Goal: Communication & Community: Answer question/provide support

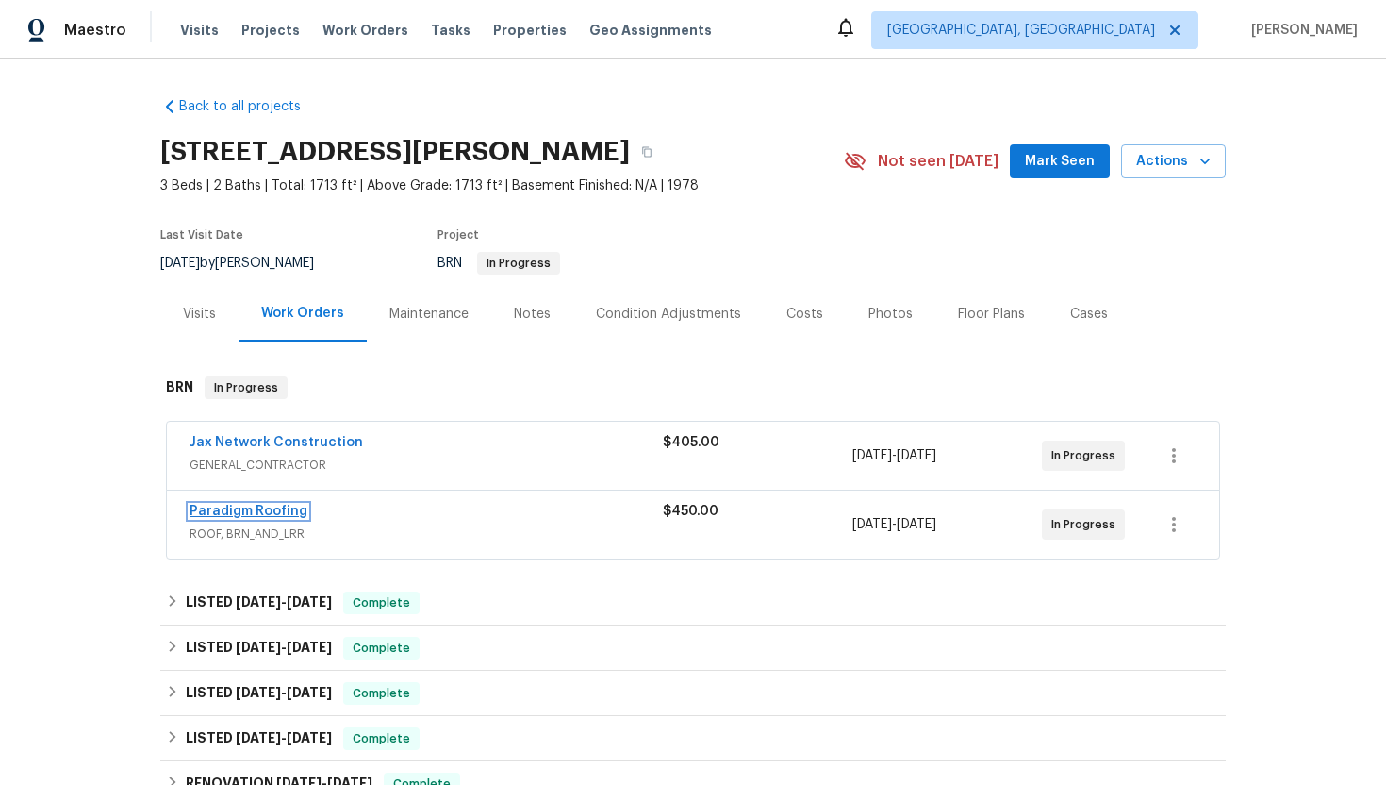
click at [241, 508] on link "Paradigm Roofing" at bounding box center [249, 511] width 118 height 13
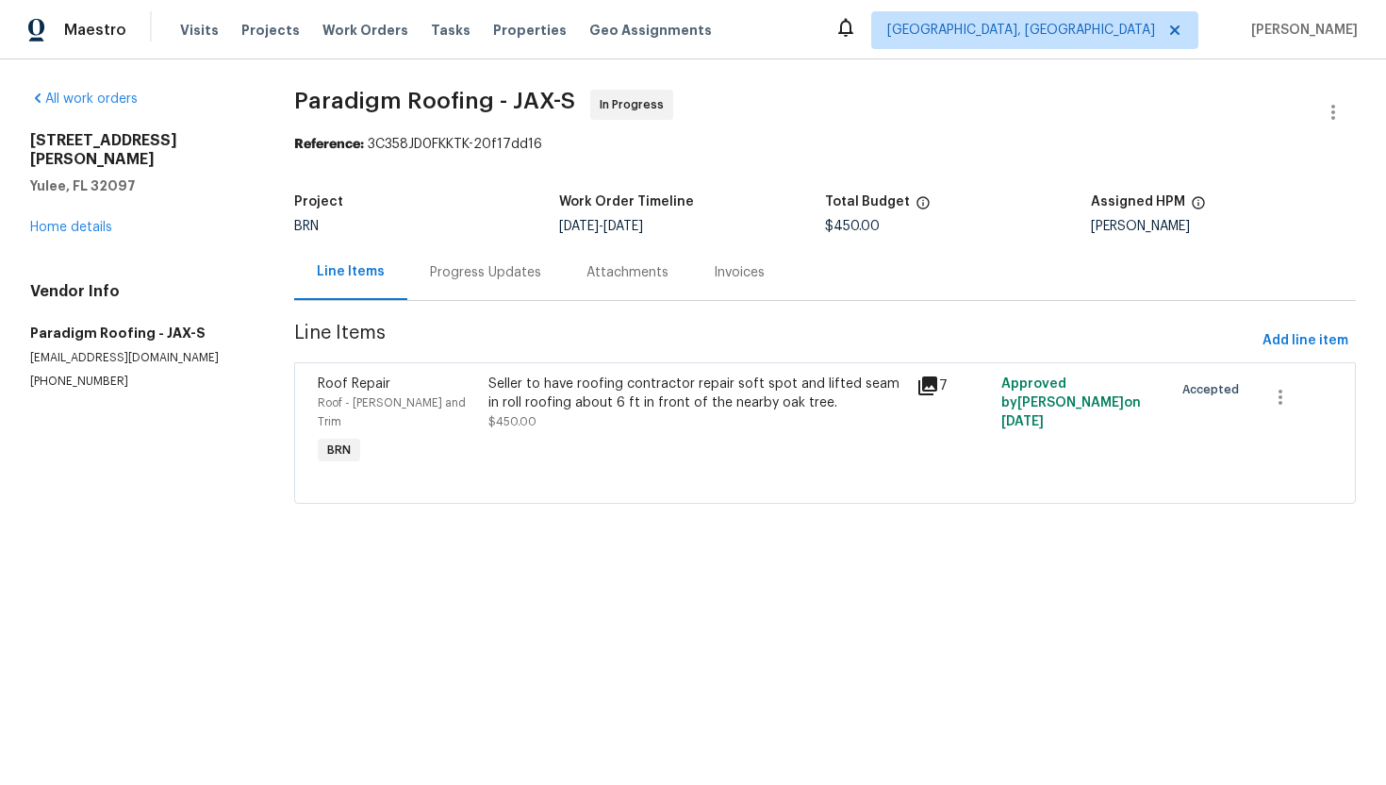
click at [478, 285] on div "Progress Updates" at bounding box center [485, 272] width 157 height 56
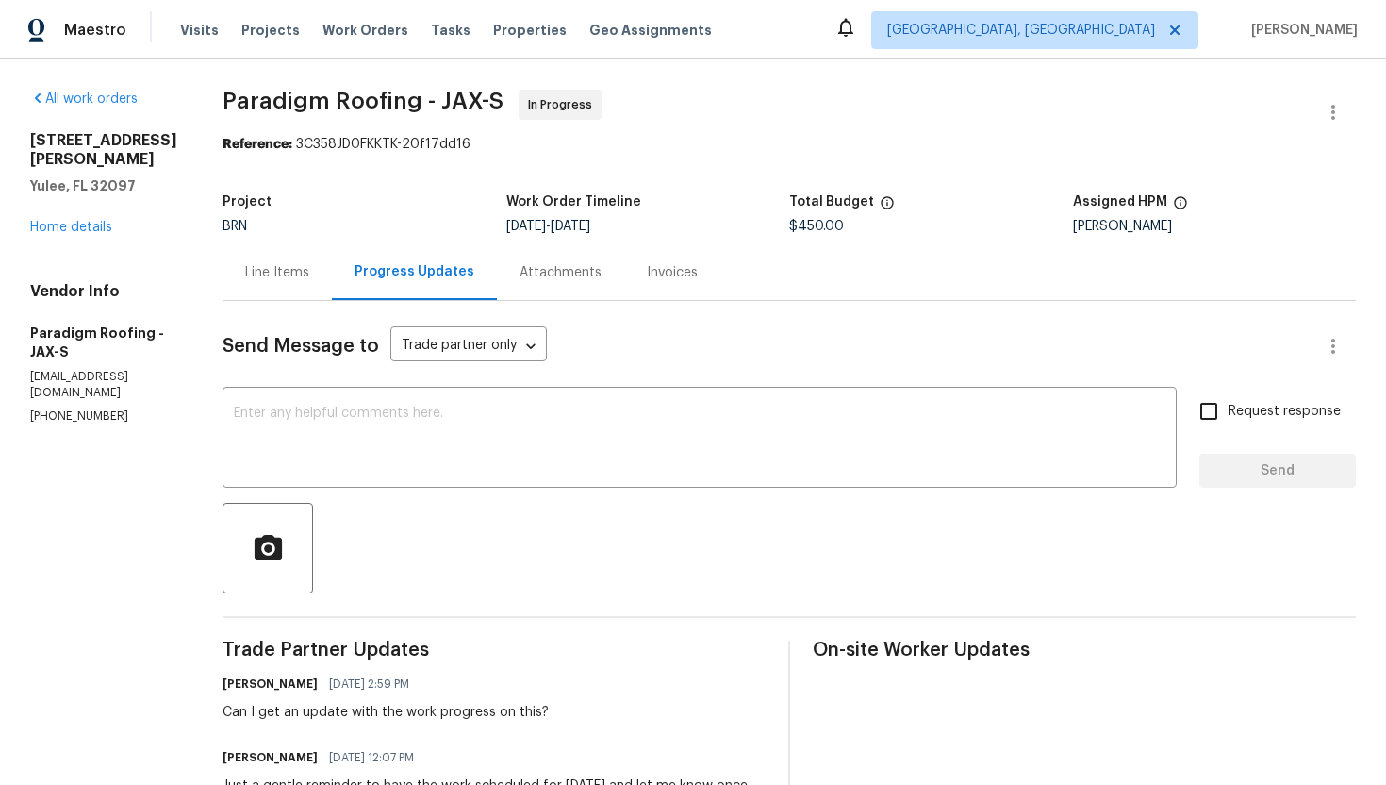
click at [263, 276] on div "Line Items" at bounding box center [277, 272] width 64 height 19
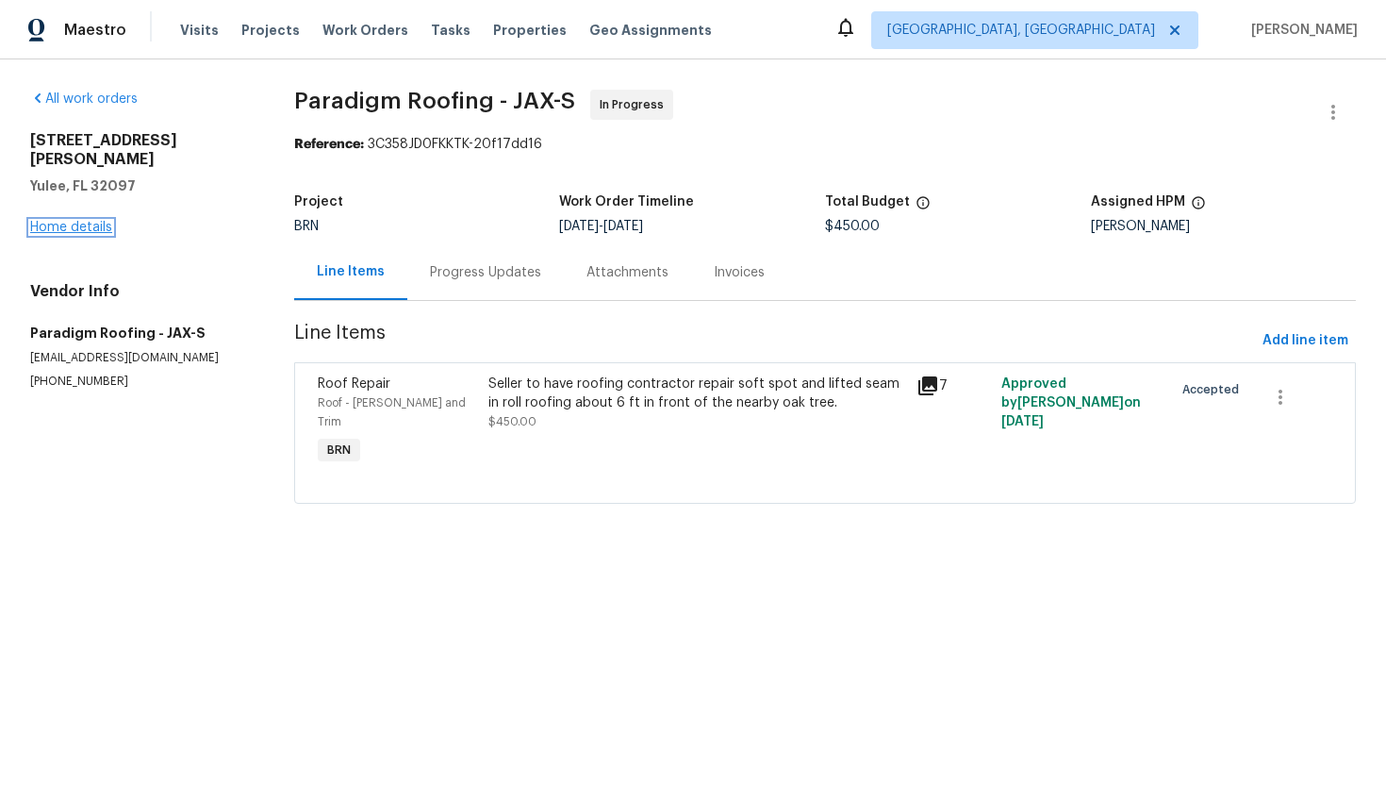
click at [100, 221] on link "Home details" at bounding box center [71, 227] width 82 height 13
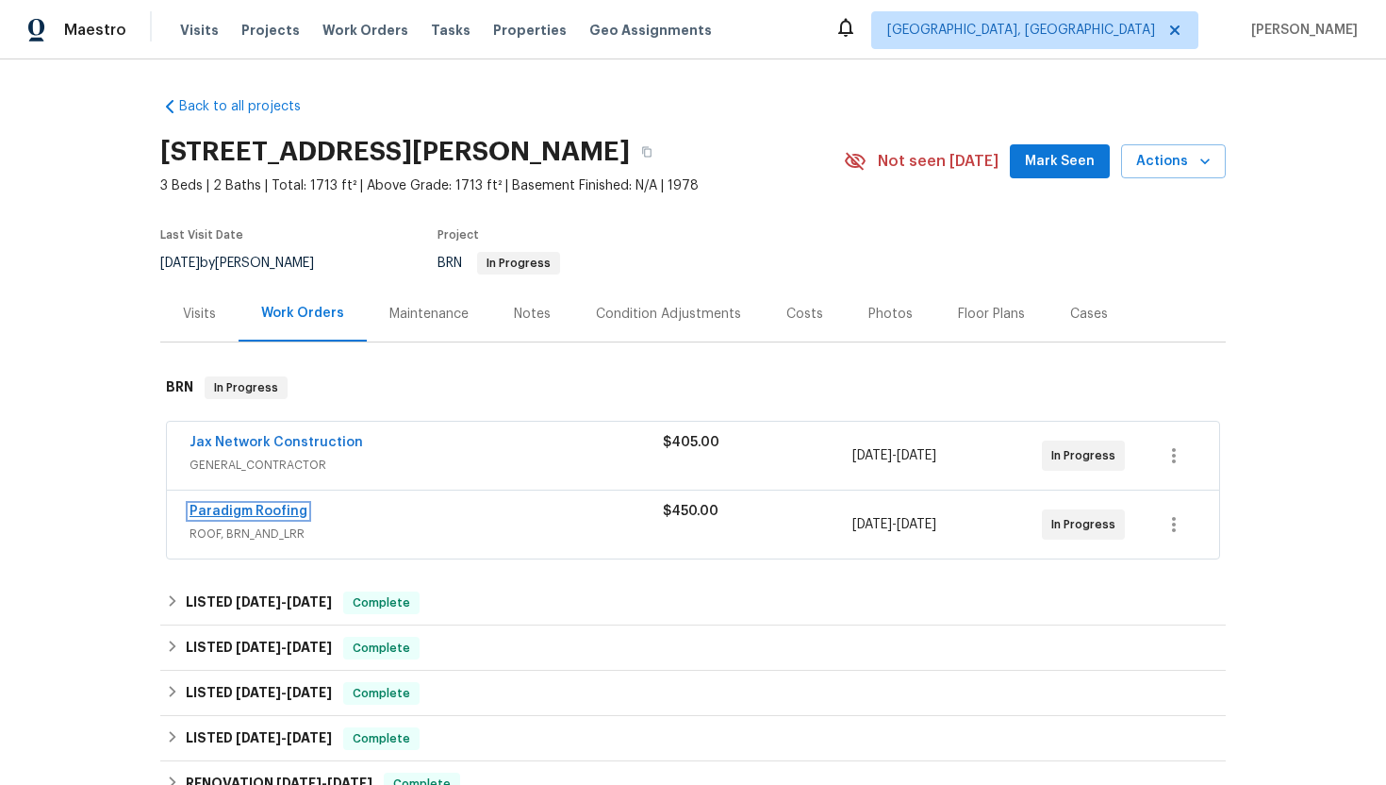
click at [261, 516] on link "Paradigm Roofing" at bounding box center [249, 511] width 118 height 13
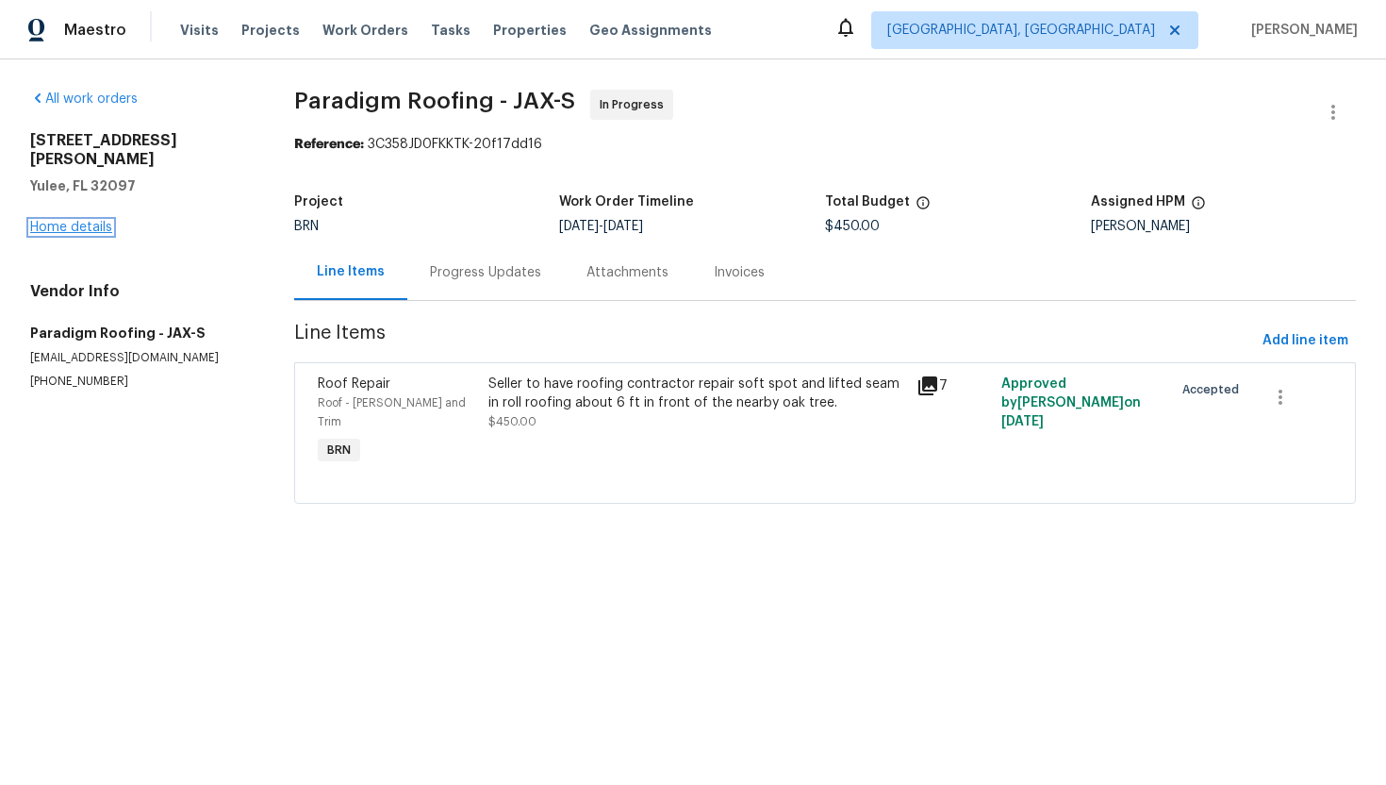
click at [58, 221] on link "Home details" at bounding box center [71, 227] width 82 height 13
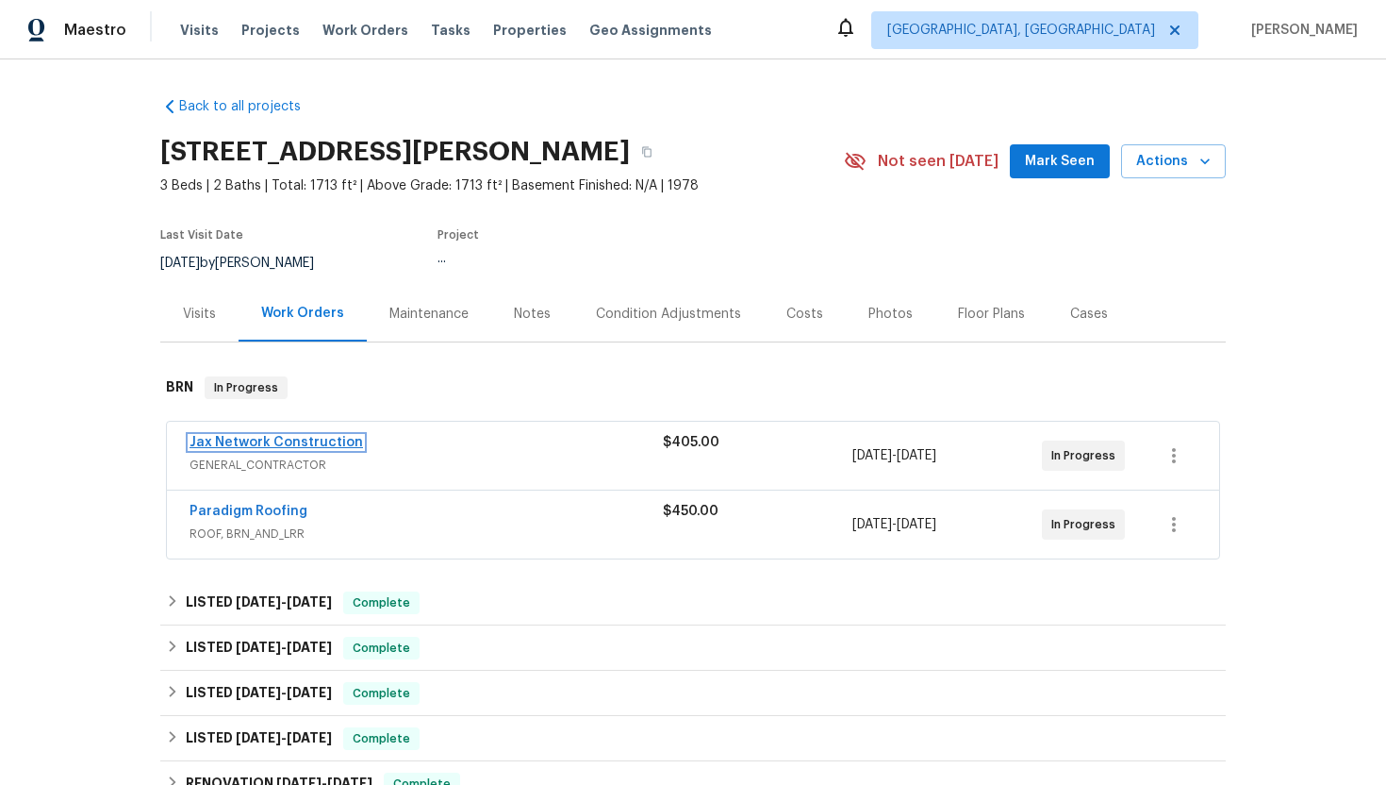
click at [280, 445] on link "Jax Network Construction" at bounding box center [277, 442] width 174 height 13
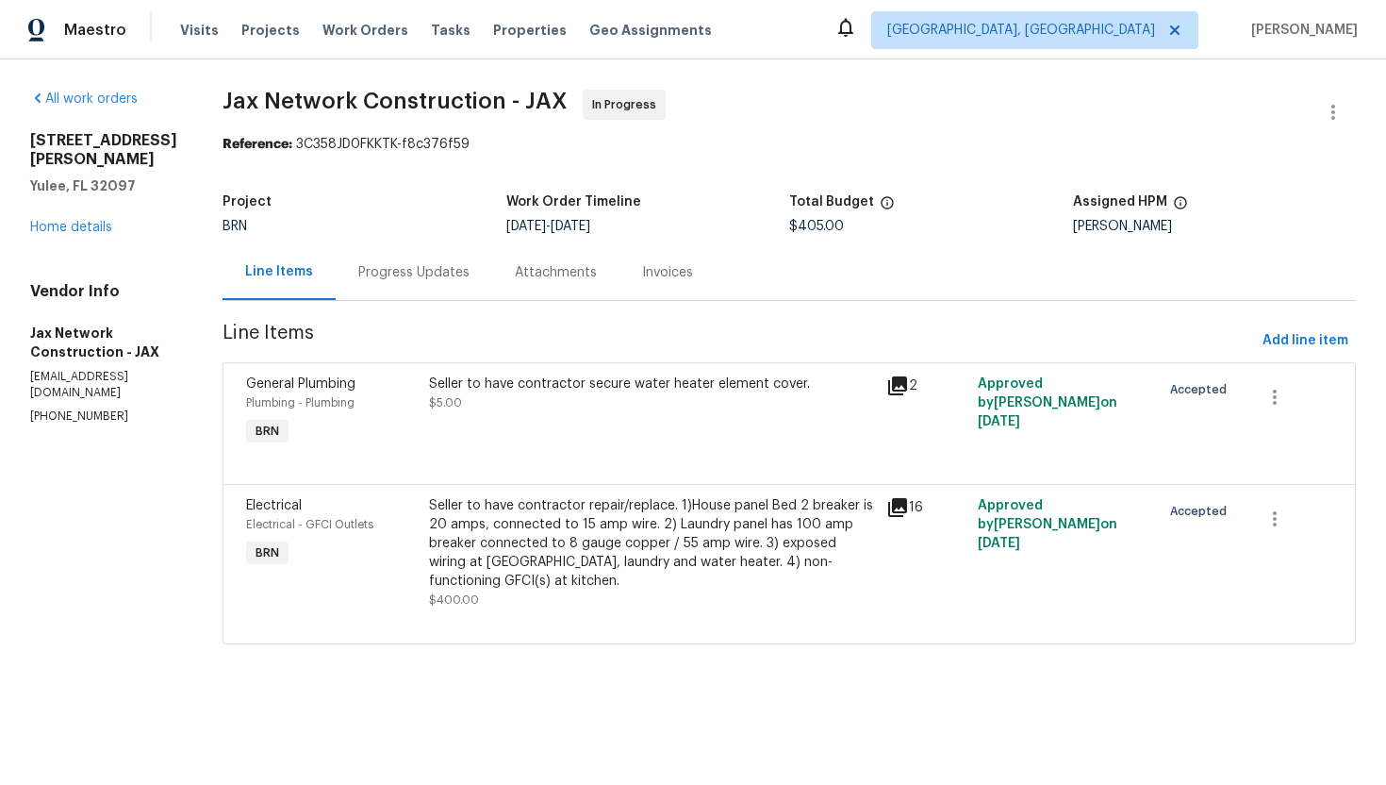
click at [470, 274] on div "Progress Updates" at bounding box center [413, 272] width 111 height 19
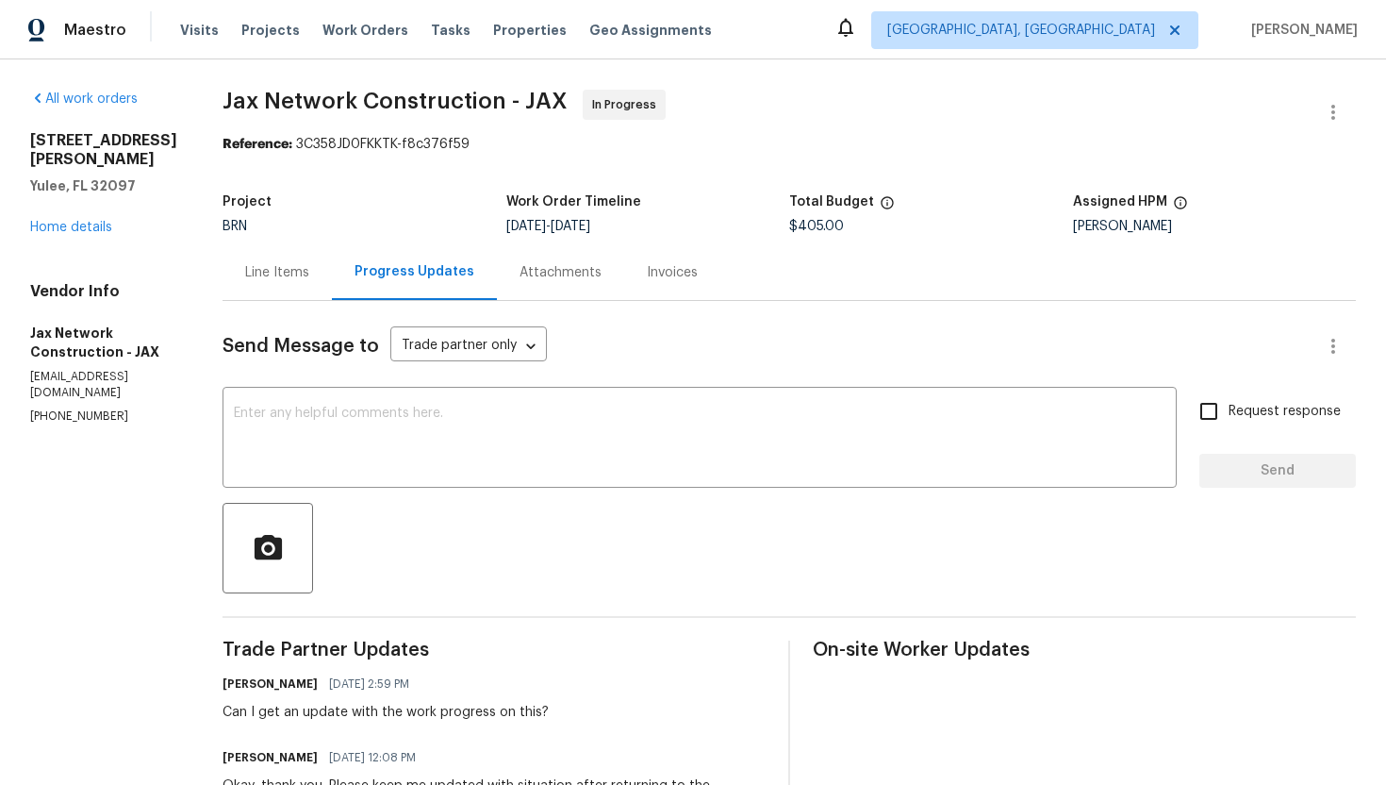
click at [270, 277] on div "Line Items" at bounding box center [277, 272] width 64 height 19
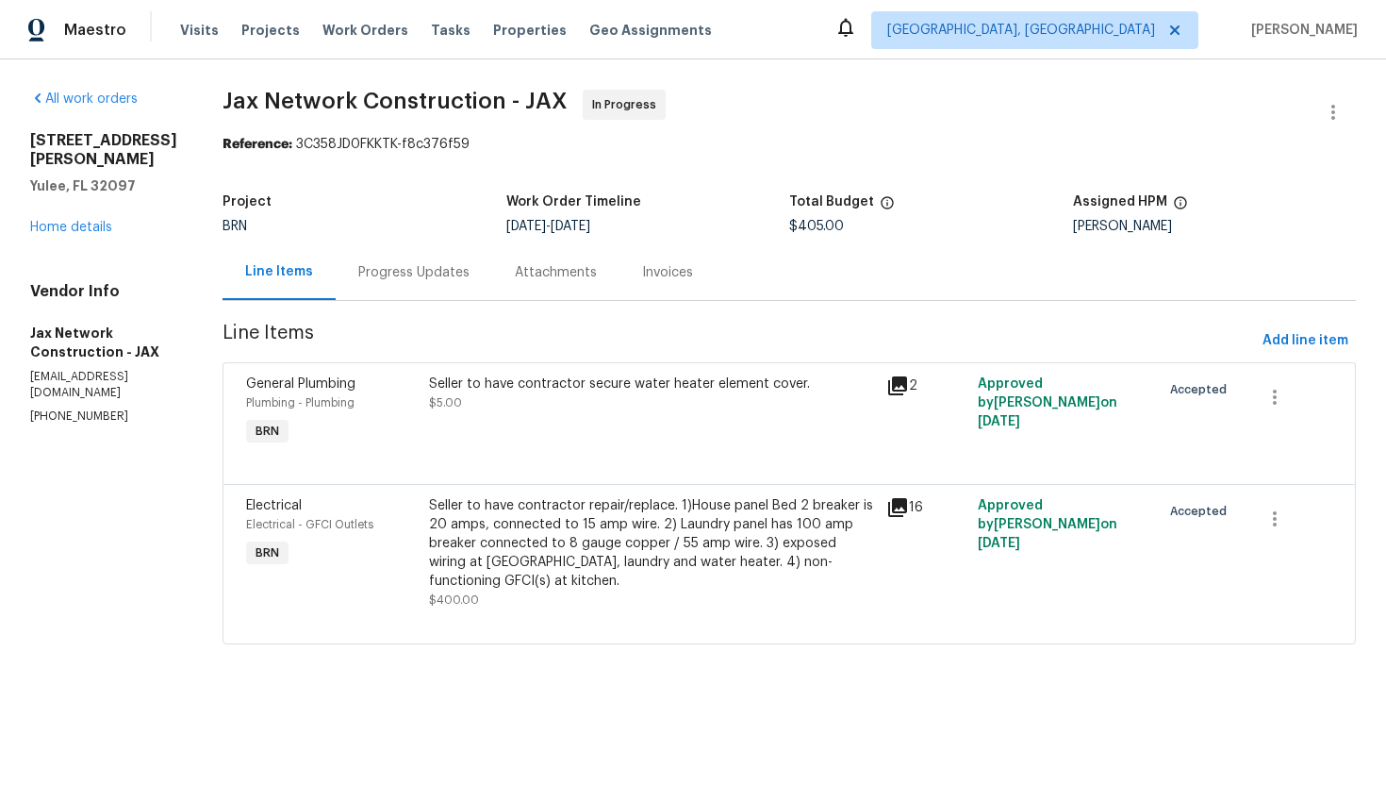
click at [600, 563] on div "Seller to have contractor repair/replace. 1)House panel Bed 2 breaker is 20 amp…" at bounding box center [652, 543] width 446 height 94
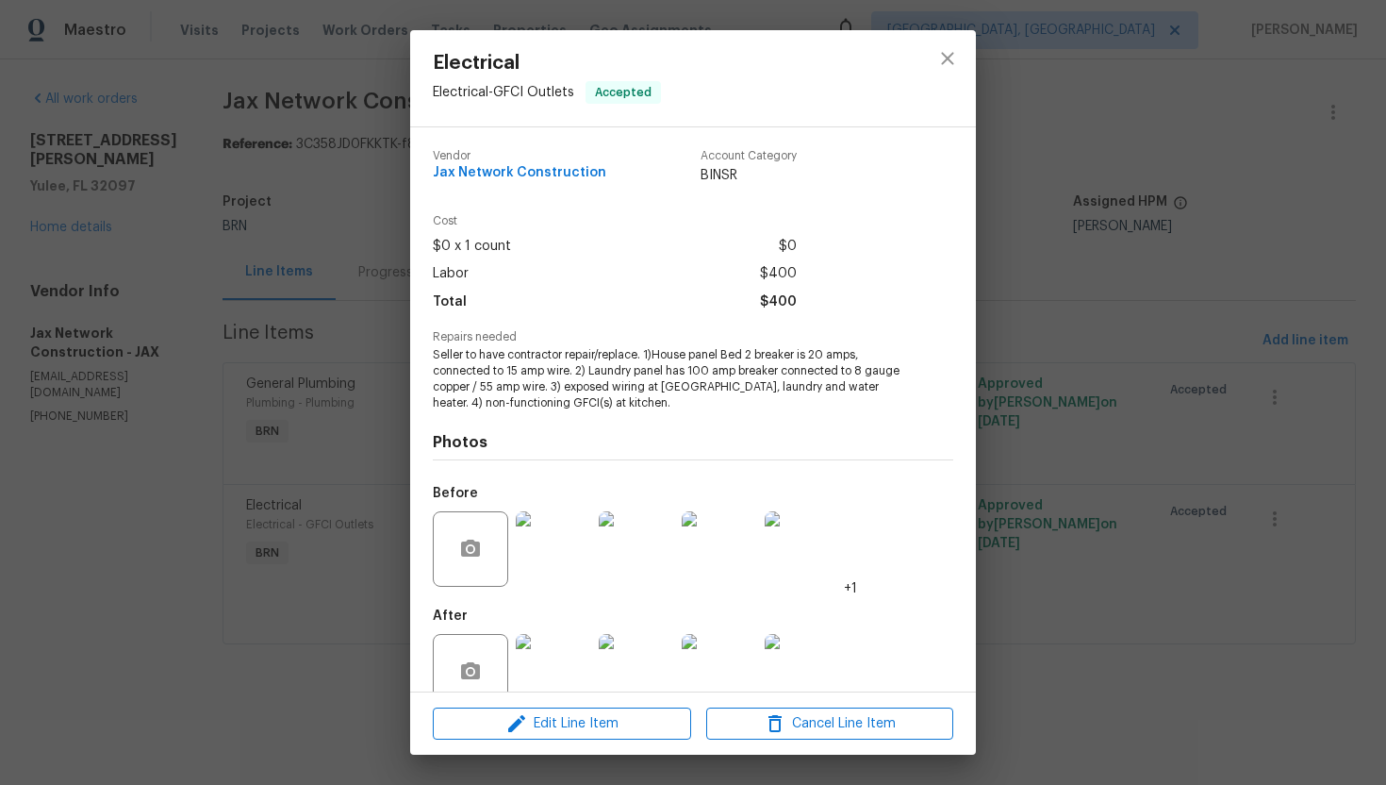
scroll to position [38, 0]
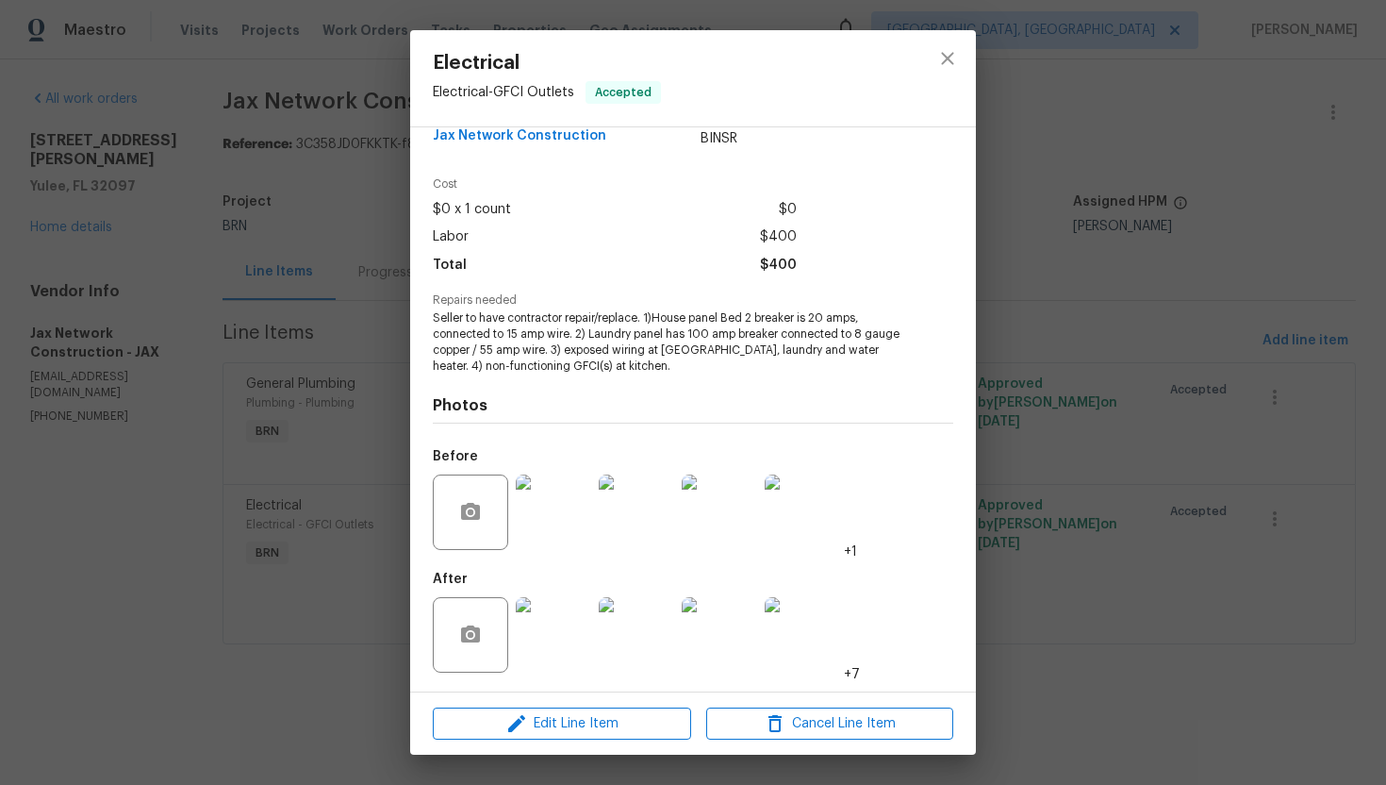
click at [564, 621] on img at bounding box center [553, 634] width 75 height 75
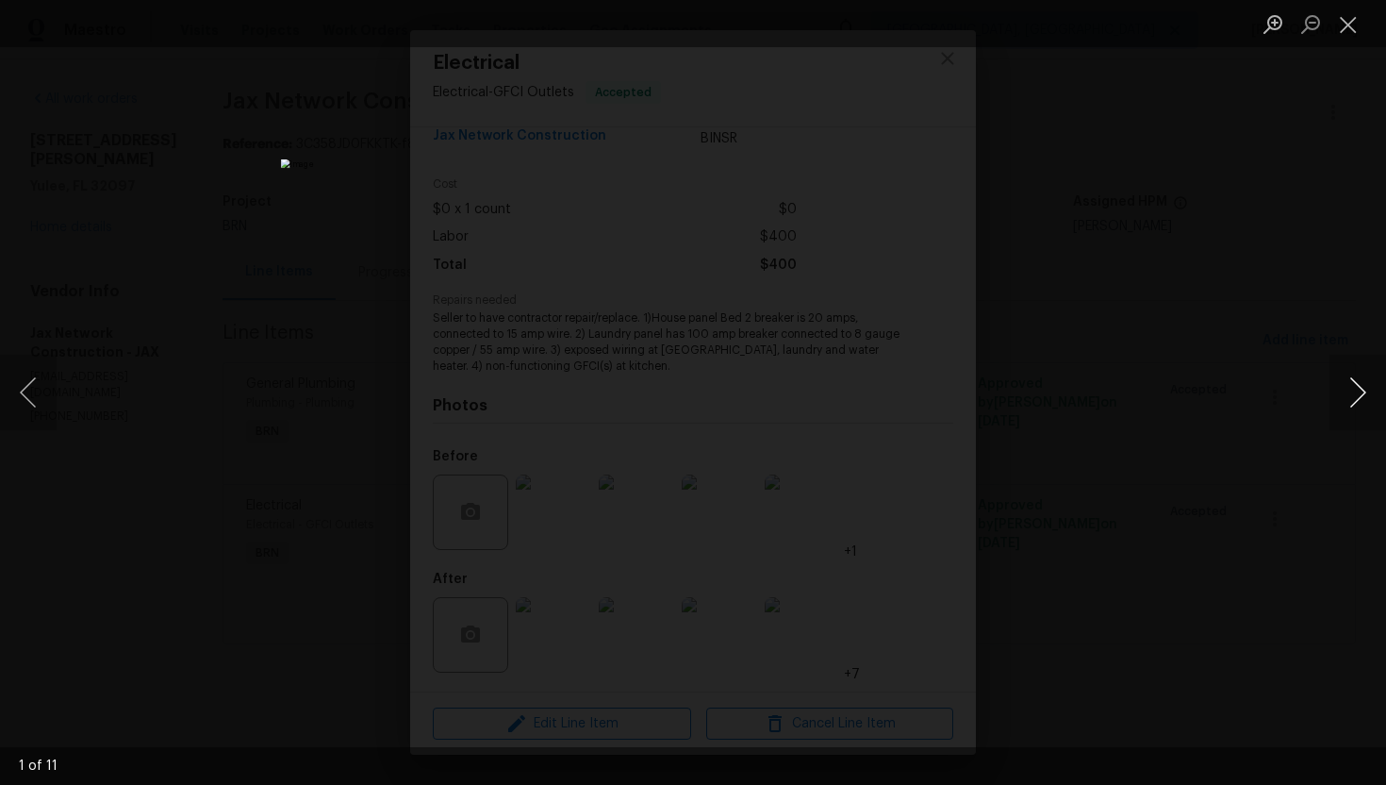
click at [1356, 400] on button "Next image" at bounding box center [1358, 392] width 57 height 75
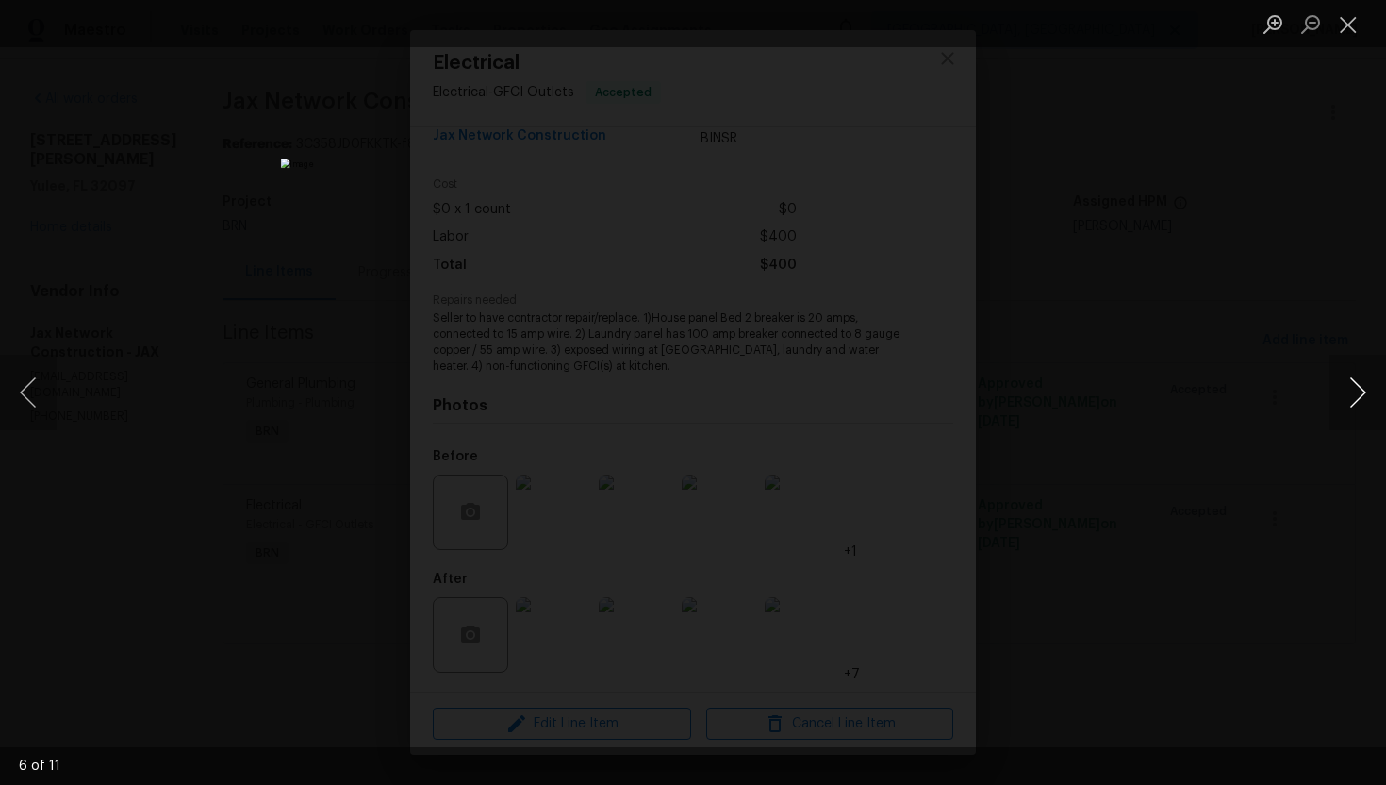
click at [1356, 400] on button "Next image" at bounding box center [1358, 392] width 57 height 75
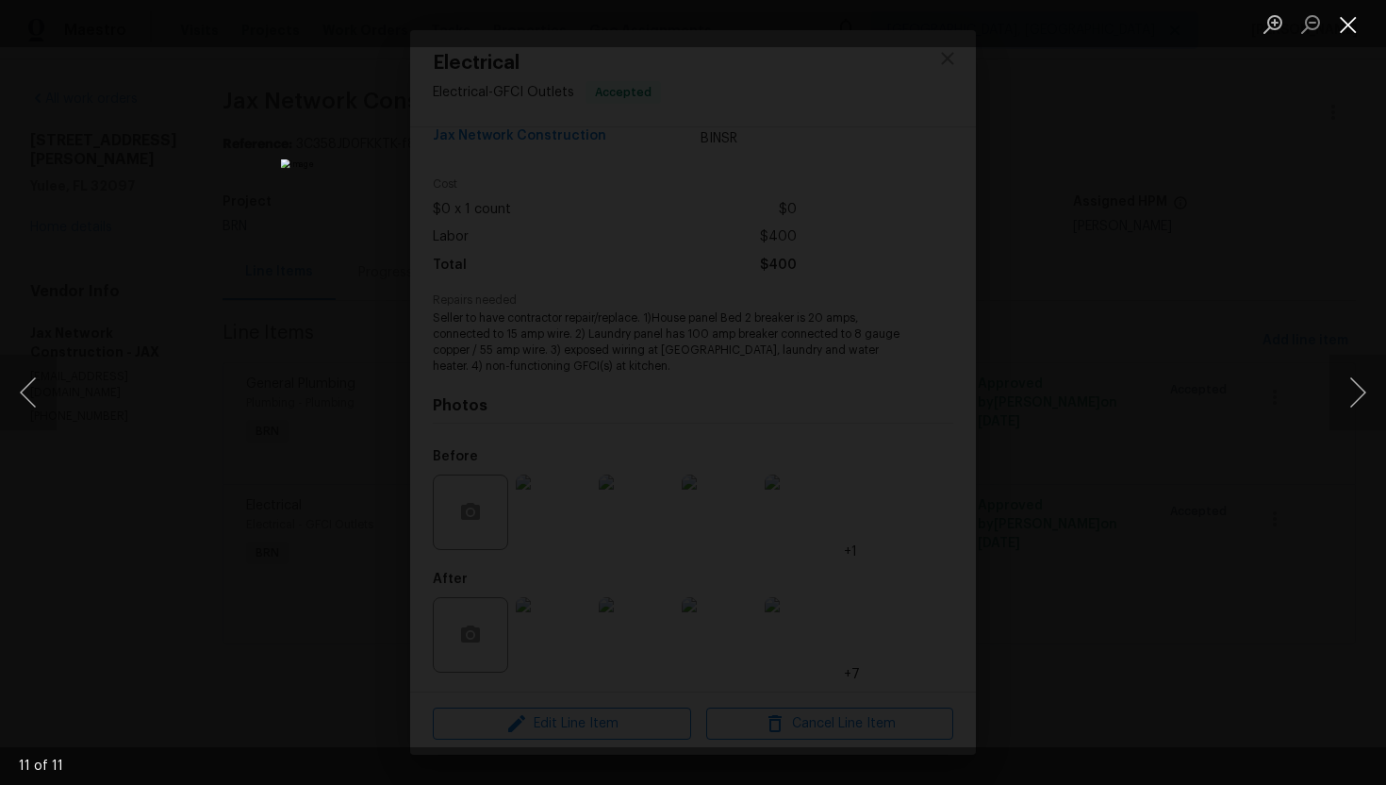
click at [1350, 32] on button "Close lightbox" at bounding box center [1349, 24] width 38 height 33
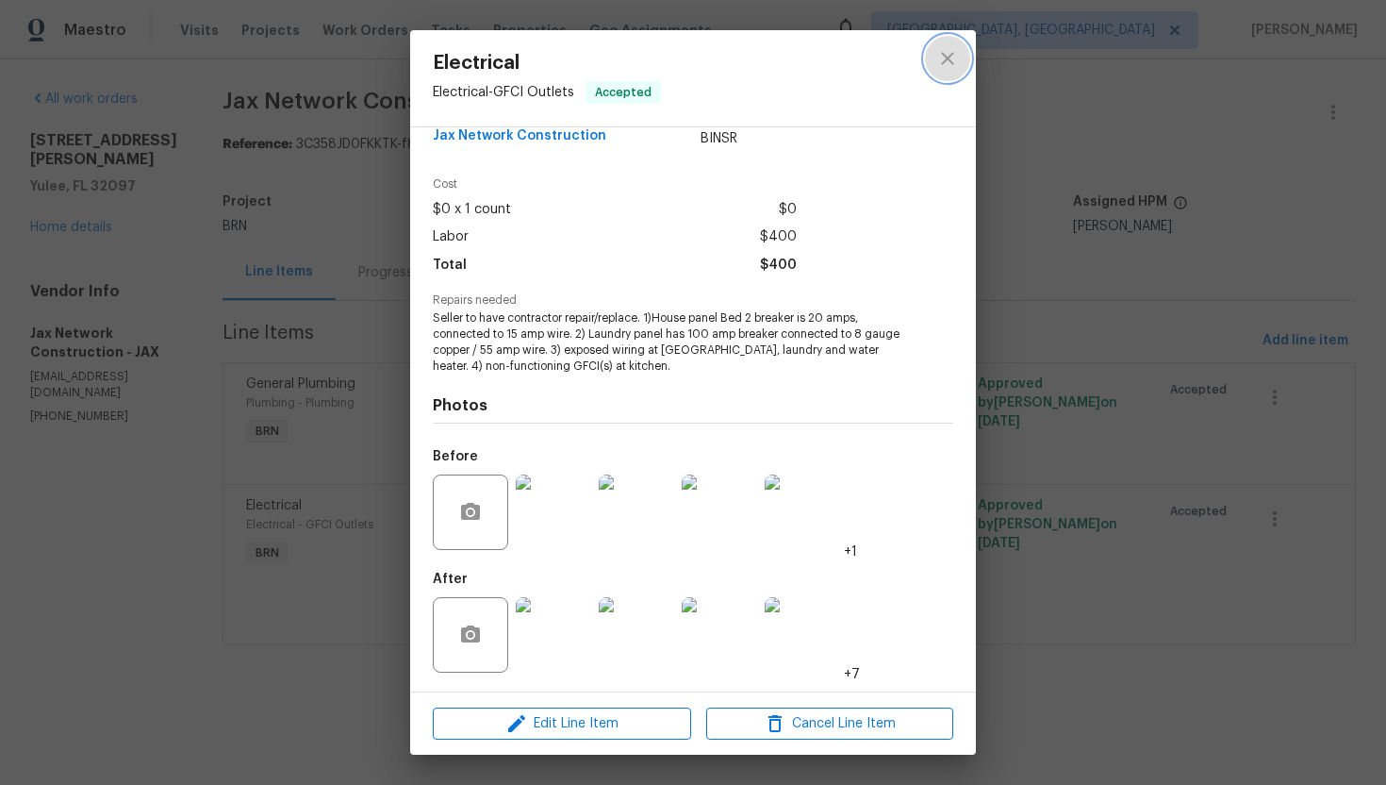
click at [954, 72] on button "close" at bounding box center [947, 58] width 45 height 45
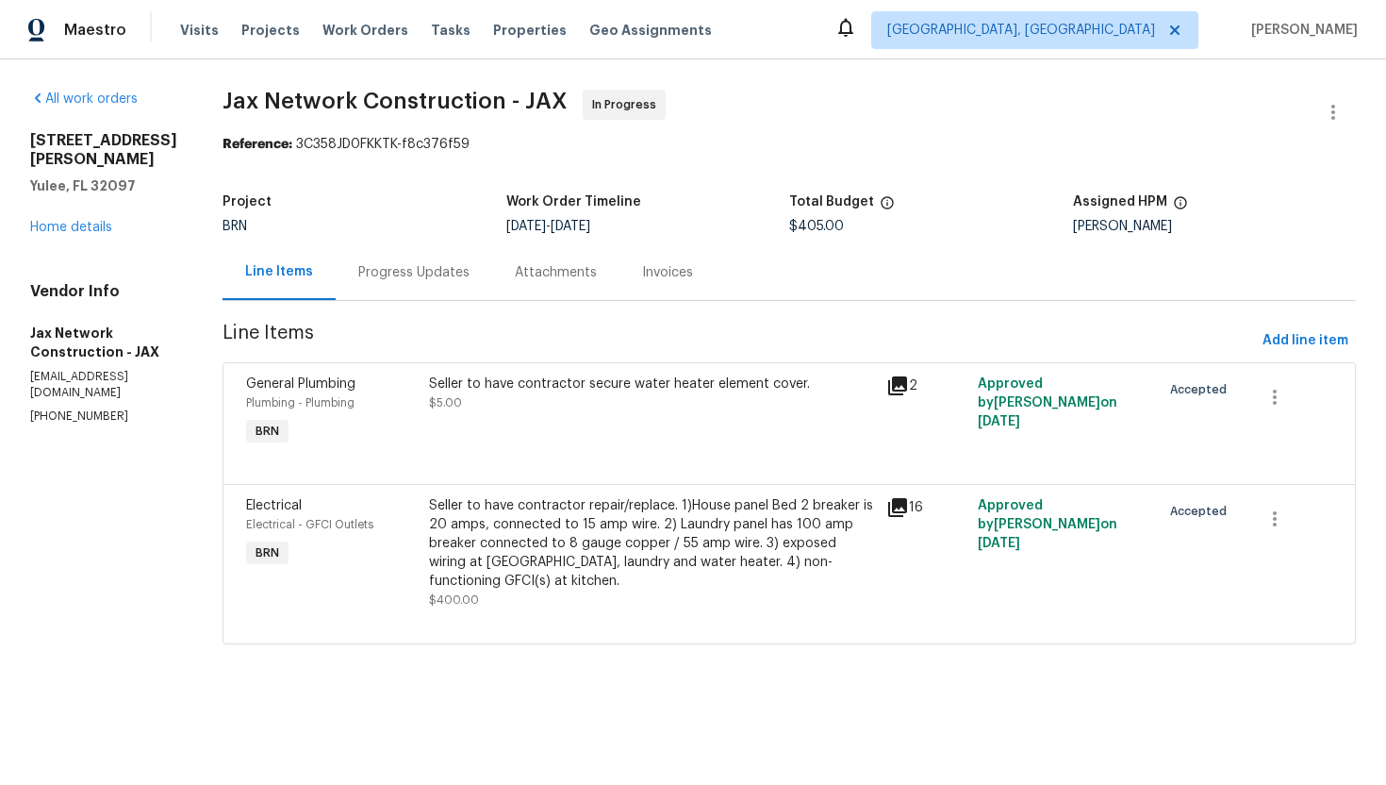
click at [677, 389] on div "Seller to have contractor secure water heater element cover." at bounding box center [652, 383] width 446 height 19
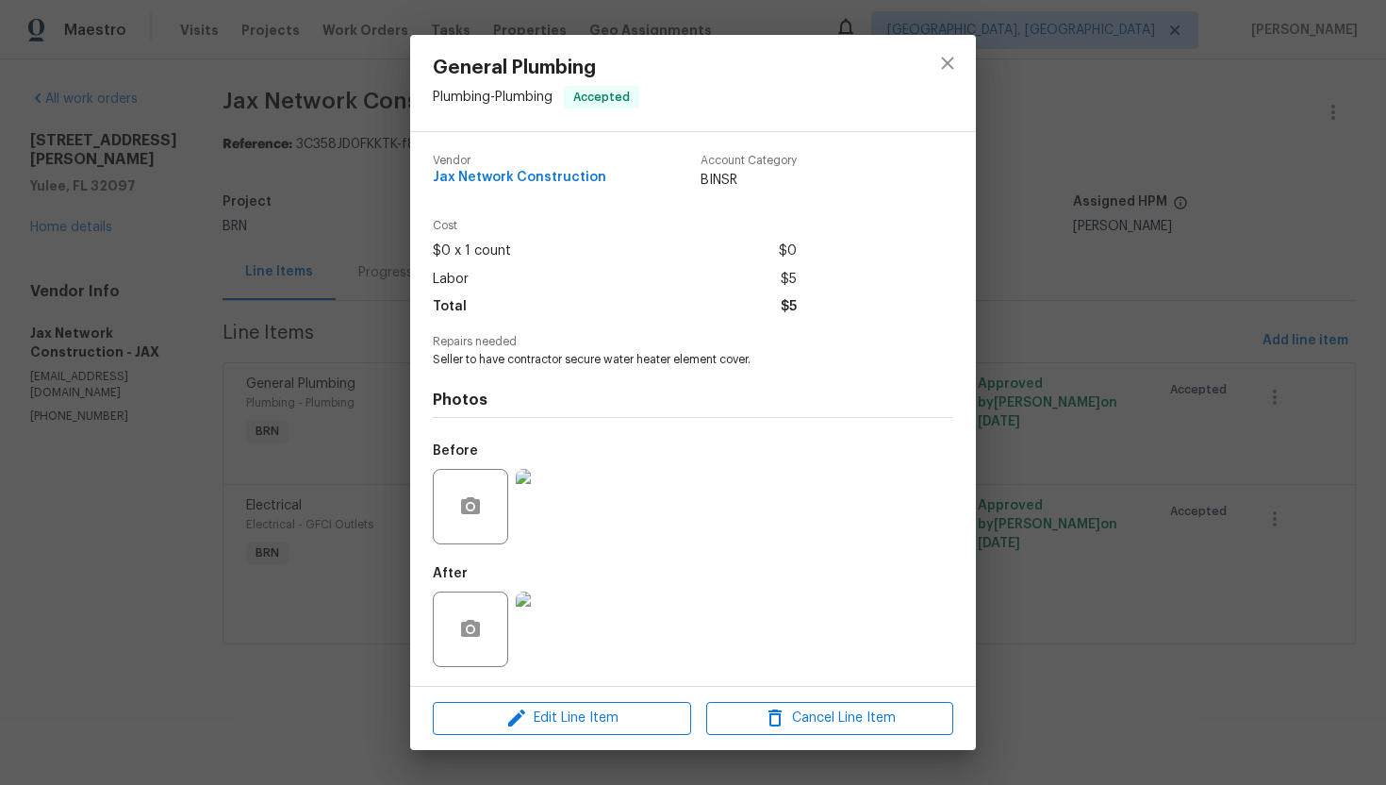
click at [551, 504] on img at bounding box center [553, 506] width 75 height 75
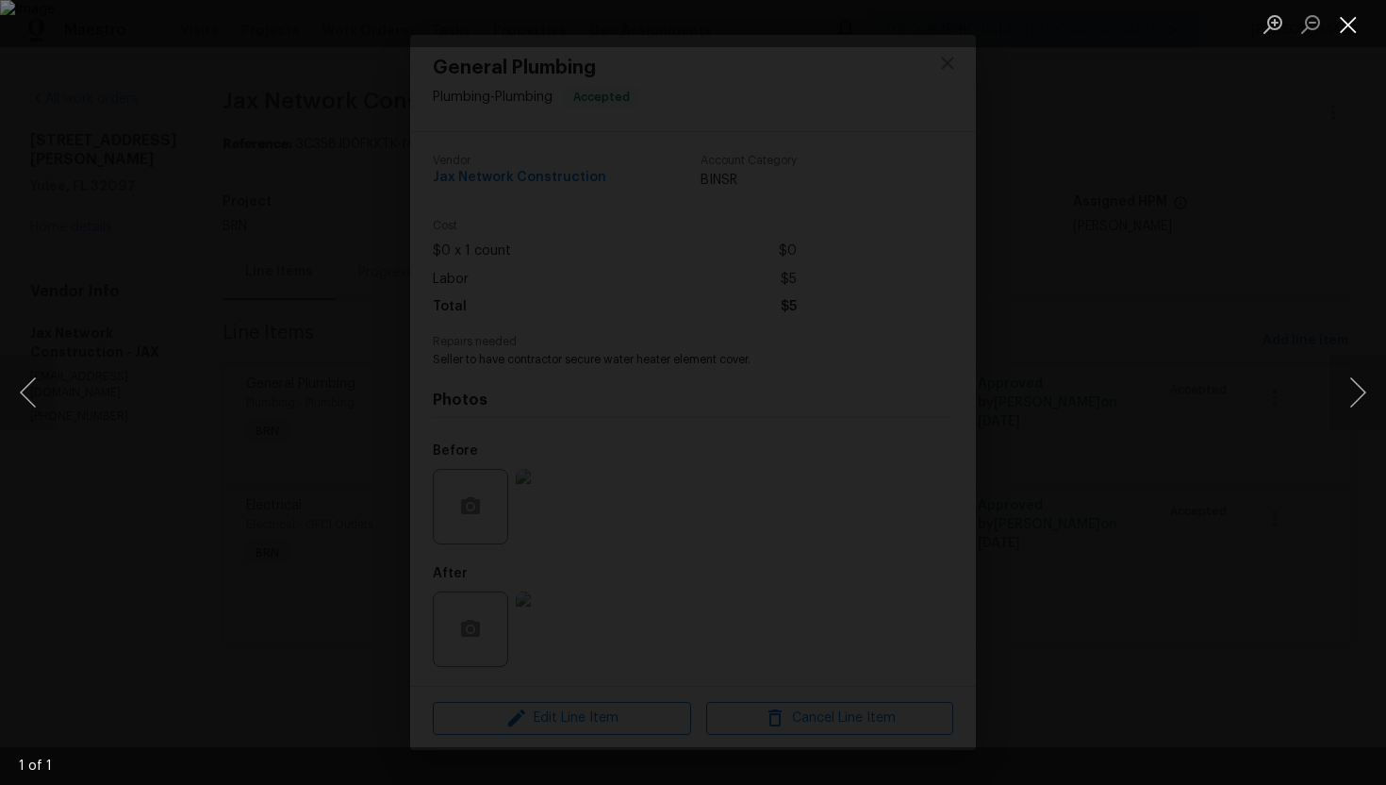
click at [1350, 31] on button "Close lightbox" at bounding box center [1349, 24] width 38 height 33
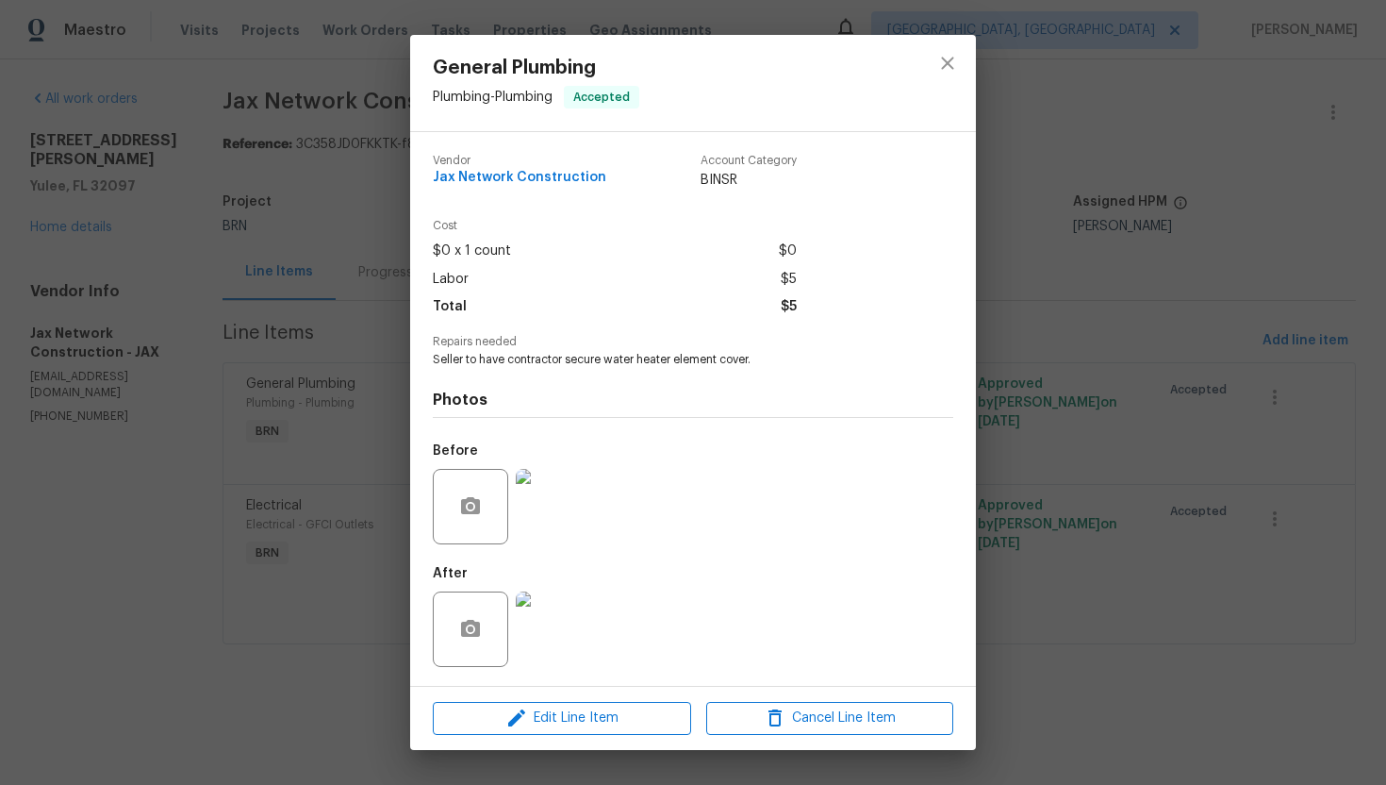
click at [557, 627] on img at bounding box center [553, 628] width 75 height 75
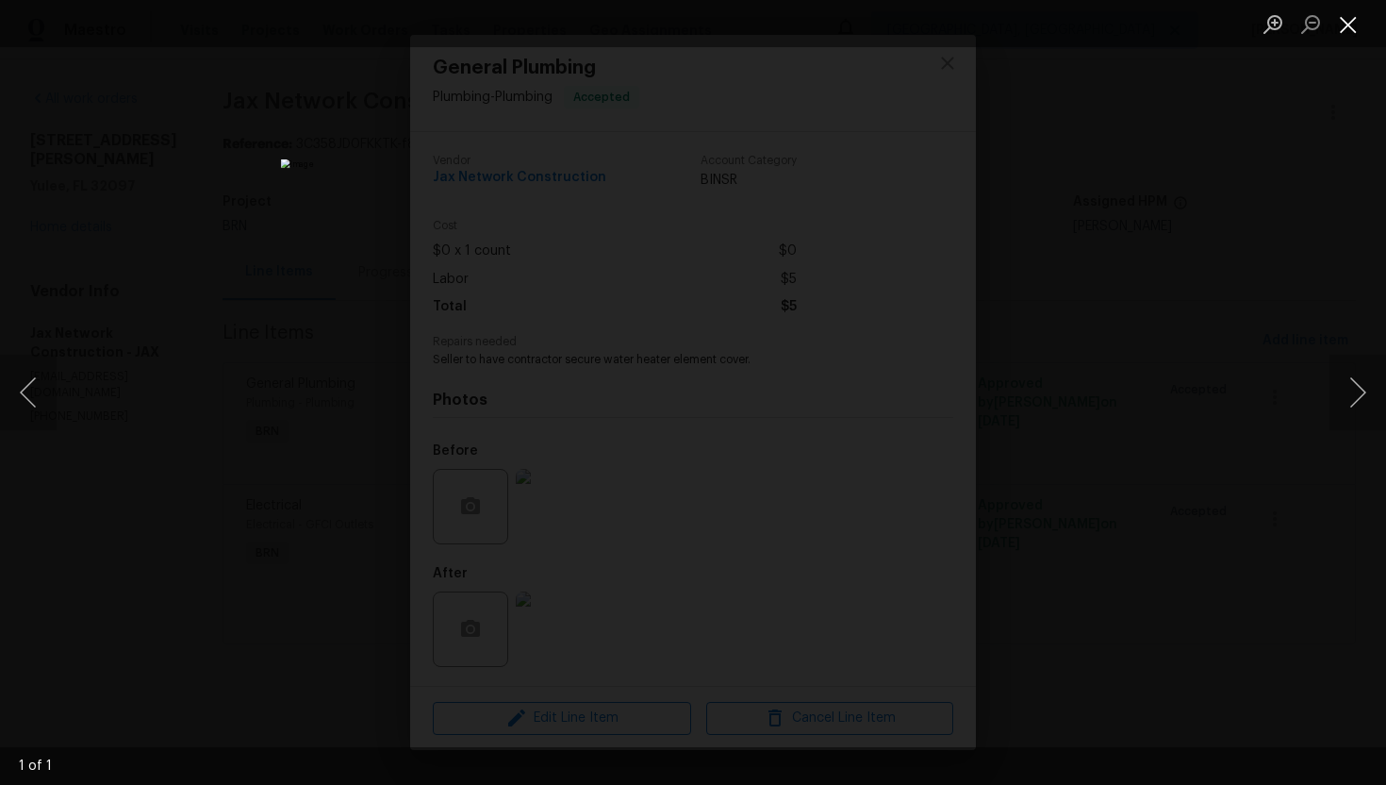
click at [1350, 26] on button "Close lightbox" at bounding box center [1349, 24] width 38 height 33
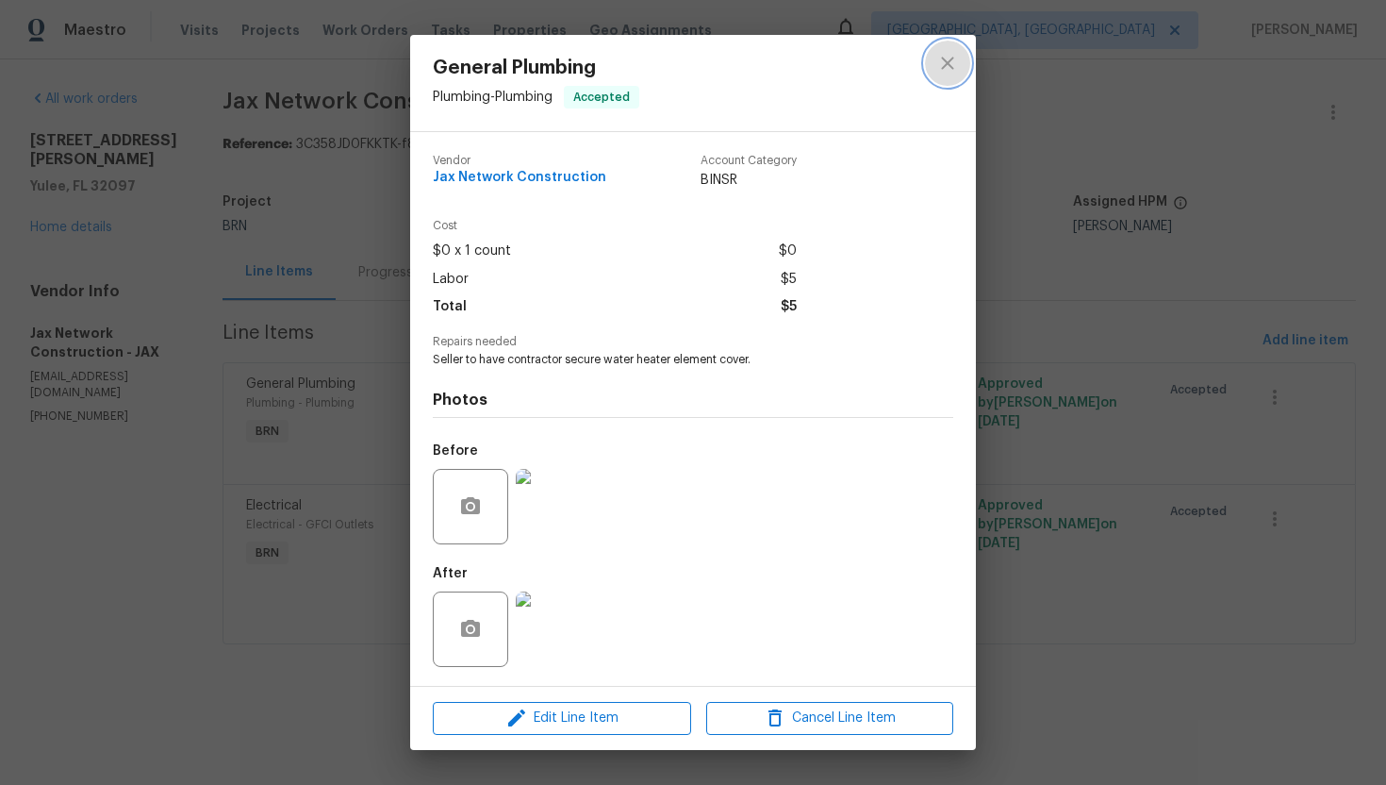
click at [935, 69] on button "close" at bounding box center [947, 63] width 45 height 45
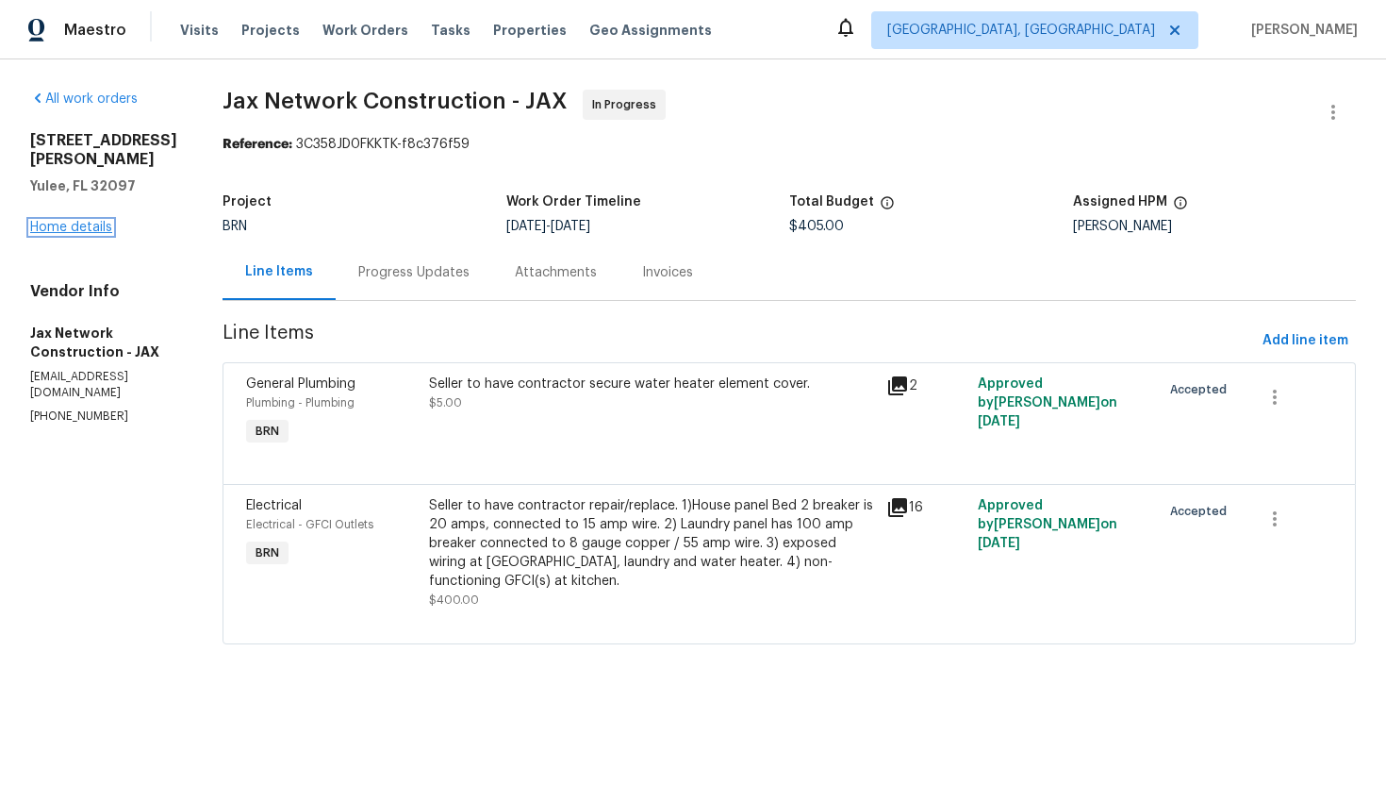
click at [63, 221] on link "Home details" at bounding box center [71, 227] width 82 height 13
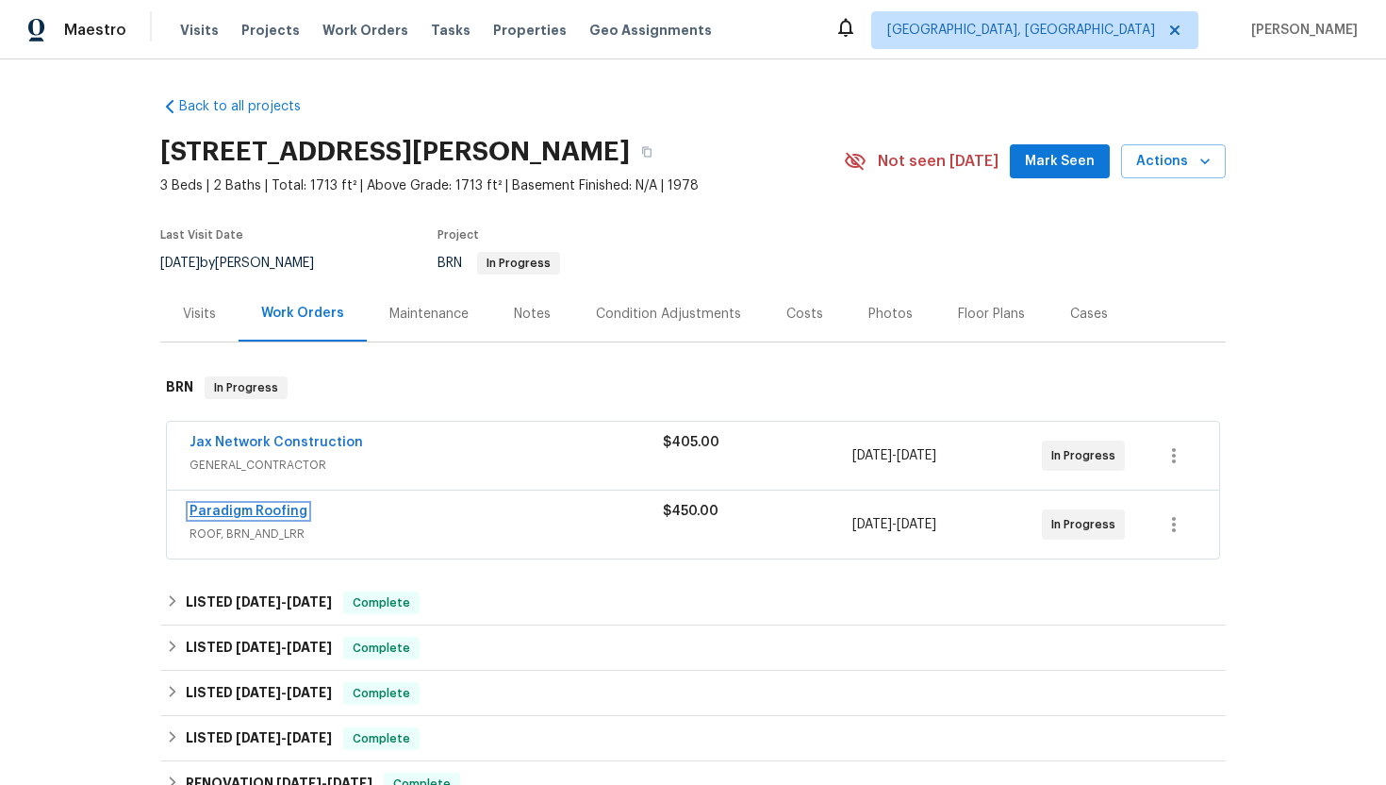
click at [211, 513] on link "Paradigm Roofing" at bounding box center [249, 511] width 118 height 13
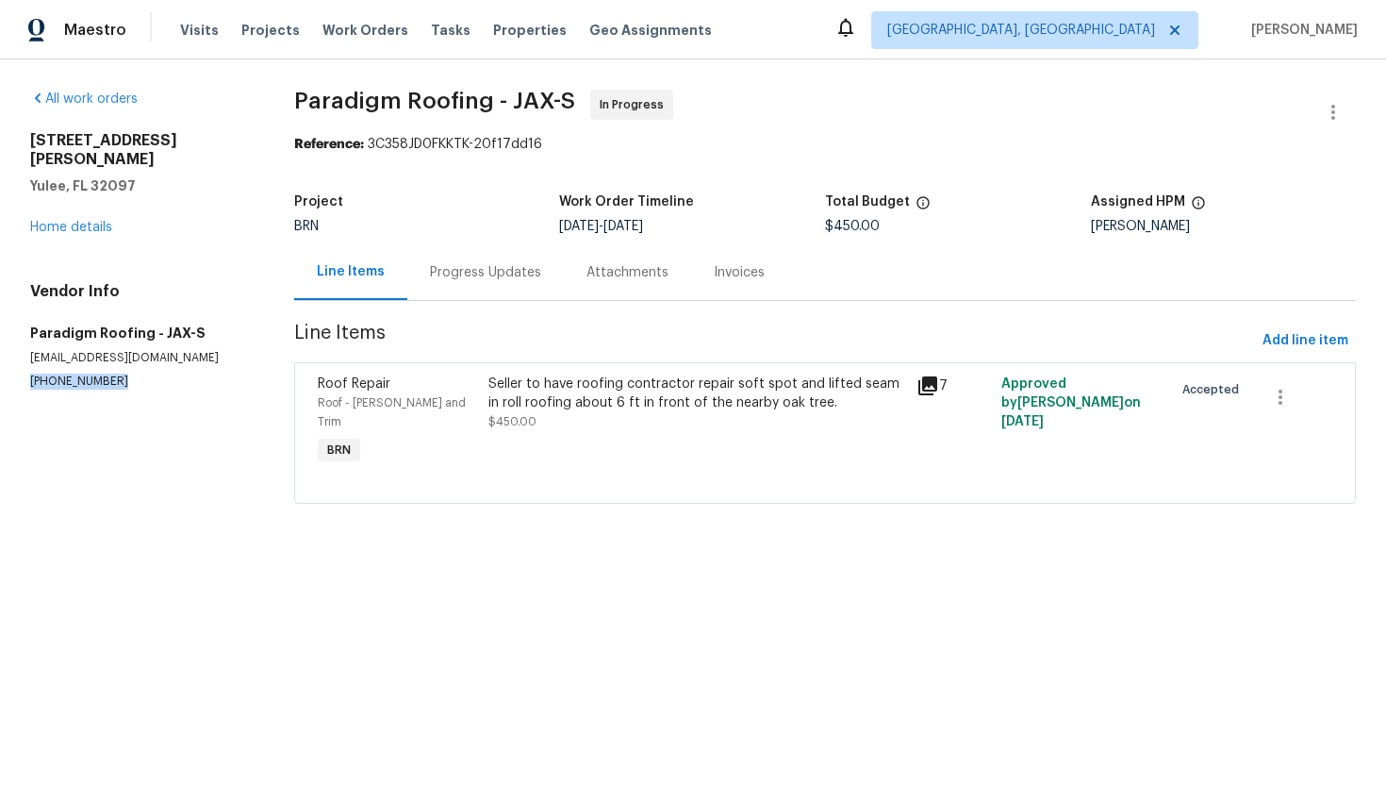
drag, startPoint x: 27, startPoint y: 362, endPoint x: 136, endPoint y: 364, distance: 108.5
click at [136, 364] on div "All work orders 85735 Wilson Neck Rd Yulee, FL 32097 Home details Vendor Info P…" at bounding box center [693, 307] width 1386 height 497
copy p "(904) 257-1827"
click at [487, 283] on div "Progress Updates" at bounding box center [485, 272] width 157 height 56
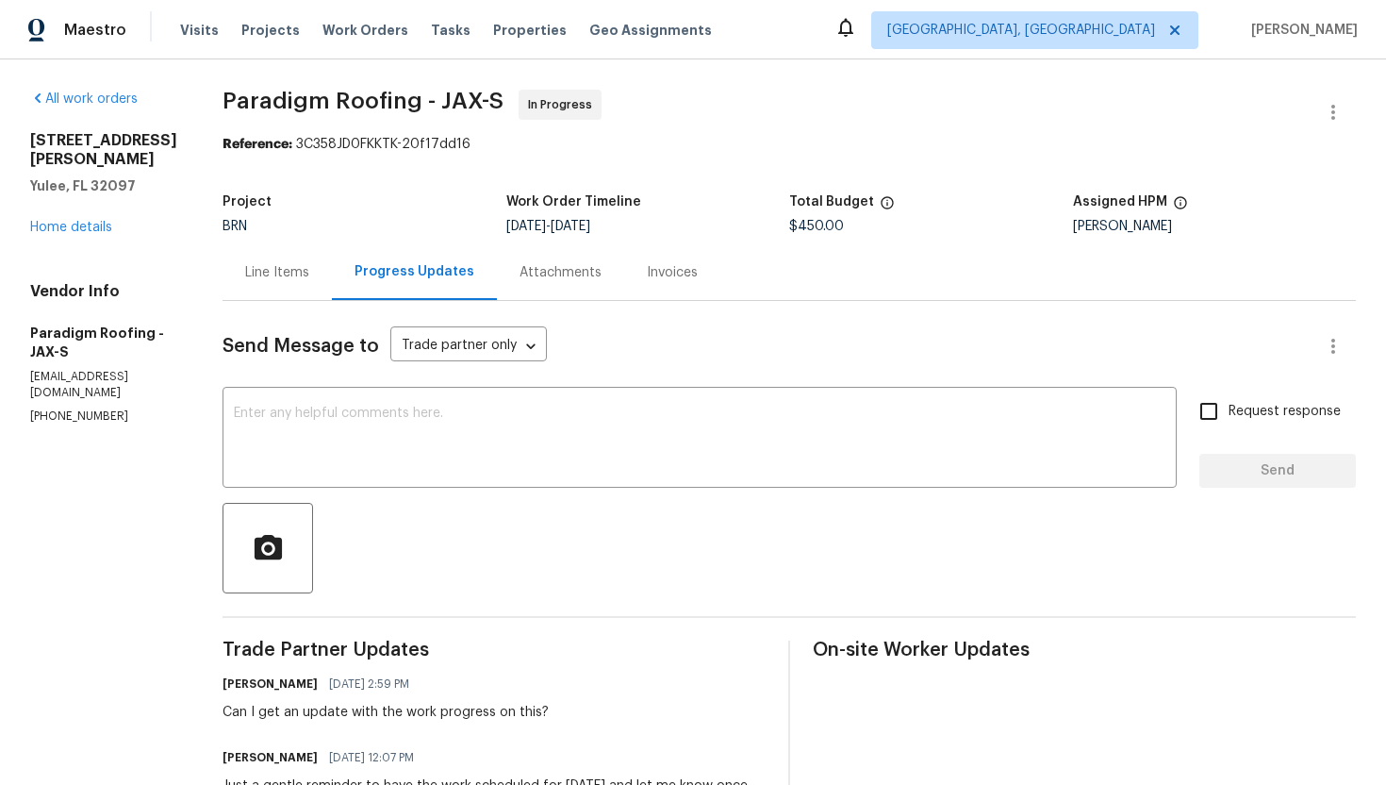
click at [298, 286] on div "Line Items" at bounding box center [277, 272] width 109 height 56
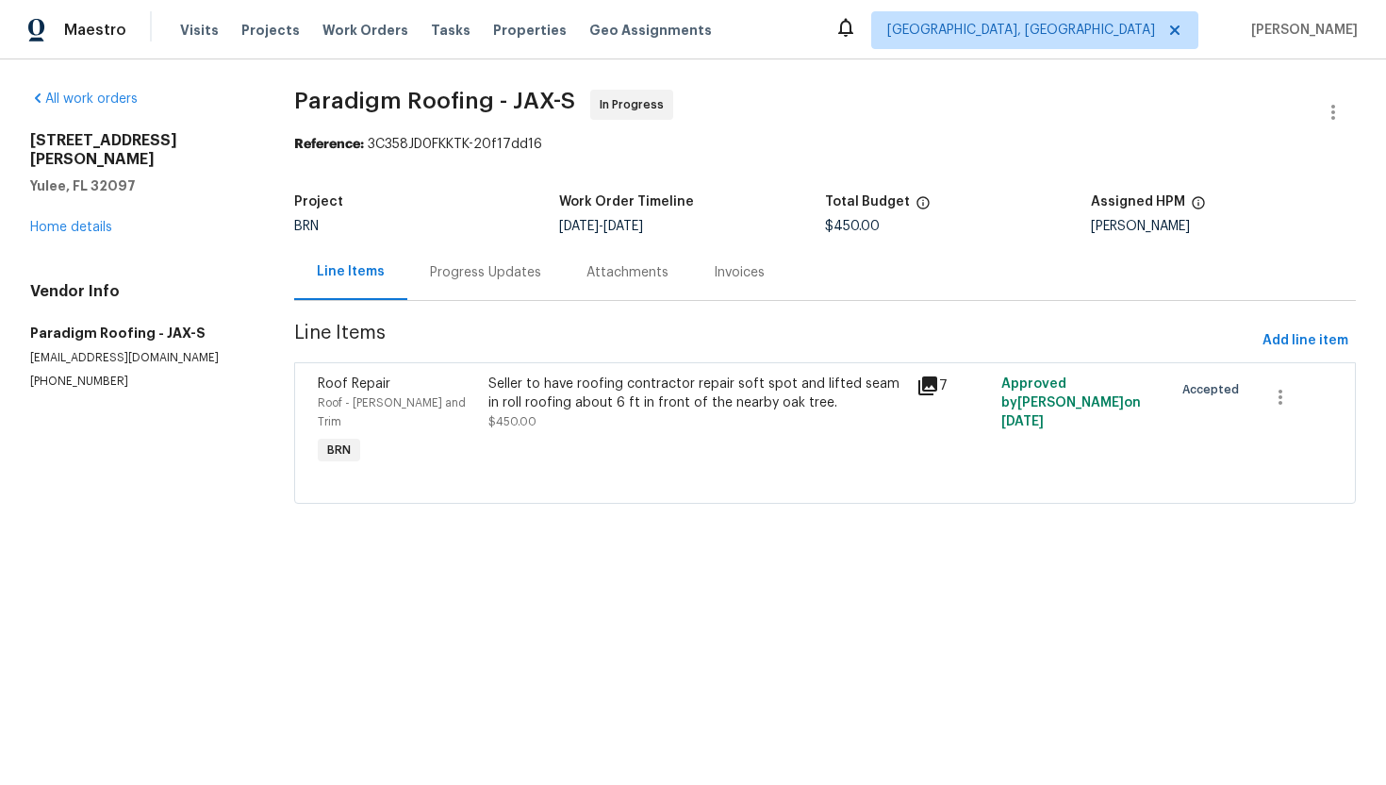
click at [626, 434] on div "Seller to have roofing contractor repair soft spot and lifted seam in roll roof…" at bounding box center [696, 422] width 427 height 106
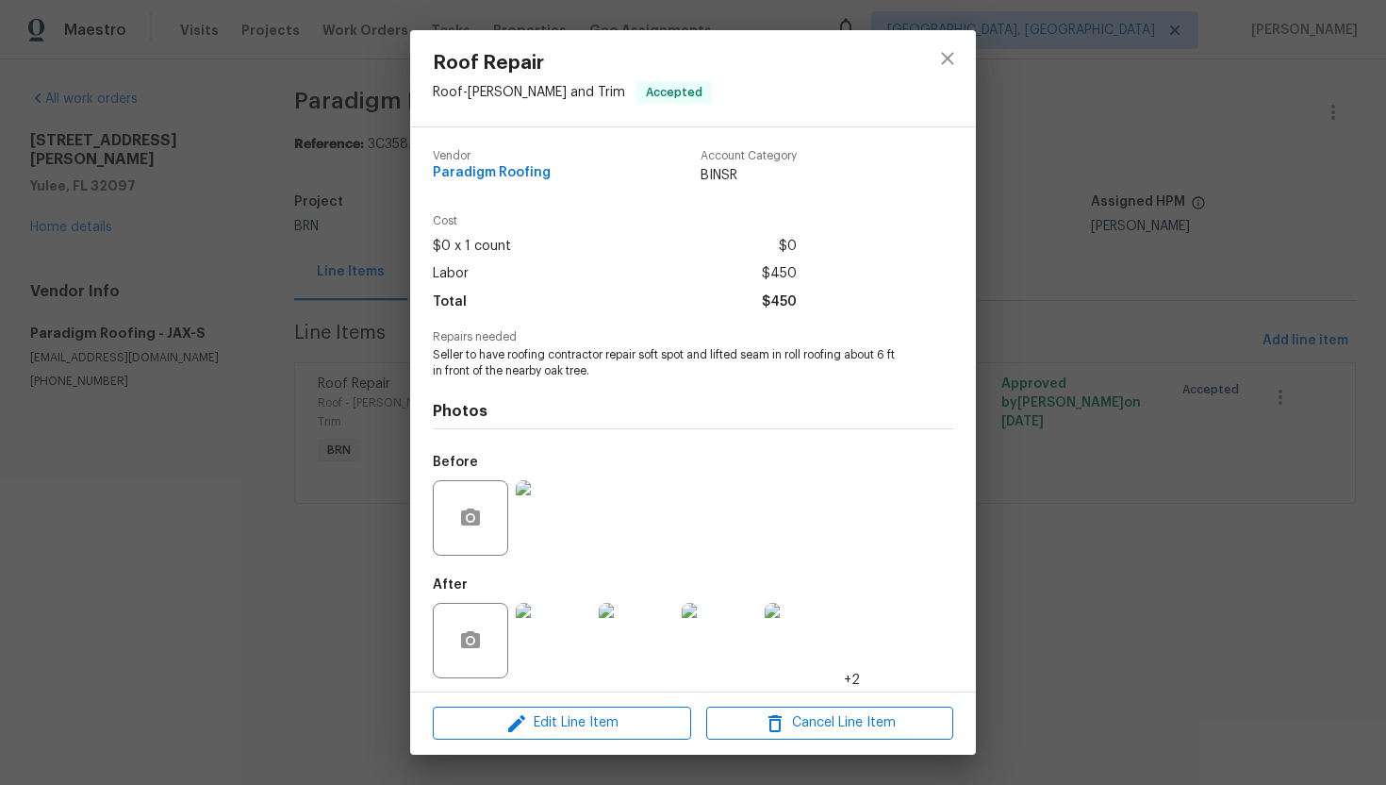
scroll to position [6, 0]
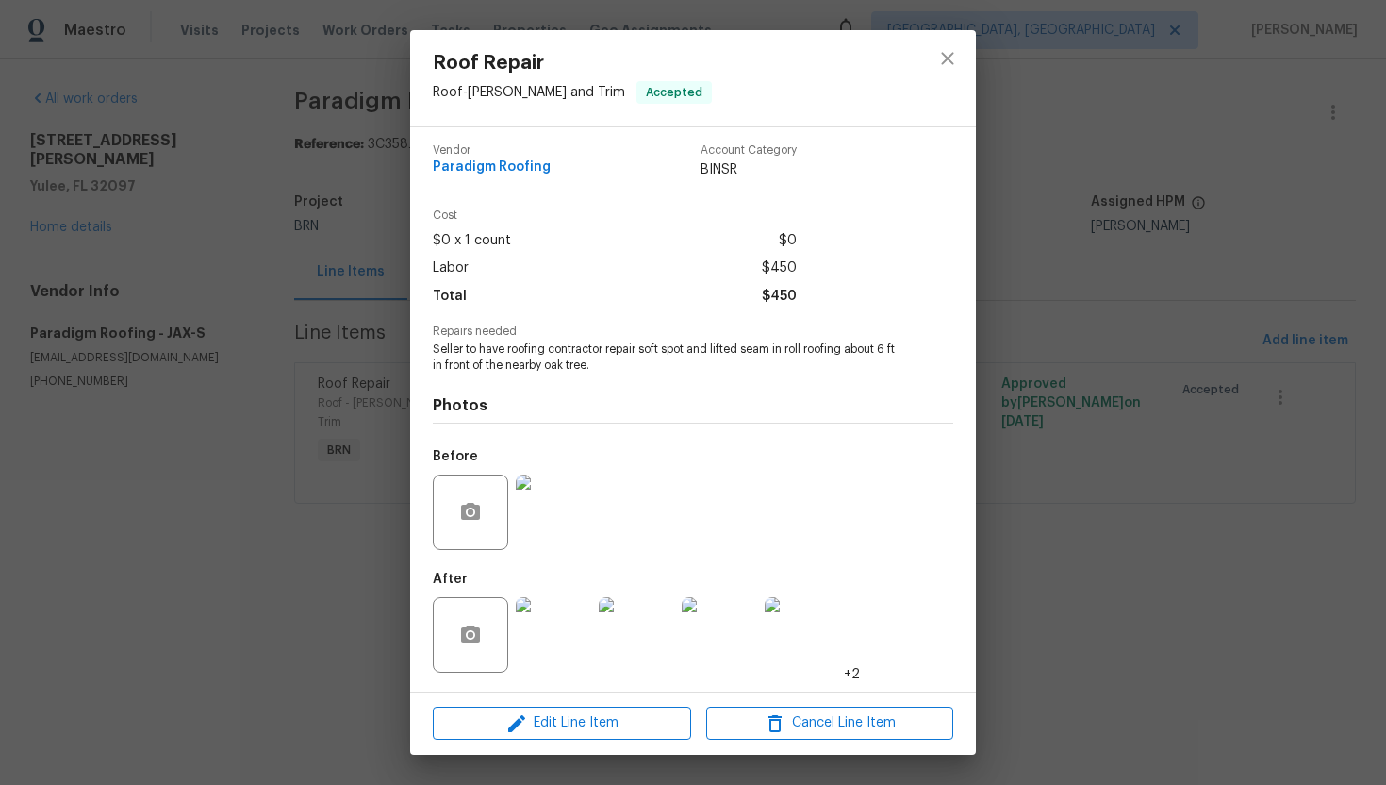
click at [556, 612] on img at bounding box center [553, 634] width 75 height 75
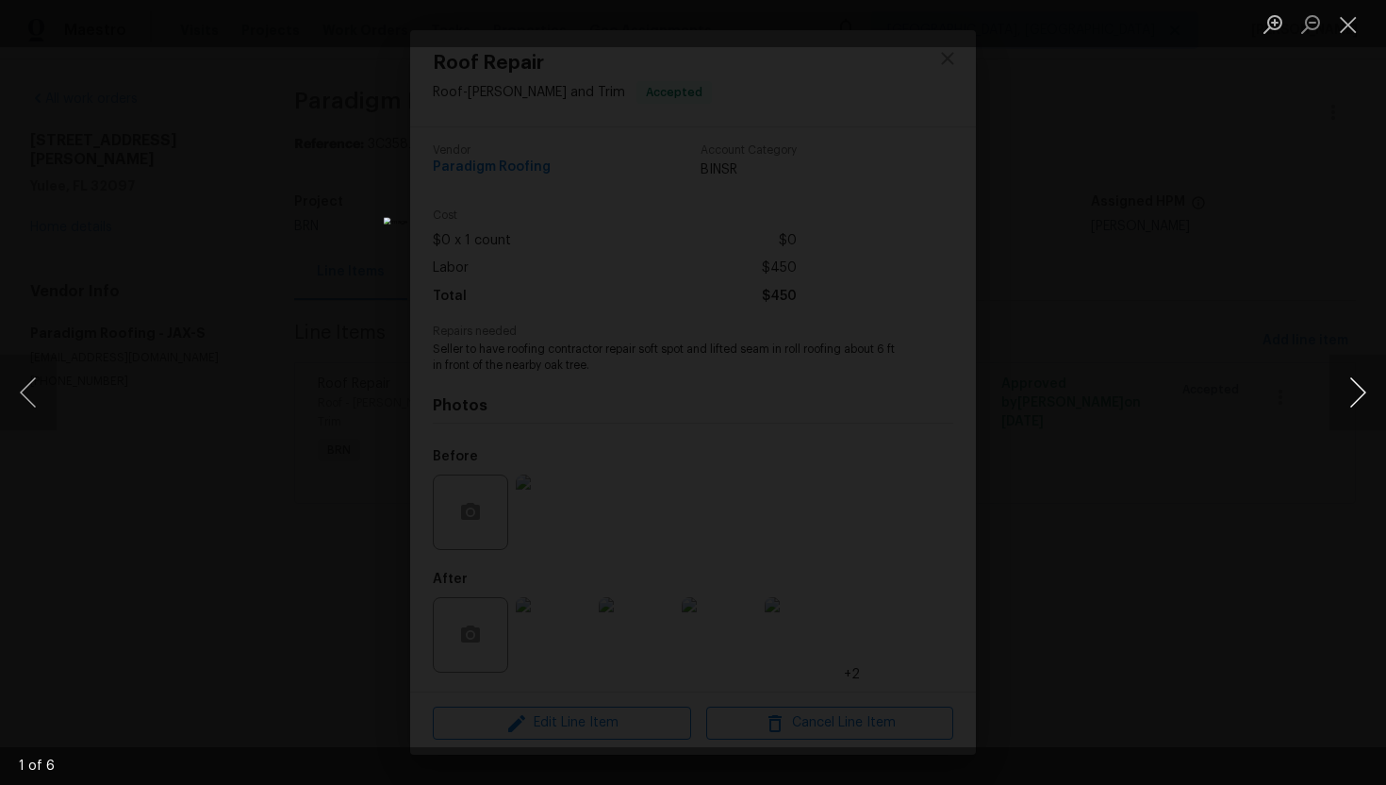
click at [1357, 395] on button "Next image" at bounding box center [1358, 392] width 57 height 75
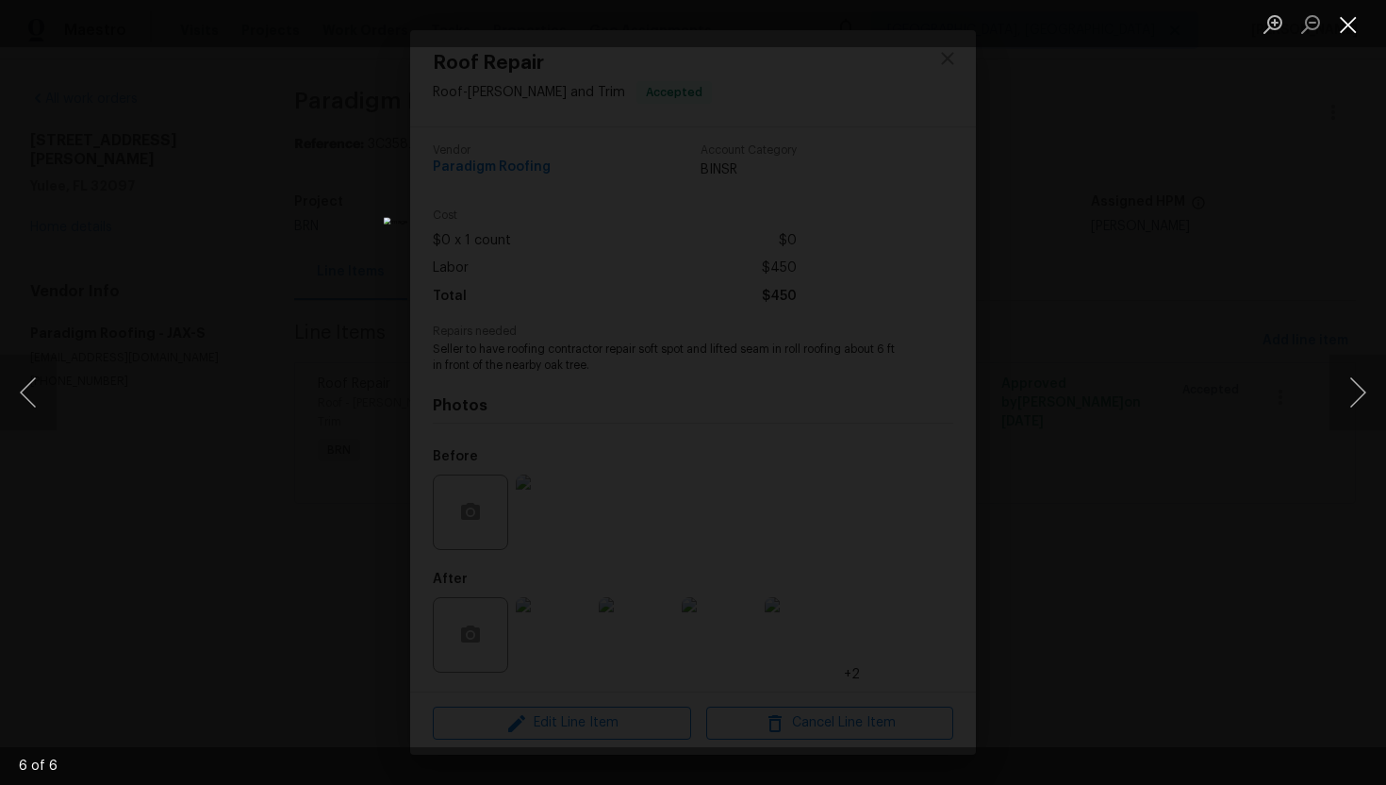
click at [1350, 27] on button "Close lightbox" at bounding box center [1349, 24] width 38 height 33
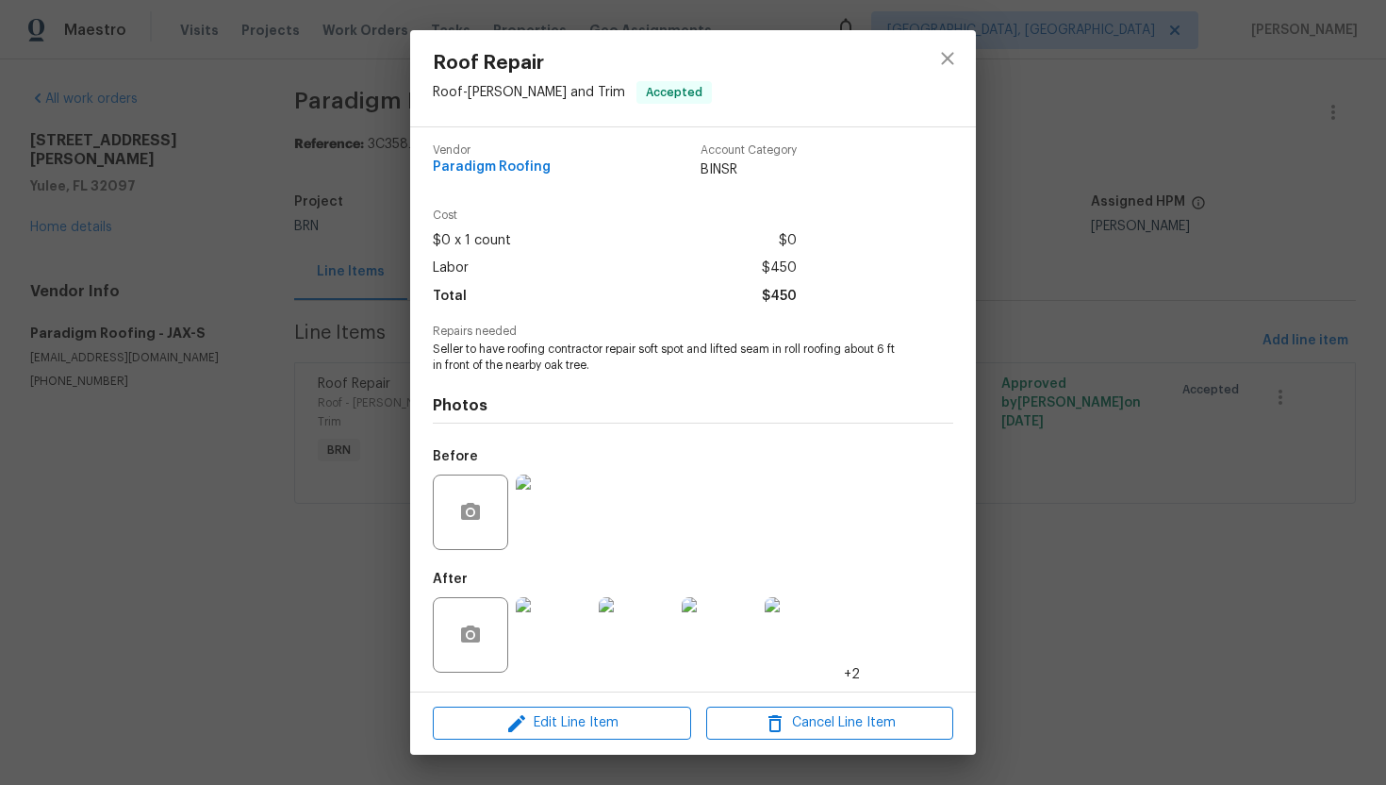
click at [931, 76] on div at bounding box center [947, 78] width 57 height 96
click at [538, 525] on img at bounding box center [553, 511] width 75 height 75
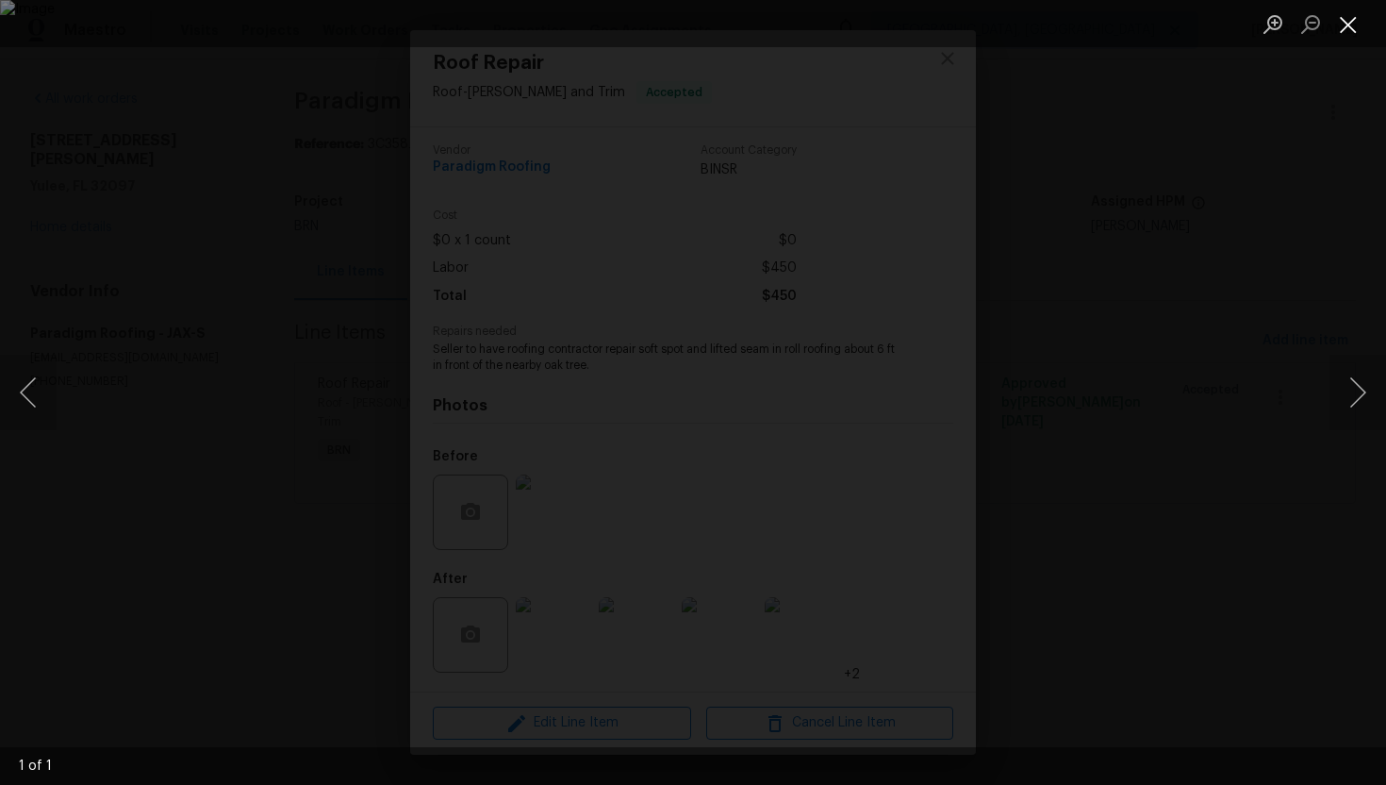
click at [1356, 22] on button "Close lightbox" at bounding box center [1349, 24] width 38 height 33
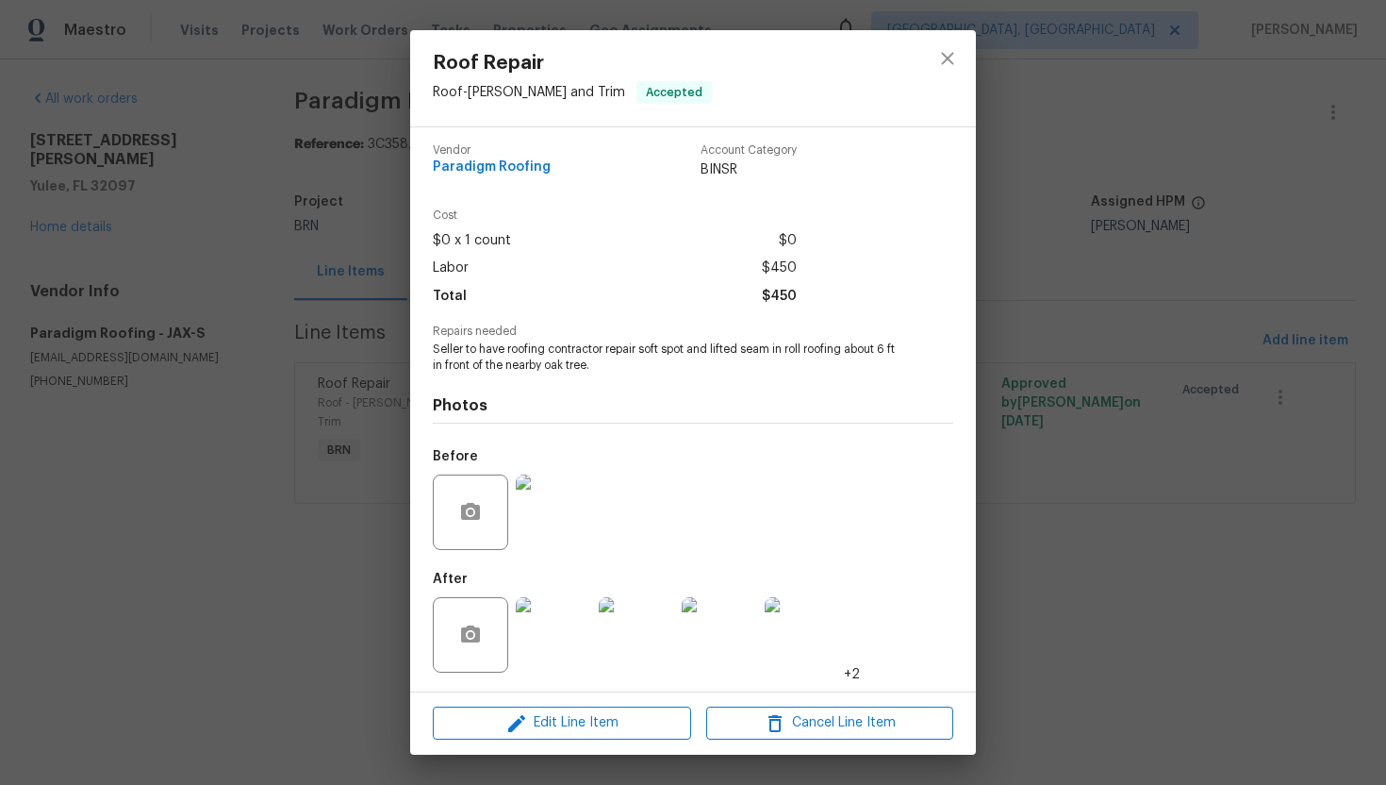
click at [576, 619] on img at bounding box center [553, 634] width 75 height 75
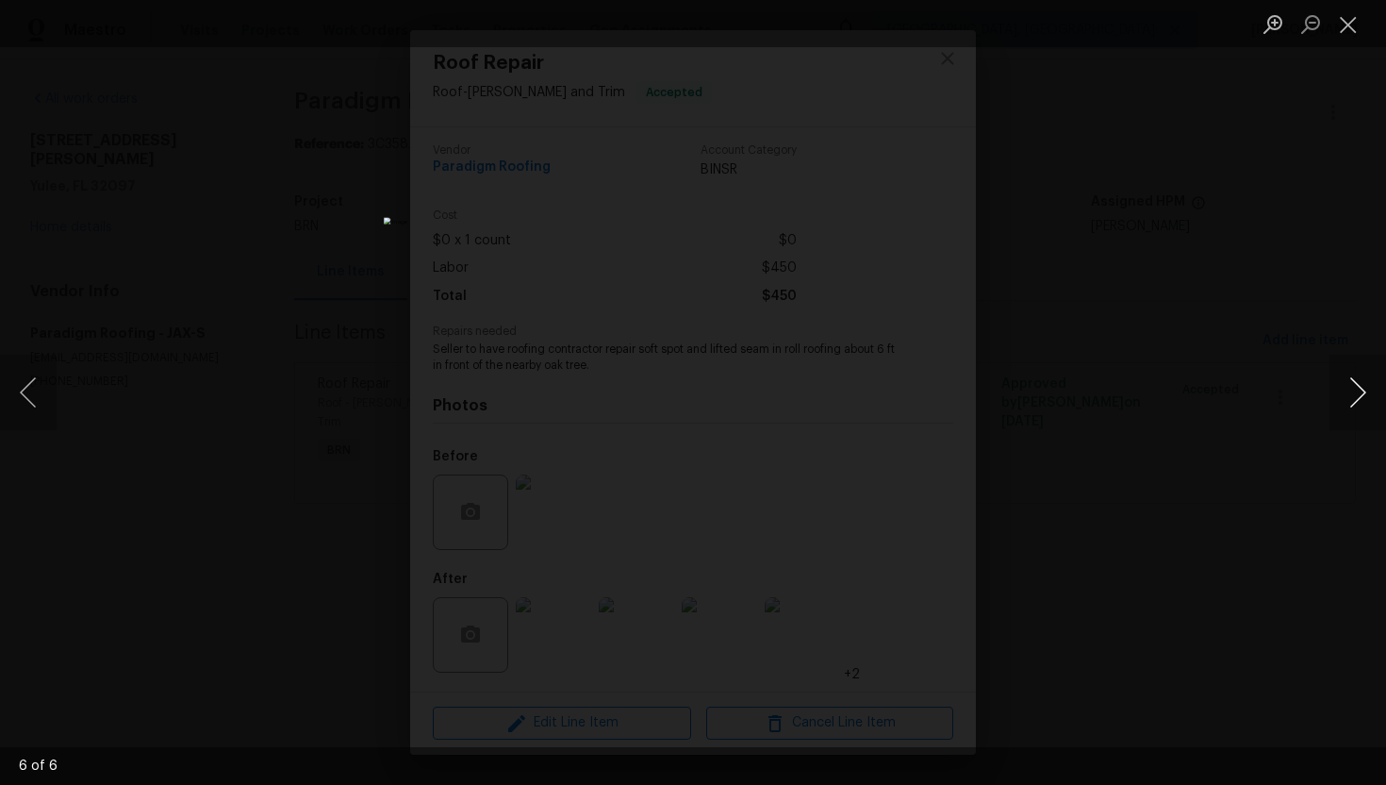
click at [1366, 401] on button "Next image" at bounding box center [1358, 392] width 57 height 75
click at [1354, 45] on li "Lightbox" at bounding box center [1349, 23] width 38 height 47
click at [1352, 26] on button "Close lightbox" at bounding box center [1349, 24] width 38 height 33
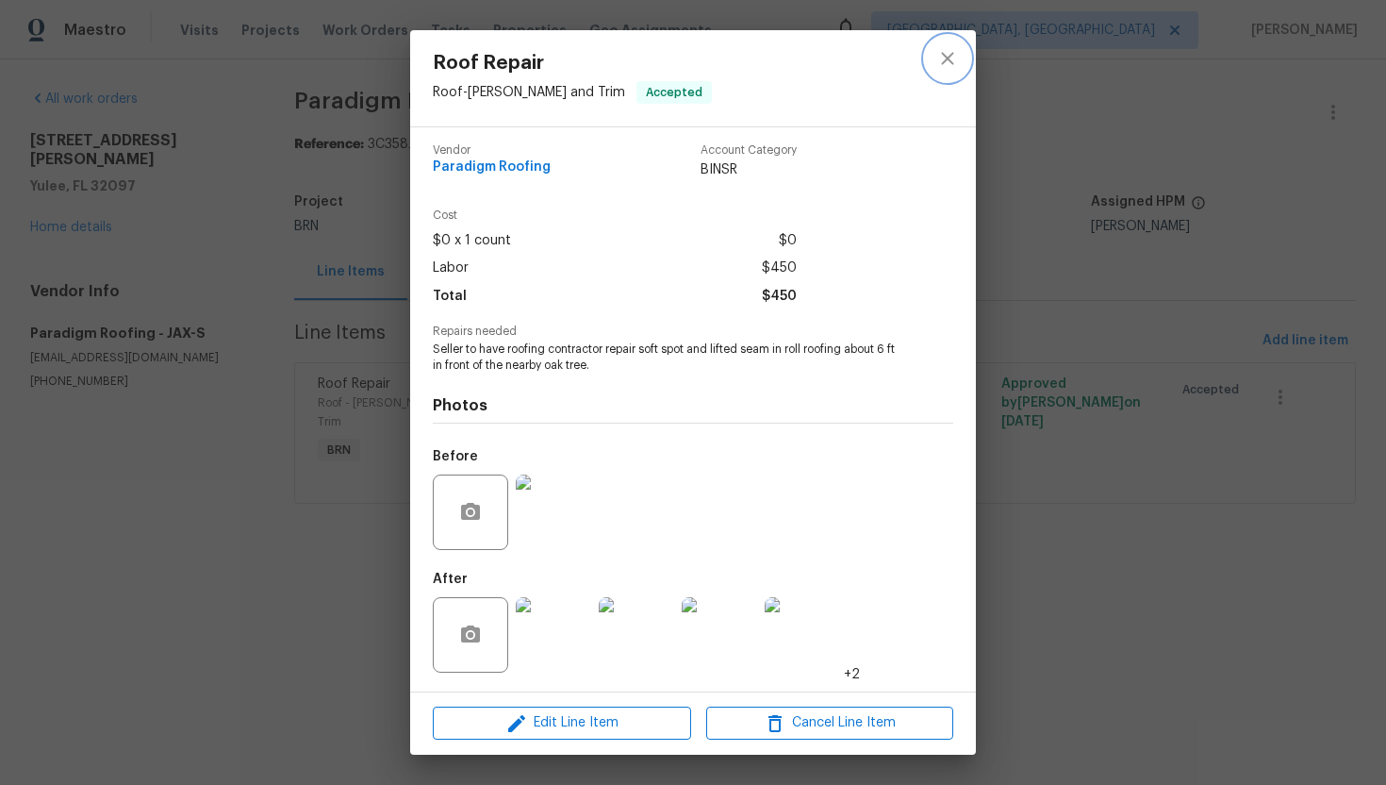
click at [942, 73] on button "close" at bounding box center [947, 58] width 45 height 45
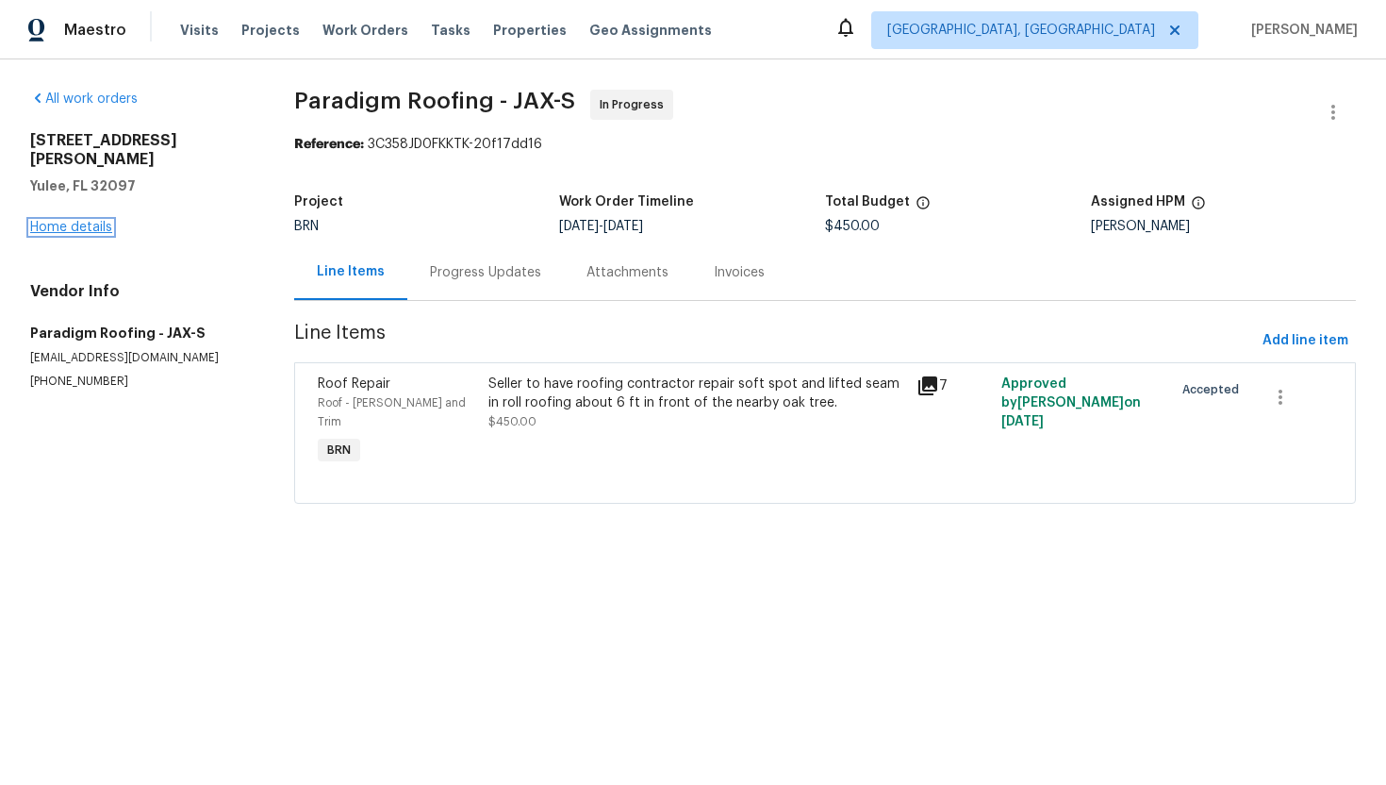
click at [87, 221] on link "Home details" at bounding box center [71, 227] width 82 height 13
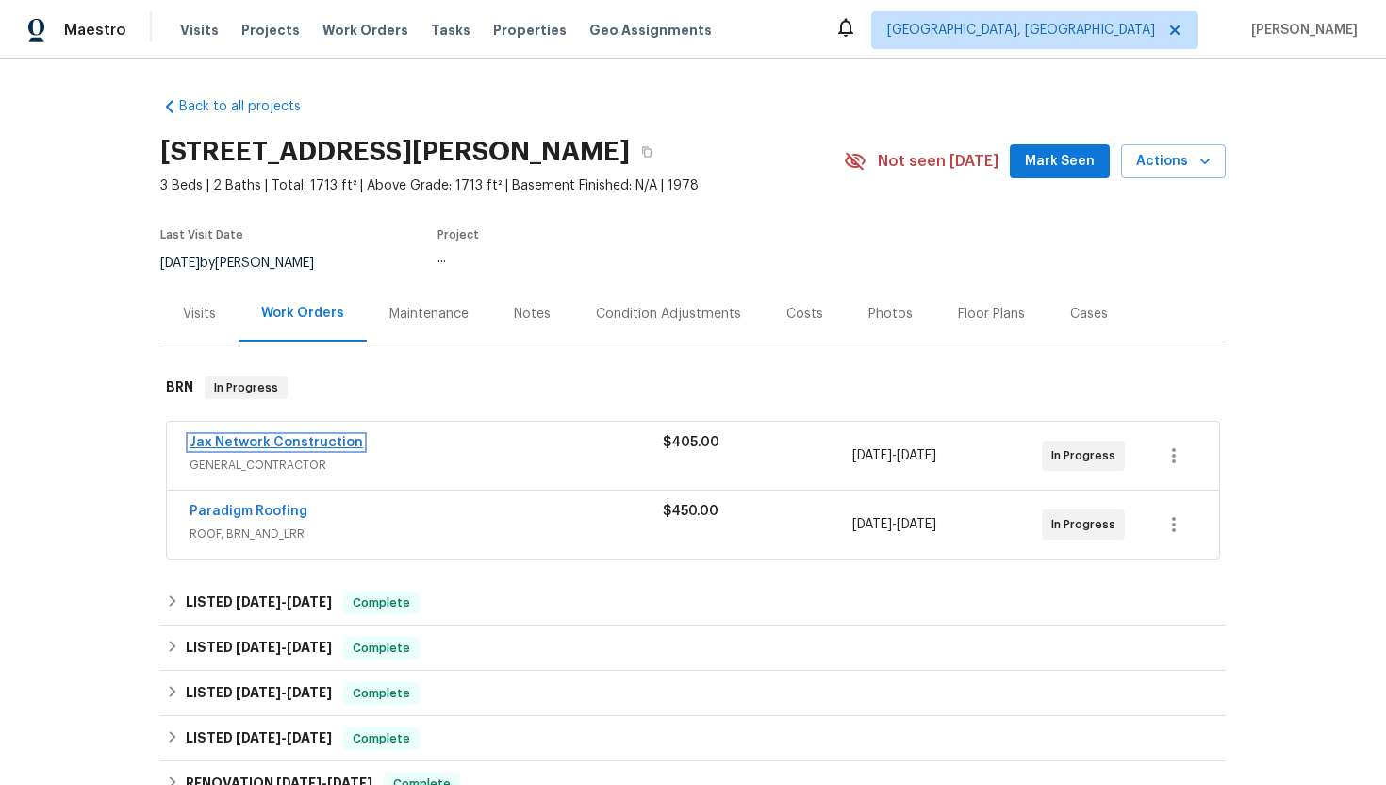
click at [274, 443] on link "Jax Network Construction" at bounding box center [277, 442] width 174 height 13
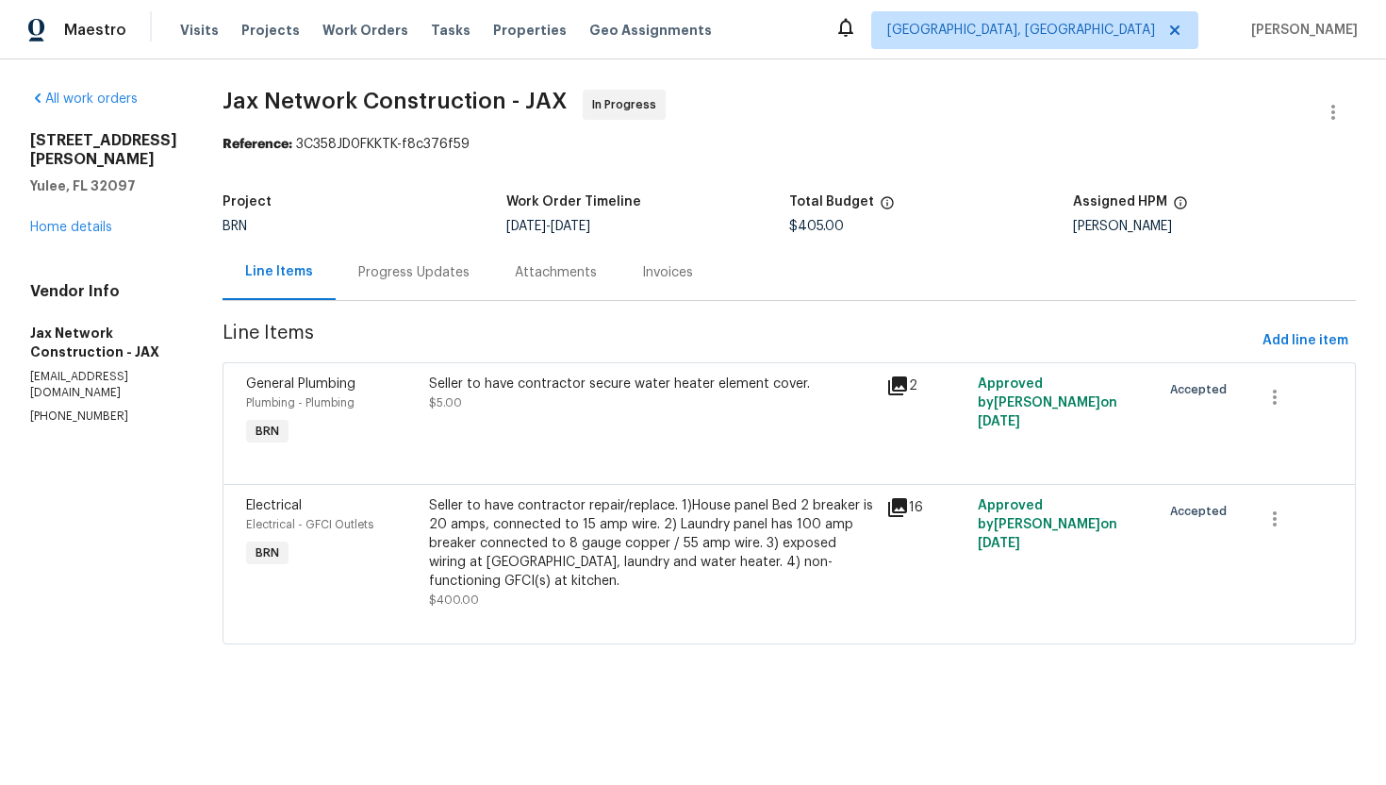
click at [424, 274] on div "Progress Updates" at bounding box center [413, 272] width 111 height 19
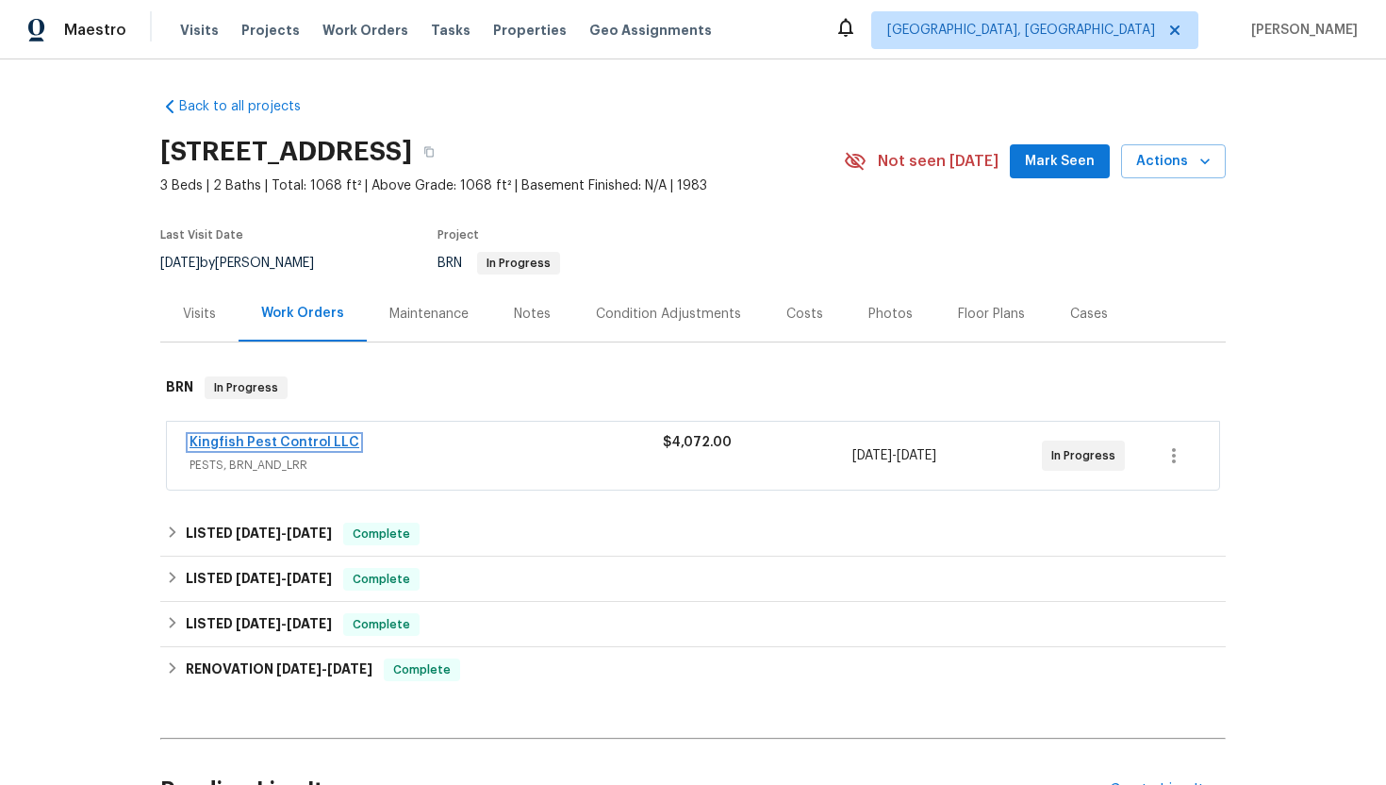
click at [232, 436] on link "Kingfish Pest Control LLC" at bounding box center [275, 442] width 170 height 13
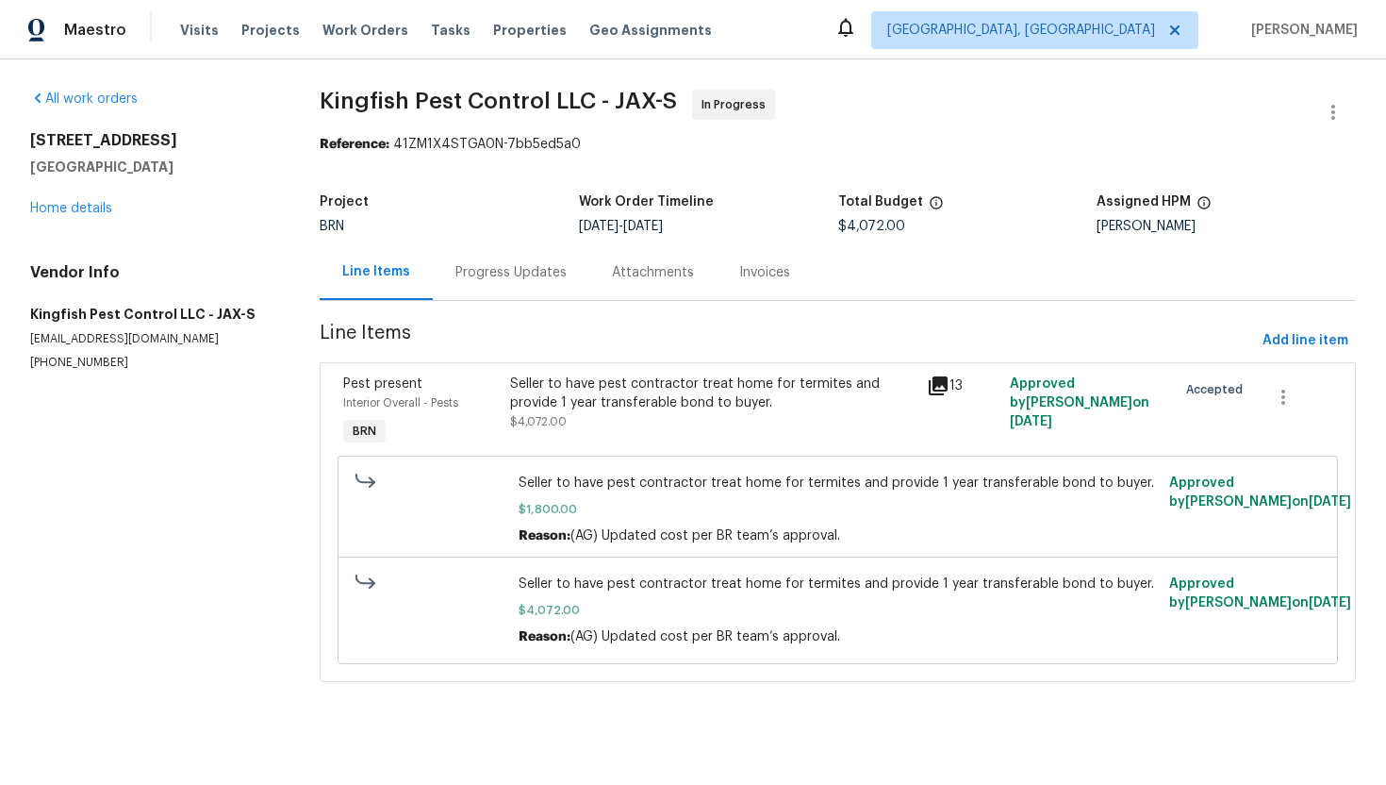
click at [506, 280] on div "Progress Updates" at bounding box center [510, 272] width 111 height 19
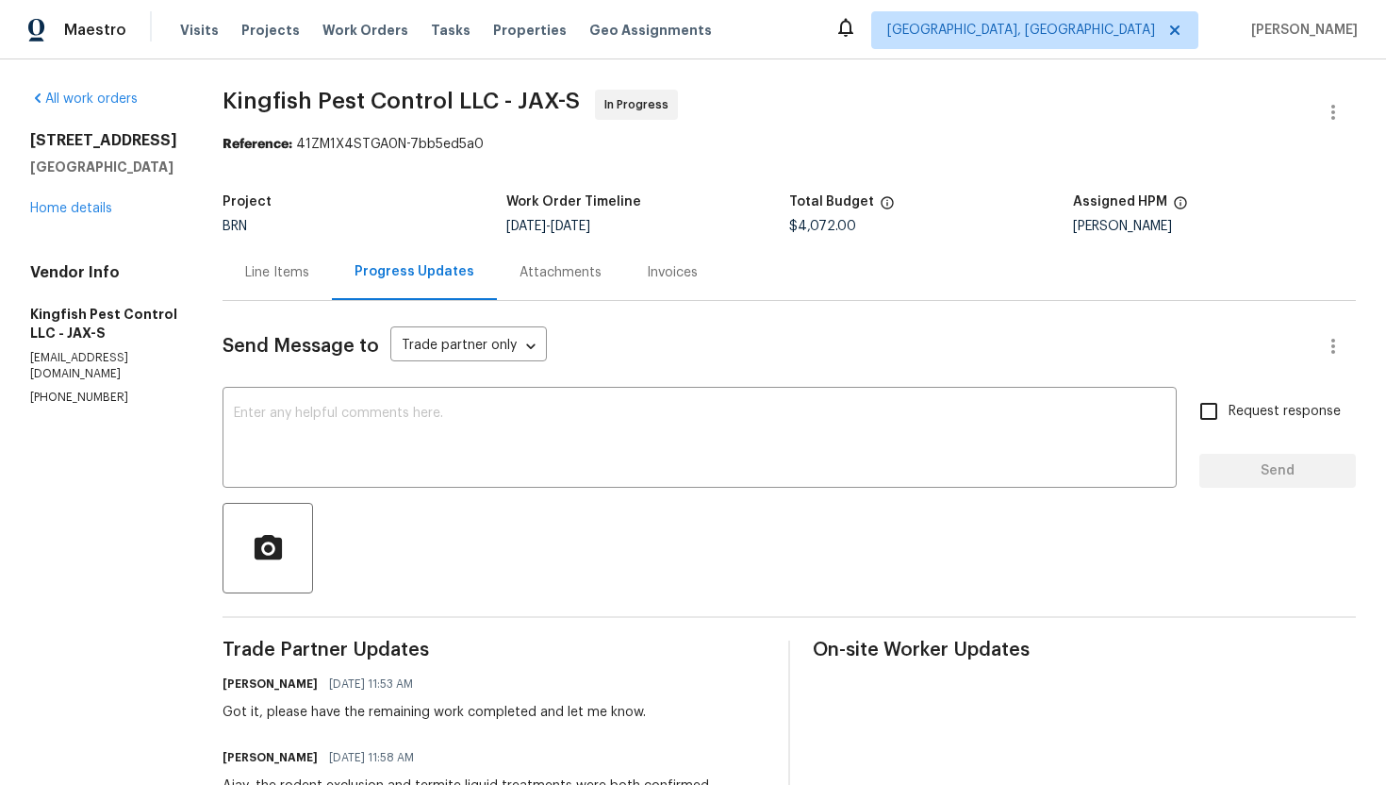
click at [318, 274] on div "Line Items" at bounding box center [277, 272] width 109 height 56
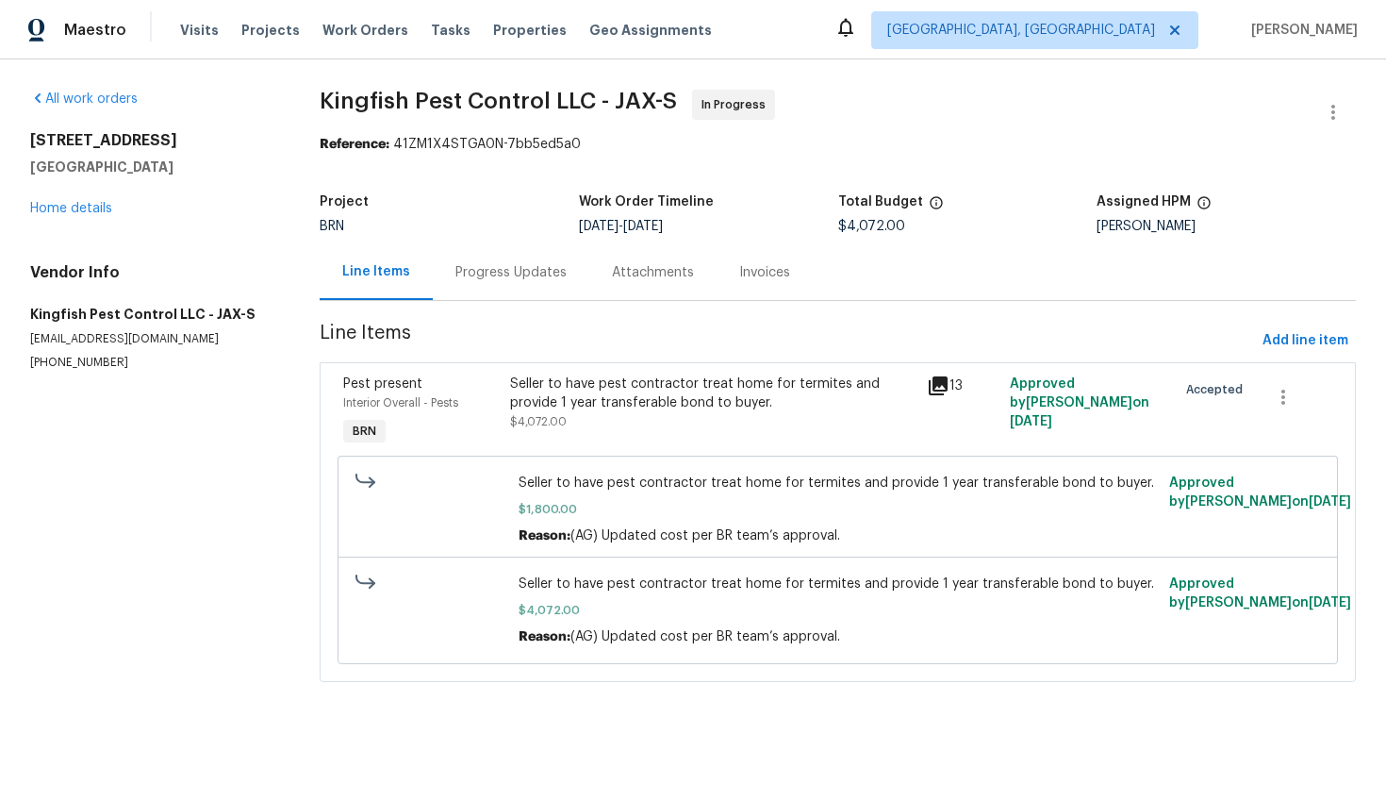
click at [506, 273] on div "Progress Updates" at bounding box center [510, 272] width 111 height 19
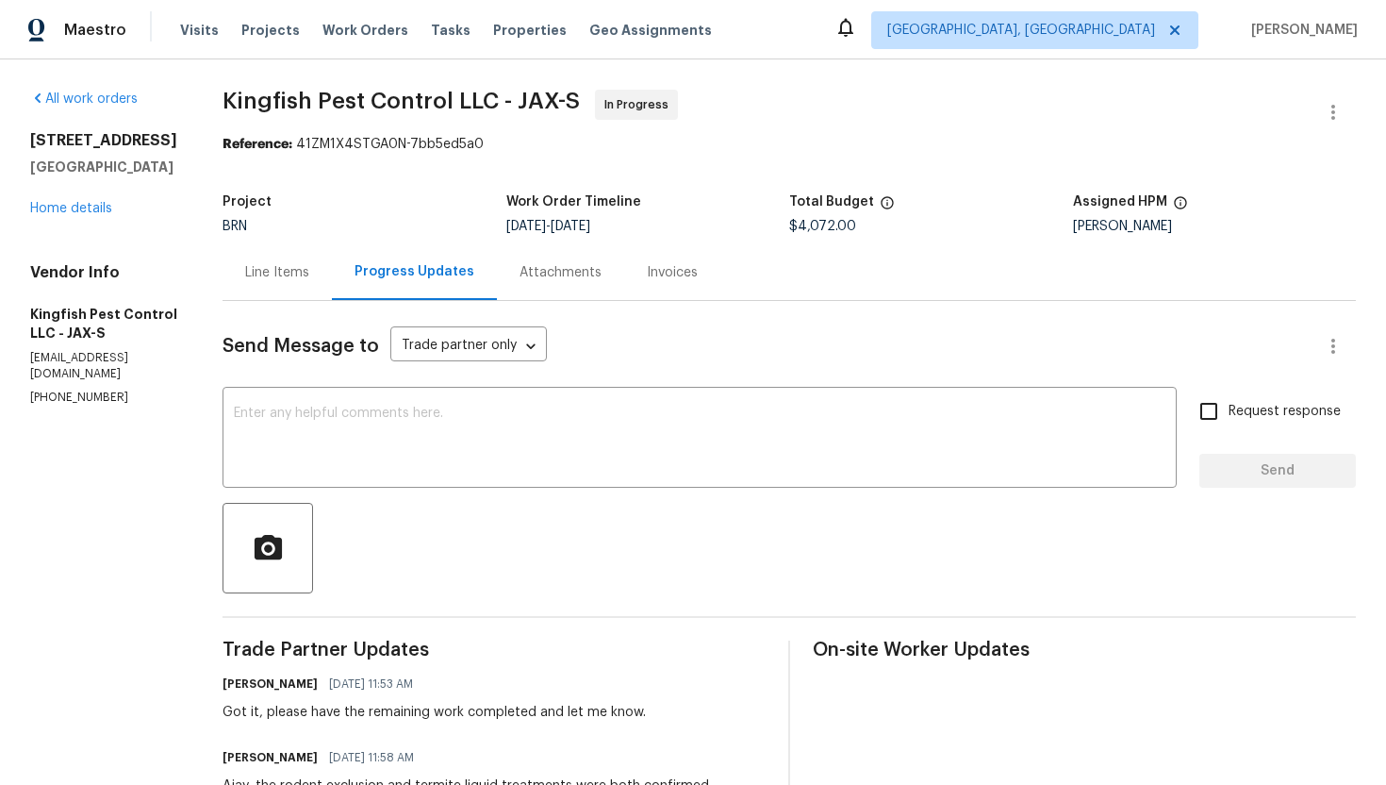
click at [286, 290] on div "Line Items" at bounding box center [277, 272] width 109 height 56
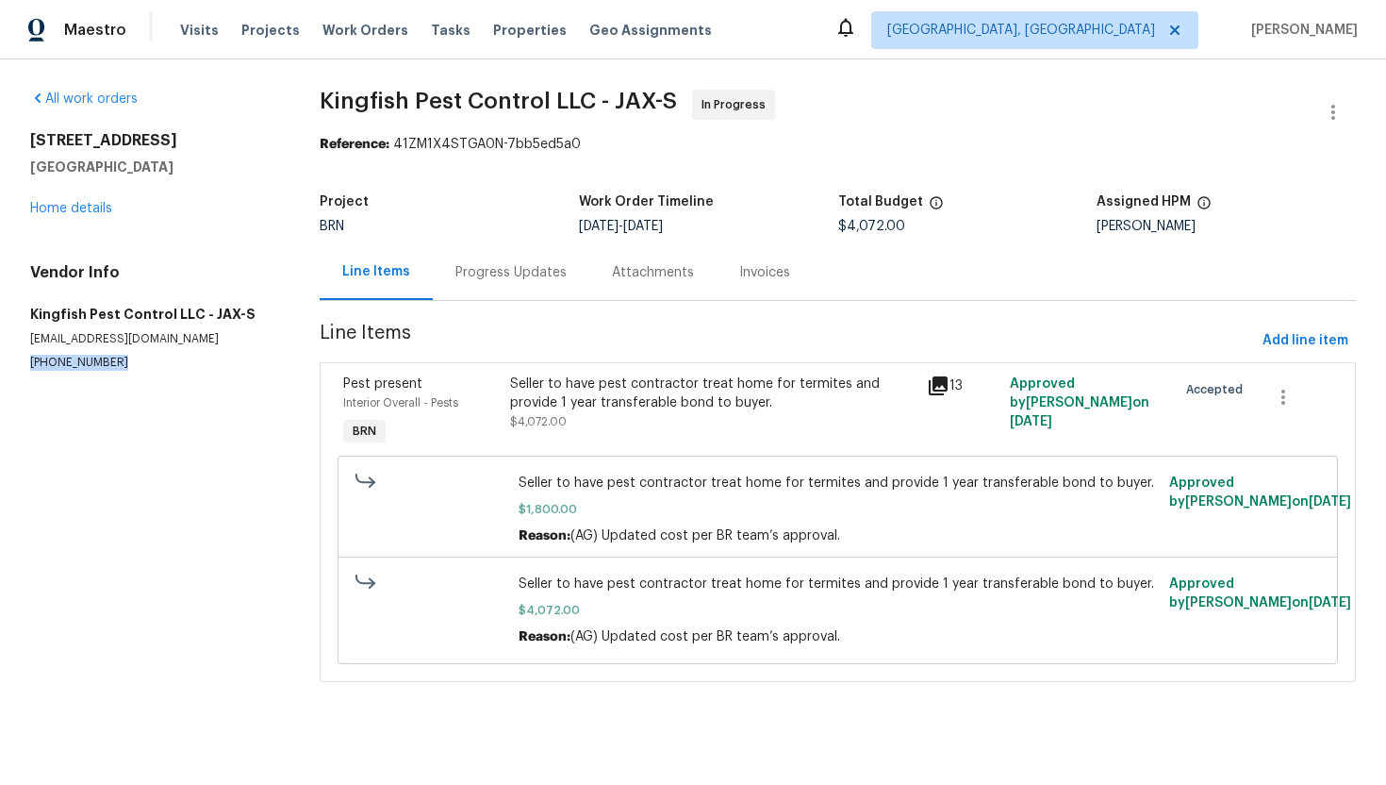
drag, startPoint x: 24, startPoint y: 366, endPoint x: 124, endPoint y: 358, distance: 100.2
click at [124, 358] on div "All work orders 3444 Excalibur Way E Jacksonville, FL 32223 Home details Vendor…" at bounding box center [693, 396] width 1386 height 675
copy p "(904) 595-5300"
click at [502, 278] on div "Progress Updates" at bounding box center [510, 272] width 111 height 19
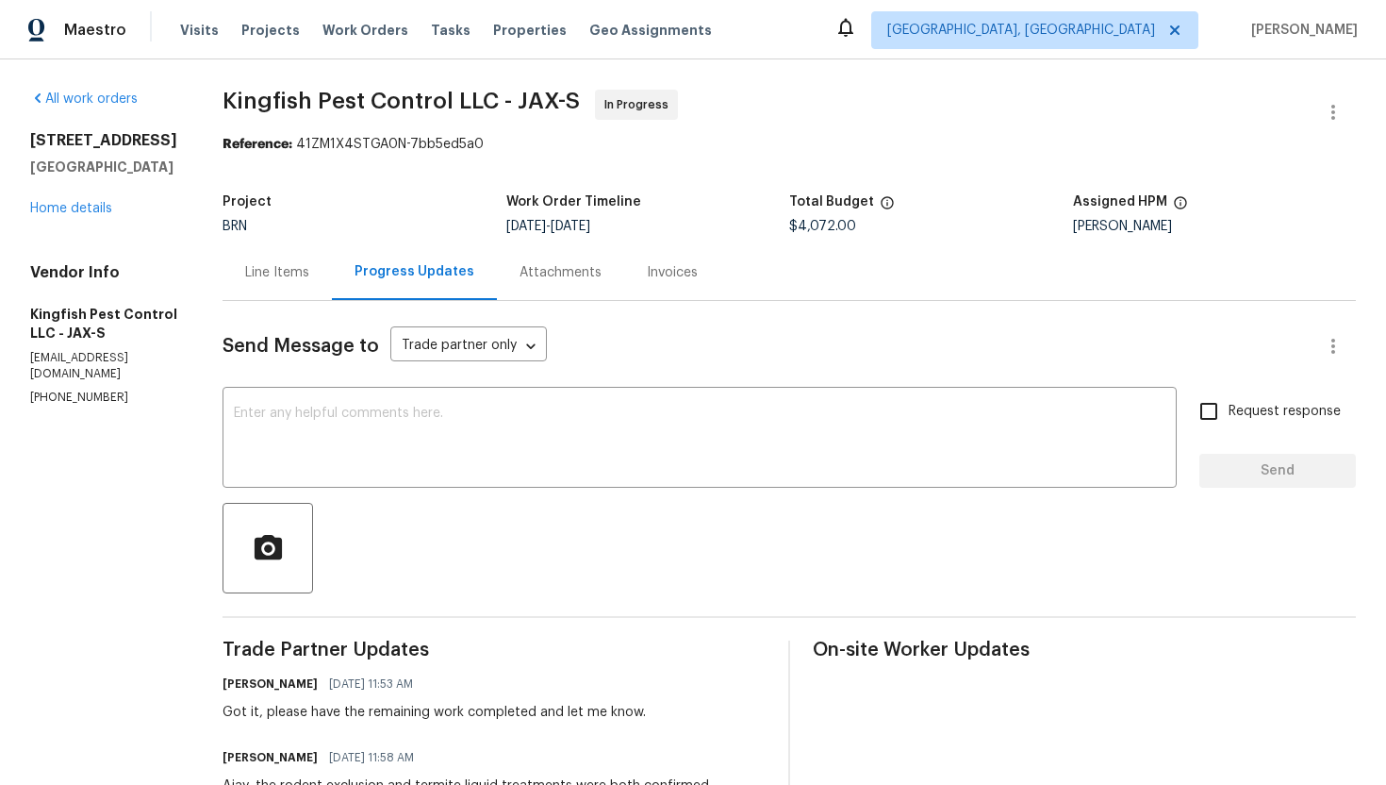
click at [280, 272] on div "Line Items" at bounding box center [277, 272] width 64 height 19
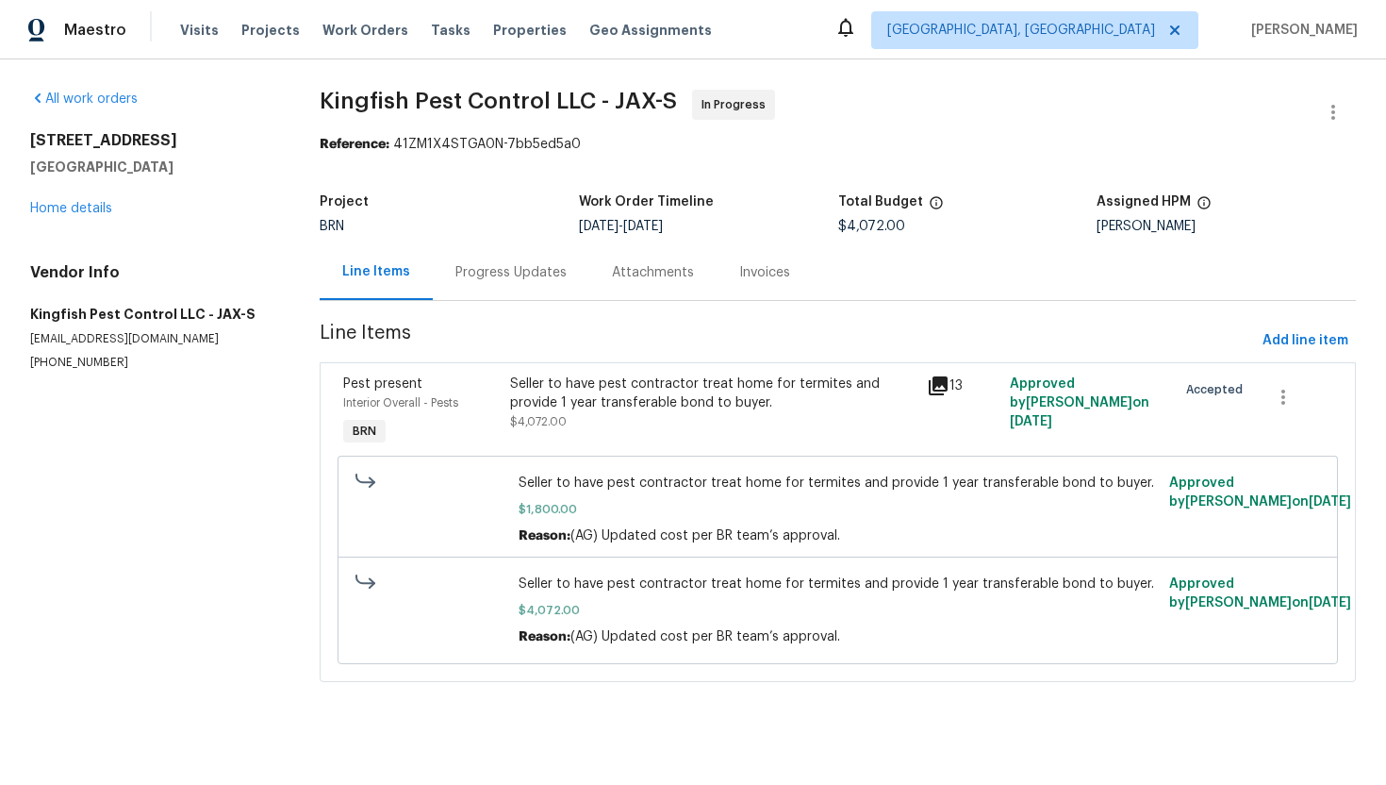
click at [439, 273] on div "Progress Updates" at bounding box center [511, 272] width 157 height 56
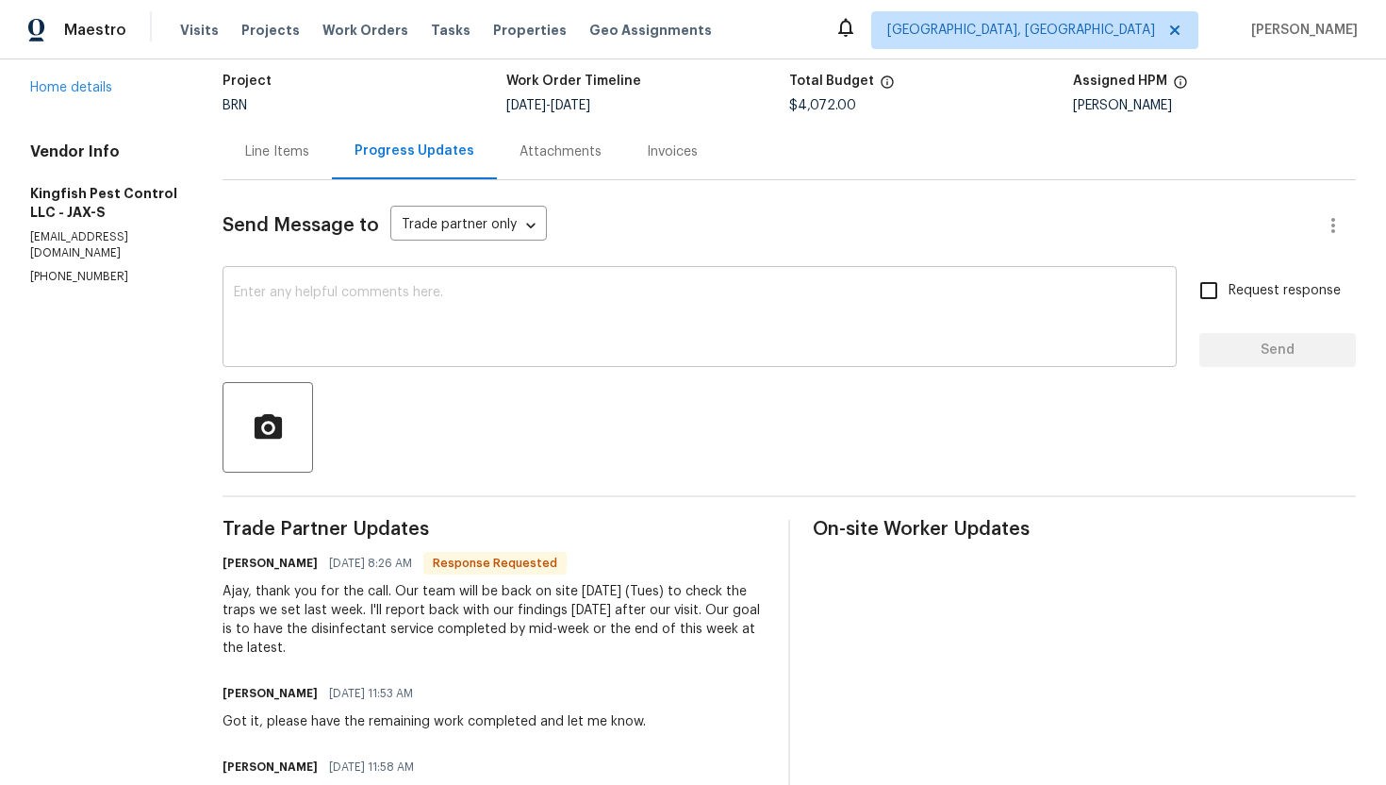
scroll to position [122, 0]
click at [488, 336] on textarea at bounding box center [700, 318] width 932 height 66
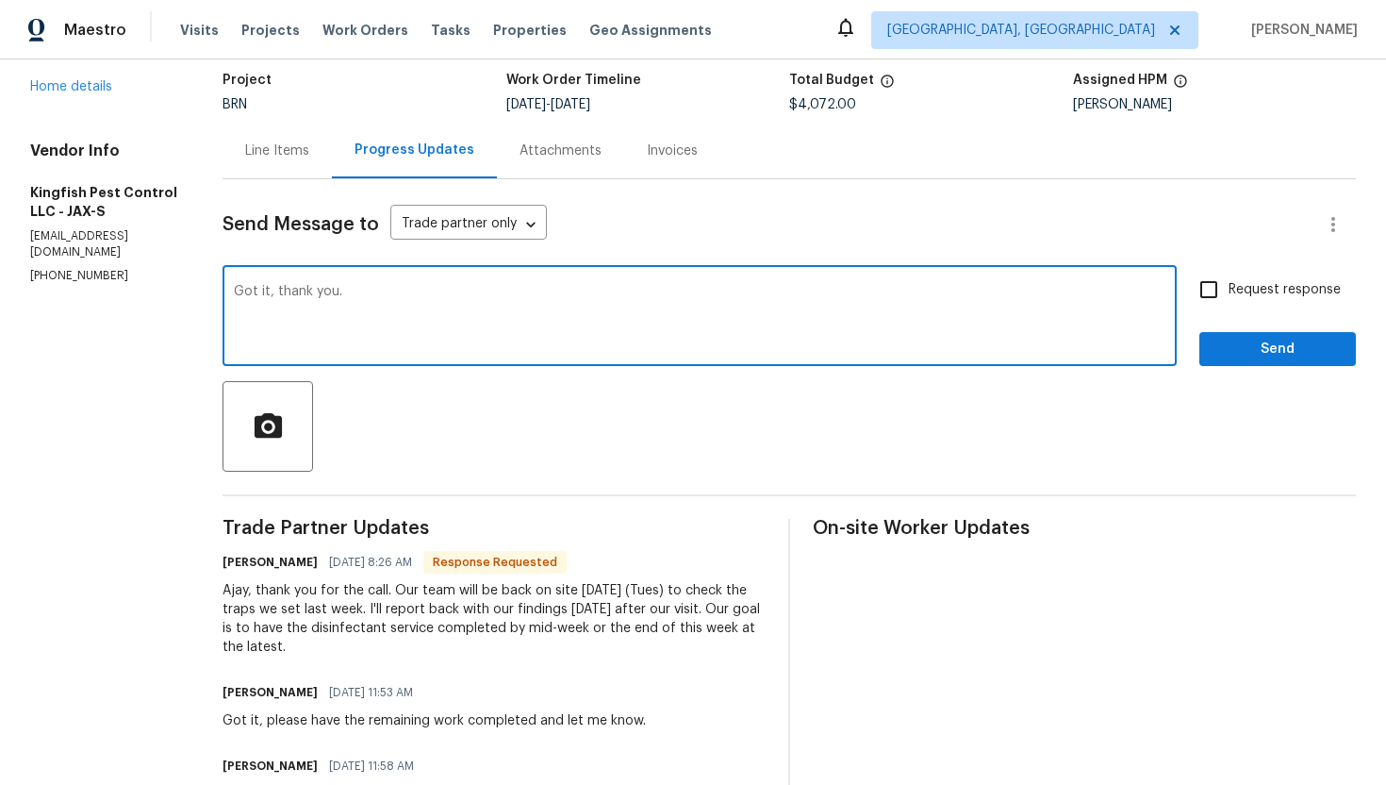
type textarea "Got it, thank you."
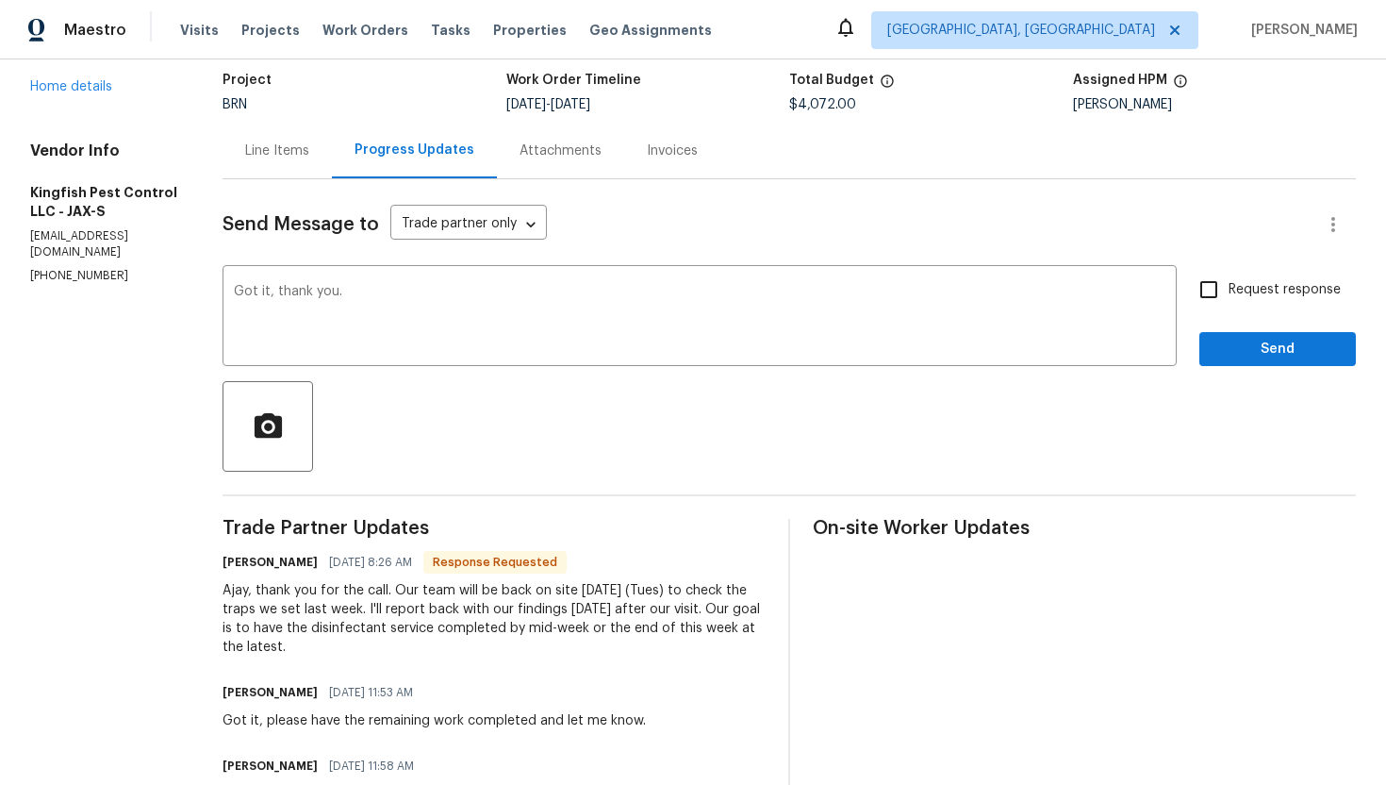
click at [1238, 280] on span "Request response" at bounding box center [1285, 290] width 112 height 20
click at [1229, 280] on input "Request response" at bounding box center [1209, 290] width 40 height 40
checkbox input "true"
click at [1260, 334] on button "Send" at bounding box center [1277, 349] width 157 height 35
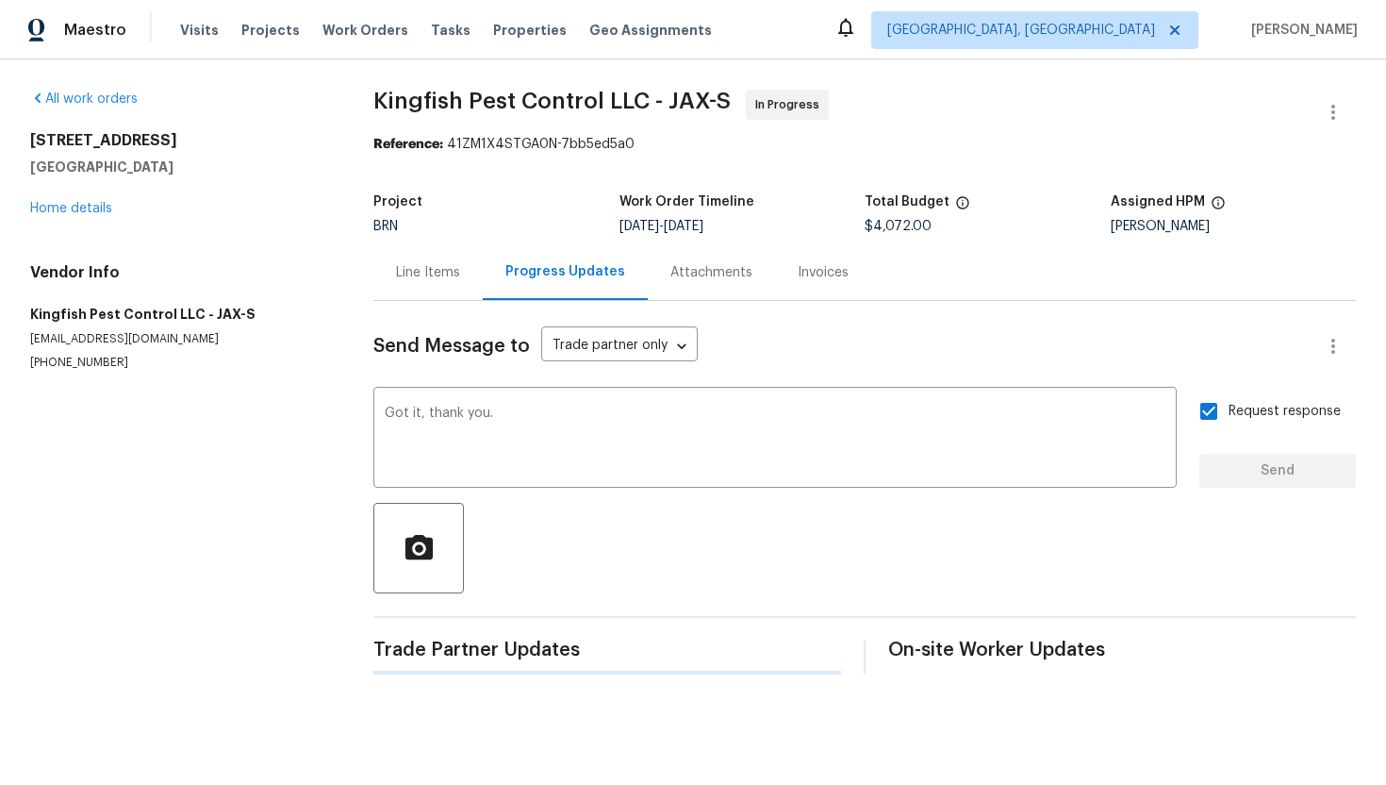
scroll to position [0, 0]
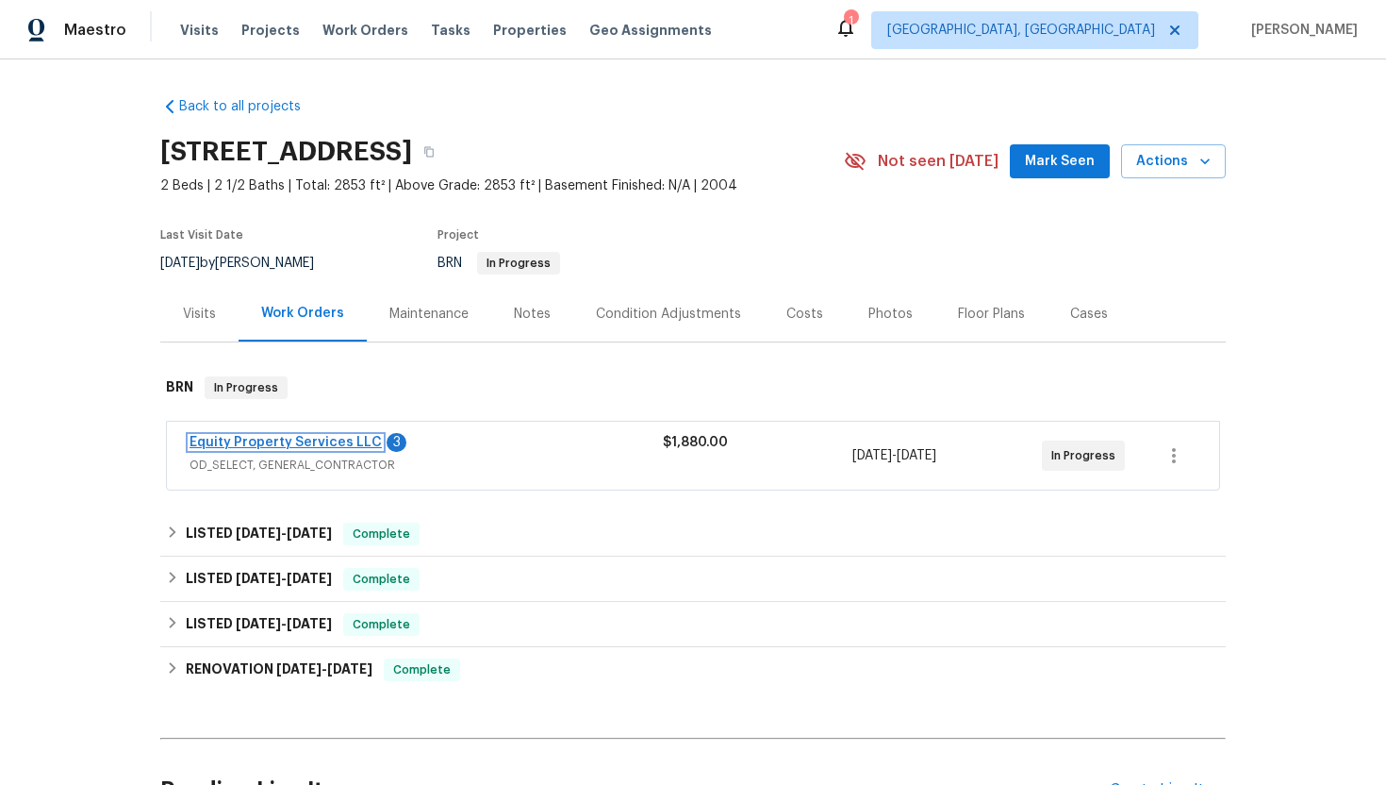
click at [276, 439] on link "Equity Property Services LLC" at bounding box center [286, 442] width 192 height 13
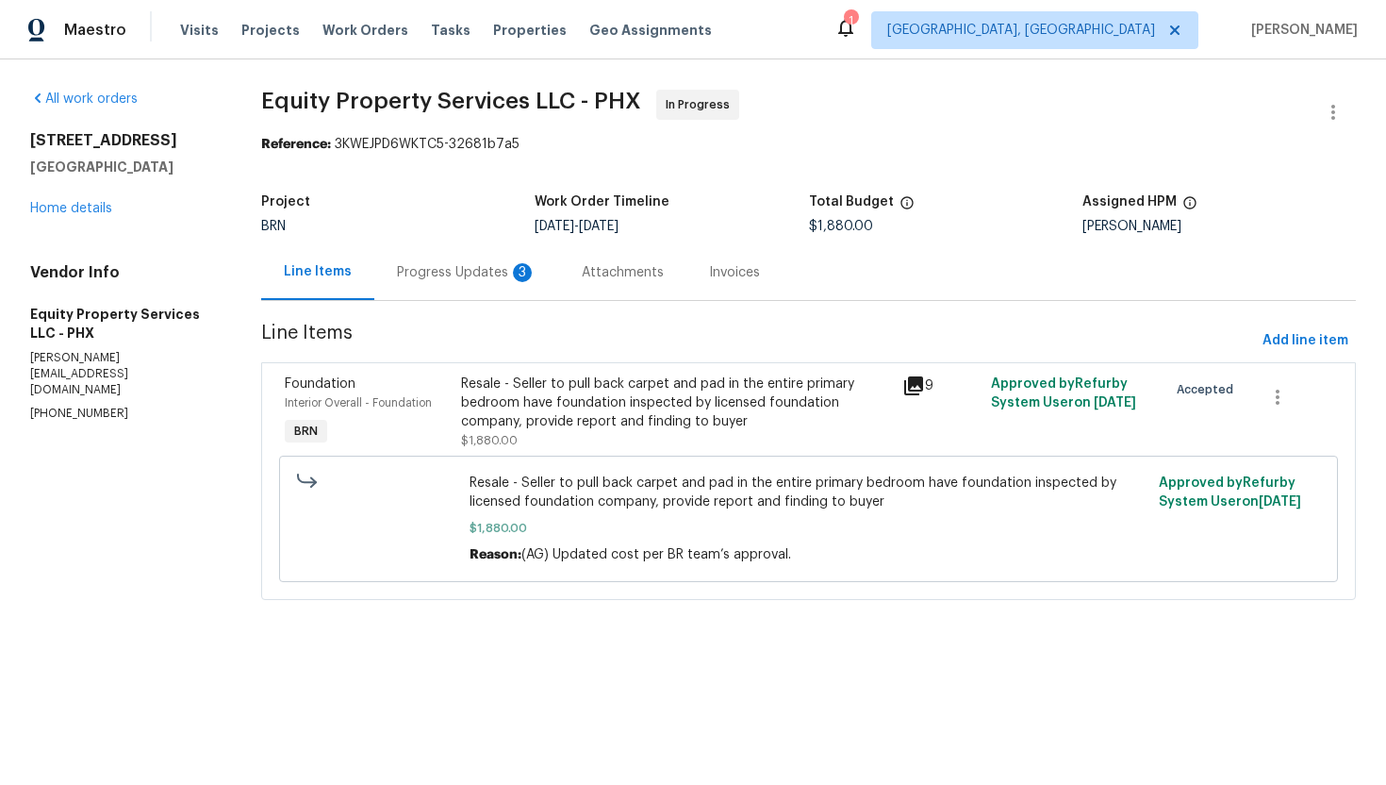
click at [505, 284] on div "Progress Updates 3" at bounding box center [466, 272] width 185 height 56
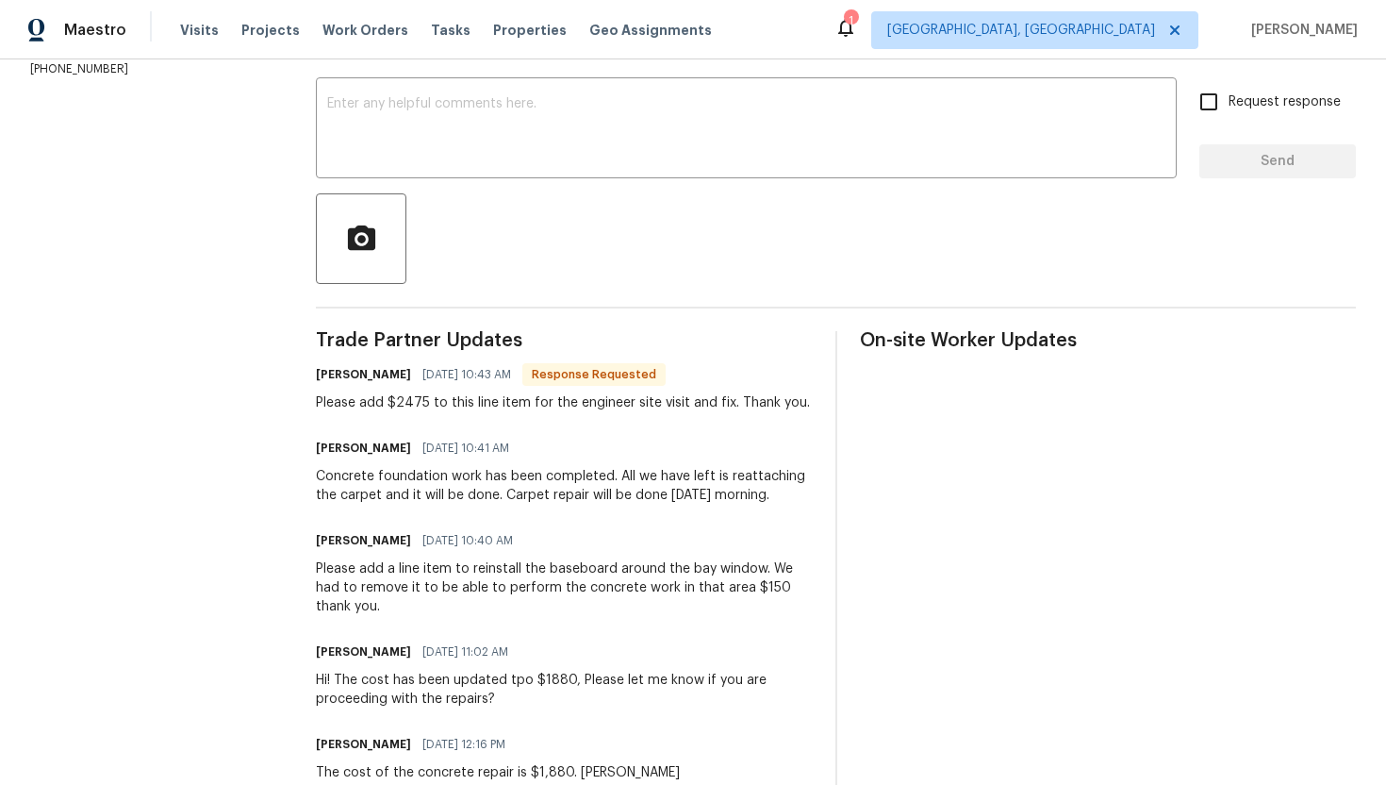
scroll to position [333, 0]
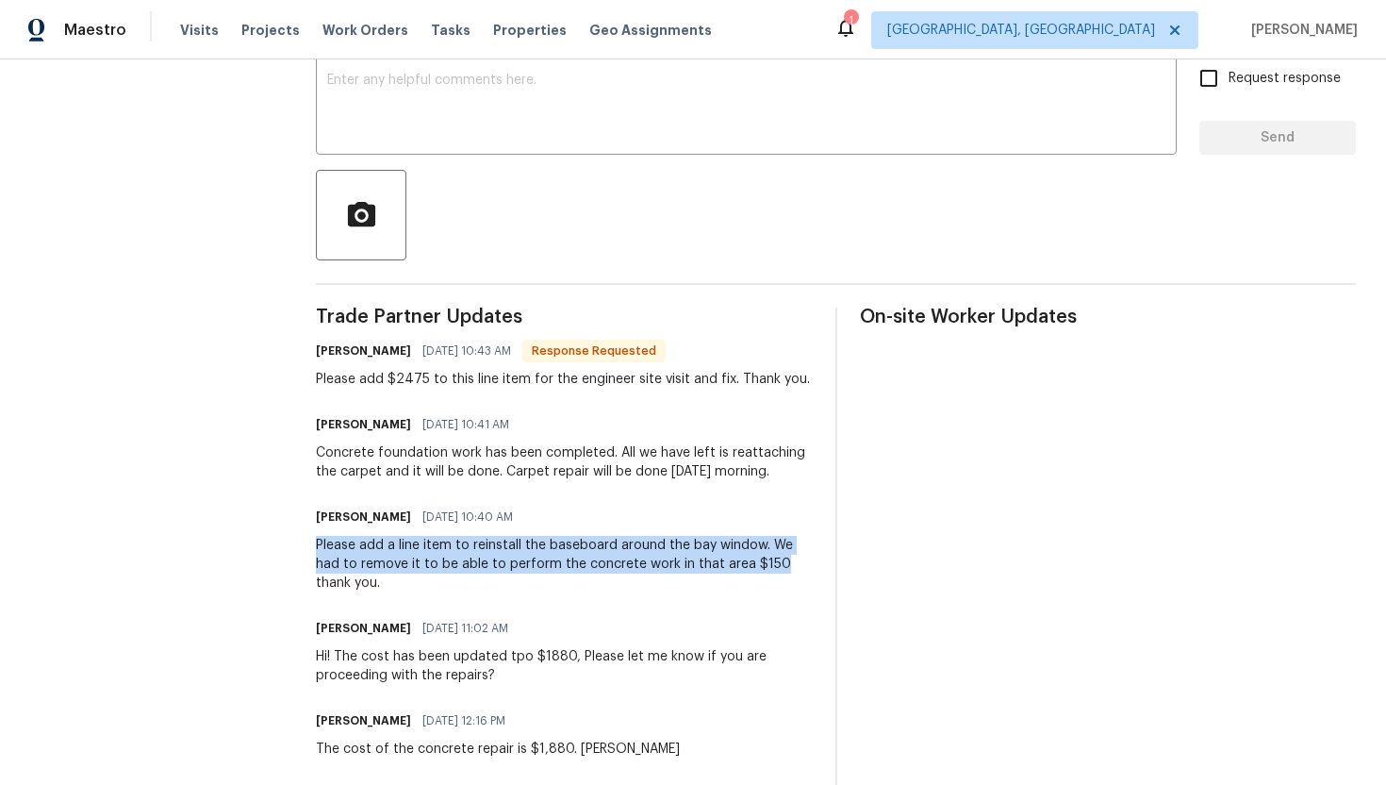
drag, startPoint x: 317, startPoint y: 545, endPoint x: 777, endPoint y: 571, distance: 460.9
click at [777, 571] on div "All work orders 12446 W Bajada Rd Peoria, AZ 85383 Home details Vendor Info Equ…" at bounding box center [693, 582] width 1386 height 1711
copy div "Please add a line item to reinstall the baseboard around the bay window. We had…"
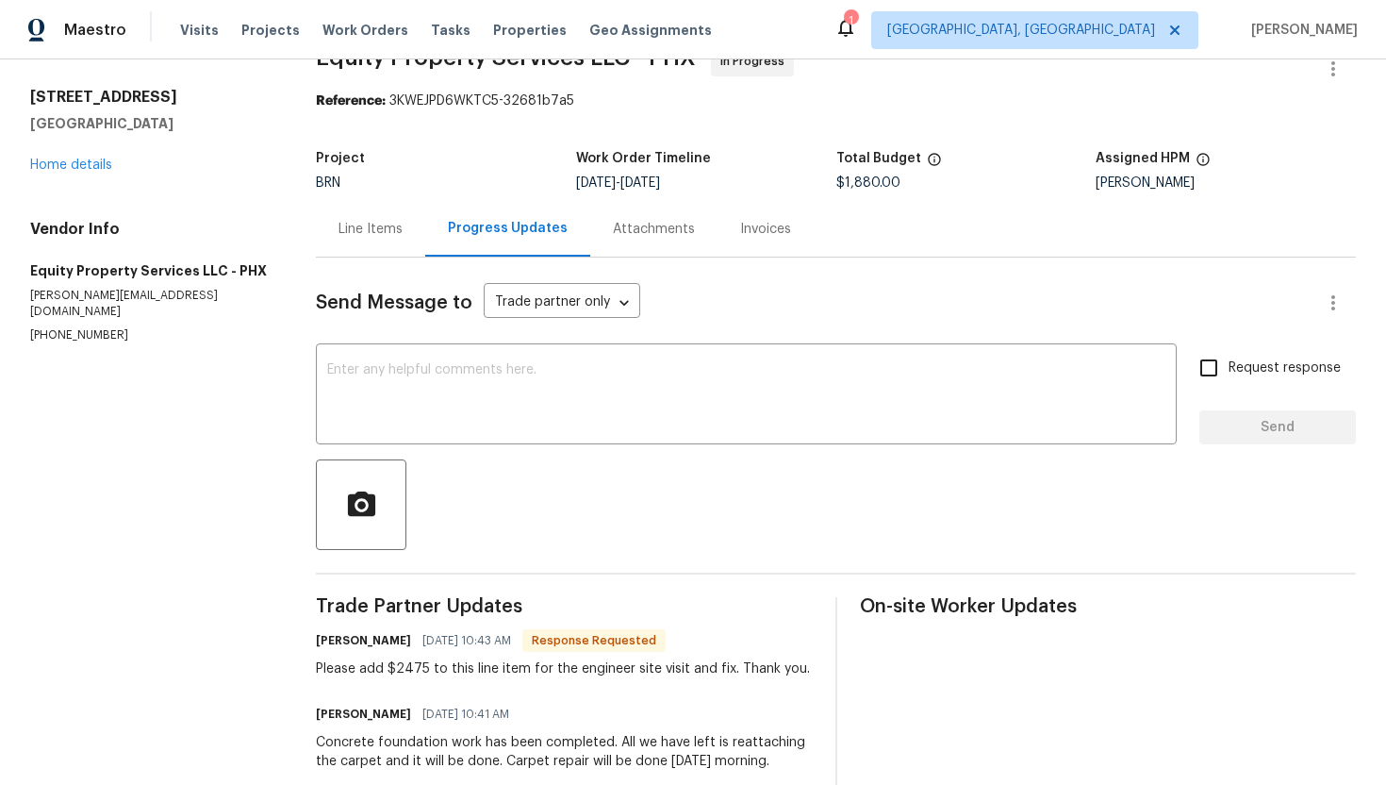
scroll to position [0, 0]
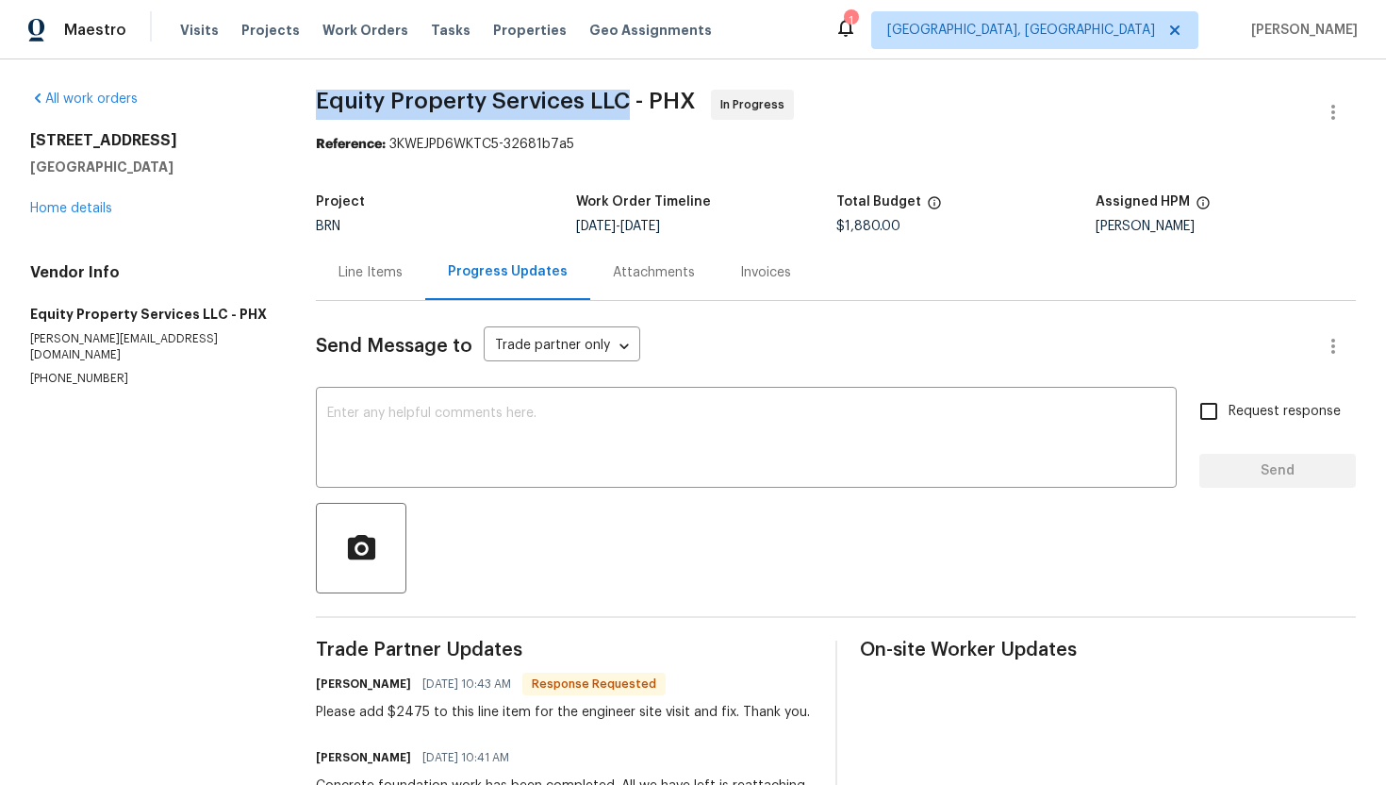
drag, startPoint x: 315, startPoint y: 96, endPoint x: 625, endPoint y: 95, distance: 310.2
copy span "Equity Property Services LLC"
click at [357, 277] on div "Line Items" at bounding box center [371, 272] width 64 height 19
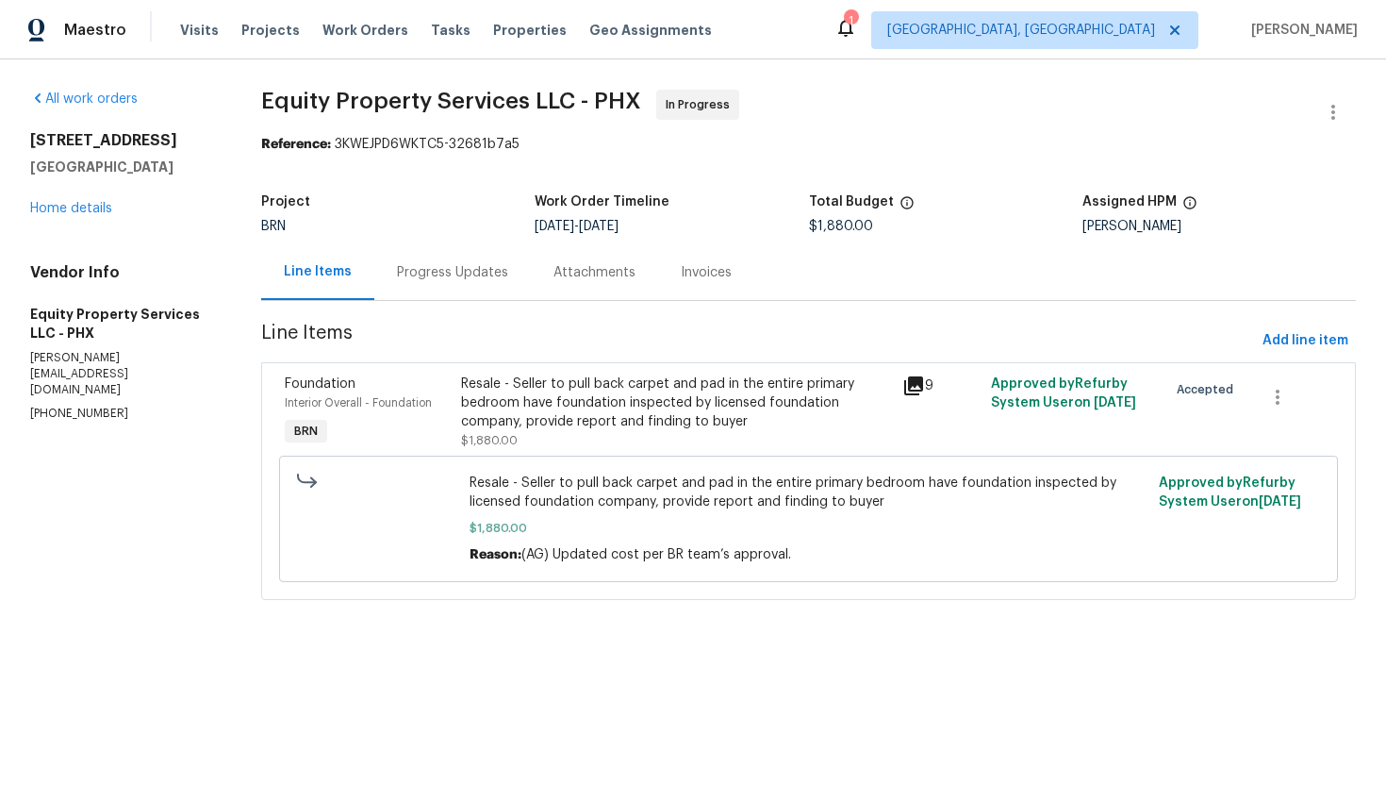
click at [477, 286] on div "Progress Updates" at bounding box center [452, 272] width 157 height 56
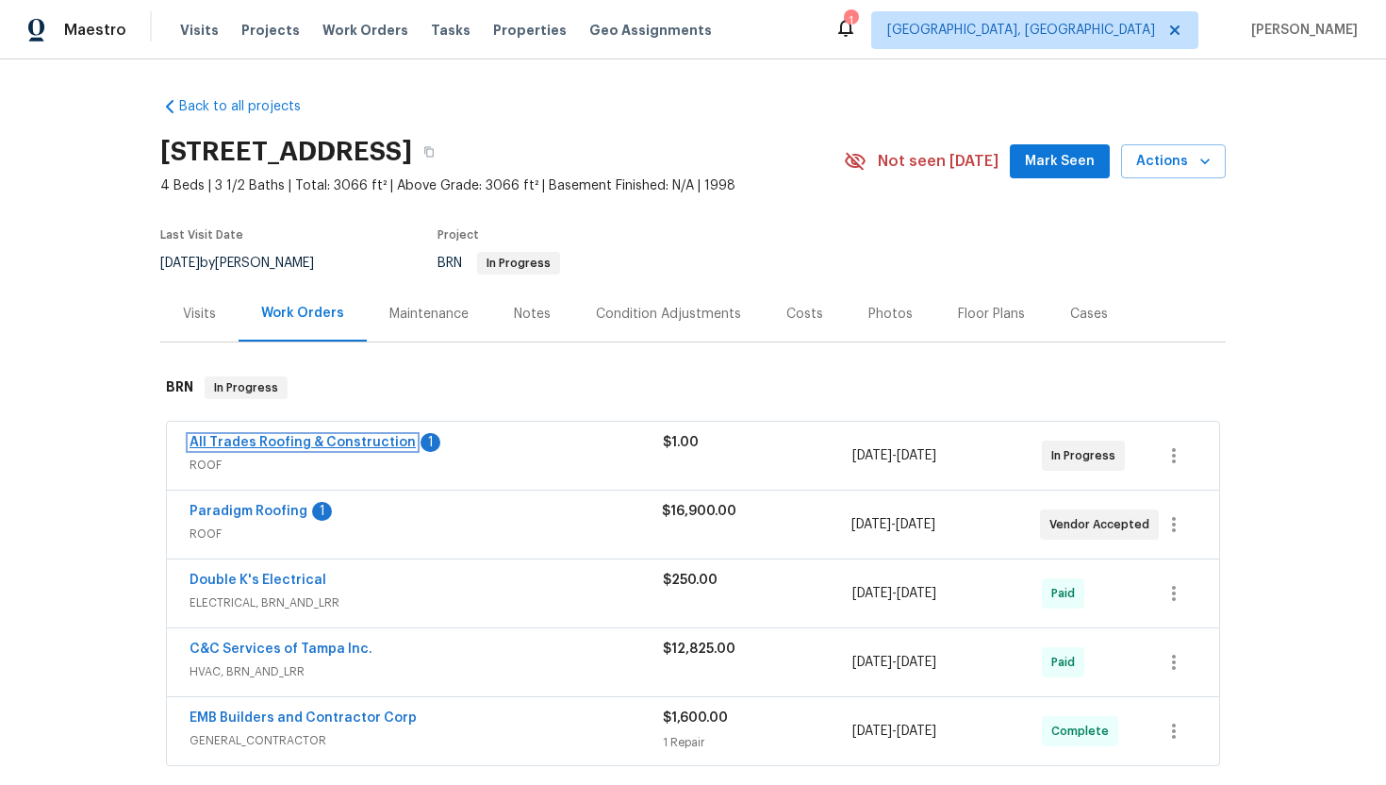
click at [320, 442] on link "All Trades Roofing & Construction" at bounding box center [303, 442] width 226 height 13
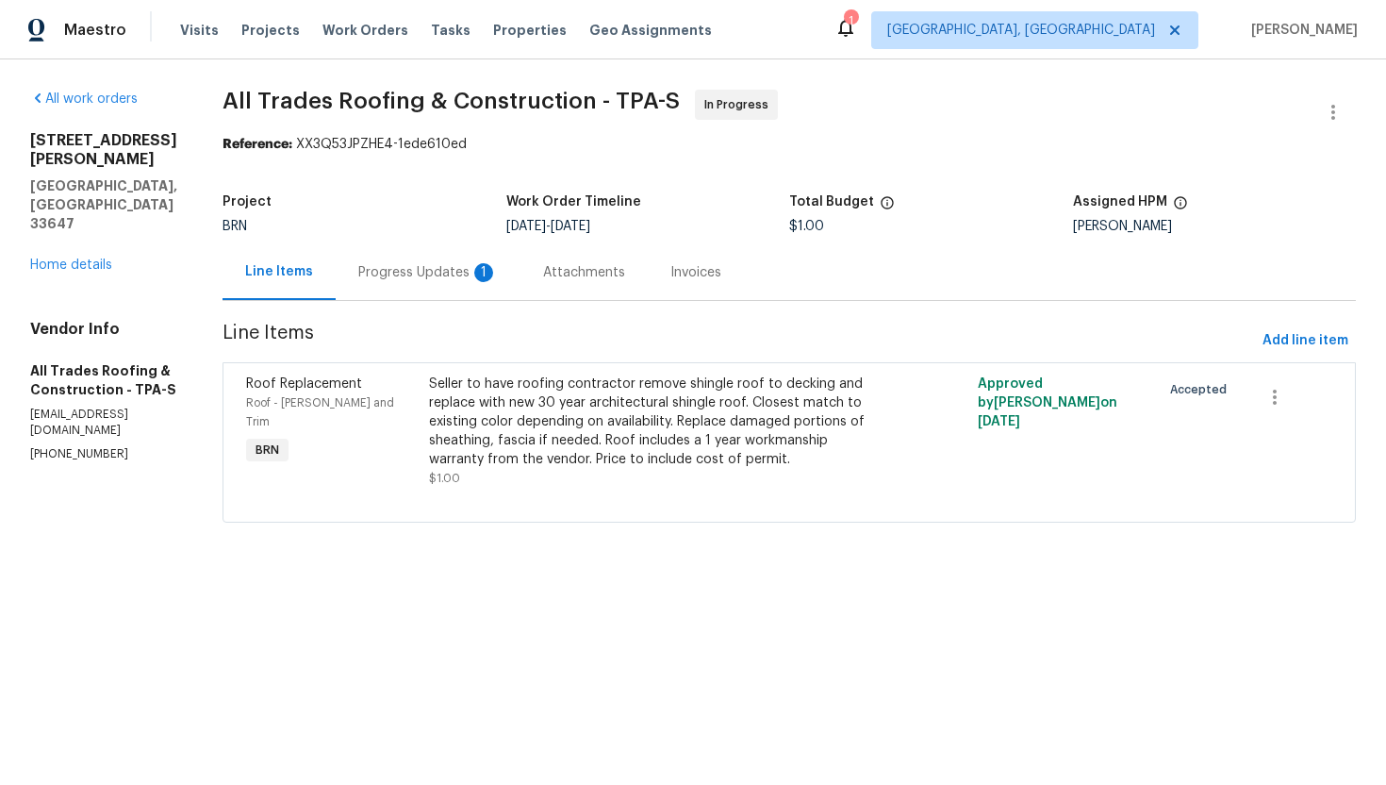
click at [457, 285] on div "Progress Updates 1" at bounding box center [428, 272] width 185 height 56
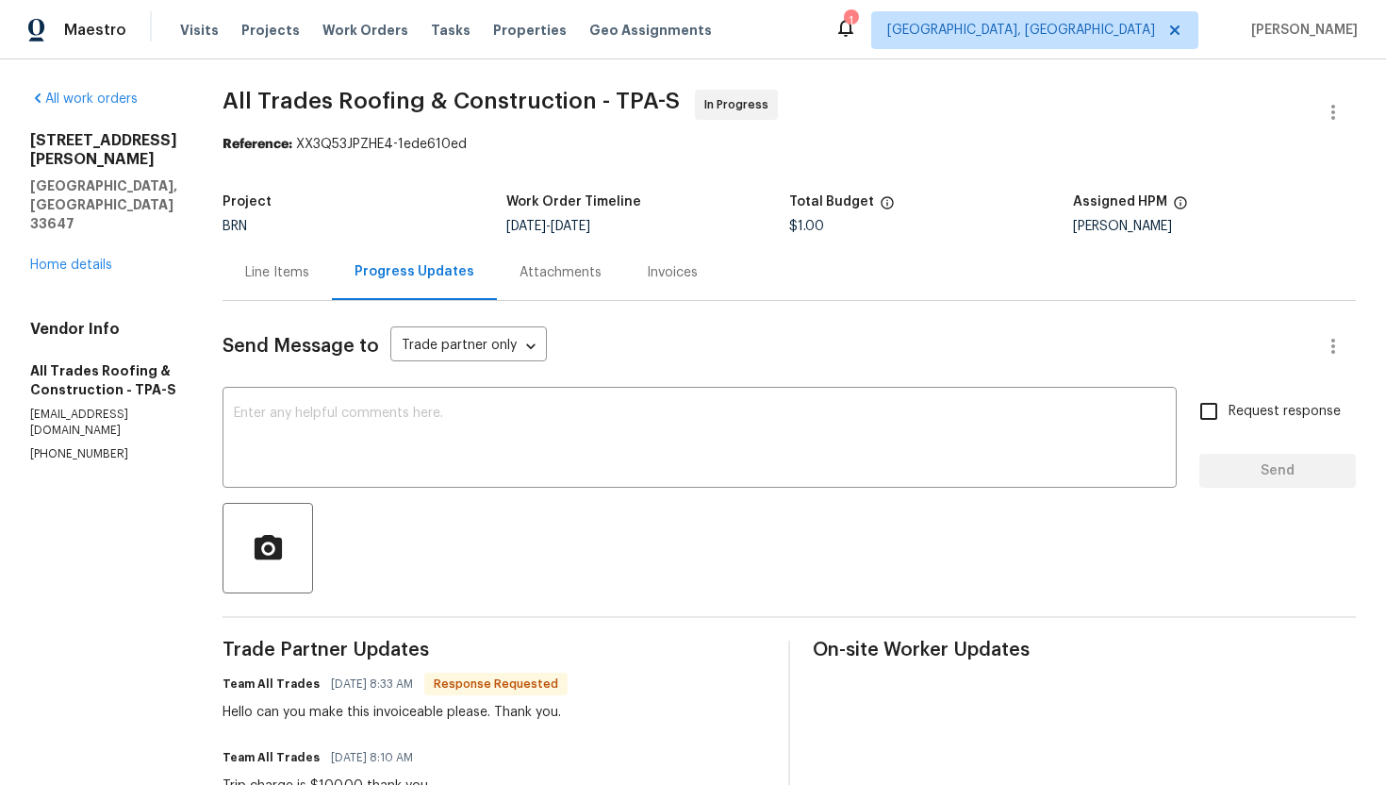
click at [245, 273] on div "Line Items" at bounding box center [277, 272] width 64 height 19
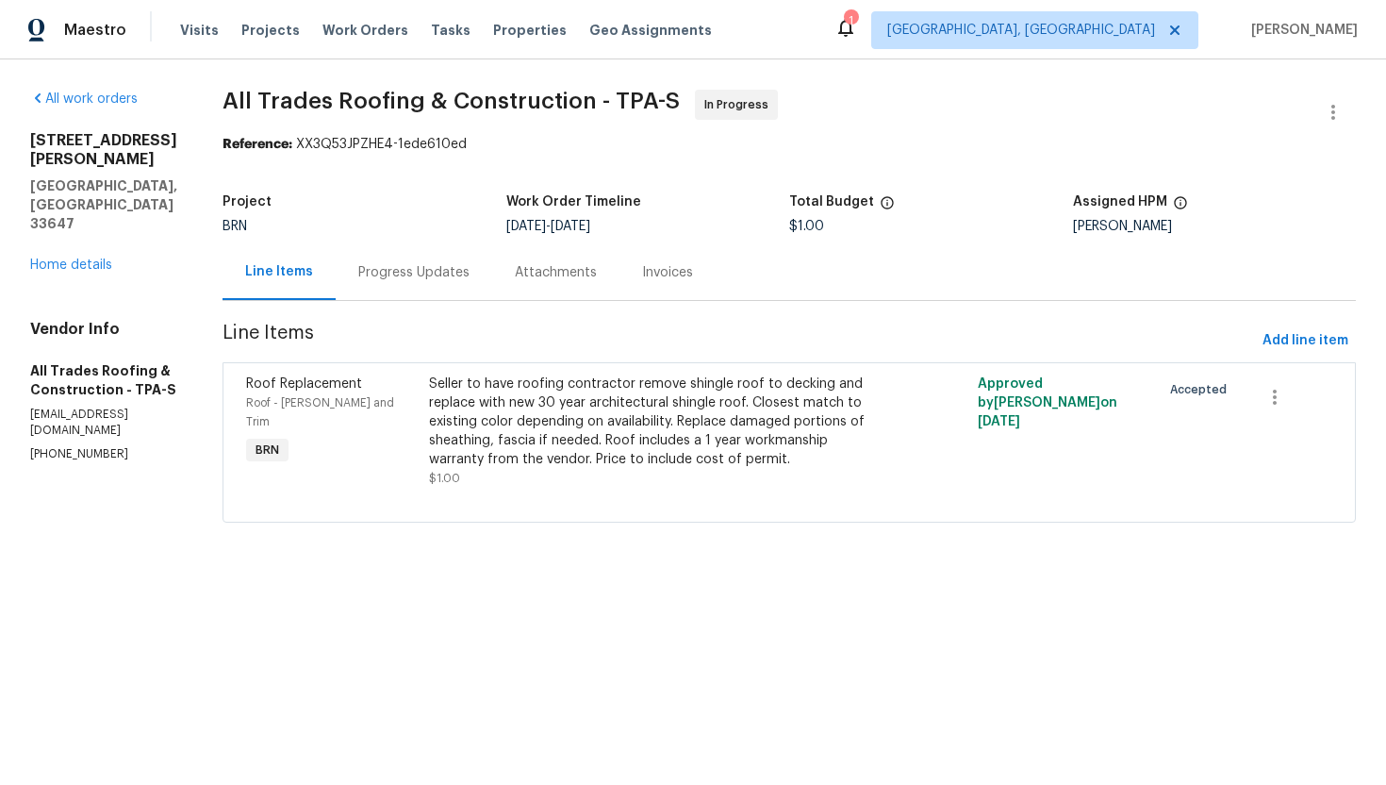
click at [398, 281] on div "Progress Updates" at bounding box center [413, 272] width 111 height 19
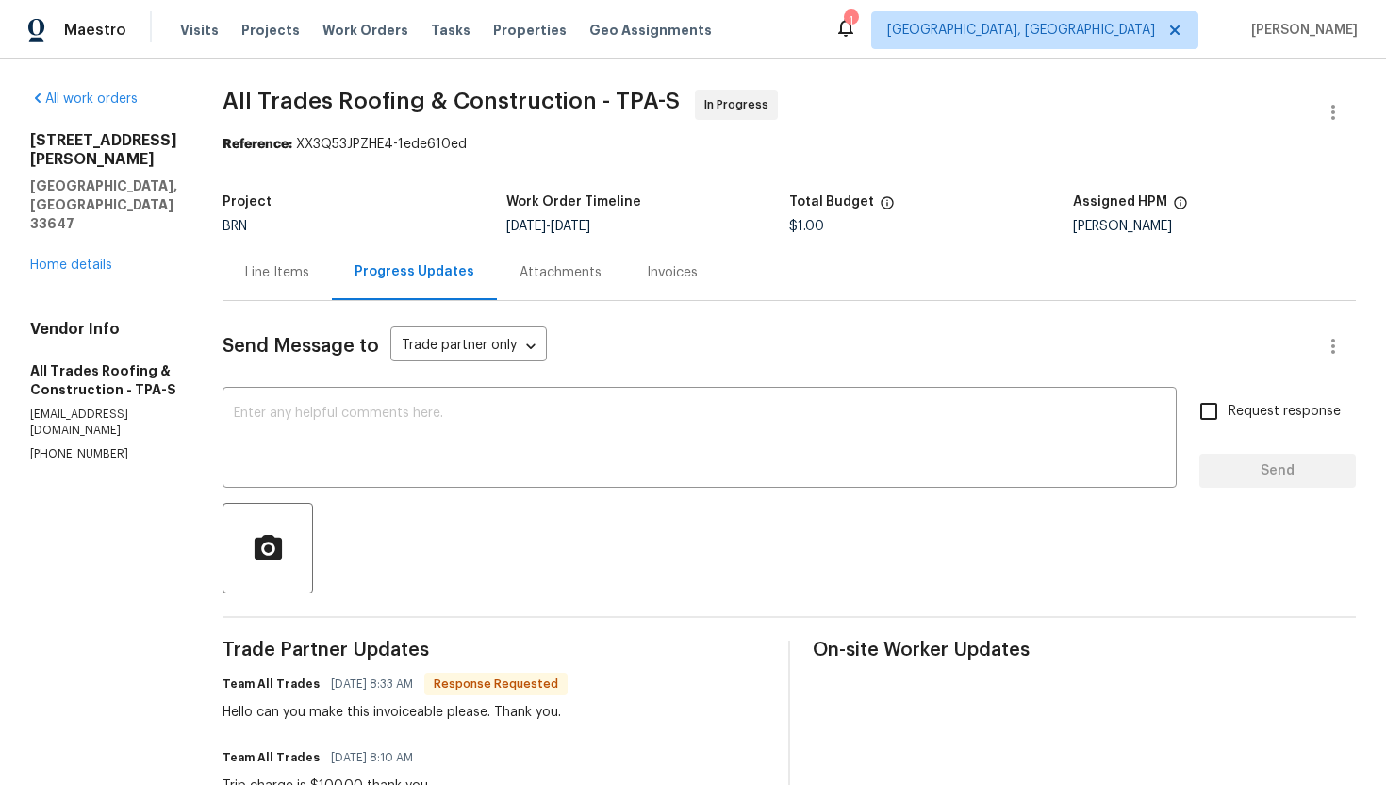
click at [268, 279] on div "Line Items" at bounding box center [277, 272] width 64 height 19
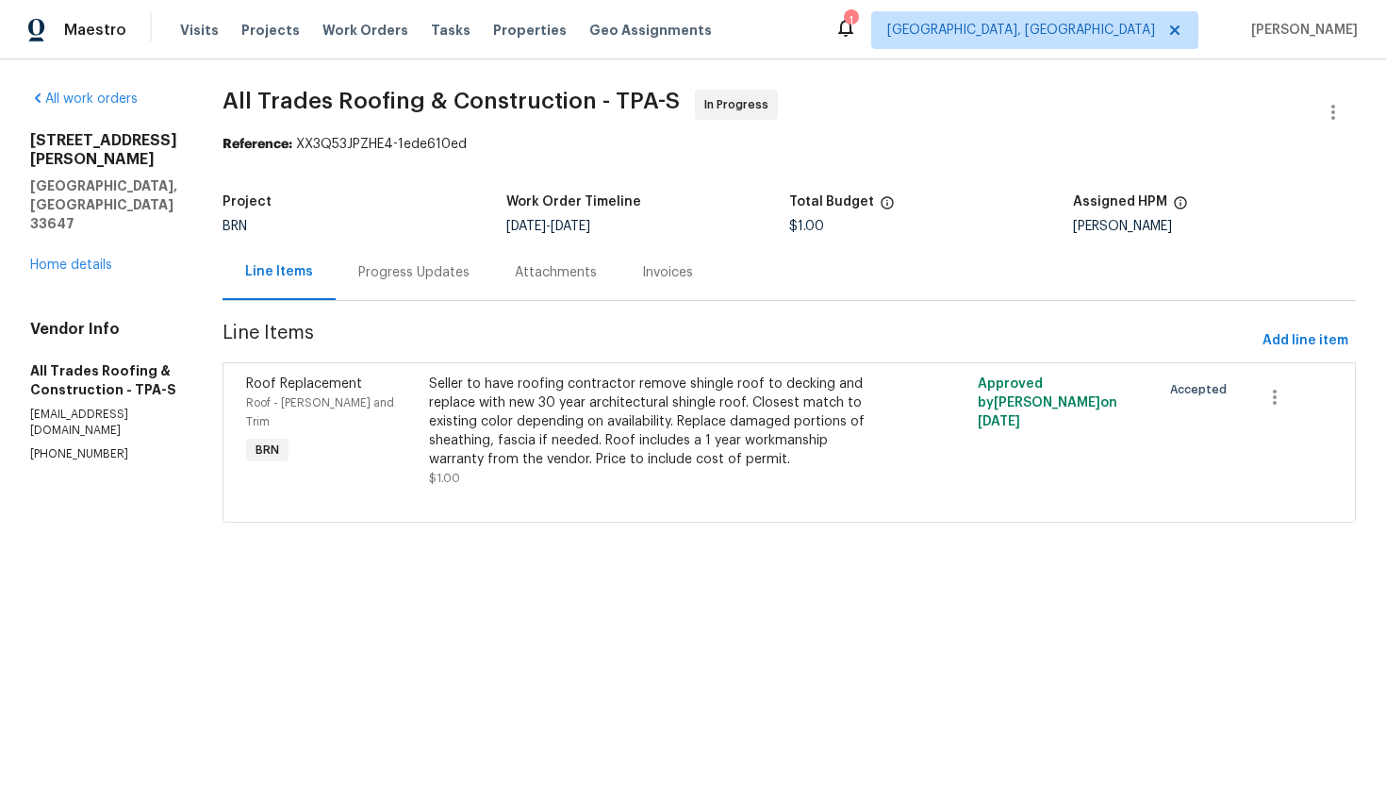
click at [646, 422] on div "Seller to have roofing contractor remove shingle roof to decking and replace wi…" at bounding box center [652, 421] width 446 height 94
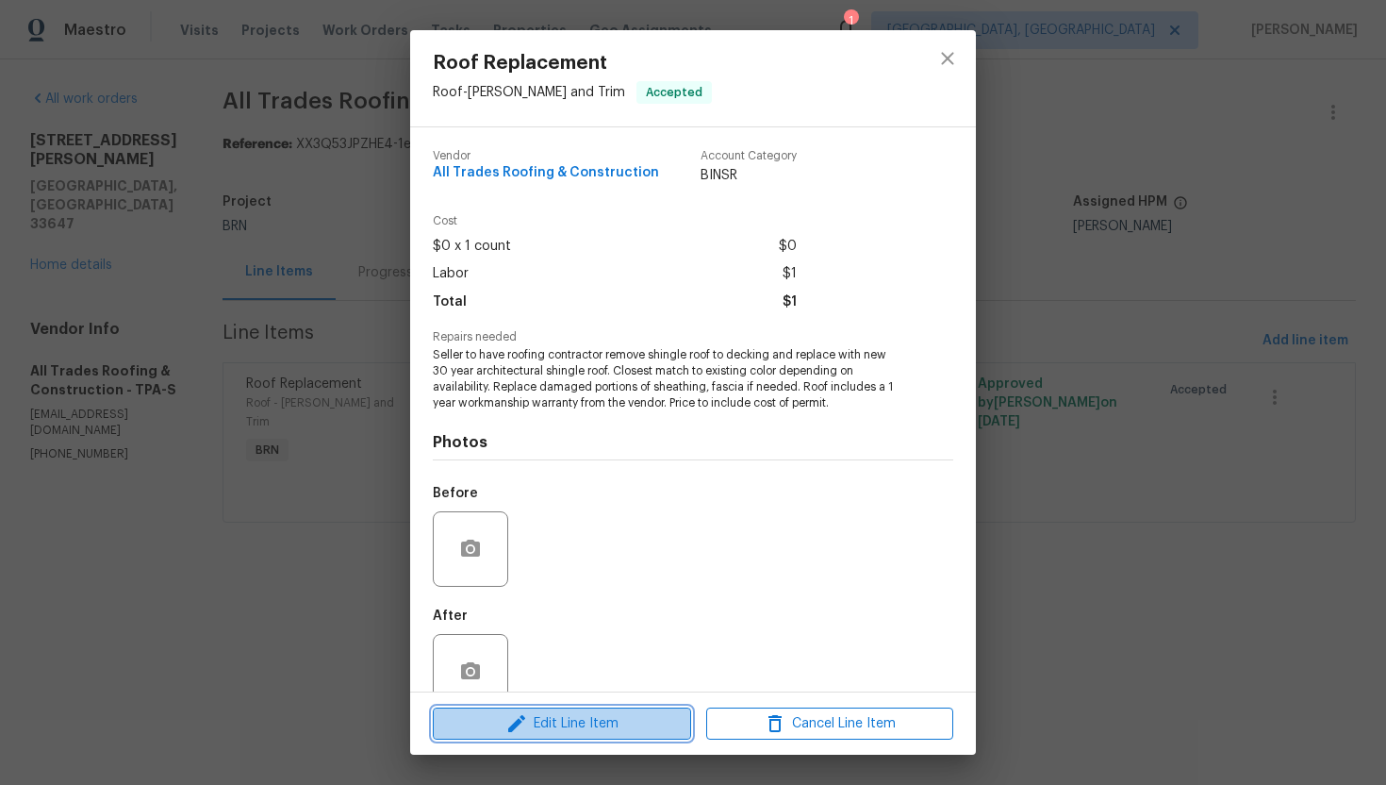
click at [553, 717] on span "Edit Line Item" at bounding box center [561, 724] width 247 height 24
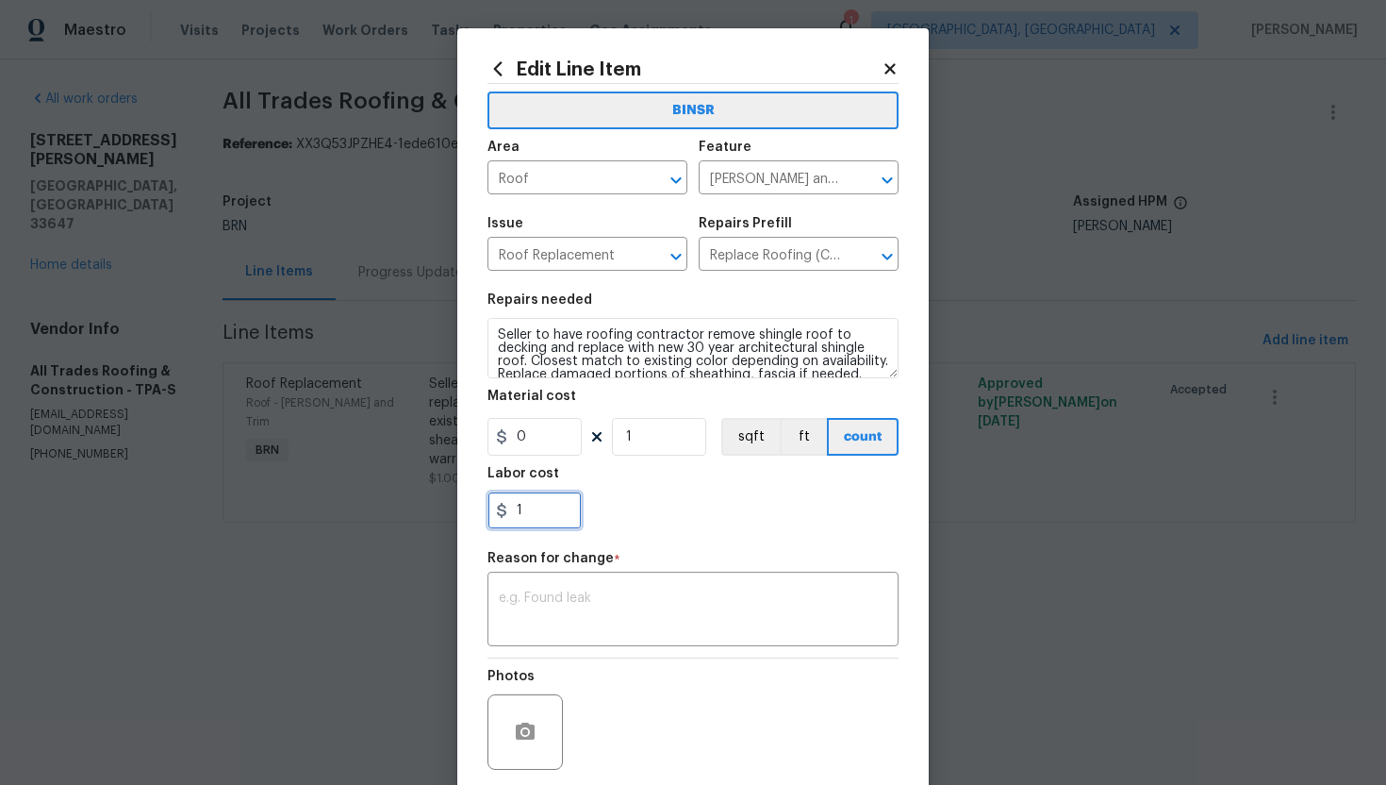
click at [541, 515] on input "1" at bounding box center [535, 510] width 94 height 38
type input "100"
click at [545, 686] on textarea at bounding box center [693, 688] width 389 height 40
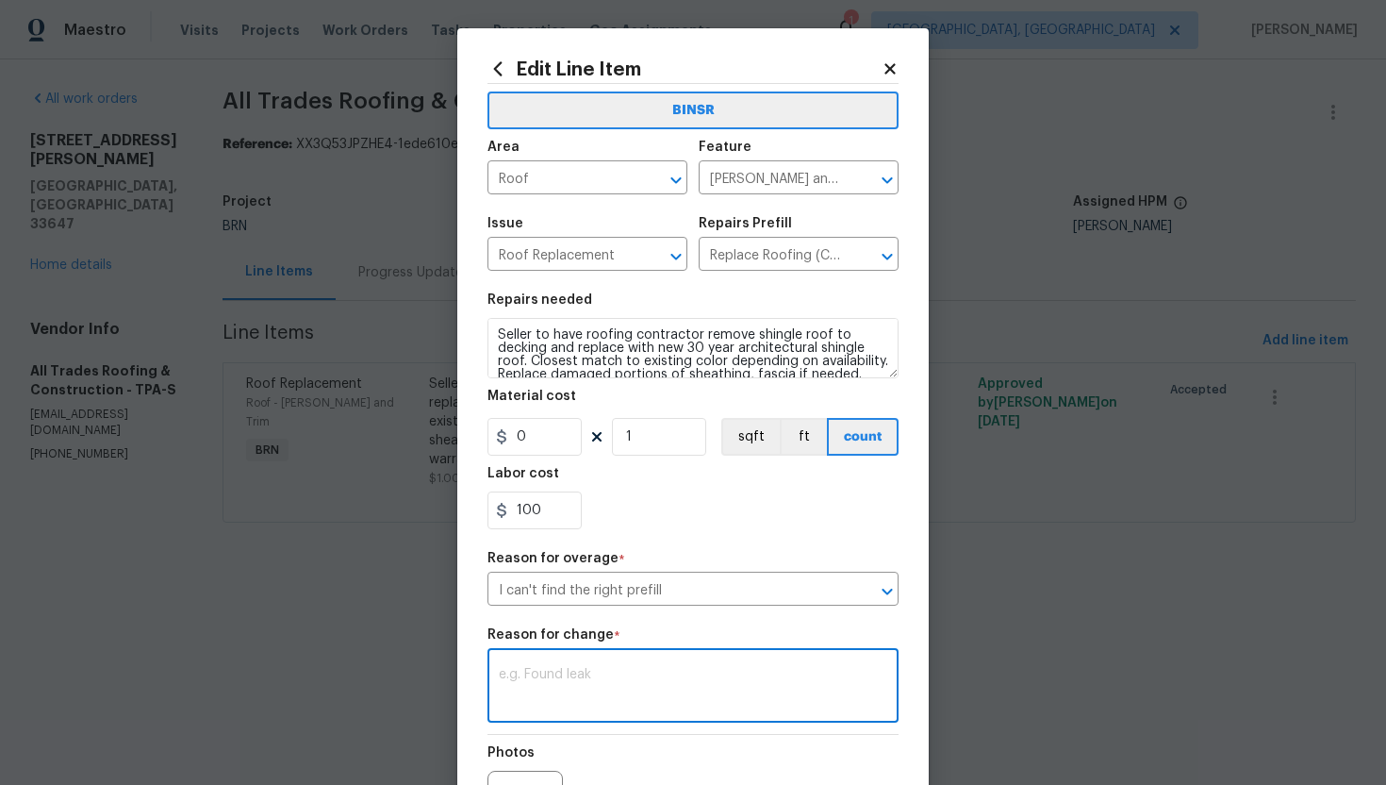
paste textarea "(AG) Updated per vendors final cost."
type textarea "(AG) Updated per vendors final cost."
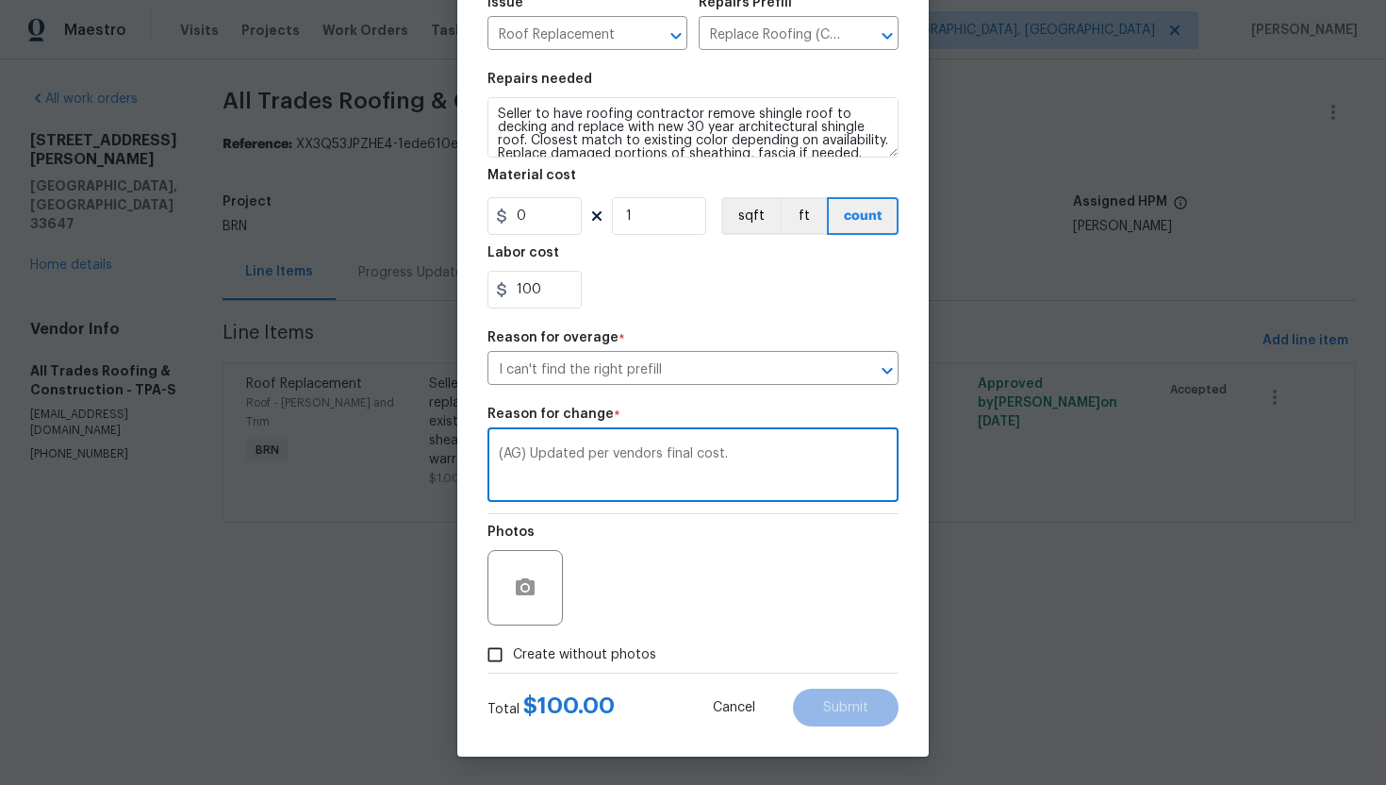
click at [603, 659] on span "Create without photos" at bounding box center [584, 655] width 143 height 20
click at [513, 659] on input "Create without photos" at bounding box center [495, 655] width 36 height 36
checkbox input "true"
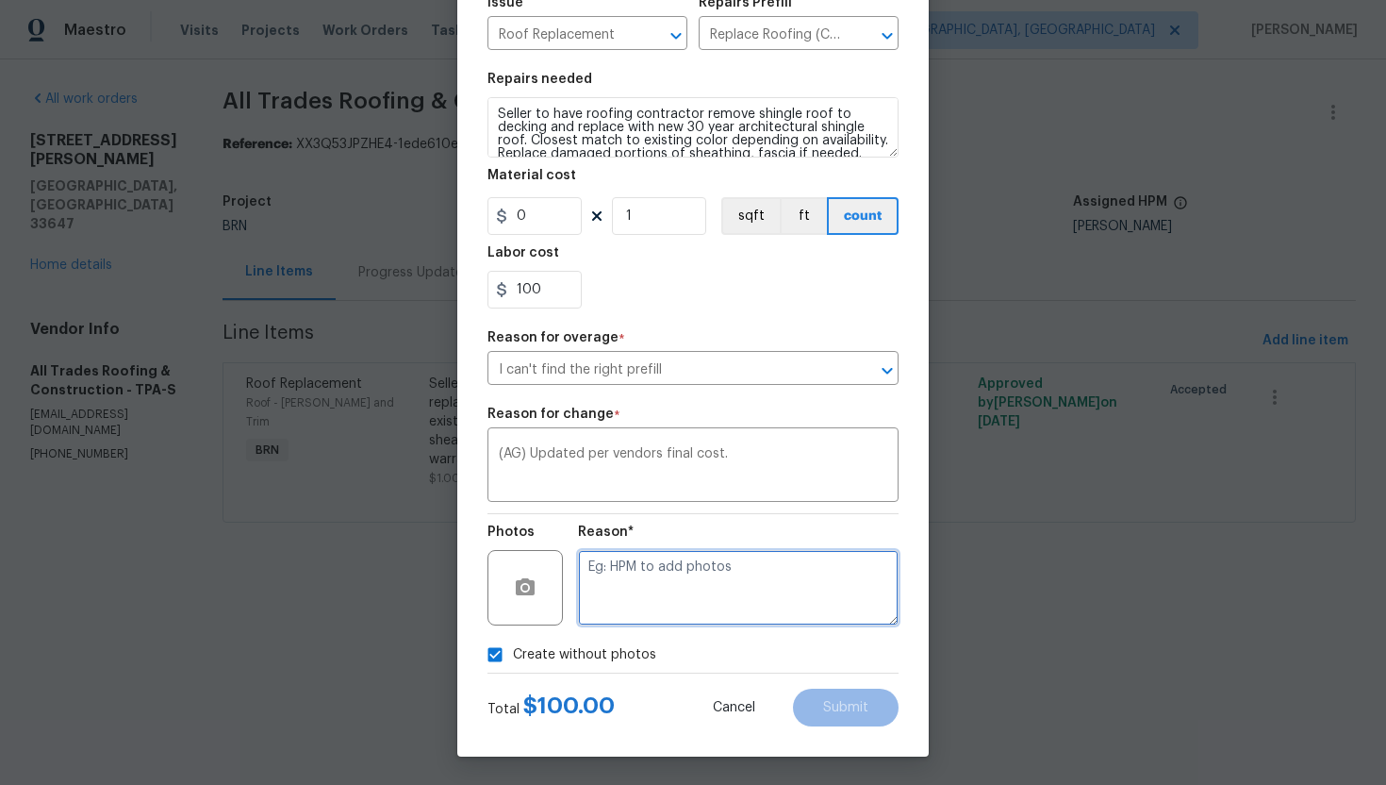
click at [690, 594] on textarea at bounding box center [738, 587] width 321 height 75
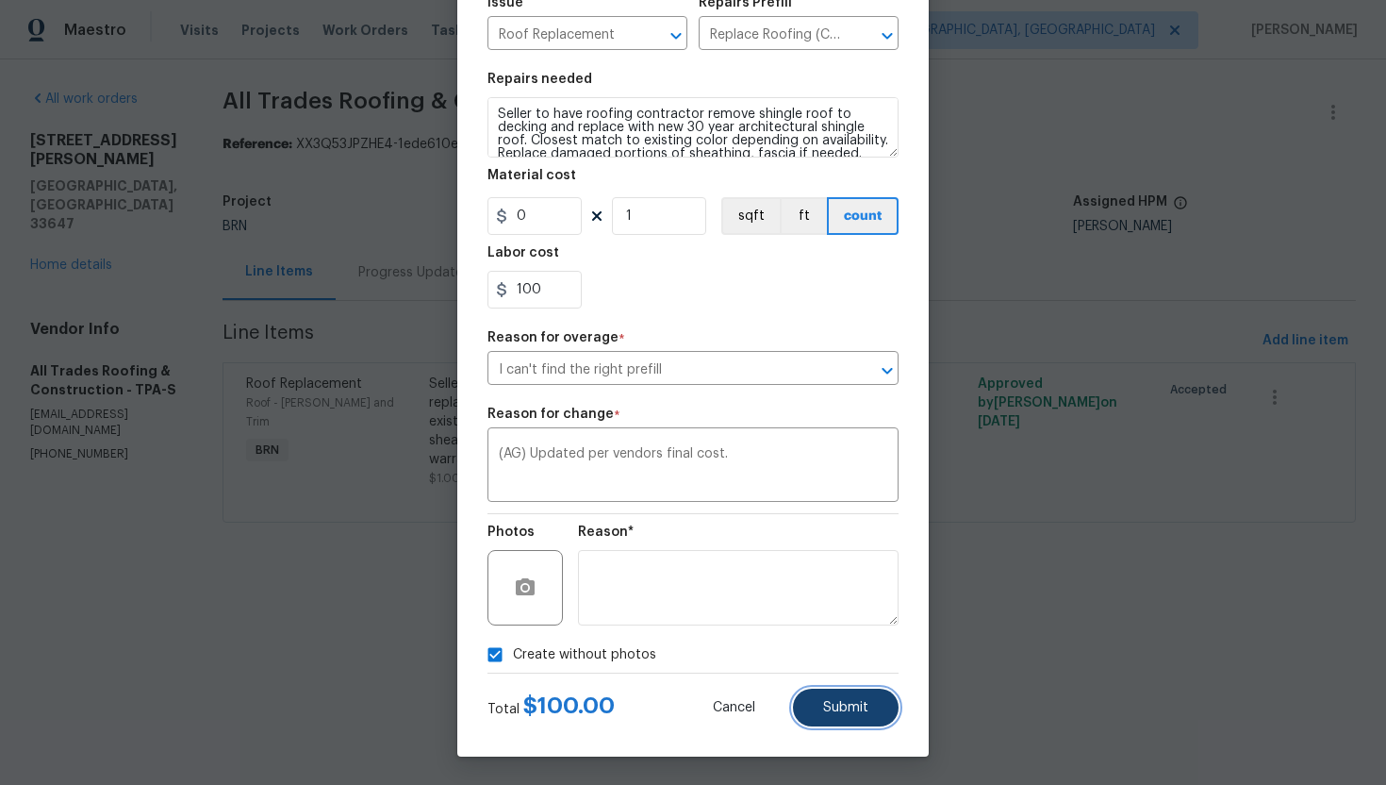
click at [856, 695] on button "Submit" at bounding box center [846, 707] width 106 height 38
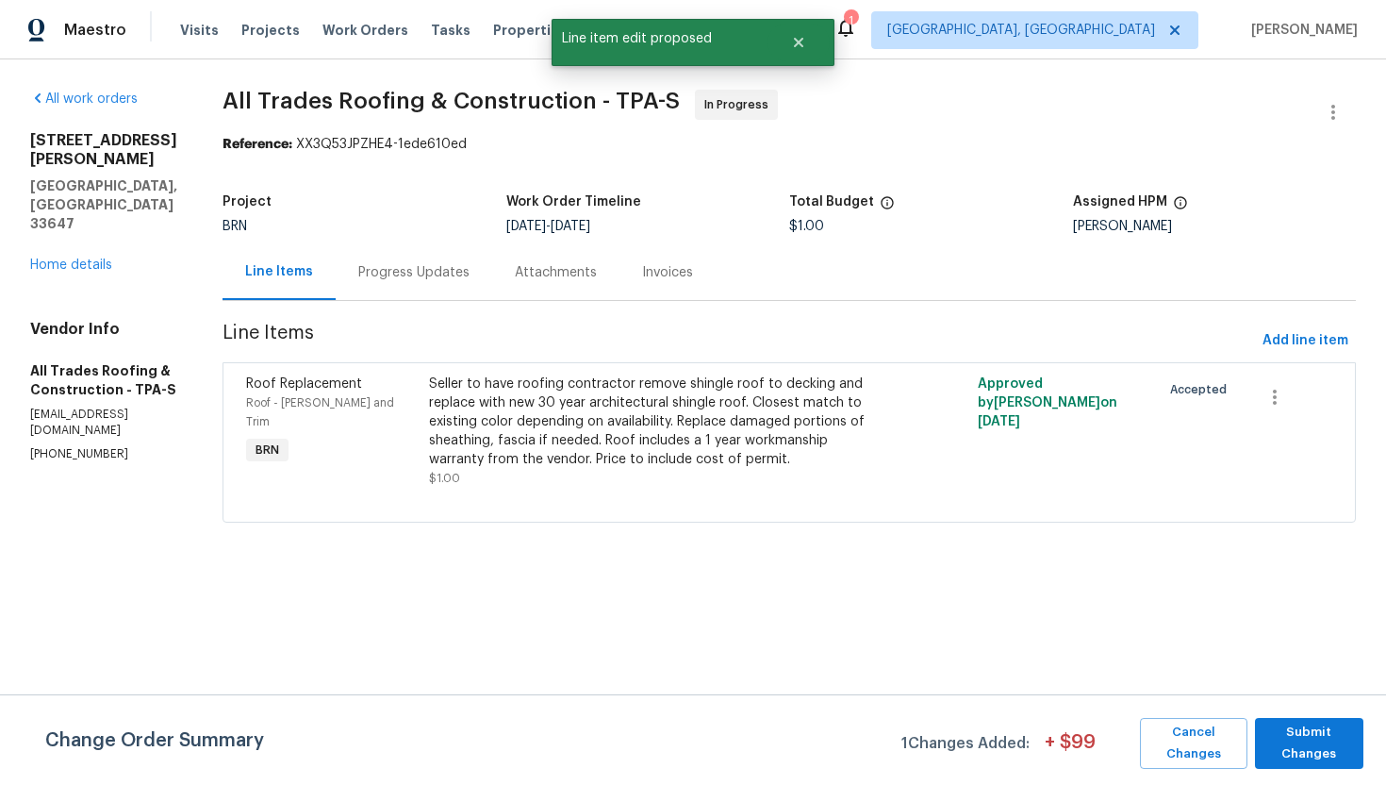
scroll to position [0, 0]
click at [1340, 753] on span "Submit Changes" at bounding box center [1310, 742] width 90 height 43
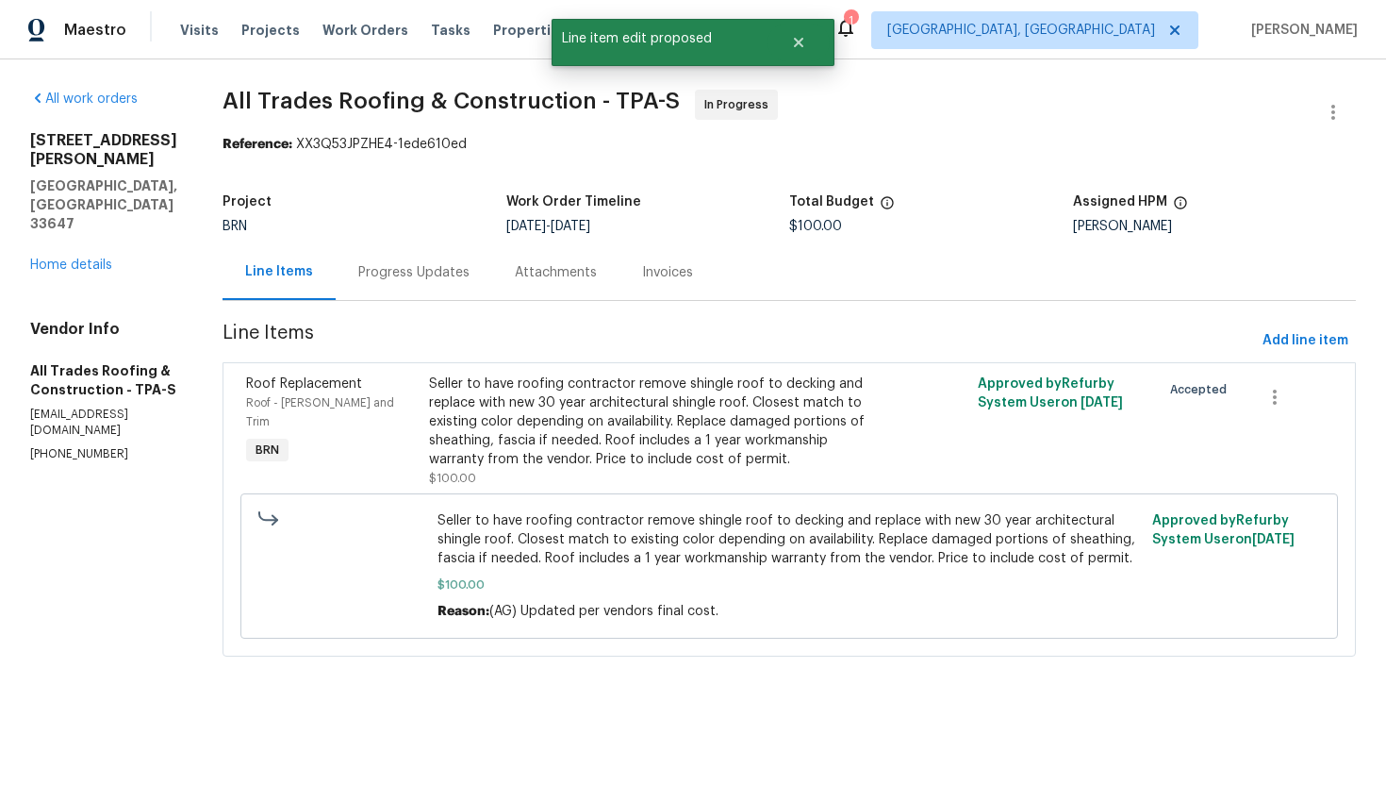
click at [420, 278] on div "Progress Updates" at bounding box center [413, 272] width 111 height 19
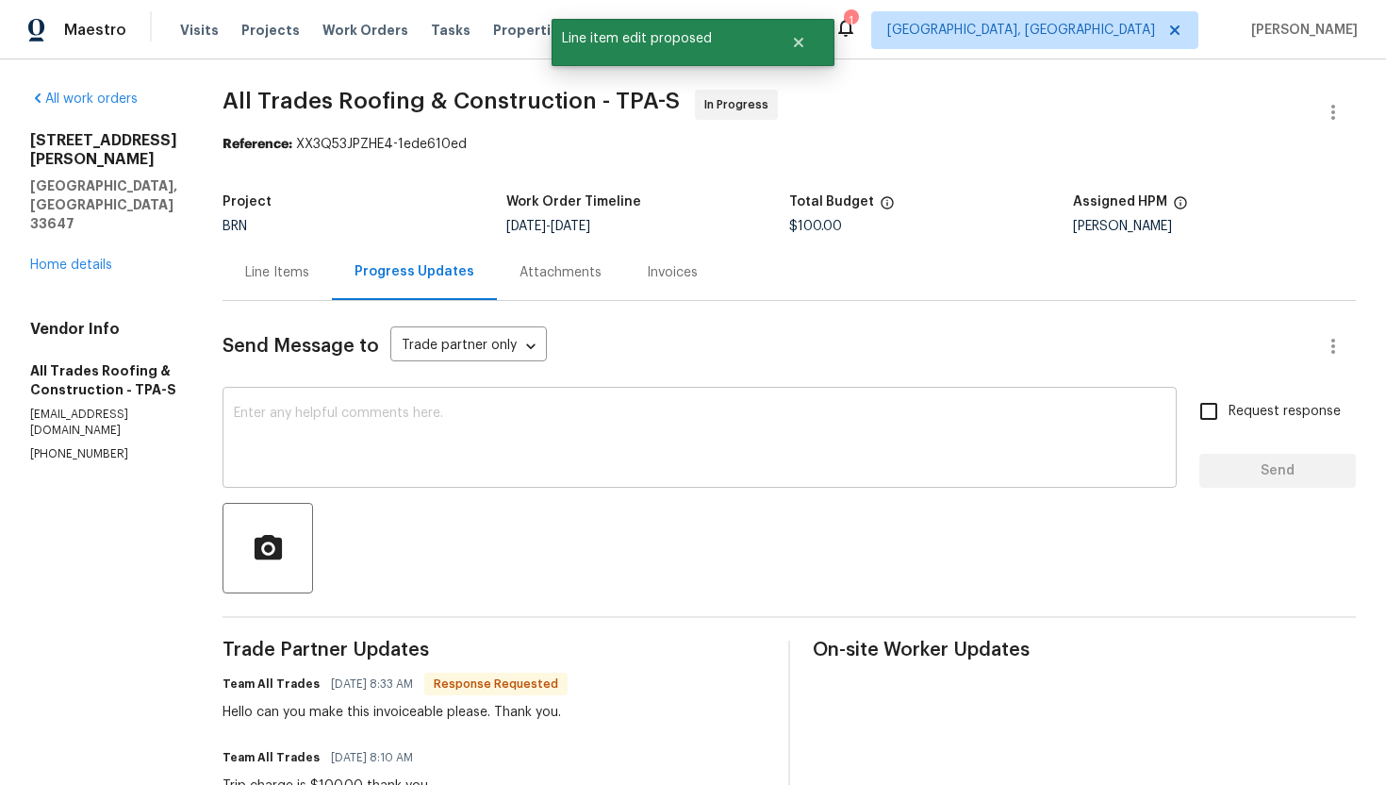
click at [433, 412] on textarea at bounding box center [700, 439] width 932 height 66
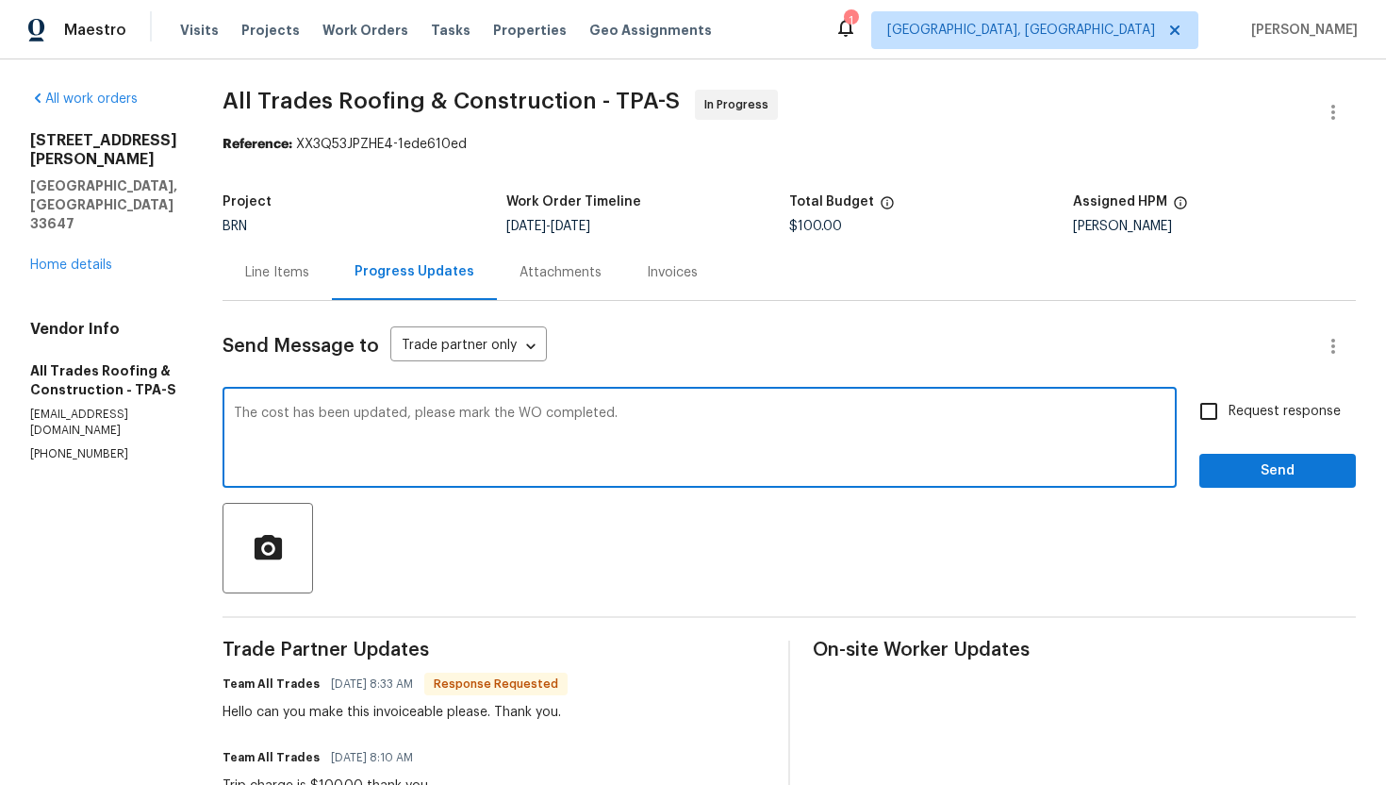
type textarea "The cost has been updated, please mark the WO completed."
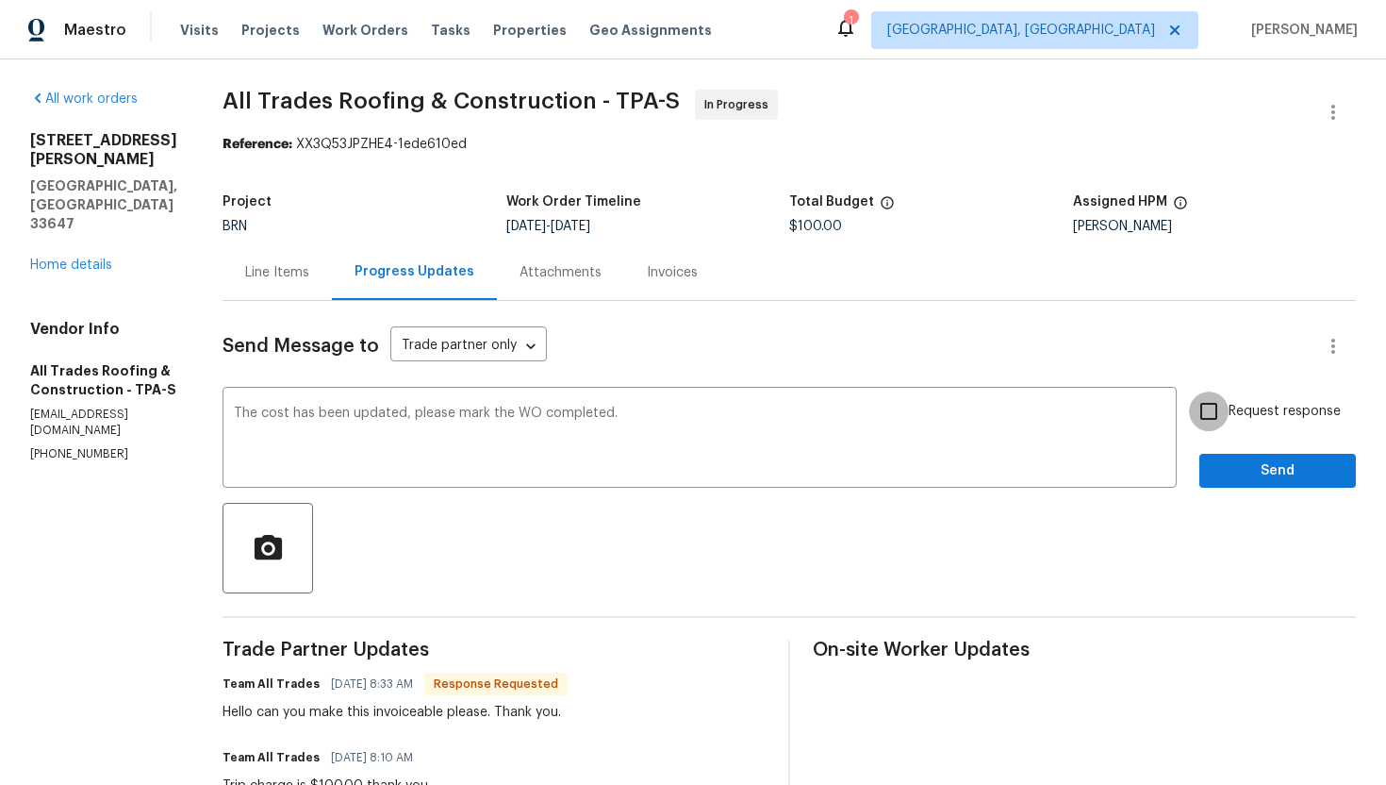
click at [1210, 412] on input "Request response" at bounding box center [1209, 411] width 40 height 40
checkbox input "true"
click at [1247, 466] on span "Send" at bounding box center [1278, 471] width 126 height 24
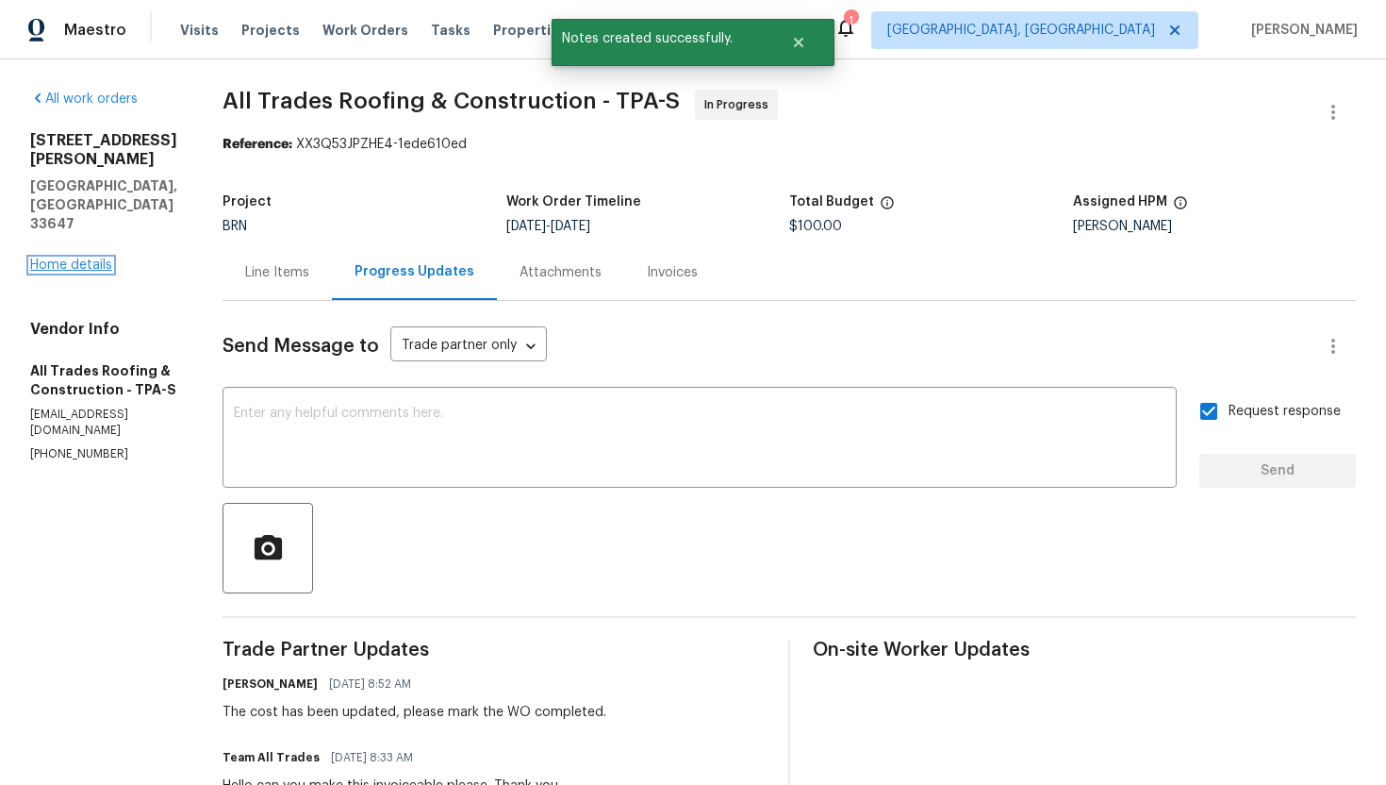
click at [99, 258] on link "Home details" at bounding box center [71, 264] width 82 height 13
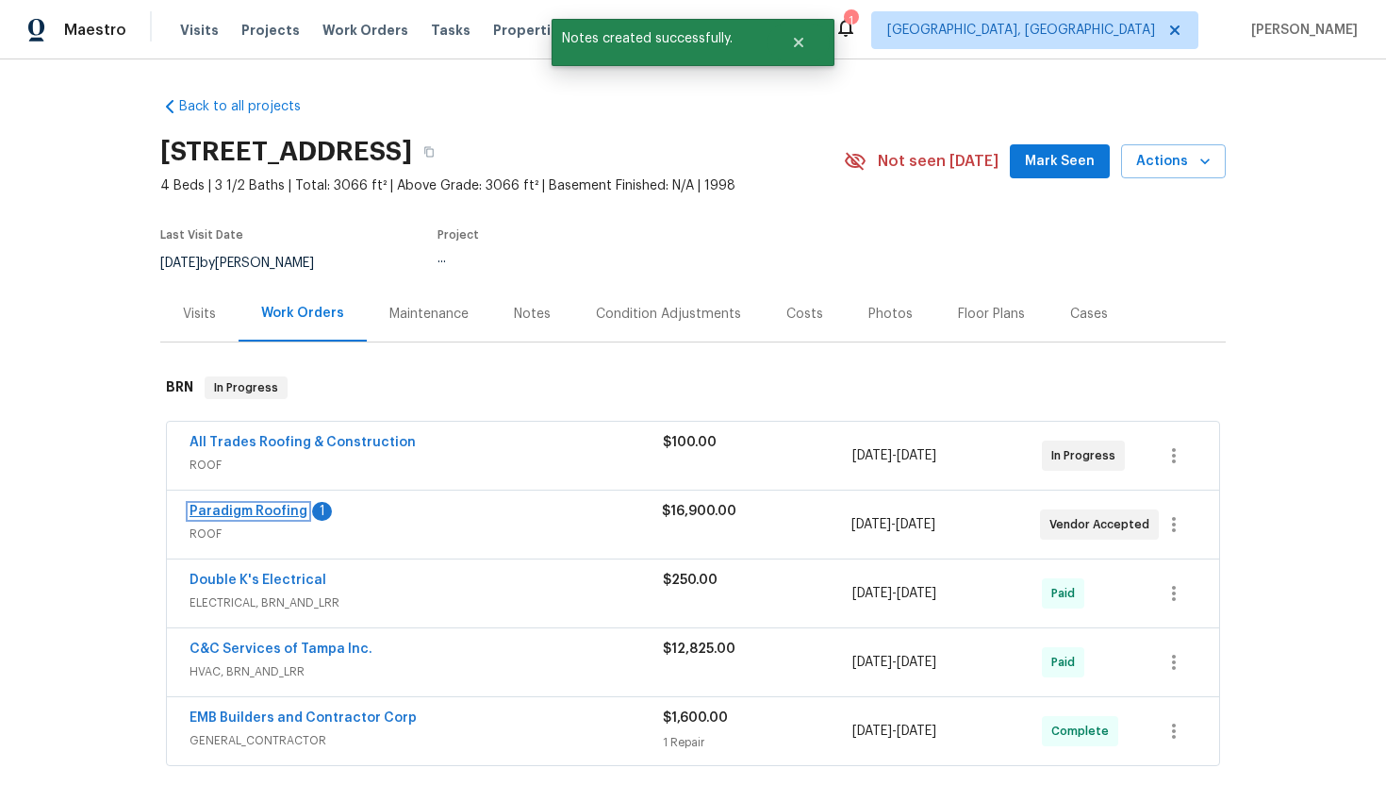
click at [234, 508] on link "Paradigm Roofing" at bounding box center [249, 511] width 118 height 13
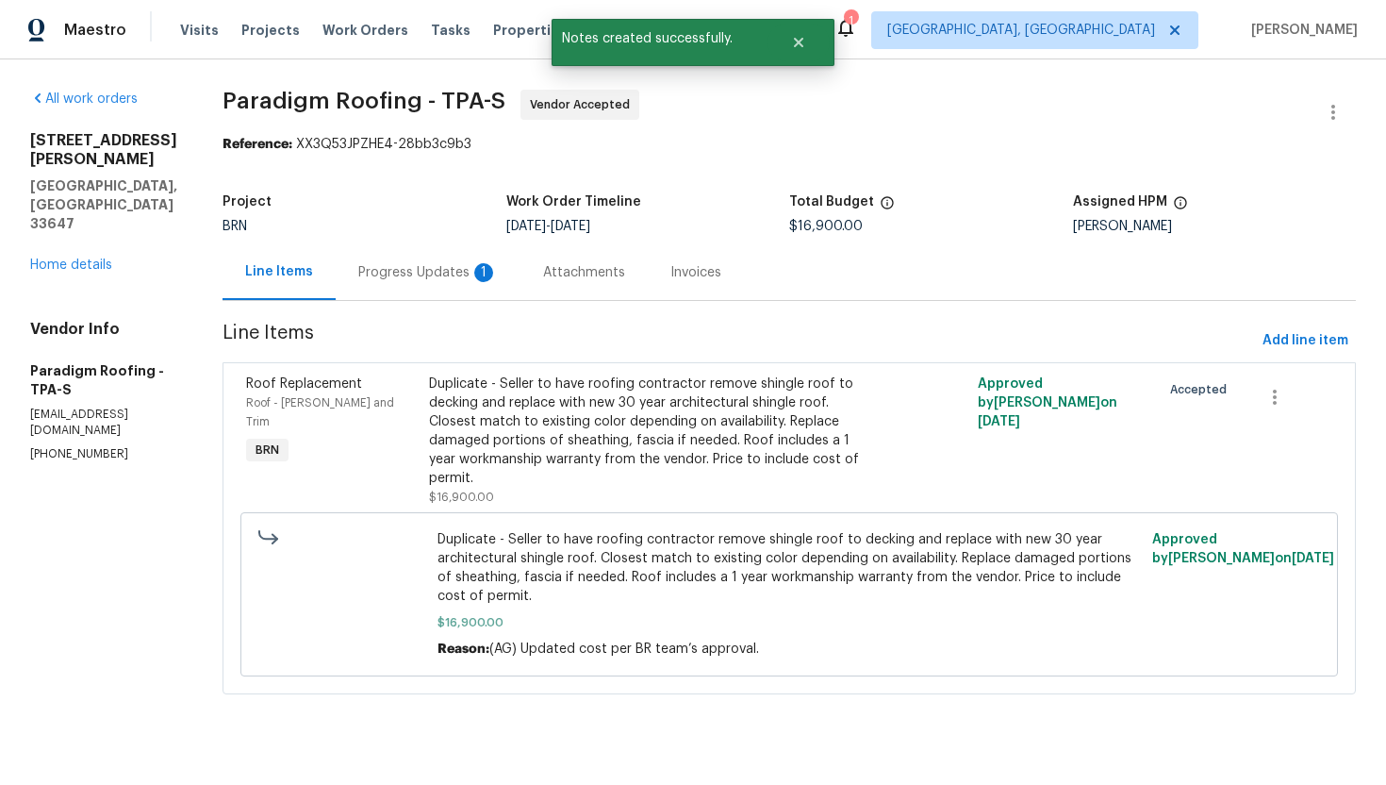
click at [486, 280] on div "1" at bounding box center [483, 272] width 19 height 19
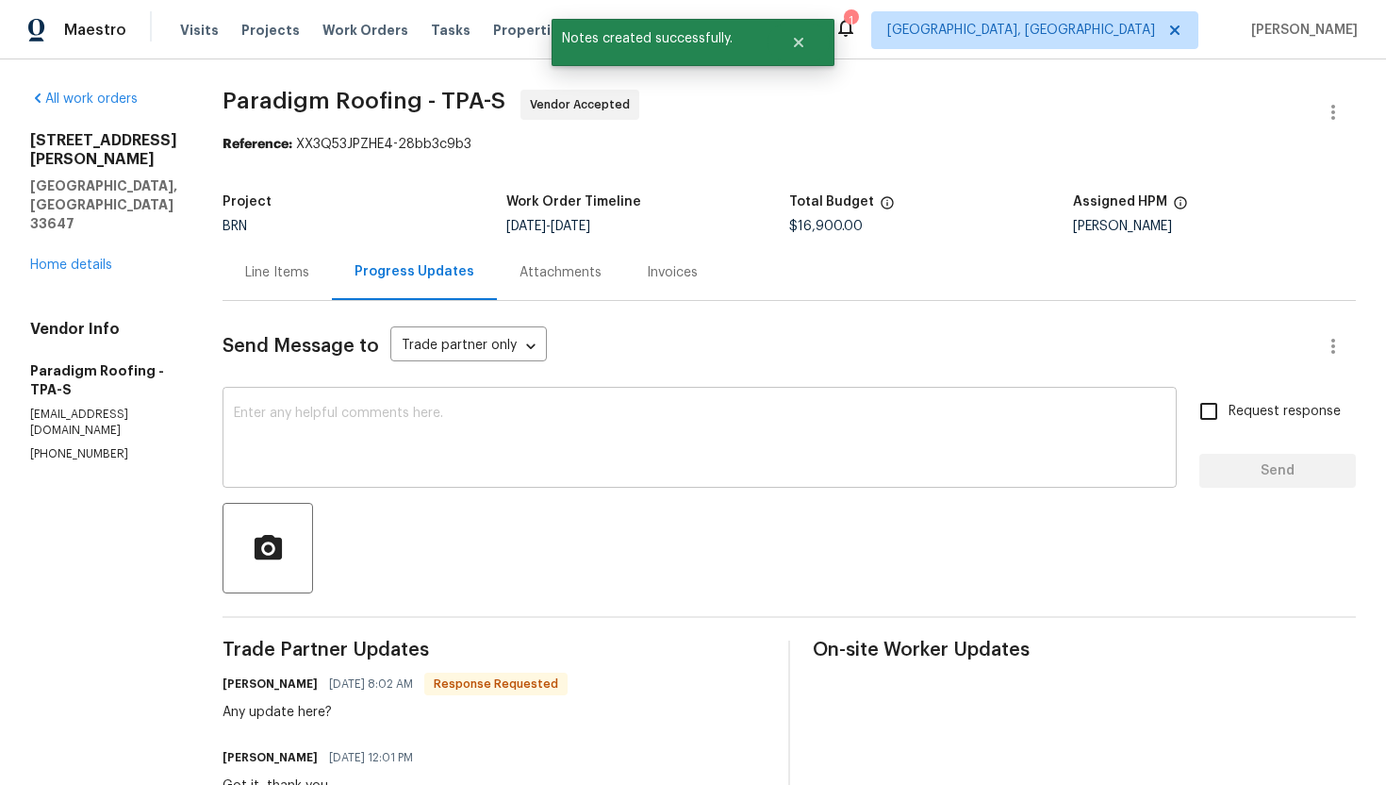
click at [522, 444] on textarea at bounding box center [700, 439] width 932 height 66
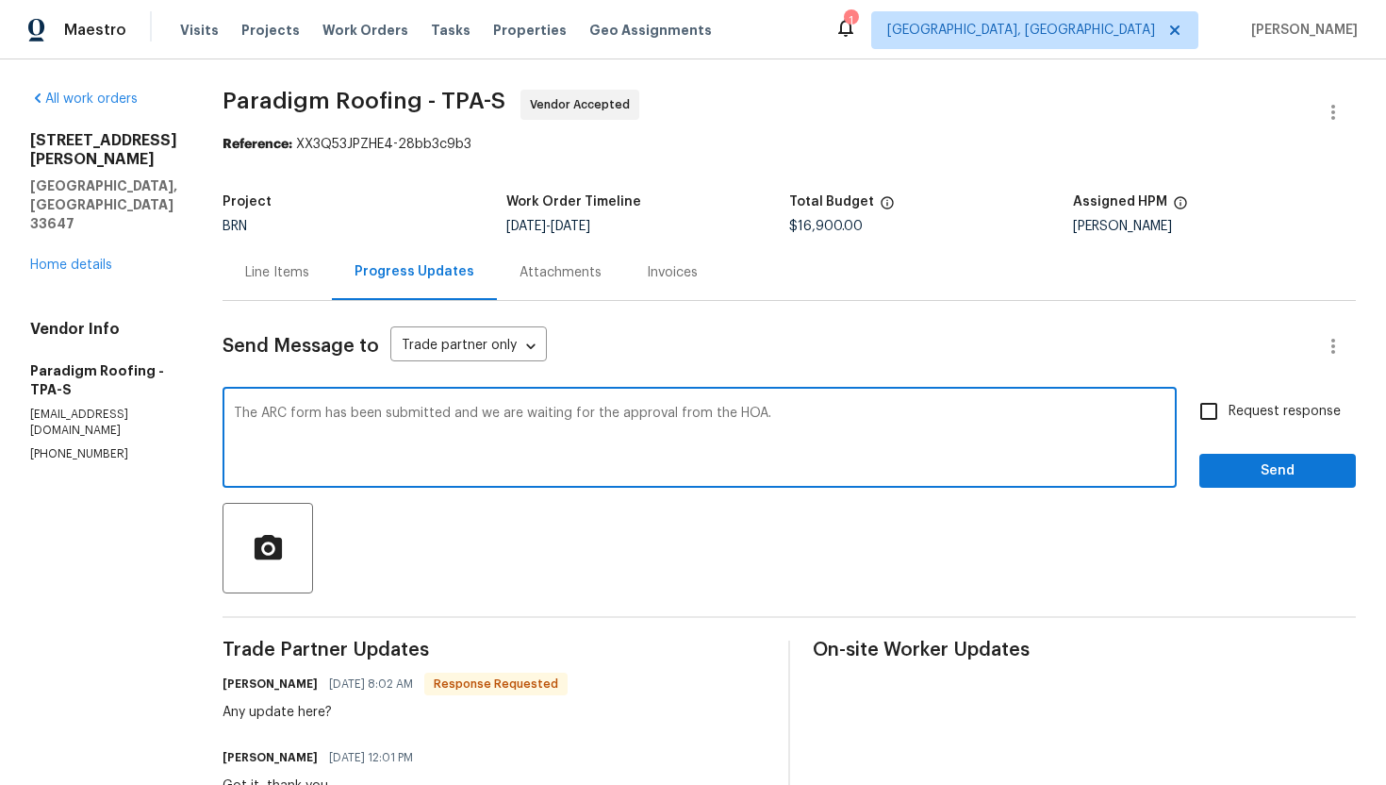
type textarea "The ARC form has been submitted and we are waiting for the approval from the HO…"
click at [1261, 413] on span "Request response" at bounding box center [1285, 412] width 112 height 20
click at [1229, 413] on input "Request response" at bounding box center [1209, 411] width 40 height 40
checkbox input "true"
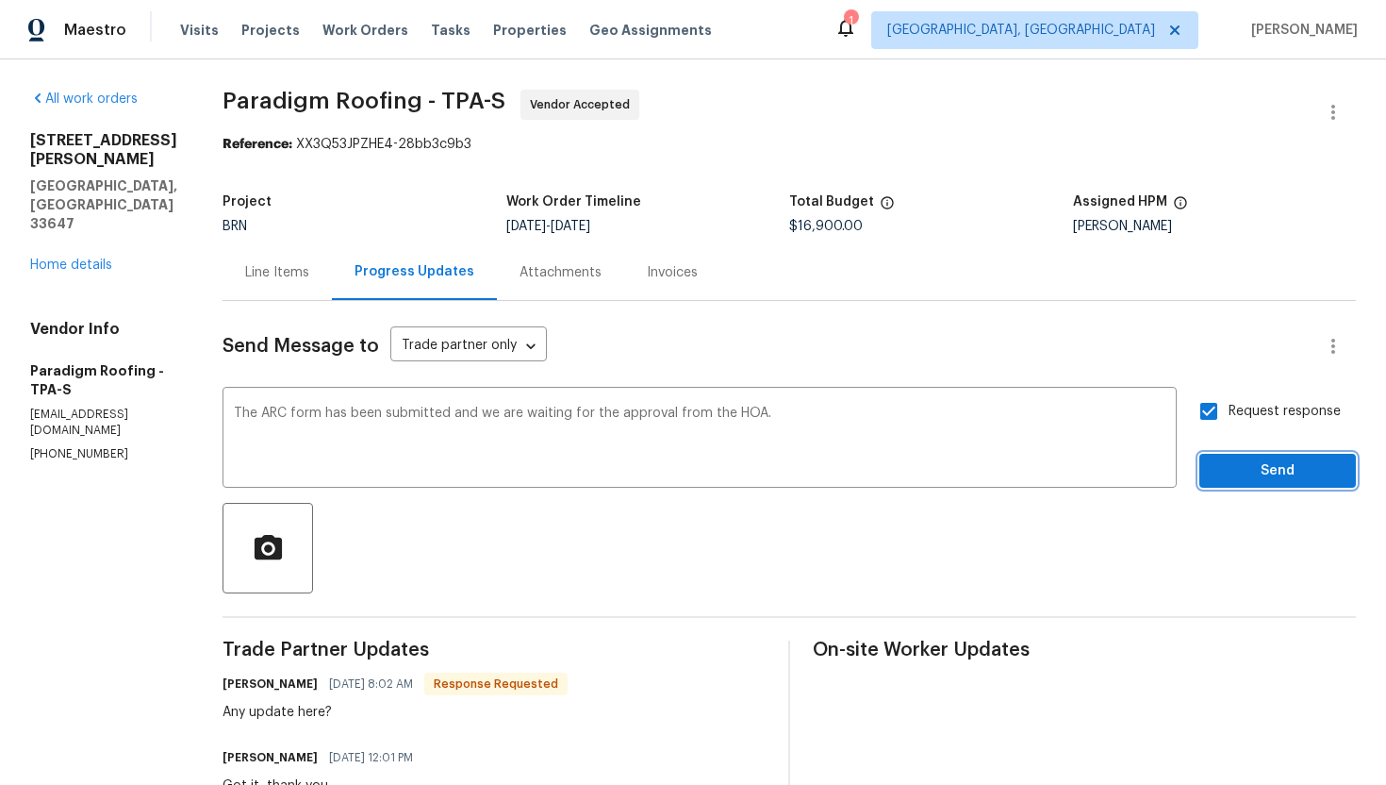
click at [1272, 469] on span "Send" at bounding box center [1278, 471] width 126 height 24
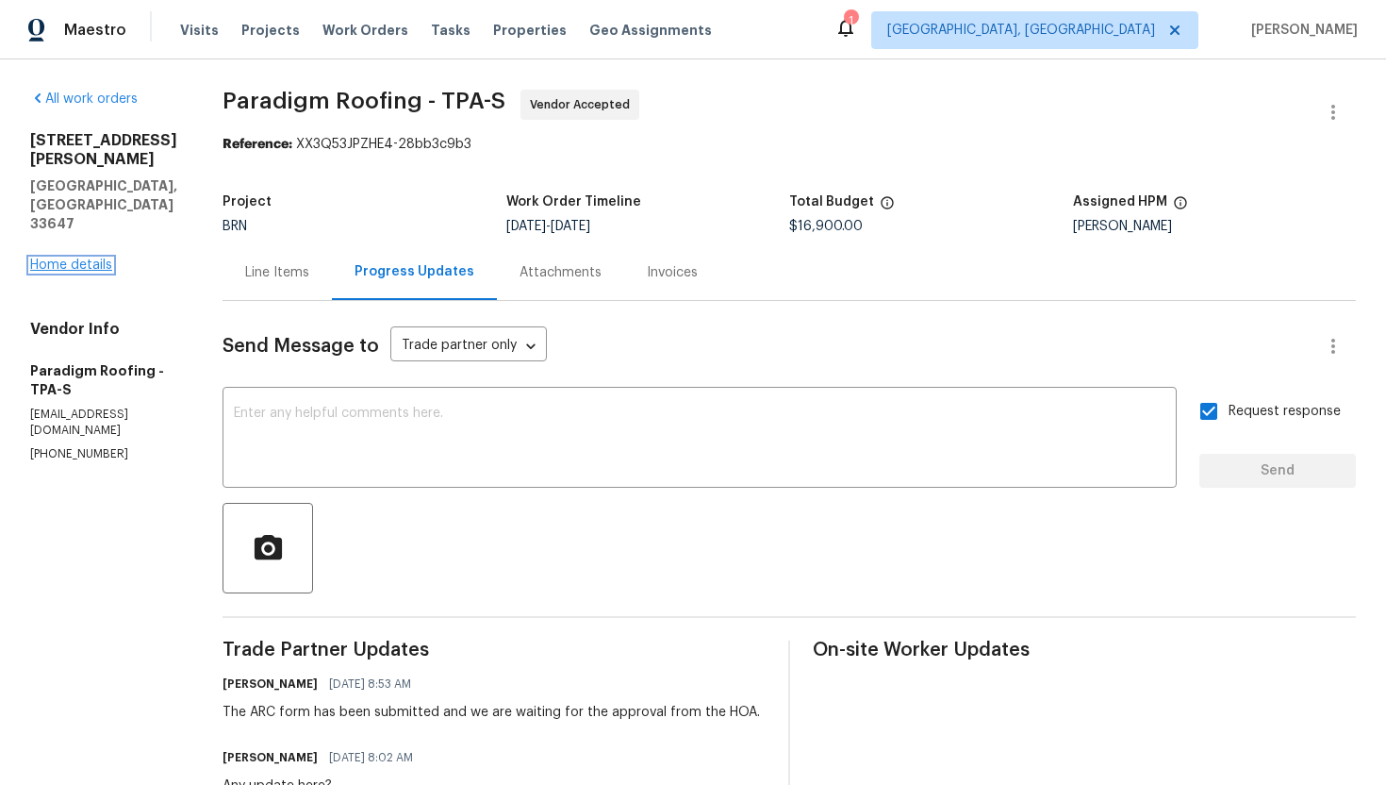
click at [49, 258] on link "Home details" at bounding box center [71, 264] width 82 height 13
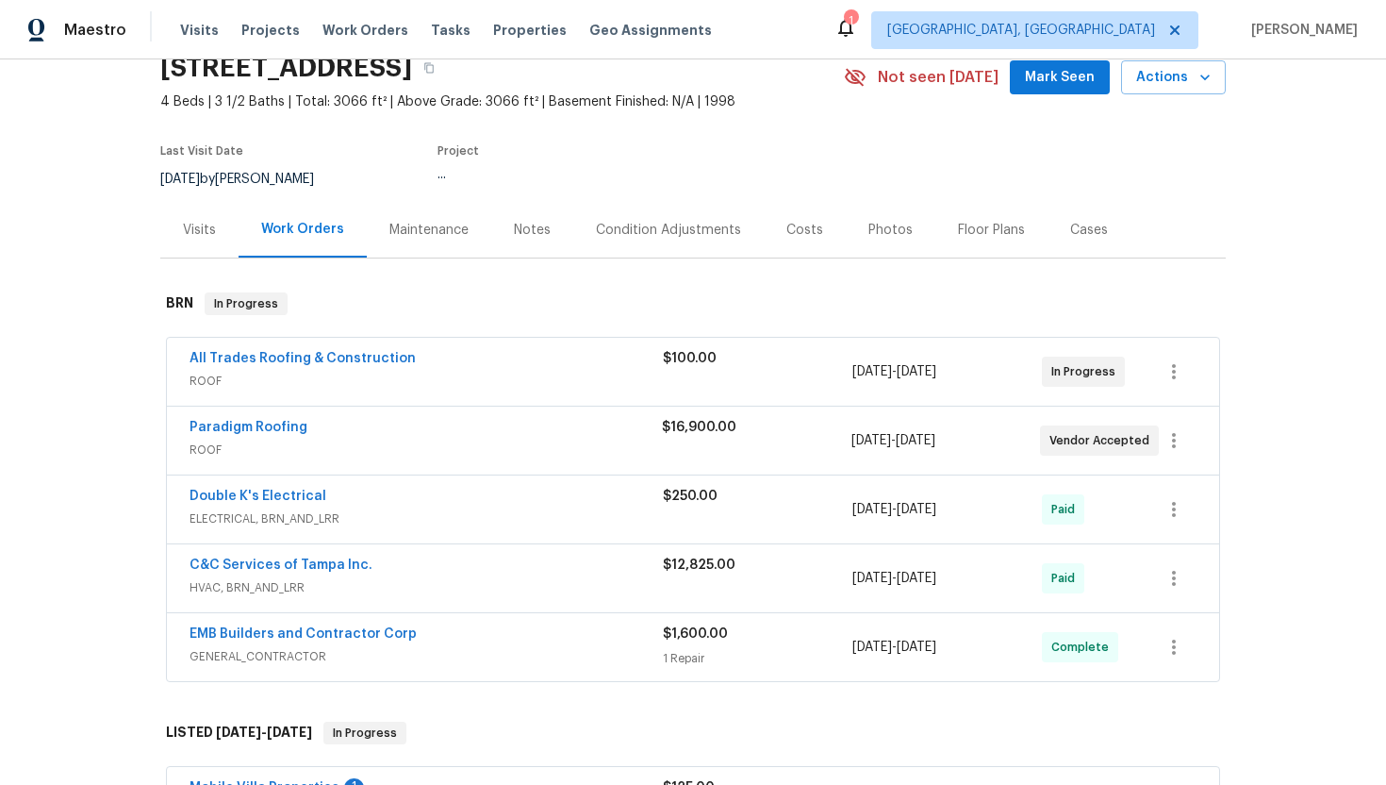
scroll to position [108, 0]
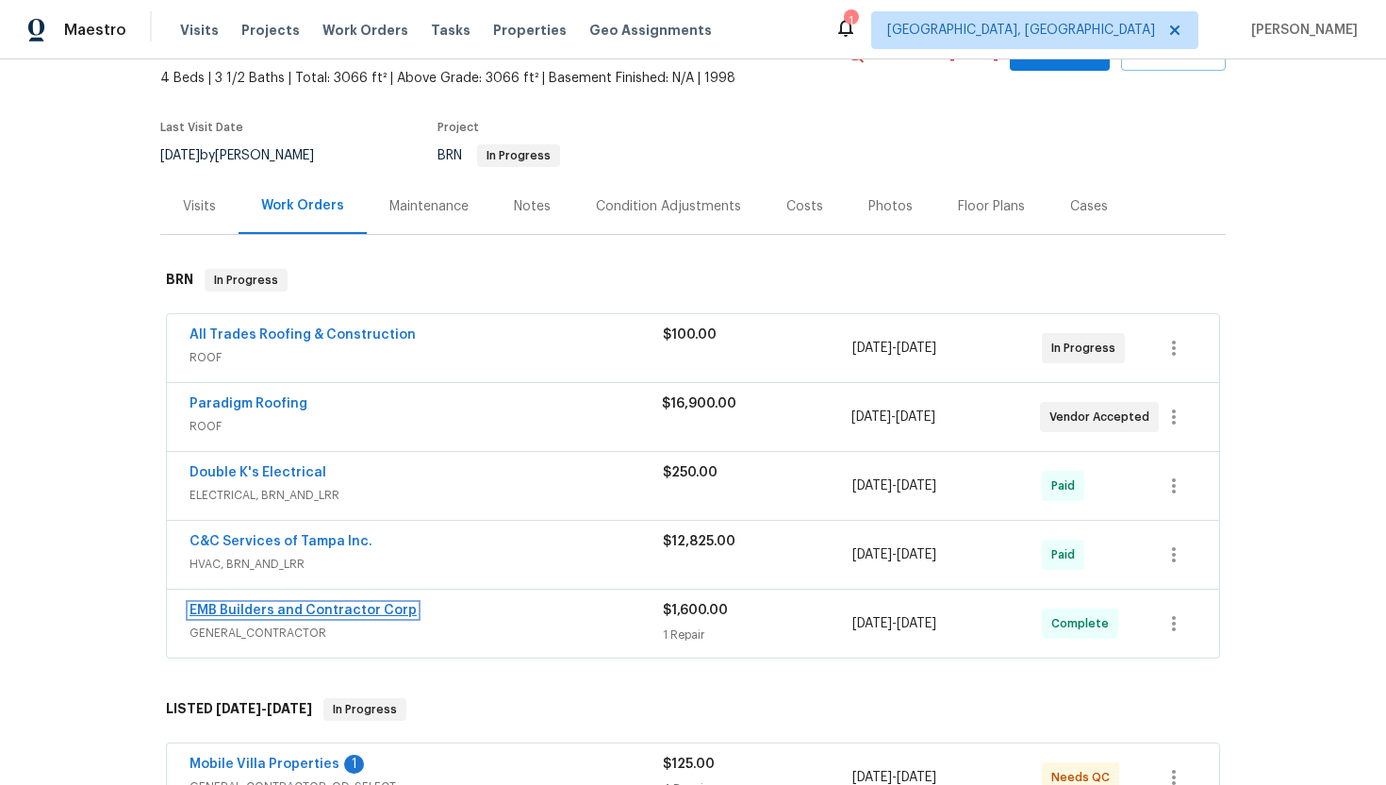
click at [257, 610] on link "EMB Builders and Contractor Corp" at bounding box center [303, 610] width 227 height 13
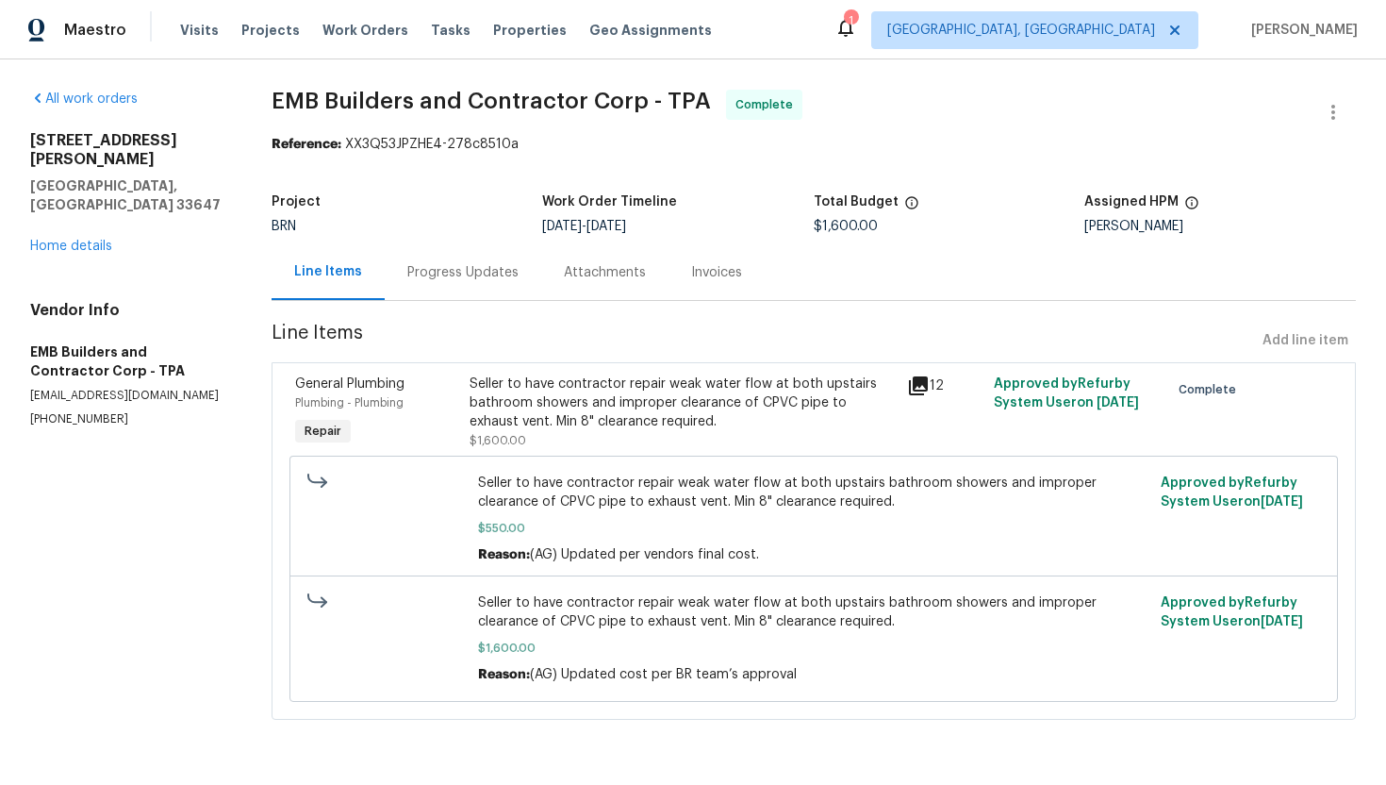
click at [645, 416] on div "Seller to have contractor repair weak water flow at both upstairs bathroom show…" at bounding box center [682, 402] width 425 height 57
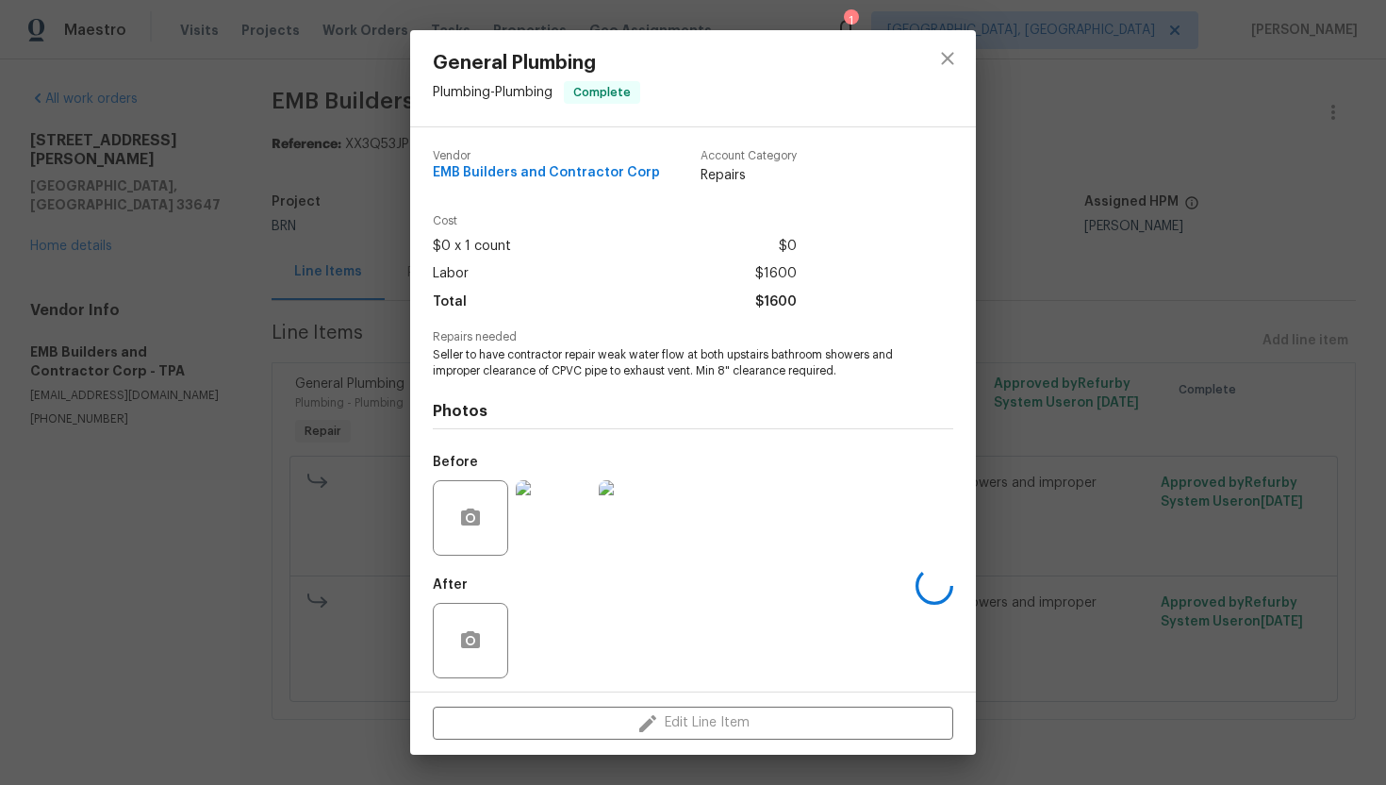
scroll to position [6, 0]
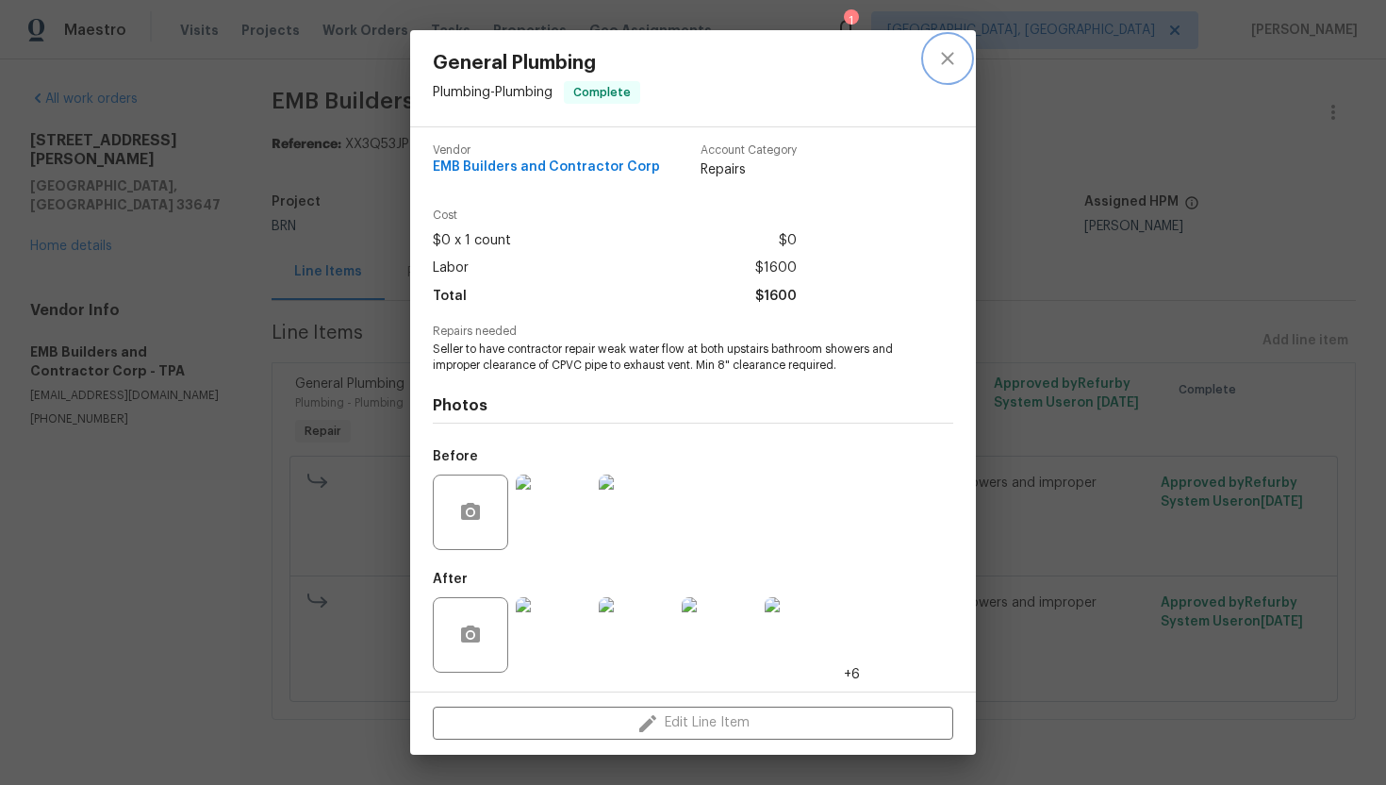
click at [939, 62] on icon "close" at bounding box center [947, 58] width 23 height 23
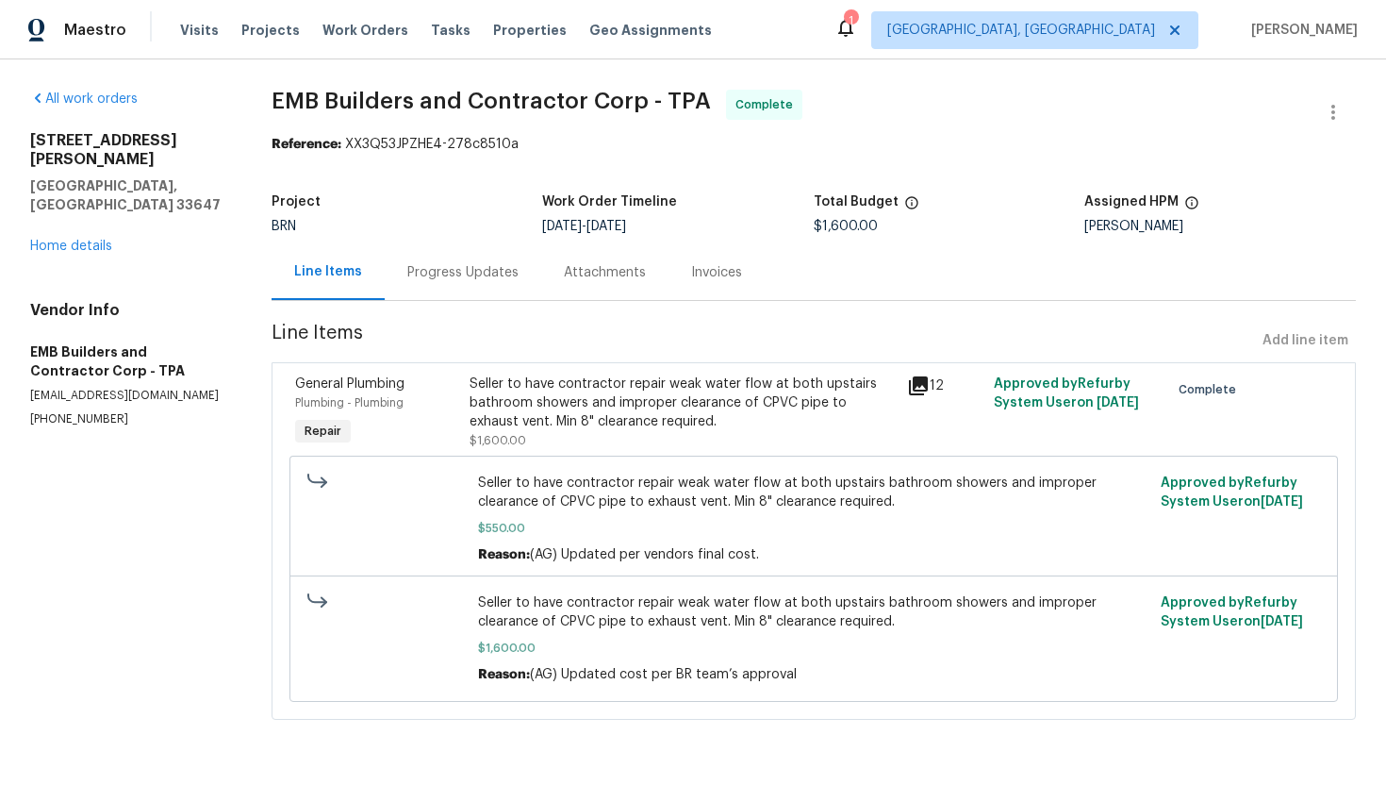
click at [478, 296] on div "Progress Updates" at bounding box center [463, 272] width 157 height 56
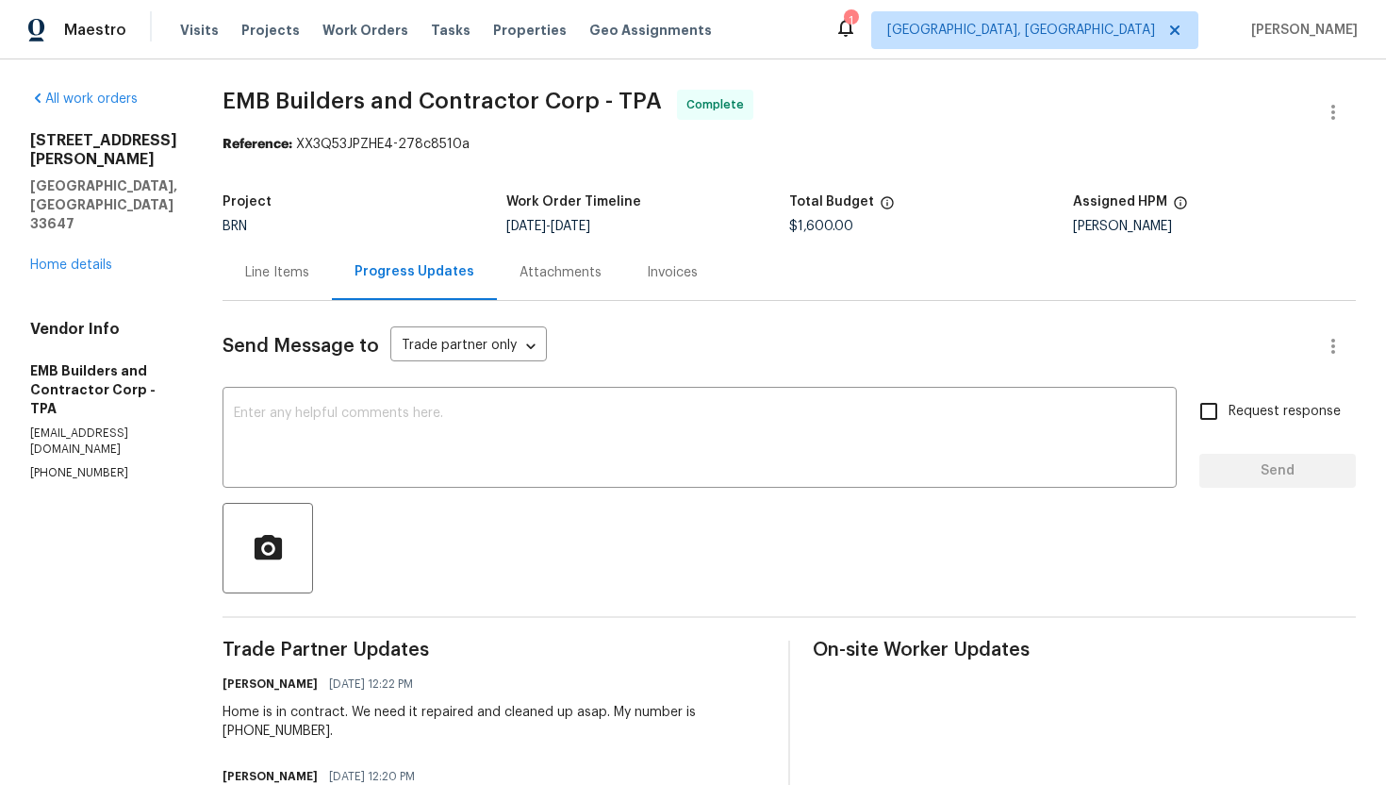
click at [240, 261] on div "Line Items" at bounding box center [277, 272] width 109 height 56
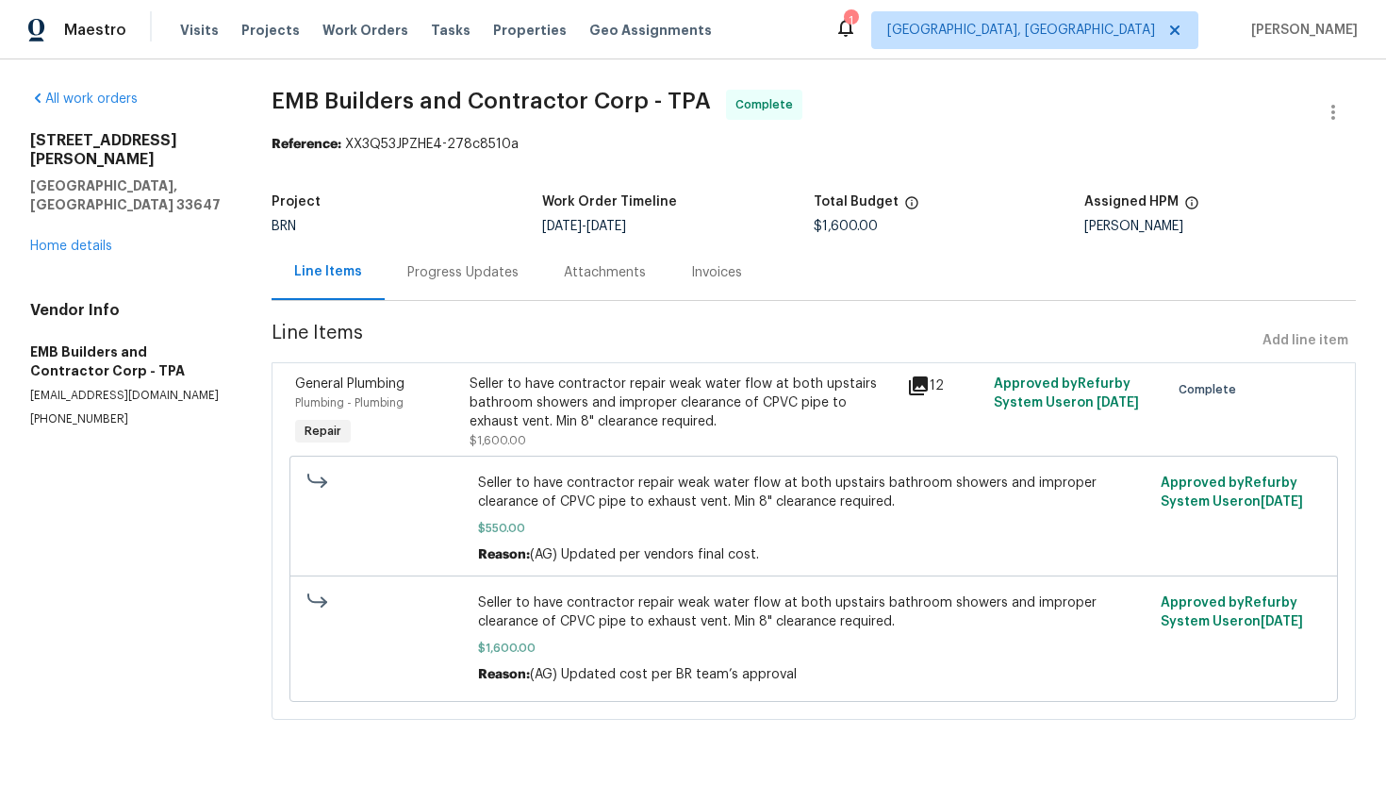
click at [103, 217] on div "18122 Sugar Brooke Dr Tampa, FL 33647 Home details" at bounding box center [128, 193] width 196 height 124
click at [96, 240] on link "Home details" at bounding box center [71, 246] width 82 height 13
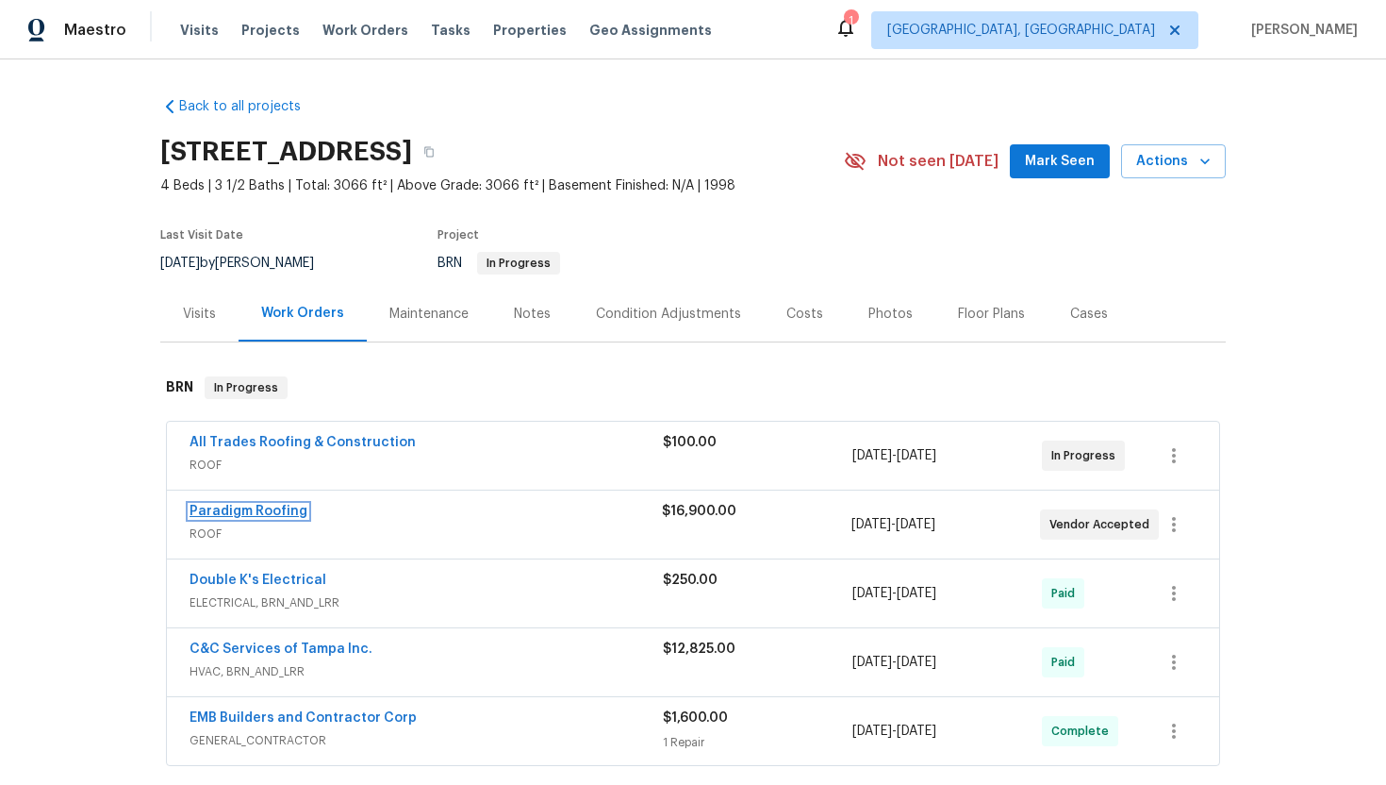
click at [260, 516] on link "Paradigm Roofing" at bounding box center [249, 511] width 118 height 13
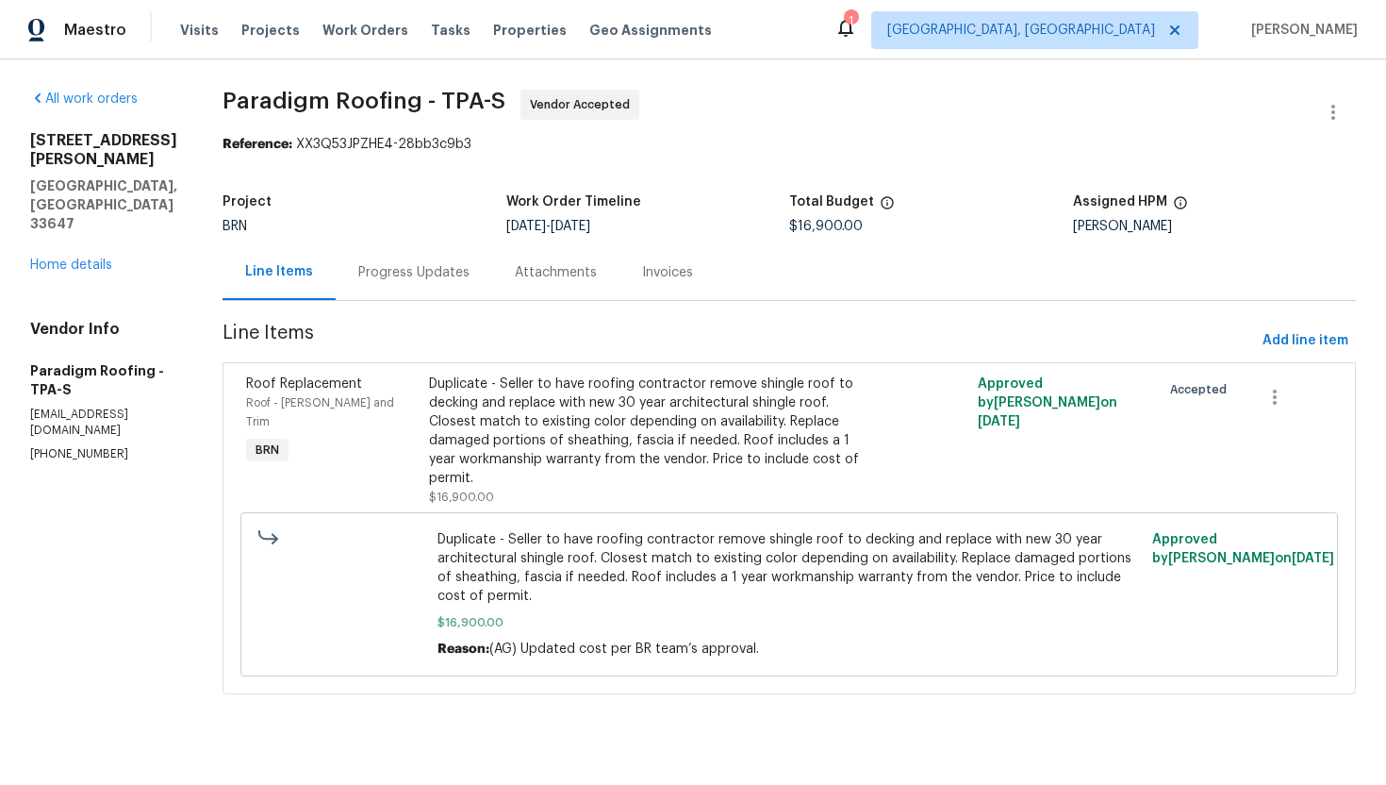
click at [426, 283] on div "Progress Updates" at bounding box center [414, 272] width 157 height 56
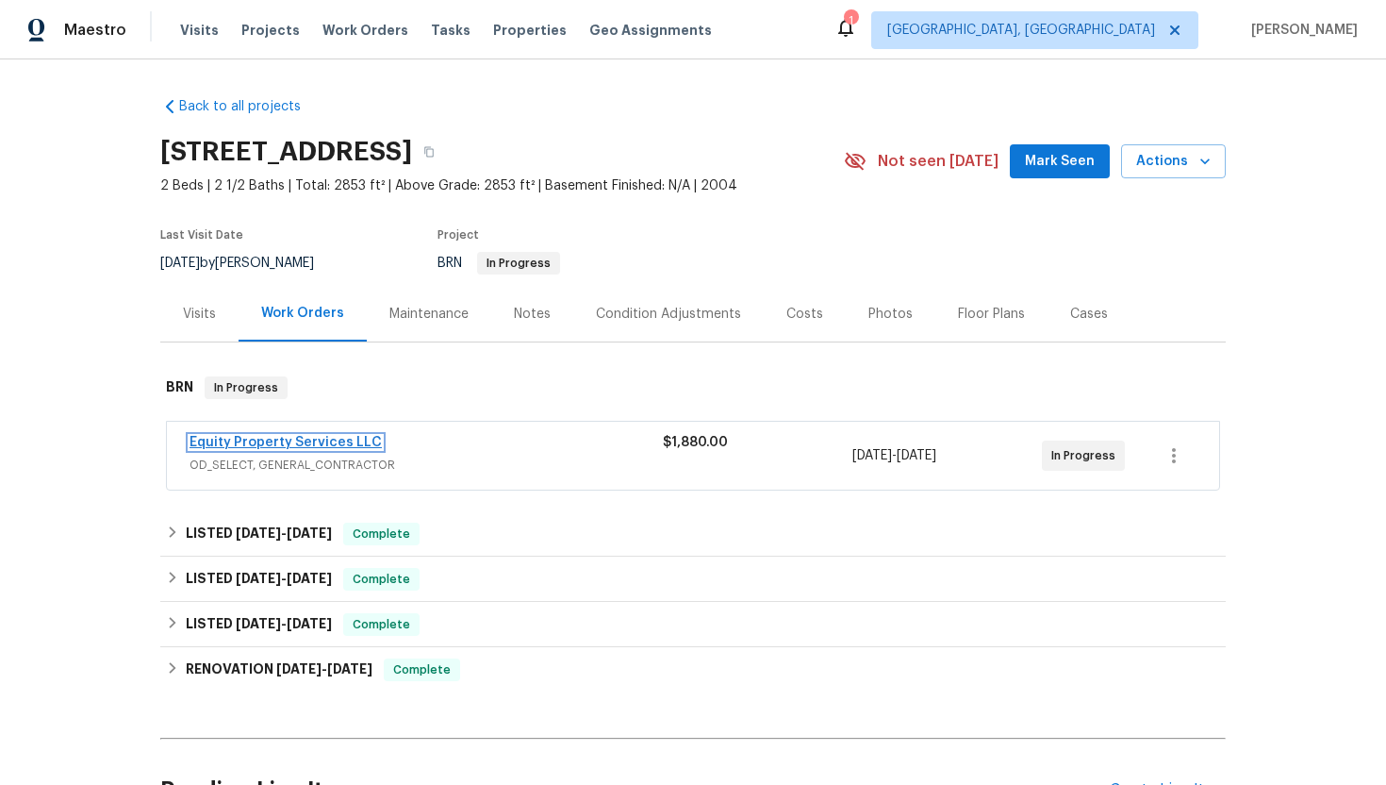
click at [286, 443] on link "Equity Property Services LLC" at bounding box center [286, 442] width 192 height 13
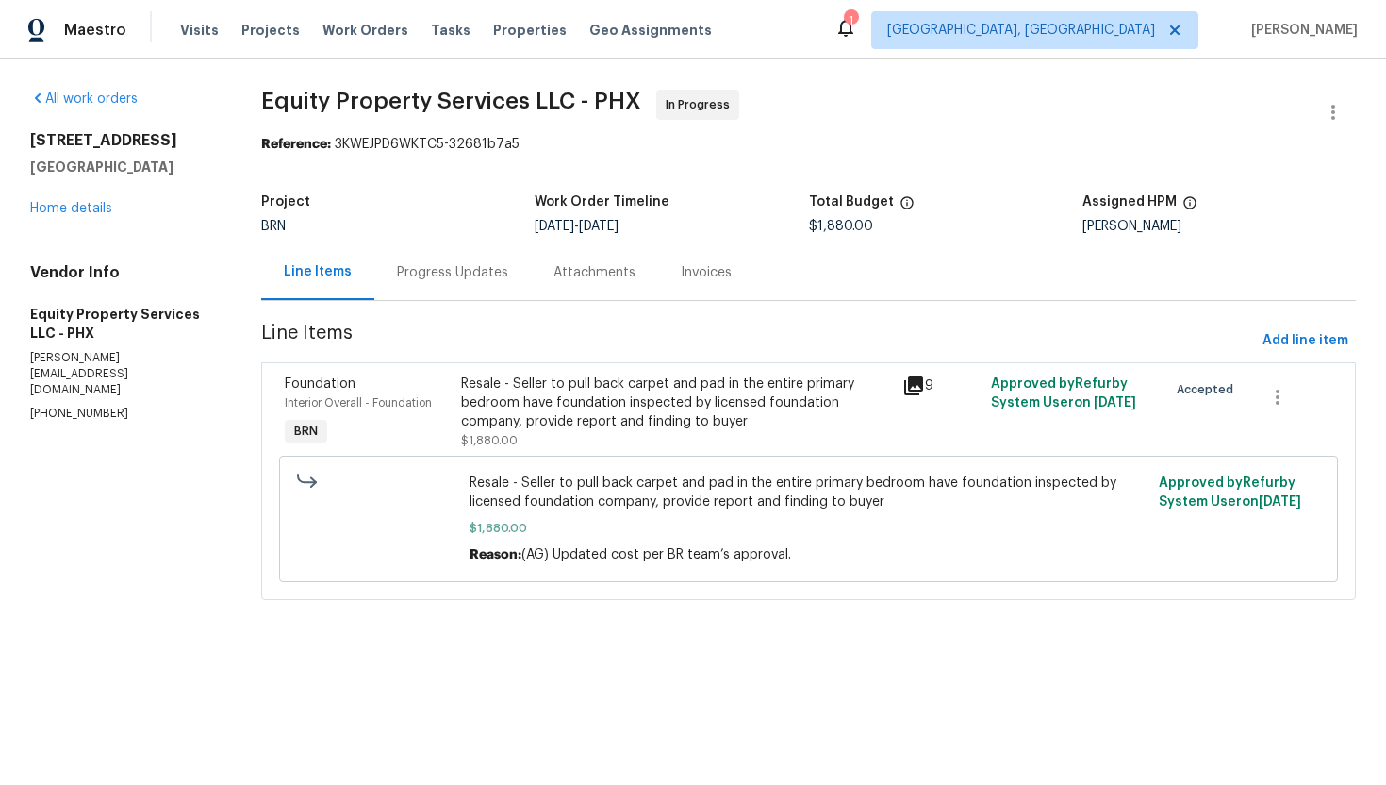
click at [485, 263] on div "Progress Updates" at bounding box center [452, 272] width 111 height 19
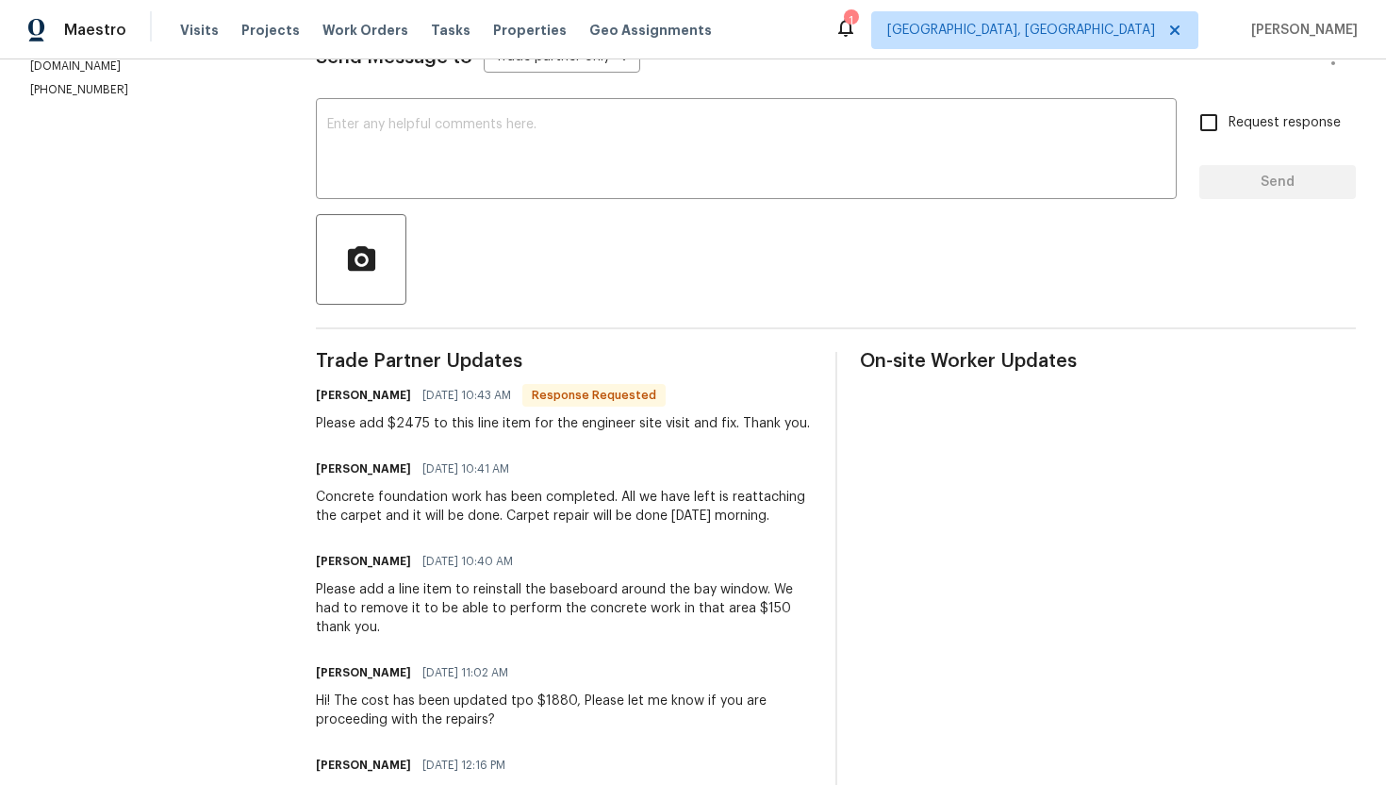
scroll to position [314, 0]
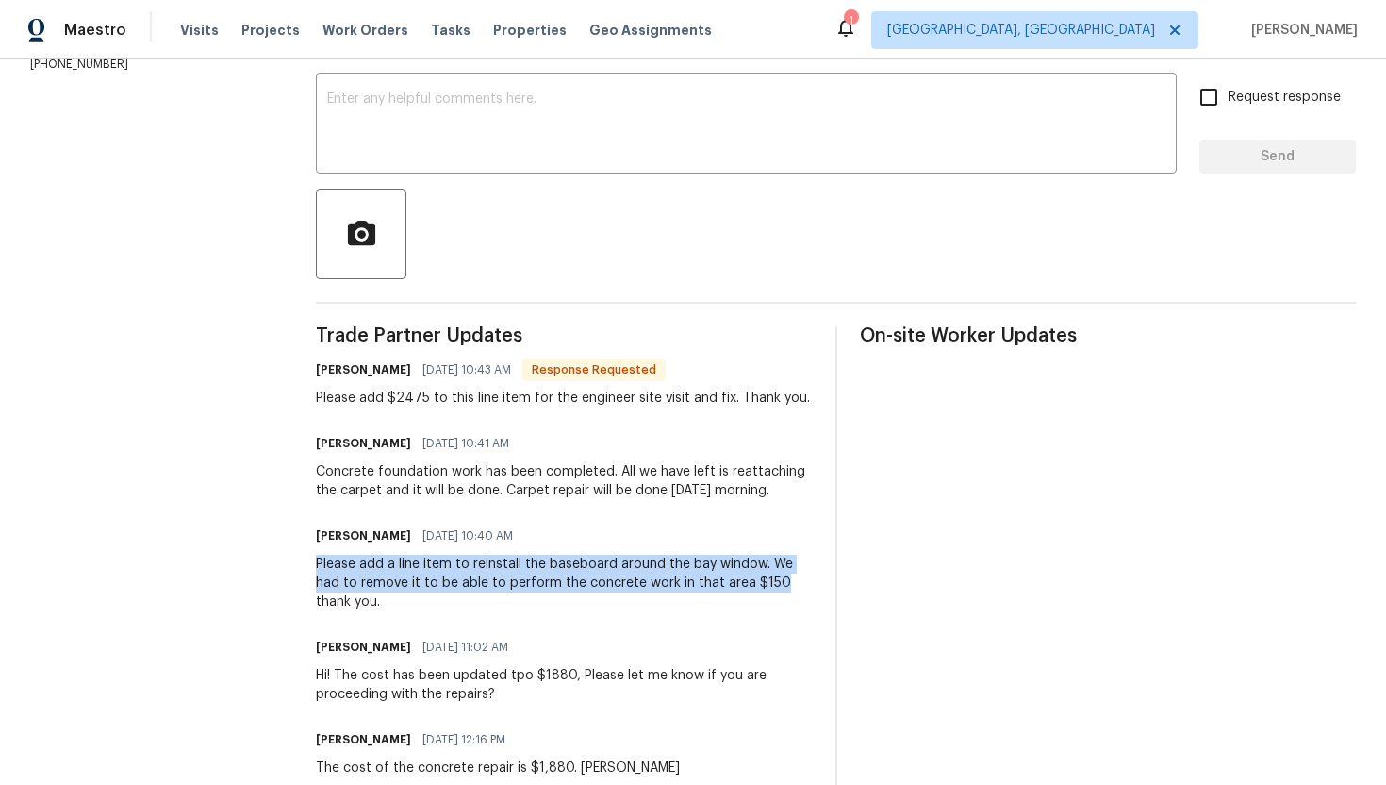
drag, startPoint x: 319, startPoint y: 563, endPoint x: 776, endPoint y: 585, distance: 457.9
click at [776, 585] on div "All work orders 12446 W Bajada Rd Peoria, AZ 85383 Home details Vendor Info Equ…" at bounding box center [693, 600] width 1386 height 1711
copy div "Please add a line item to reinstall the baseboard around the bay window. We had…"
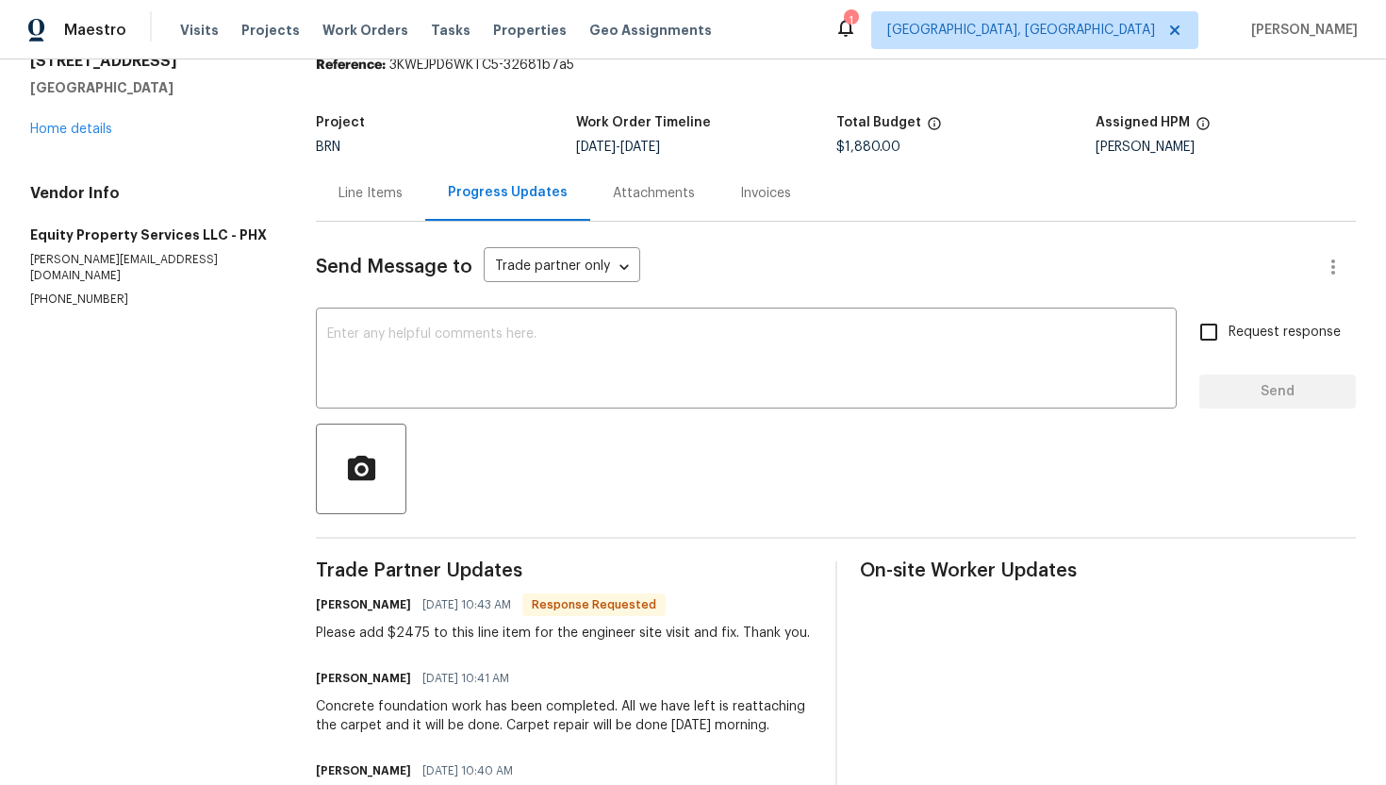
scroll to position [0, 0]
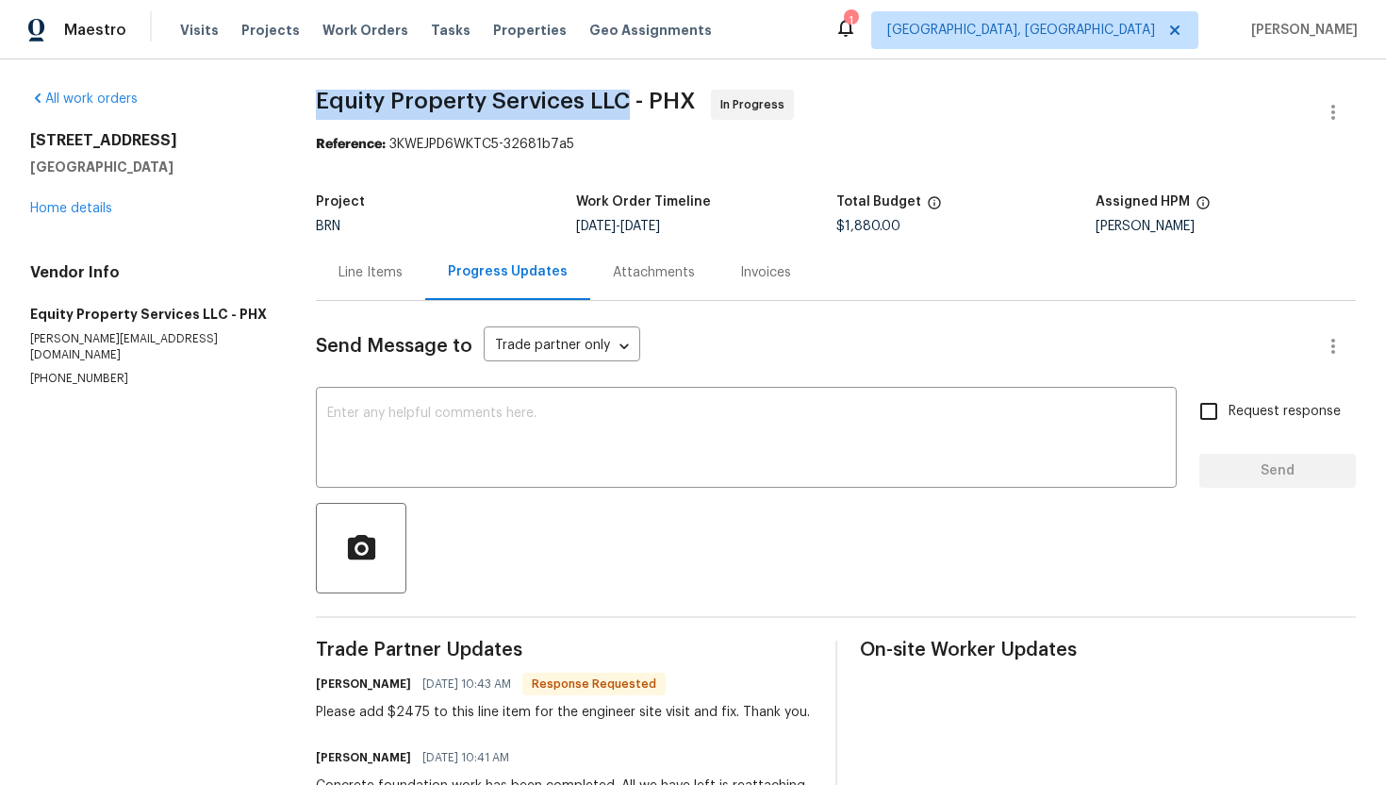
drag, startPoint x: 317, startPoint y: 93, endPoint x: 626, endPoint y: 103, distance: 309.4
copy span "Equity Property Services LLC"
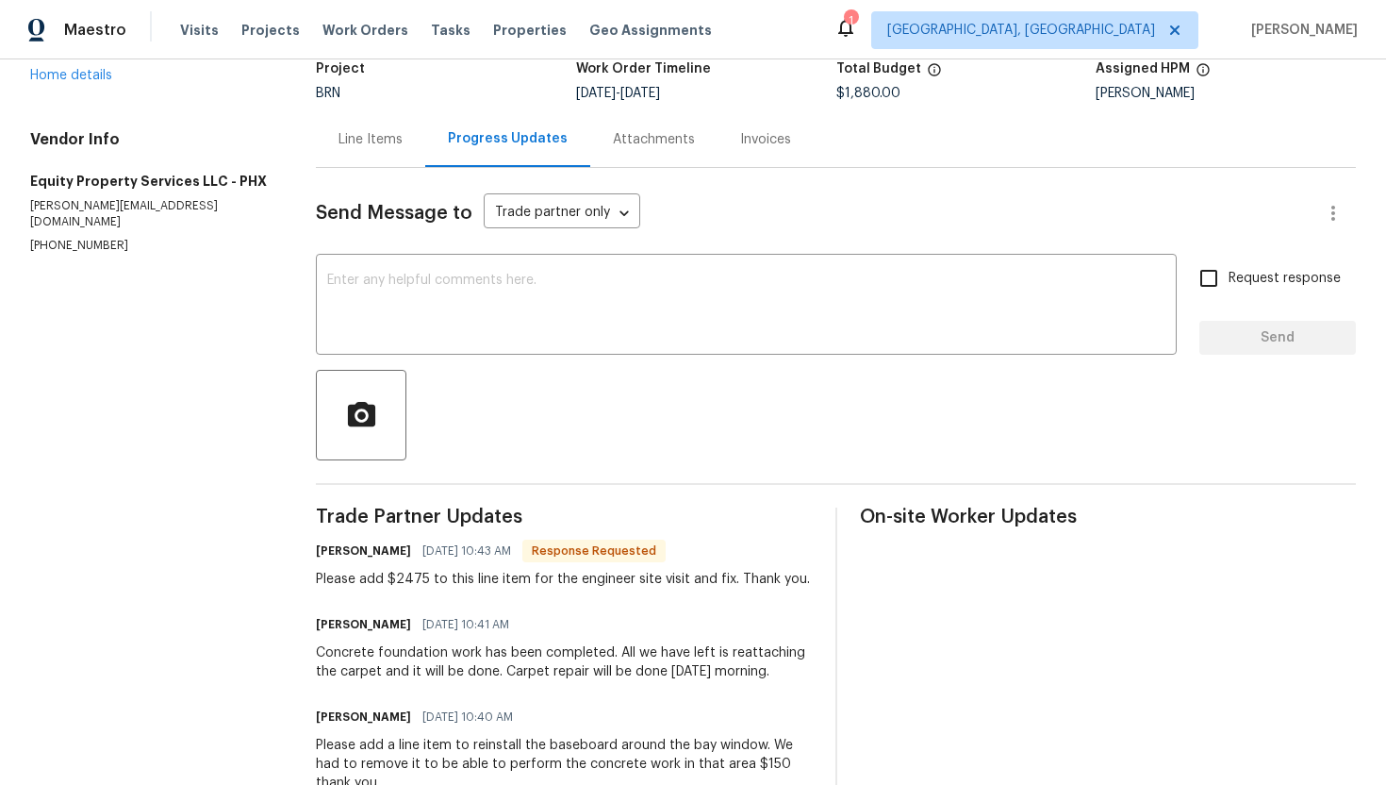
scroll to position [153, 0]
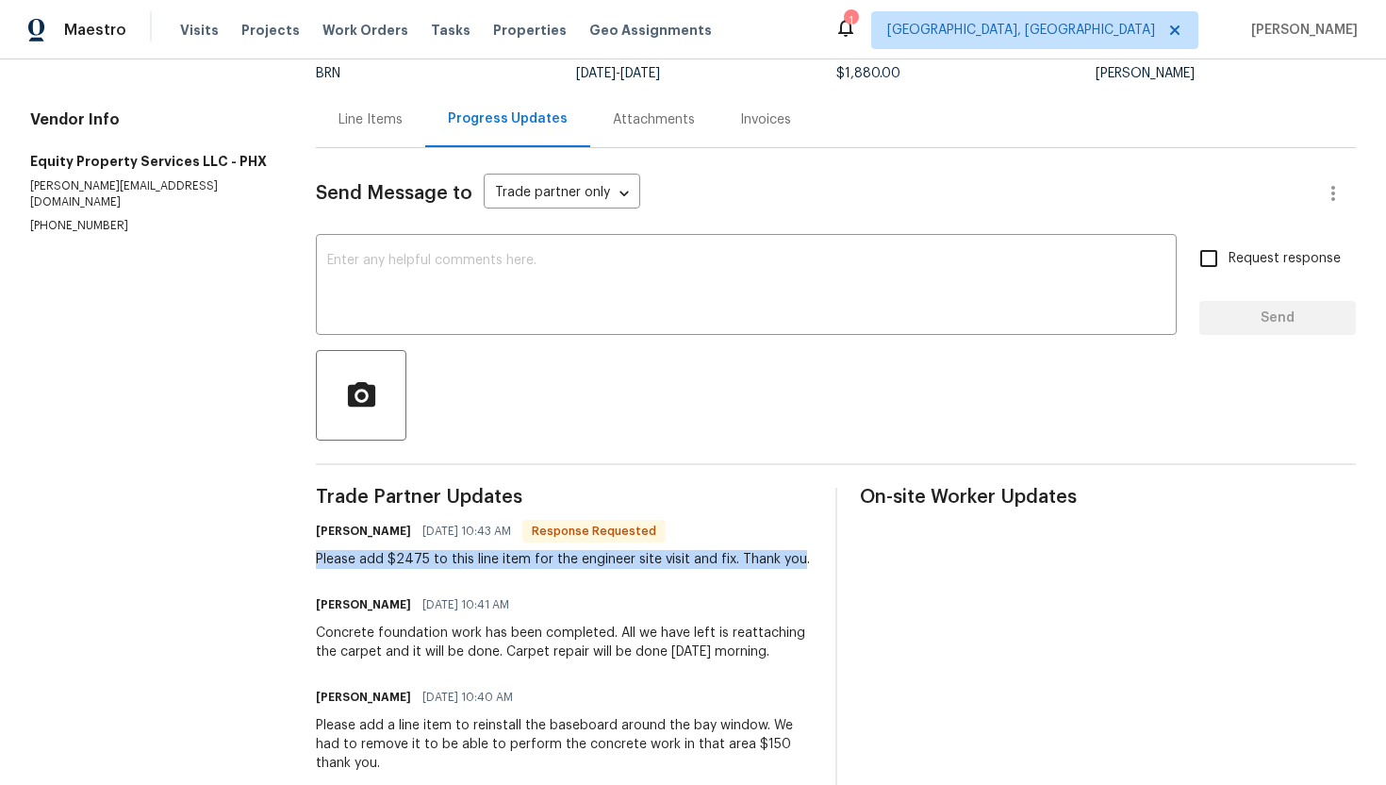
drag, startPoint x: 321, startPoint y: 563, endPoint x: 800, endPoint y: 564, distance: 479.0
click at [800, 564] on div "Please add $2475 to this line item for the engineer site visit and fix. Thank y…" at bounding box center [563, 559] width 494 height 19
copy div "Please add $2475 to this line item for the engineer site visit and fix. Thank y…"
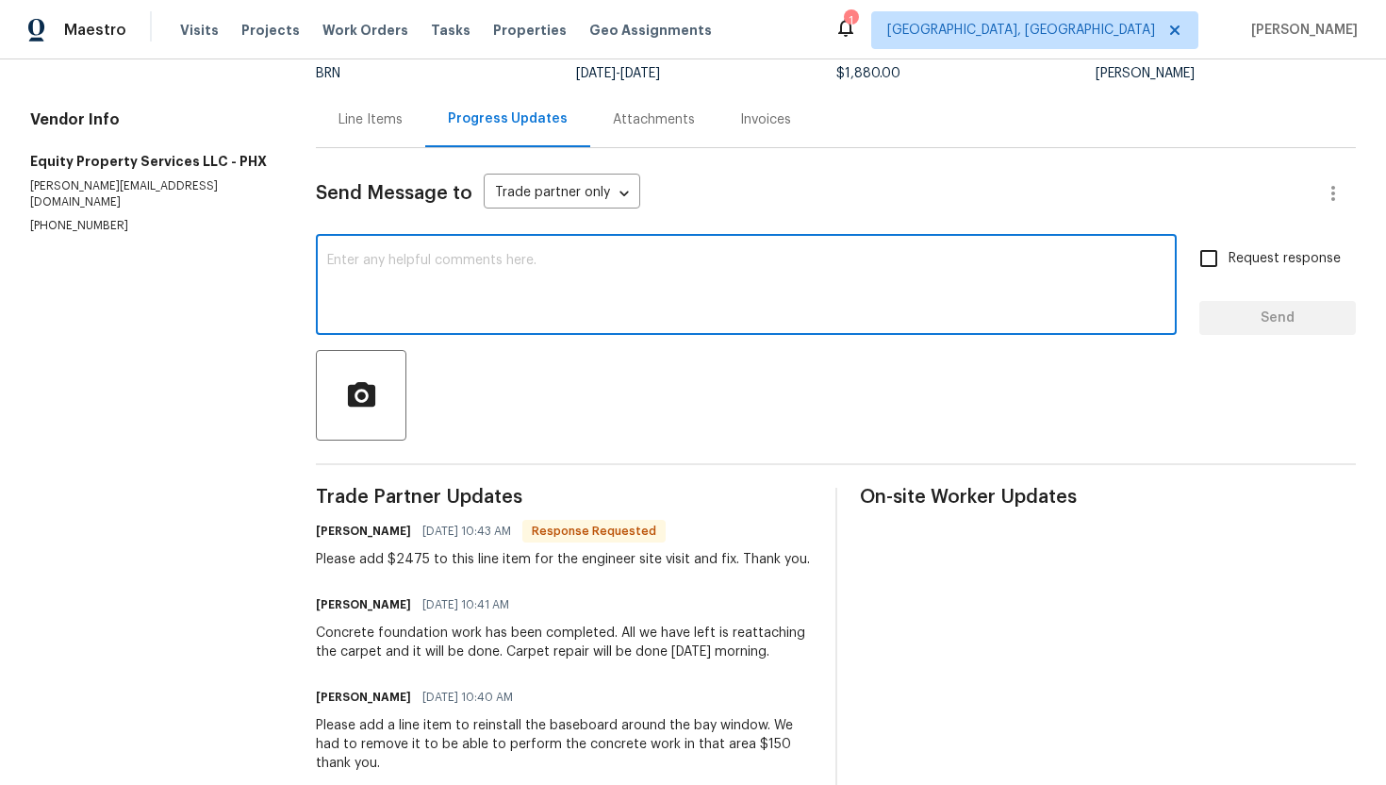
click at [544, 297] on textarea at bounding box center [746, 287] width 838 height 66
type textarea "H"
type textarea "Got it, I'll review the cost and update you."
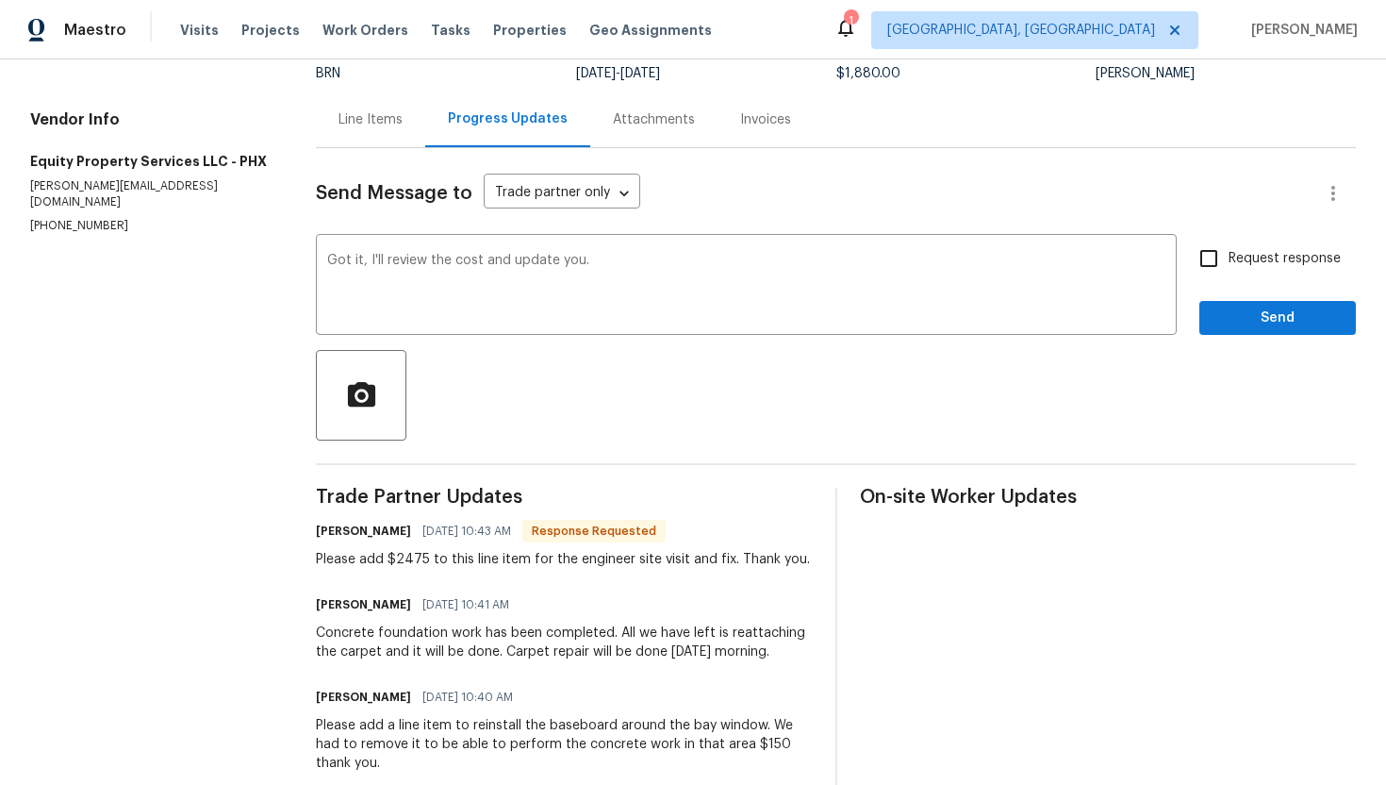
click at [1232, 266] on span "Request response" at bounding box center [1285, 259] width 112 height 20
click at [1229, 266] on input "Request response" at bounding box center [1209, 259] width 40 height 40
checkbox input "true"
click at [1255, 305] on button "Send" at bounding box center [1277, 318] width 157 height 35
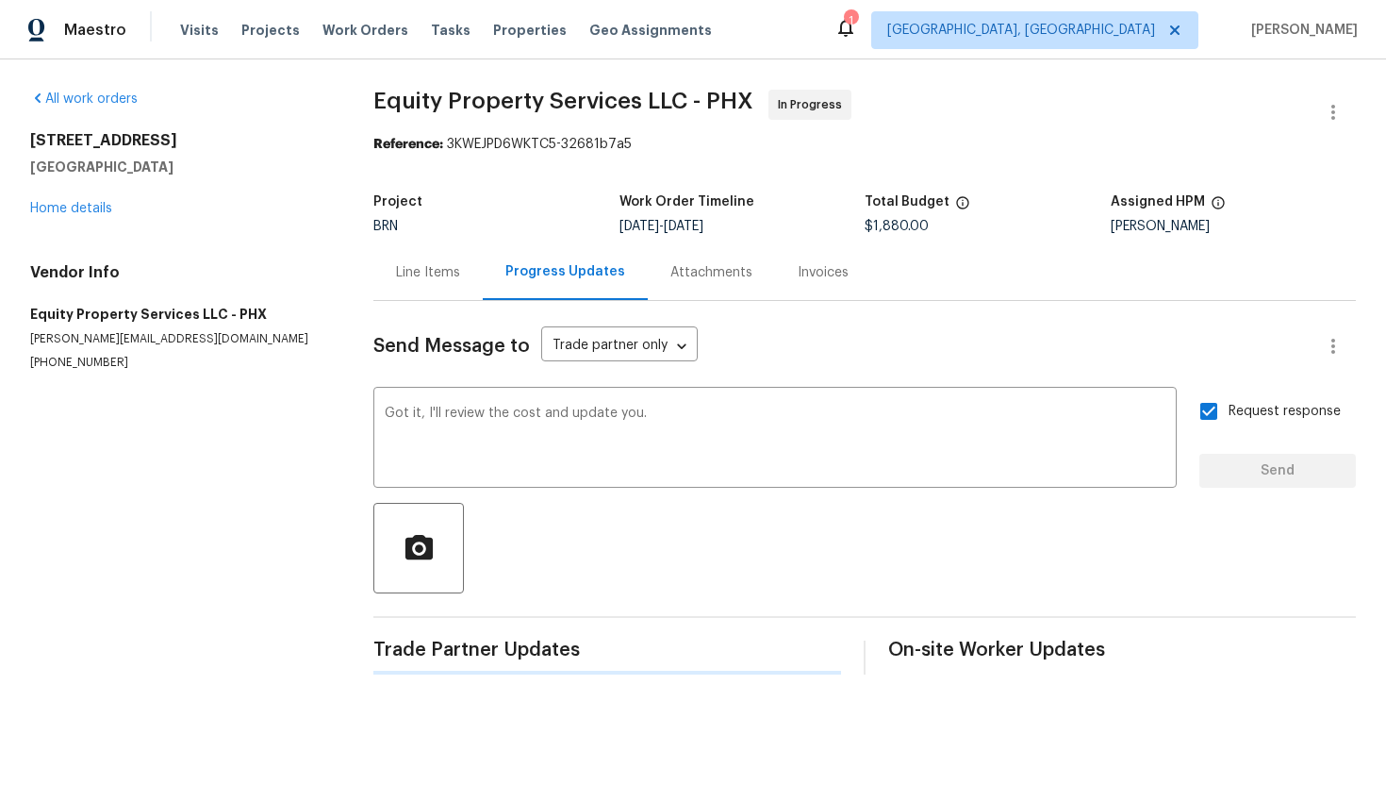
scroll to position [0, 0]
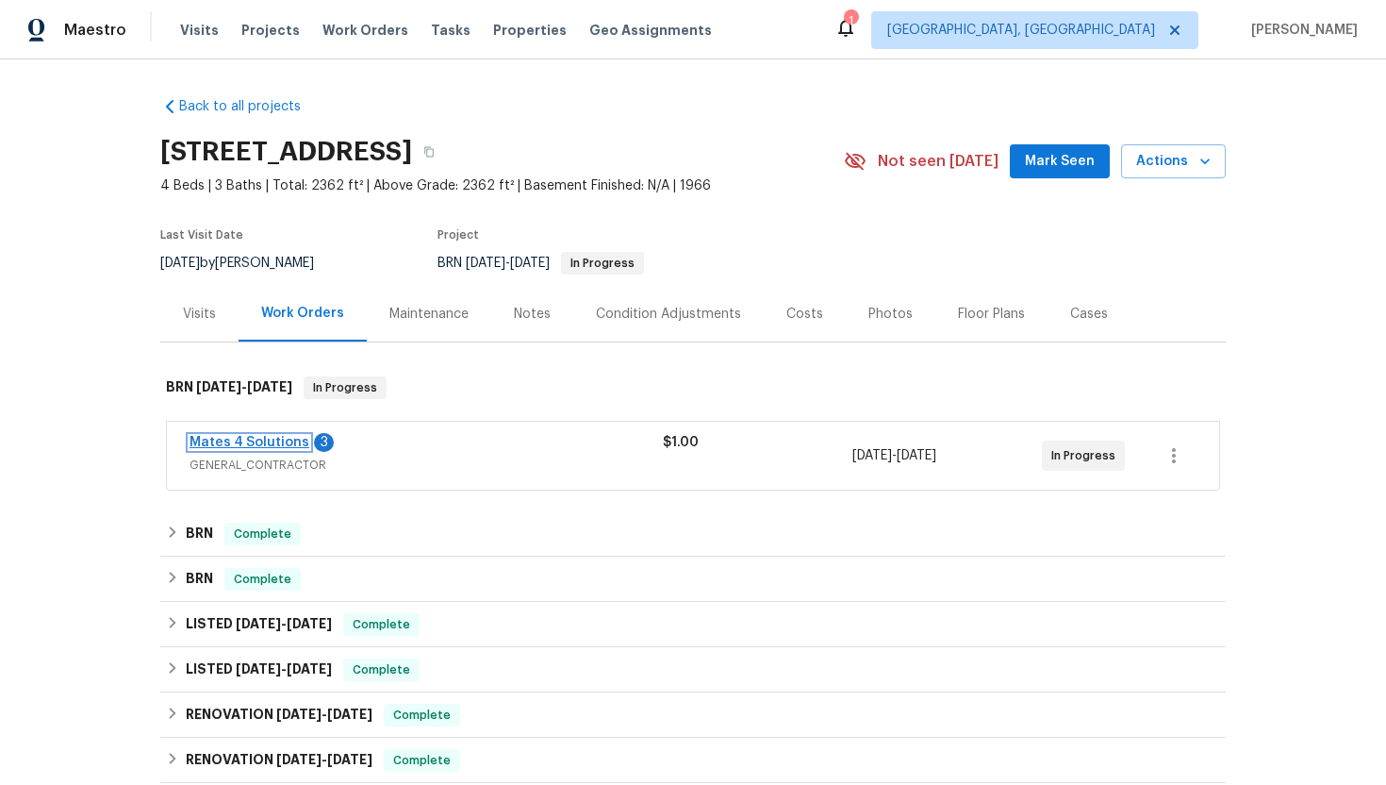
click at [245, 446] on link "Mates 4 Solutions" at bounding box center [250, 442] width 120 height 13
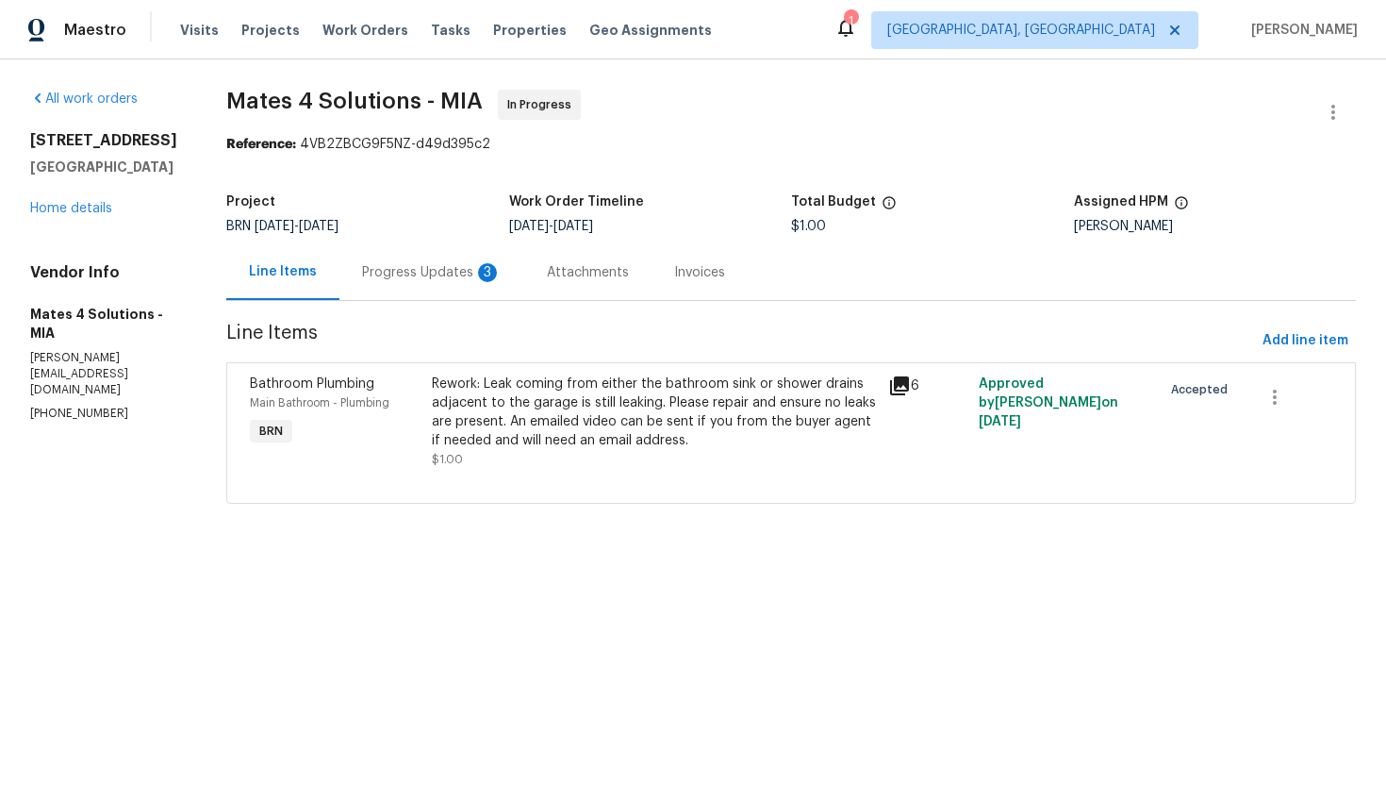
click at [495, 278] on div "3" at bounding box center [487, 272] width 19 height 19
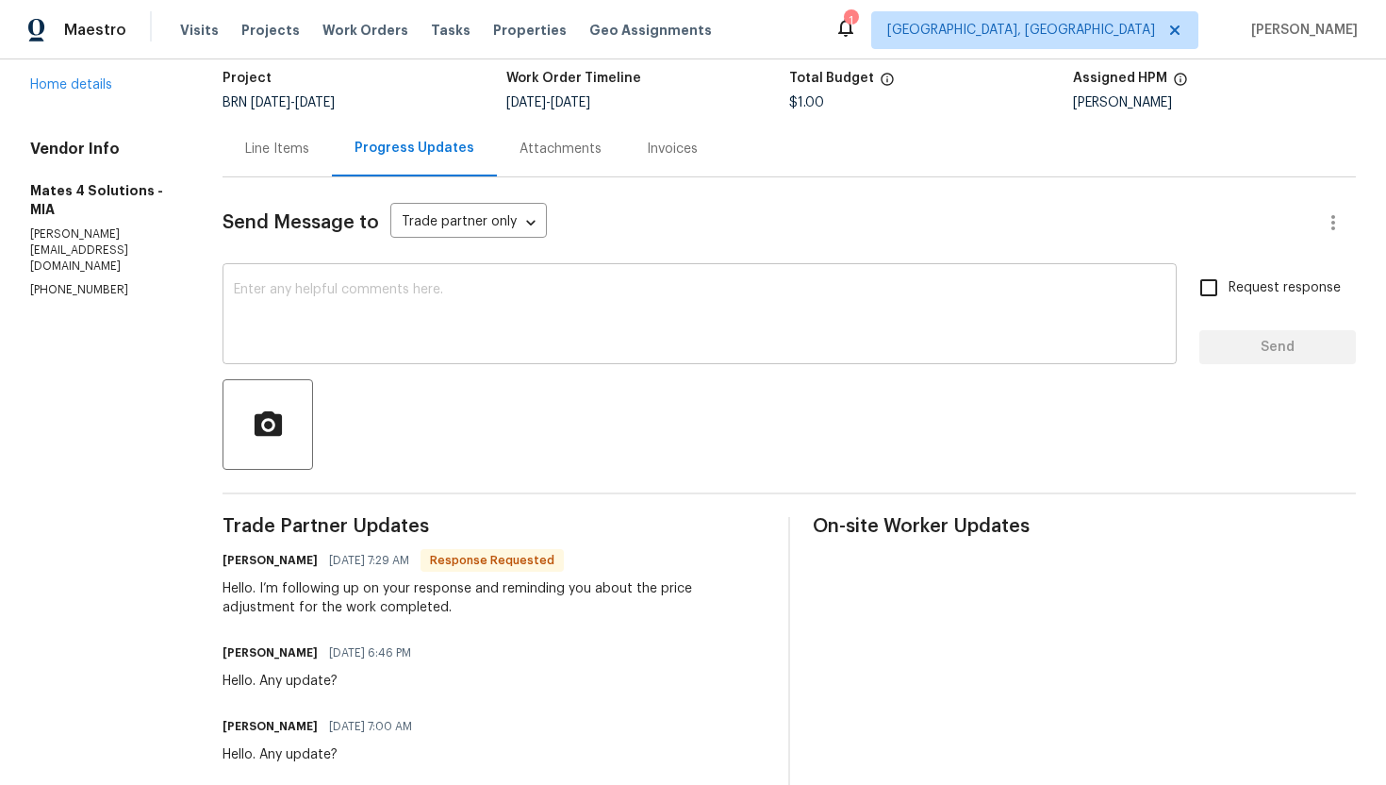
scroll to position [43, 0]
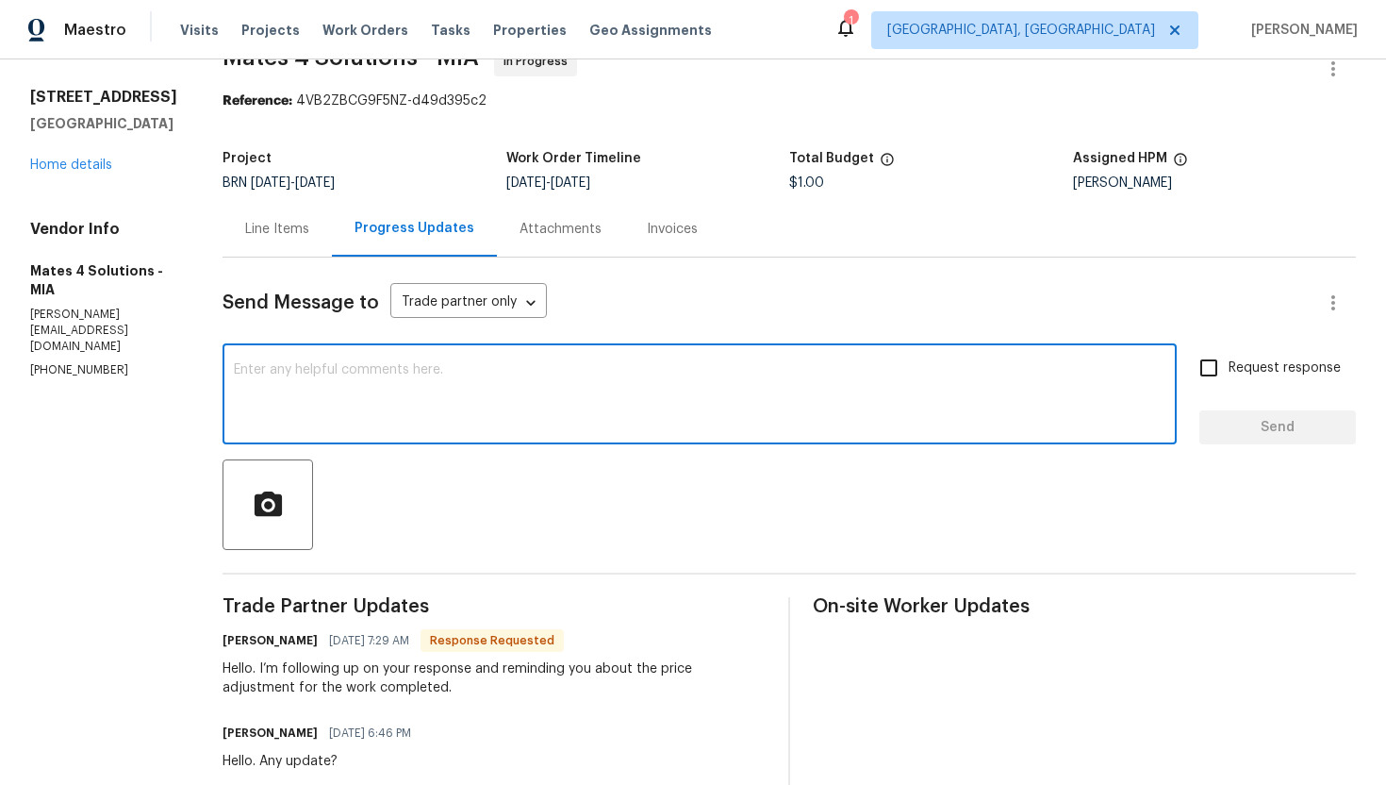
click at [444, 390] on textarea at bounding box center [700, 396] width 932 height 66
type textarea "I haven't got an update so far from my agent, will let you know soon."
click at [1239, 372] on span "Request response" at bounding box center [1285, 368] width 112 height 20
click at [1229, 372] on input "Request response" at bounding box center [1209, 368] width 40 height 40
checkbox input "true"
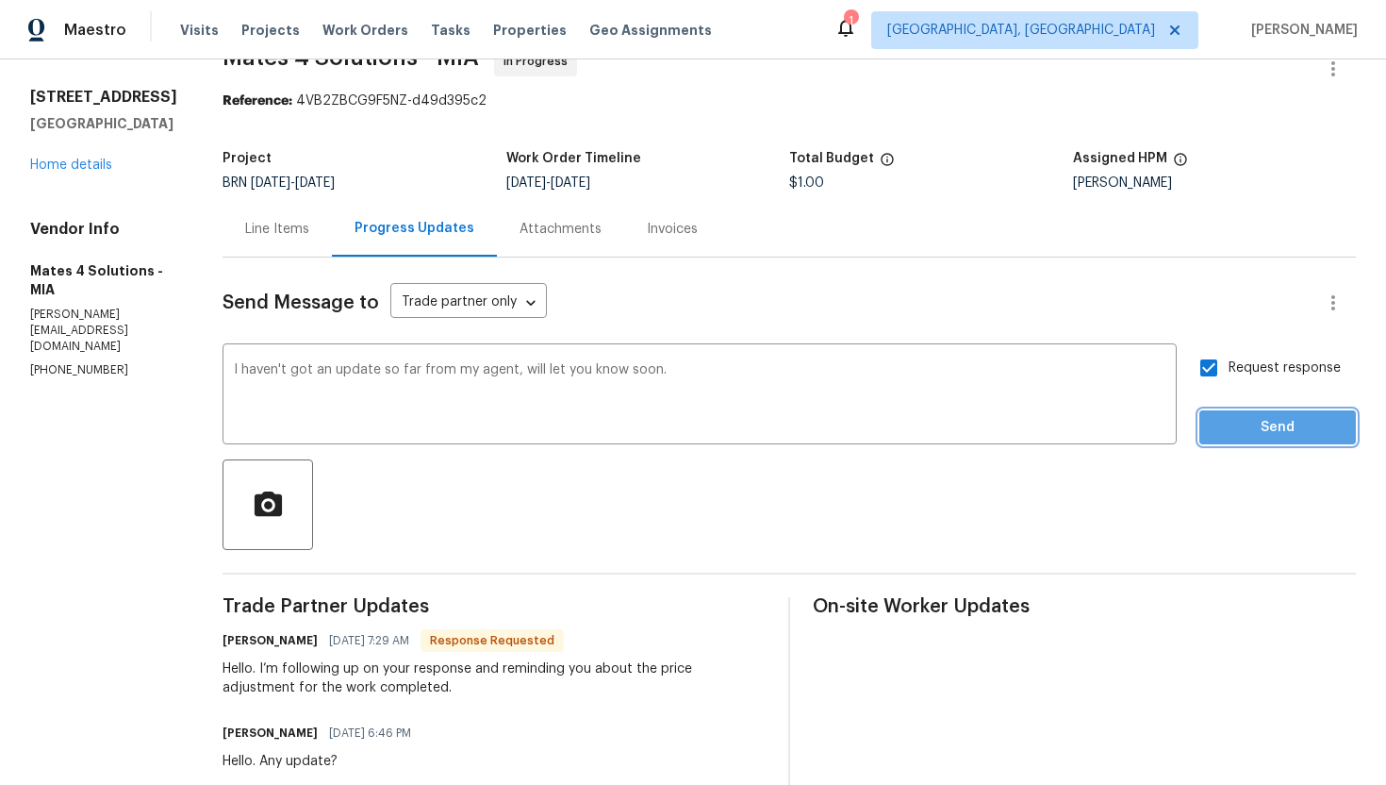
click at [1249, 428] on span "Send" at bounding box center [1278, 428] width 126 height 24
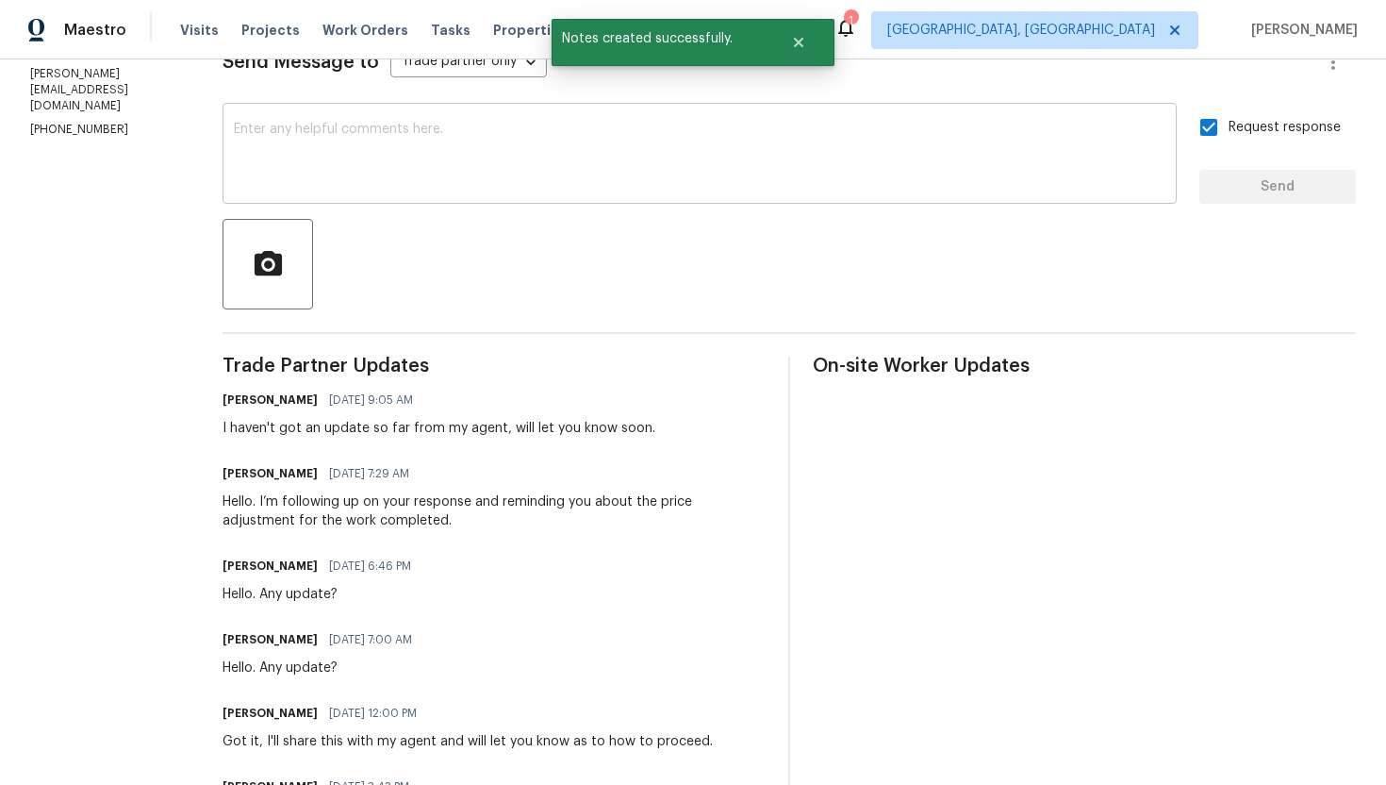
scroll to position [0, 0]
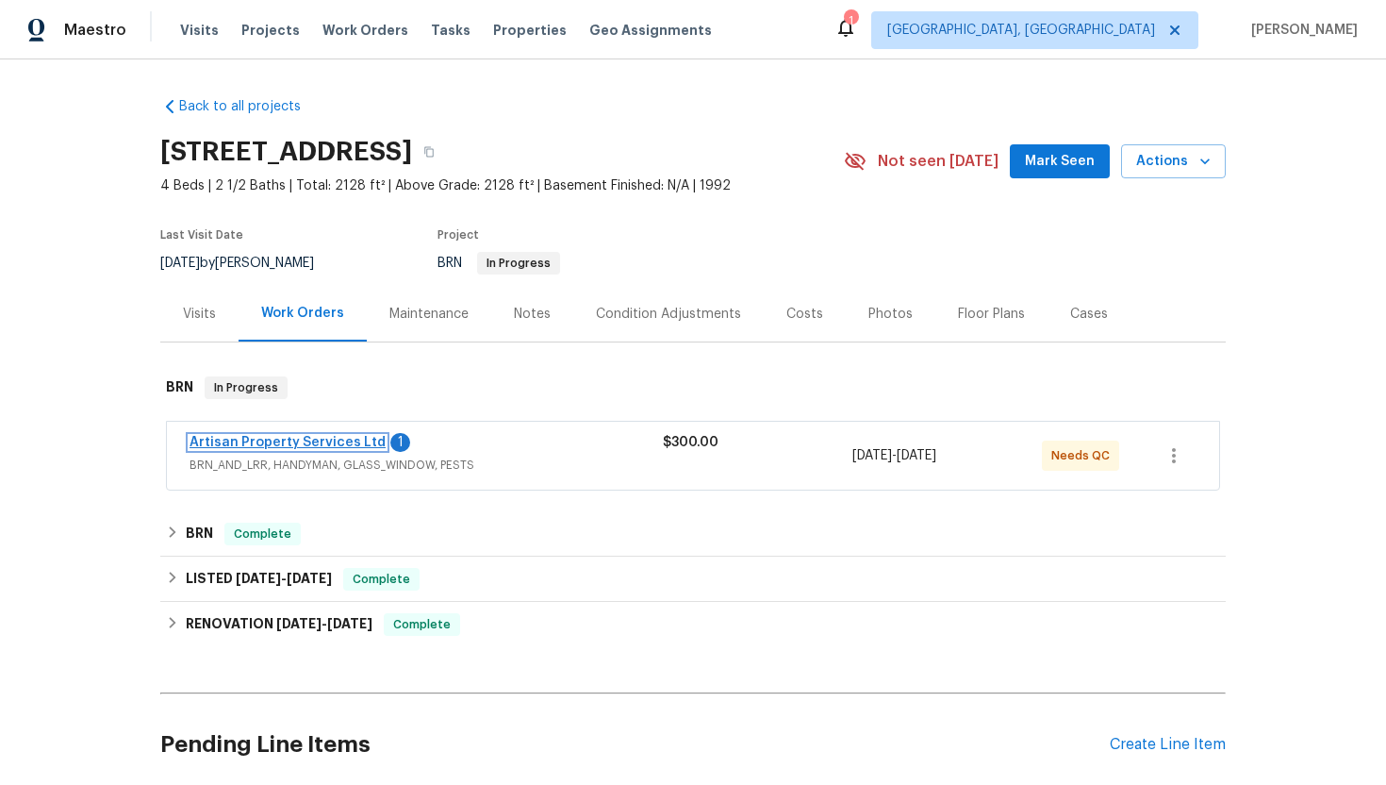
click at [283, 439] on link "Artisan Property Services Ltd" at bounding box center [288, 442] width 196 height 13
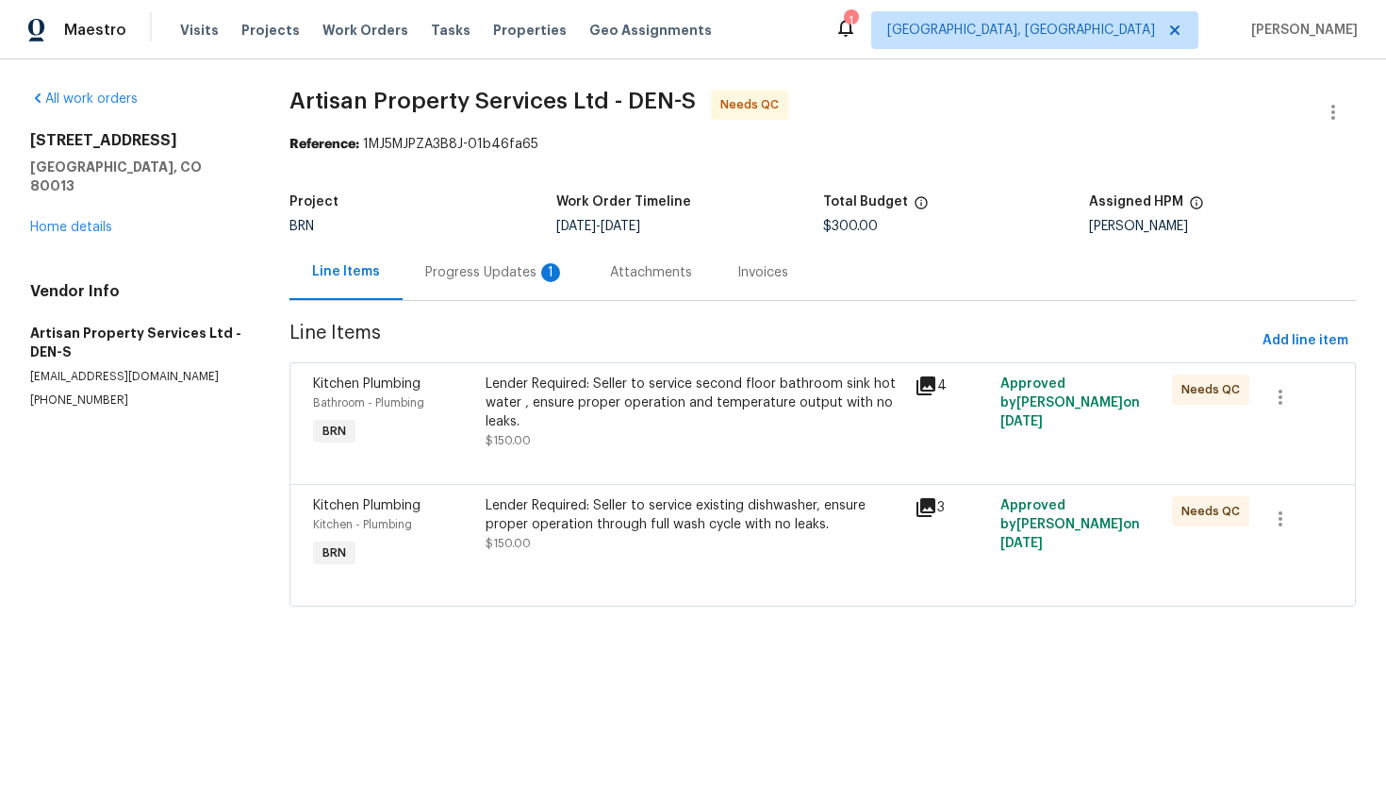
click at [507, 279] on div "Progress Updates 1" at bounding box center [495, 272] width 140 height 19
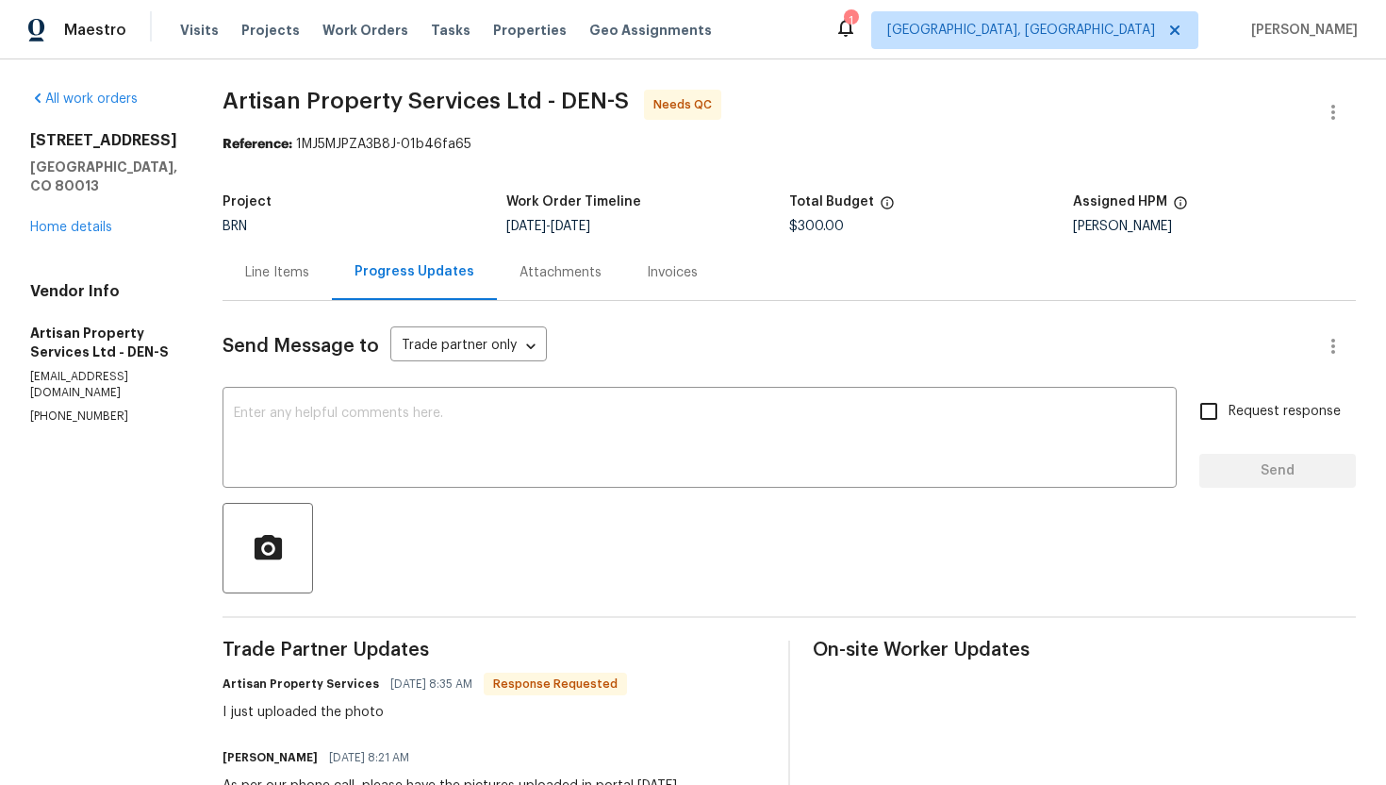
click at [252, 277] on div "Line Items" at bounding box center [277, 272] width 64 height 19
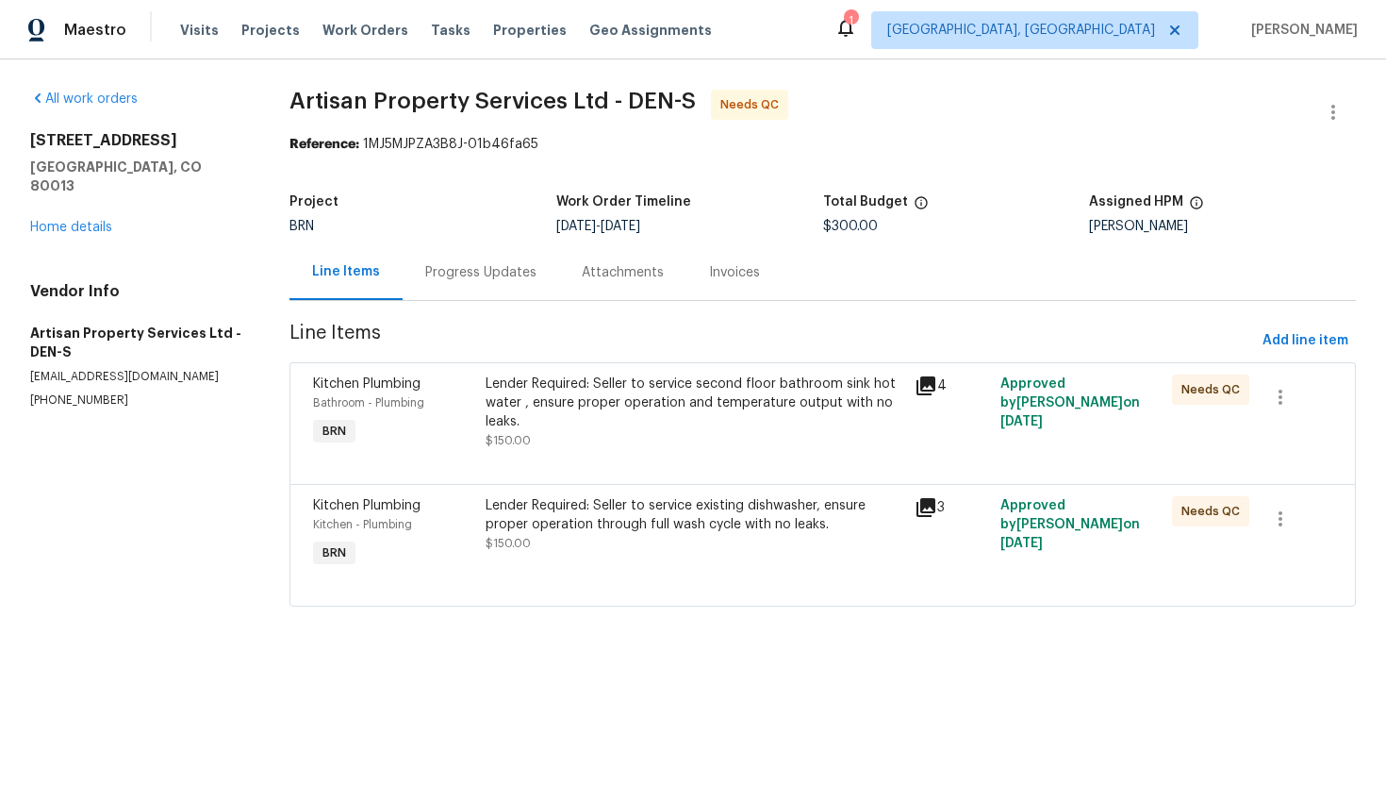
click at [608, 424] on div "Lender Required: Seller to service second floor bathroom sink hot water , ensur…" at bounding box center [695, 402] width 418 height 57
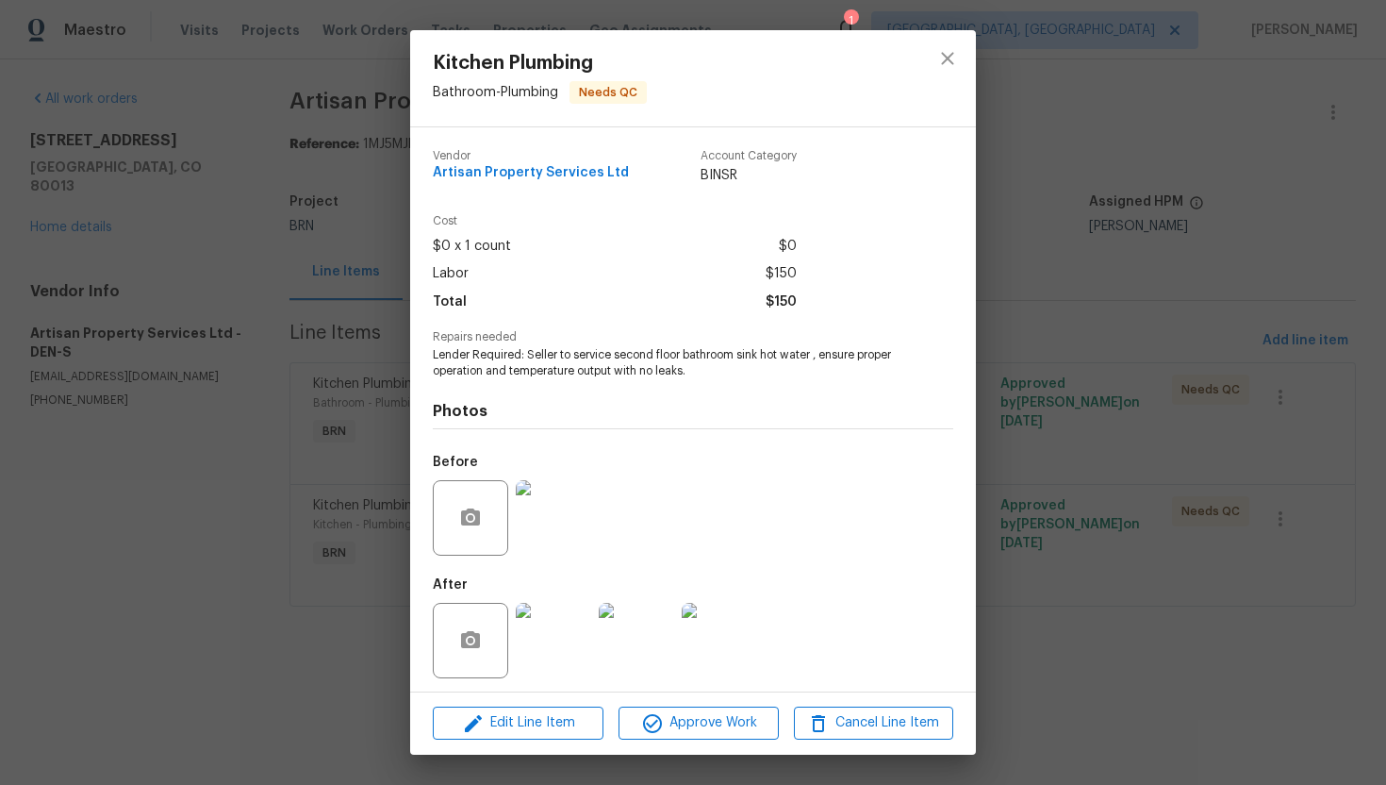
click at [323, 622] on div "Kitchen Plumbing Bathroom - Plumbing Needs QC Vendor Artisan Property Services …" at bounding box center [693, 392] width 1386 height 785
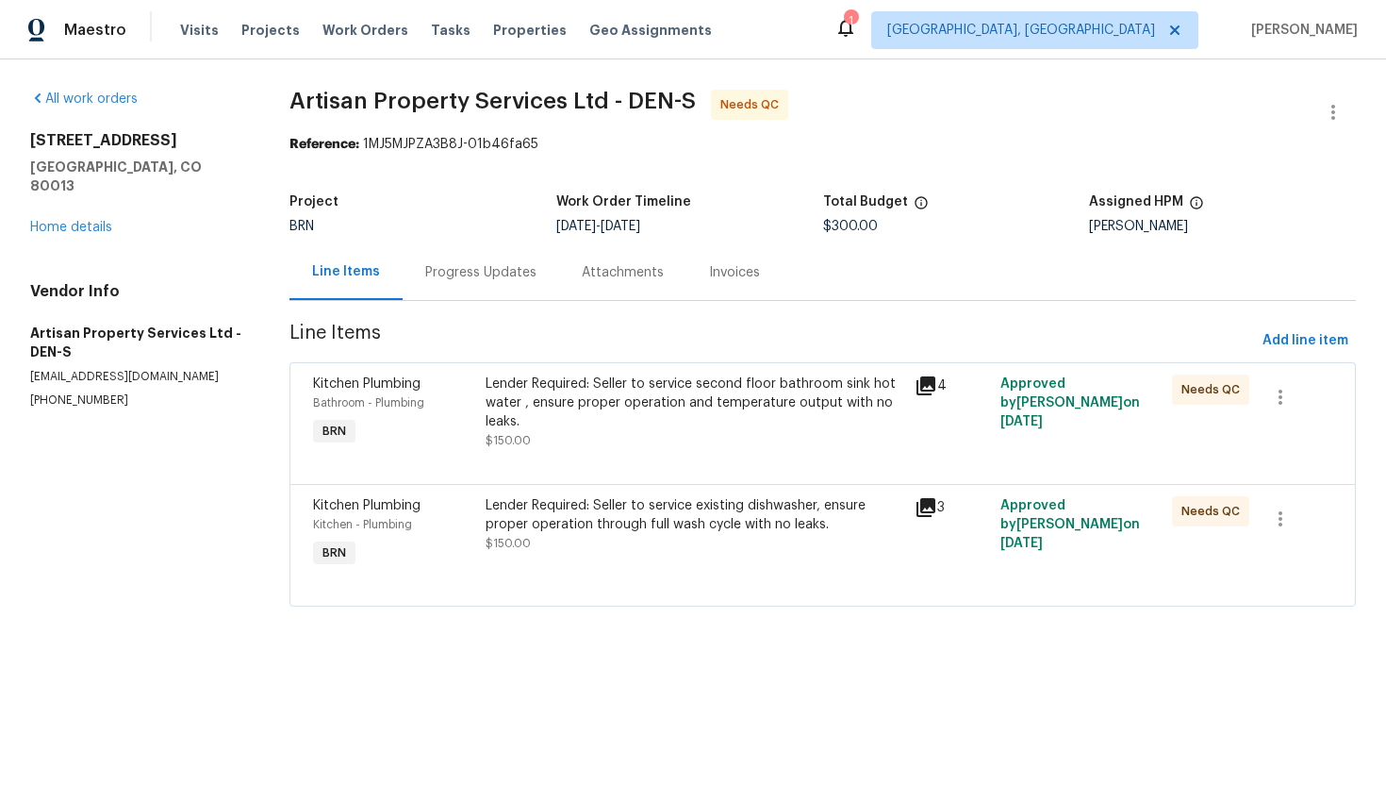
click at [535, 535] on div "Lender Required: Seller to service existing dishwasher, ensure proper operation…" at bounding box center [695, 524] width 418 height 57
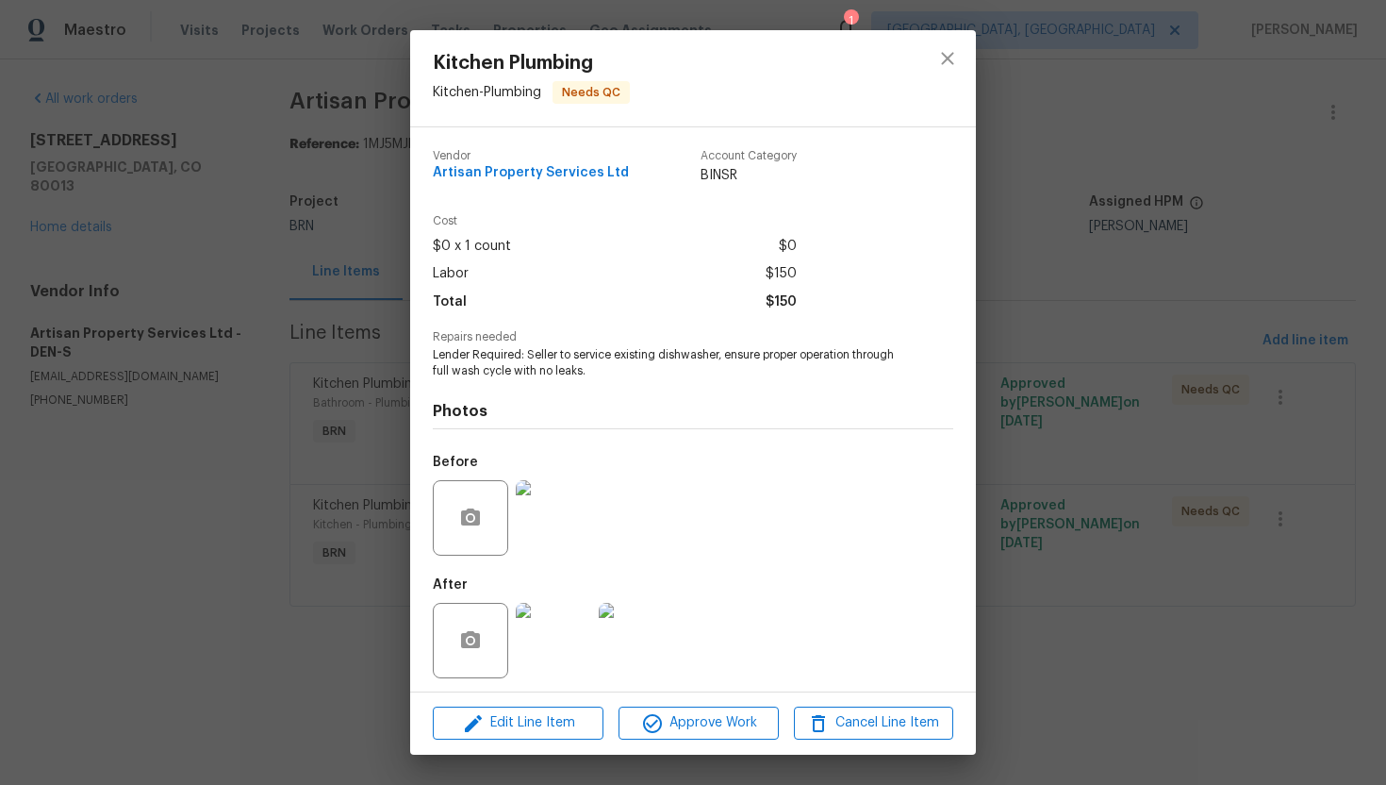
scroll to position [6, 0]
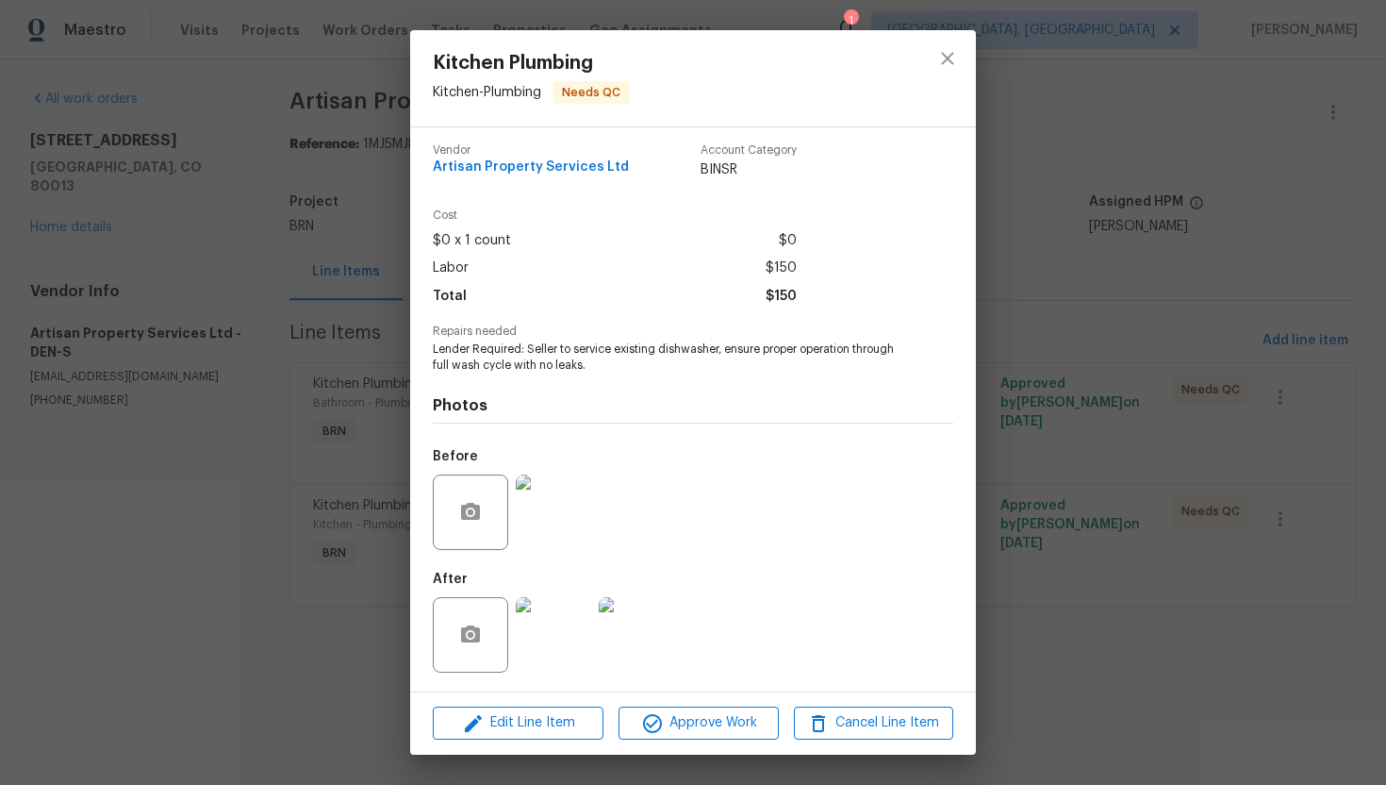
click at [1139, 636] on div "Kitchen Plumbing Kitchen - Plumbing Needs QC Vendor Artisan Property Services L…" at bounding box center [693, 392] width 1386 height 785
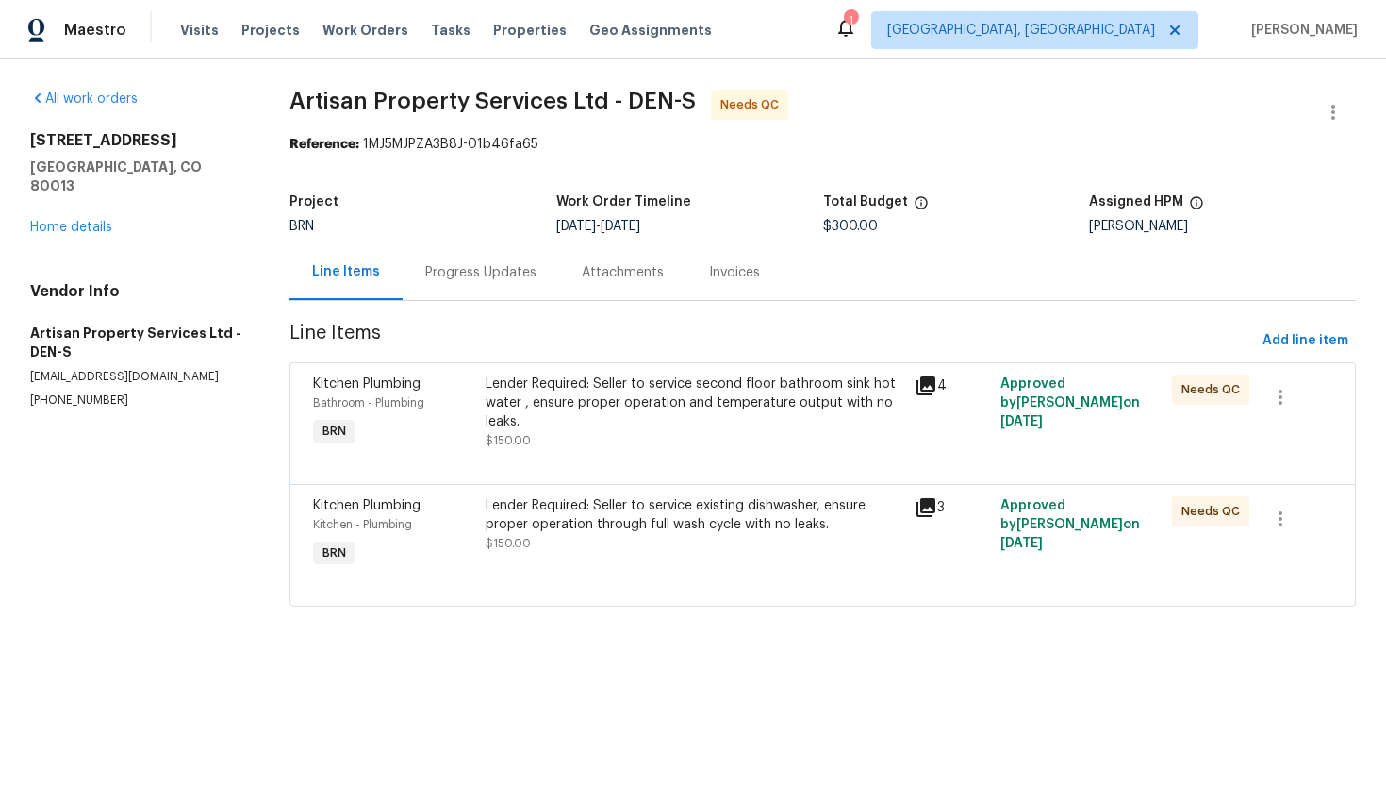
click at [695, 384] on div "Lender Required: Seller to service second floor bathroom sink hot water , ensur…" at bounding box center [695, 402] width 418 height 57
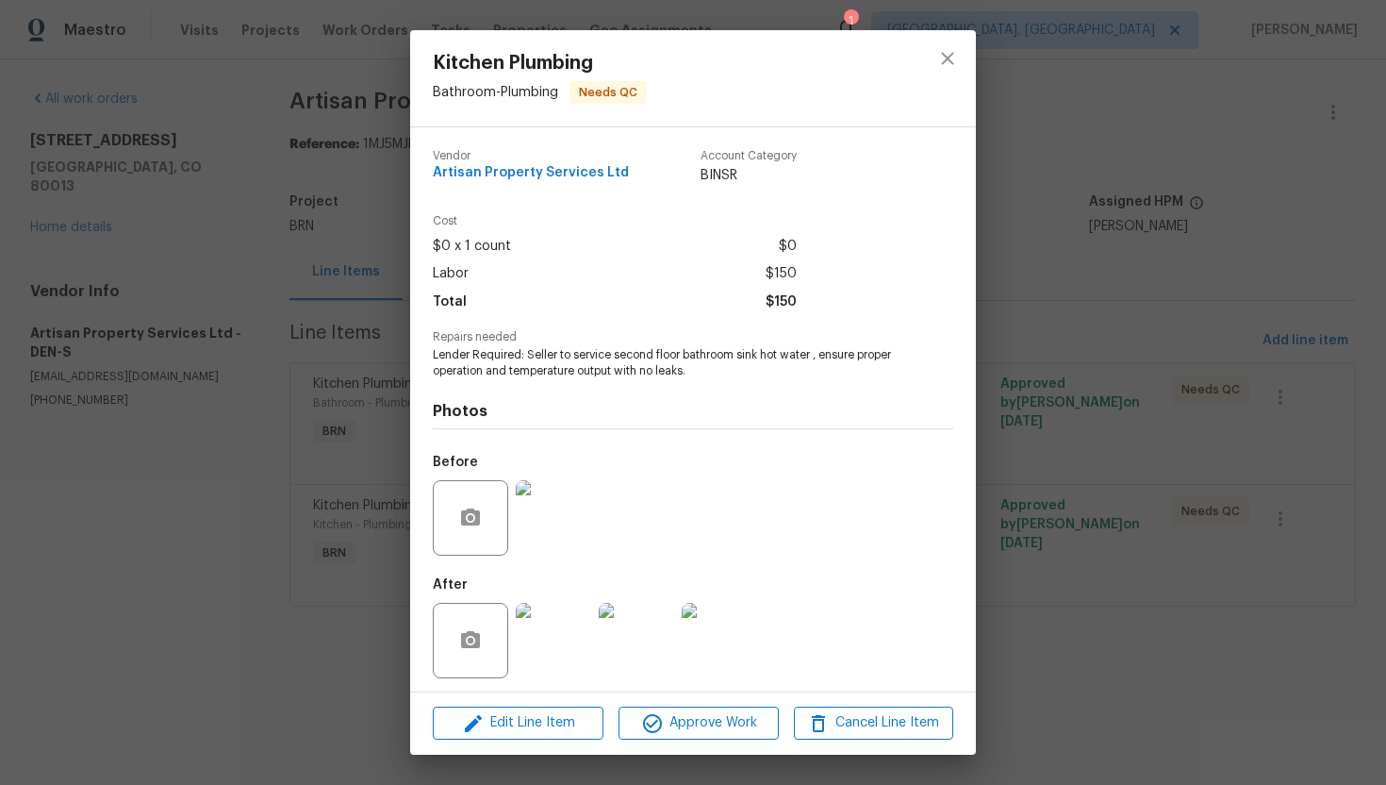
click at [567, 634] on img at bounding box center [553, 640] width 75 height 75
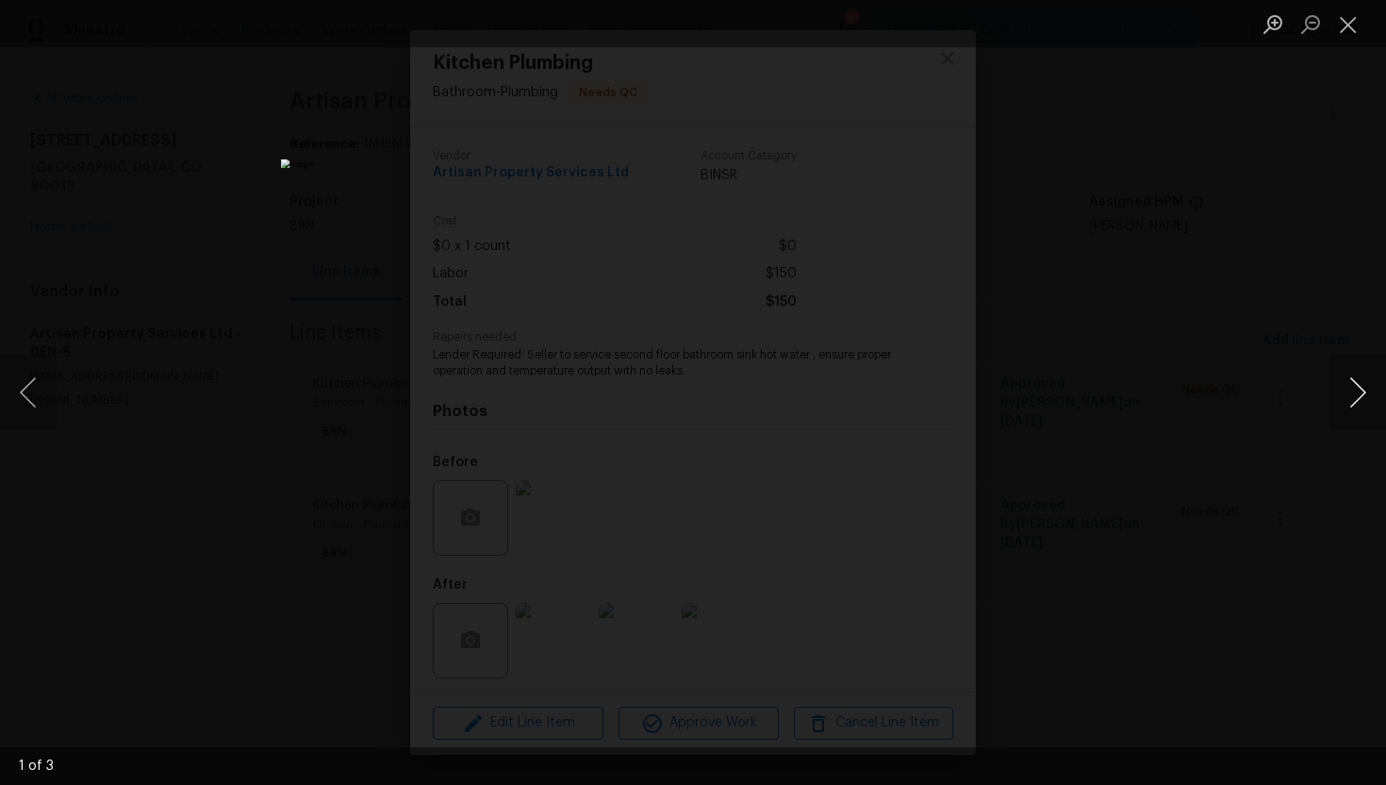
click at [1365, 393] on button "Next image" at bounding box center [1358, 392] width 57 height 75
click at [1349, 25] on button "Close lightbox" at bounding box center [1349, 24] width 38 height 33
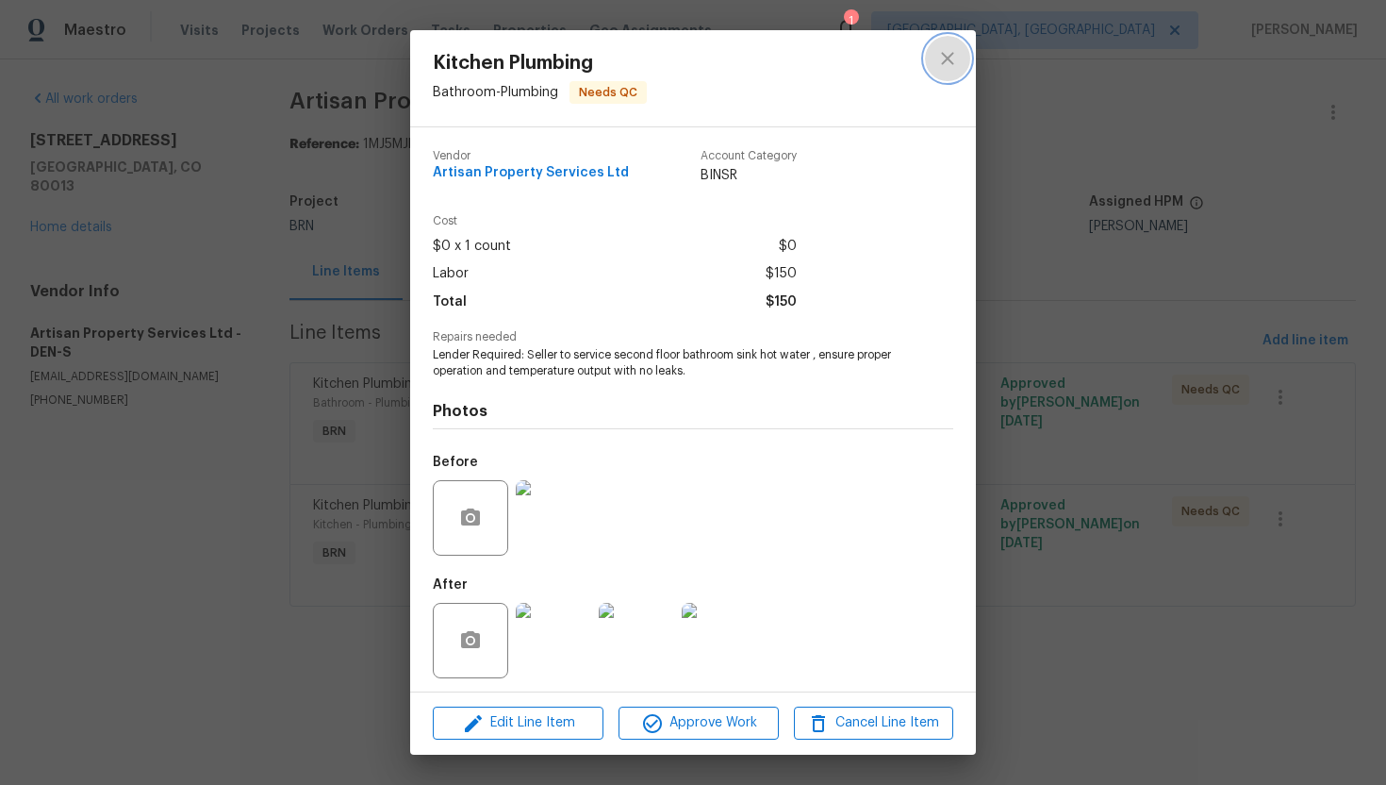
click at [967, 64] on button "close" at bounding box center [947, 58] width 45 height 45
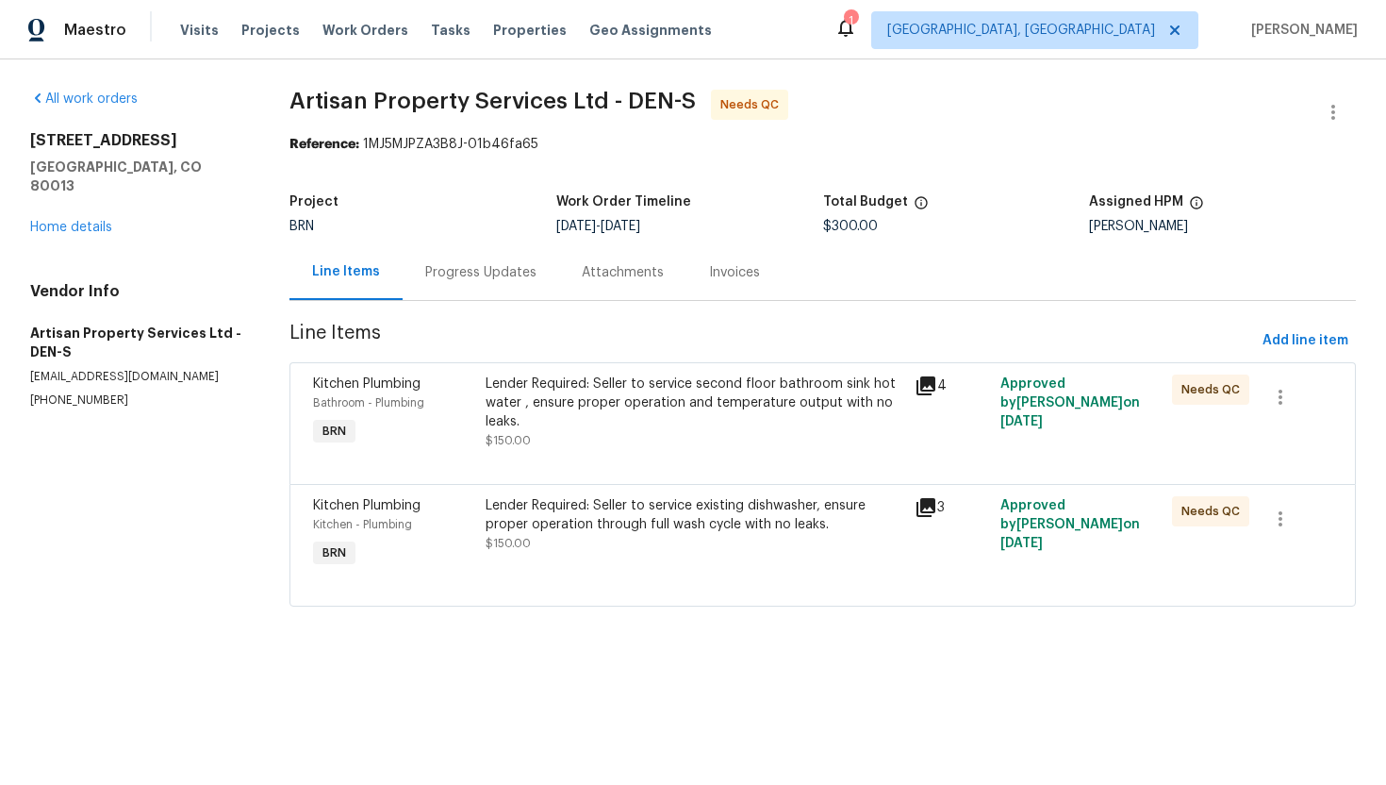
click at [464, 277] on div "Progress Updates" at bounding box center [480, 272] width 111 height 19
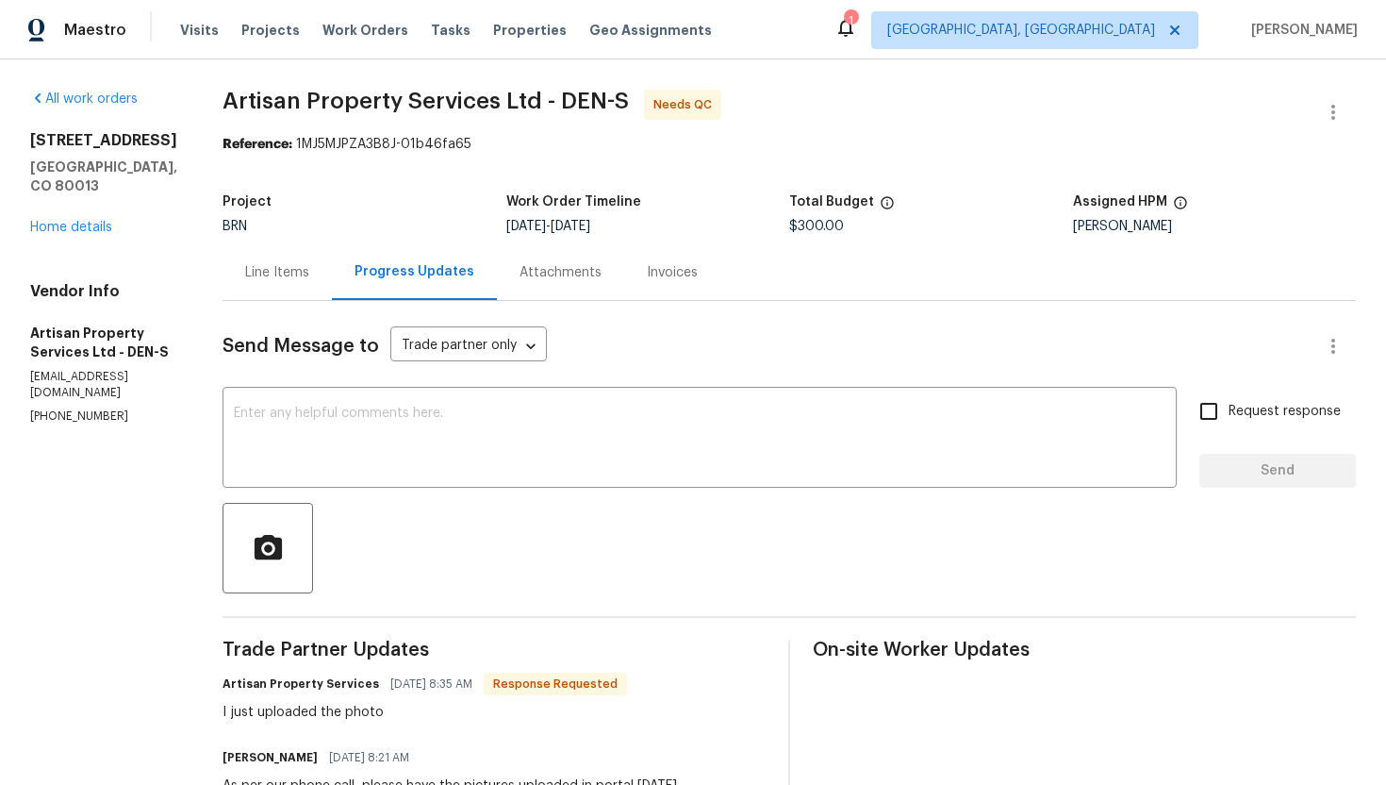
click at [257, 292] on div "Line Items" at bounding box center [277, 272] width 109 height 56
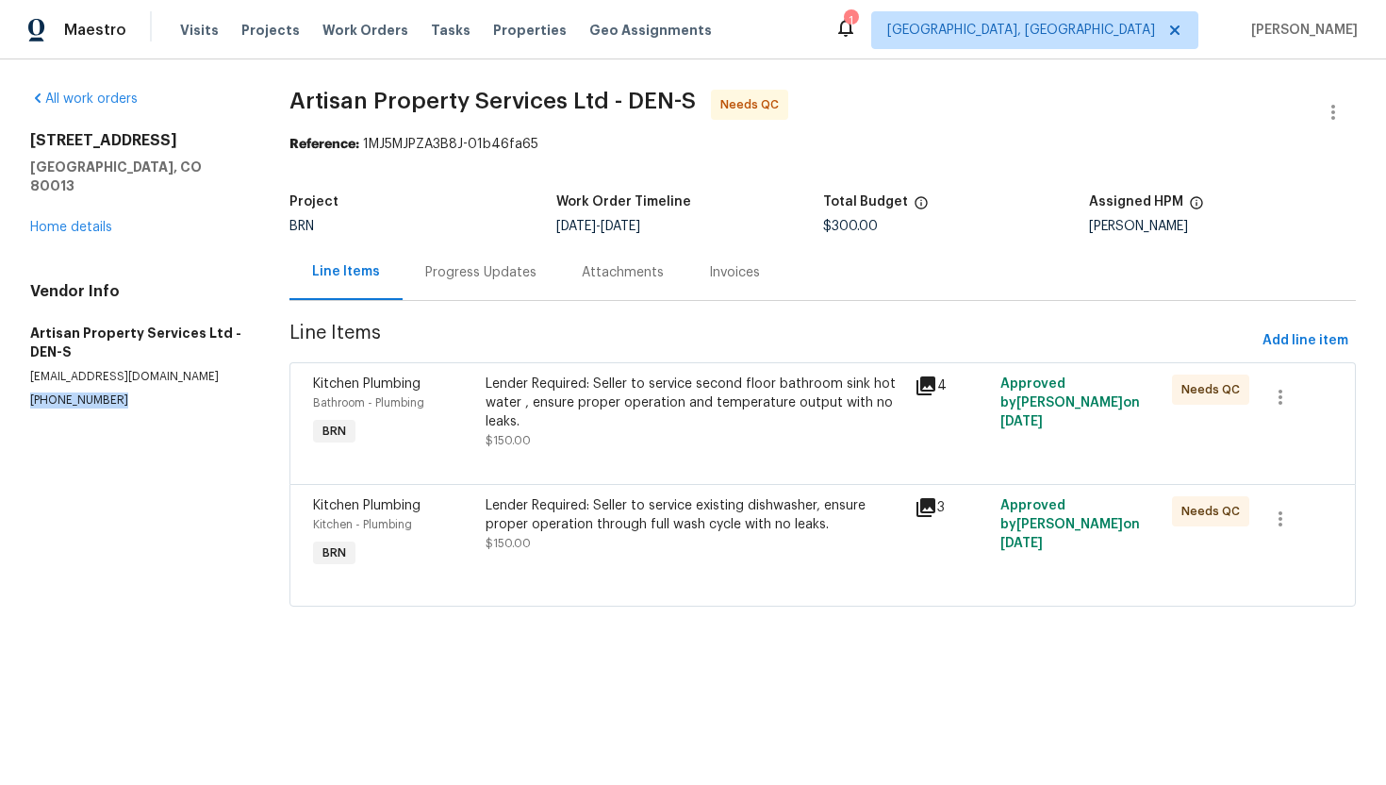
drag, startPoint x: 25, startPoint y: 380, endPoint x: 148, endPoint y: 380, distance: 123.5
click at [148, 380] on div "All work orders [STREET_ADDRESS] Home details Vendor Info Artisan Property Serv…" at bounding box center [693, 359] width 1386 height 600
copy p "[PHONE_NUMBER]"
click at [658, 538] on div "Lender Required: Seller to service existing dishwasher, ensure proper operation…" at bounding box center [695, 524] width 418 height 57
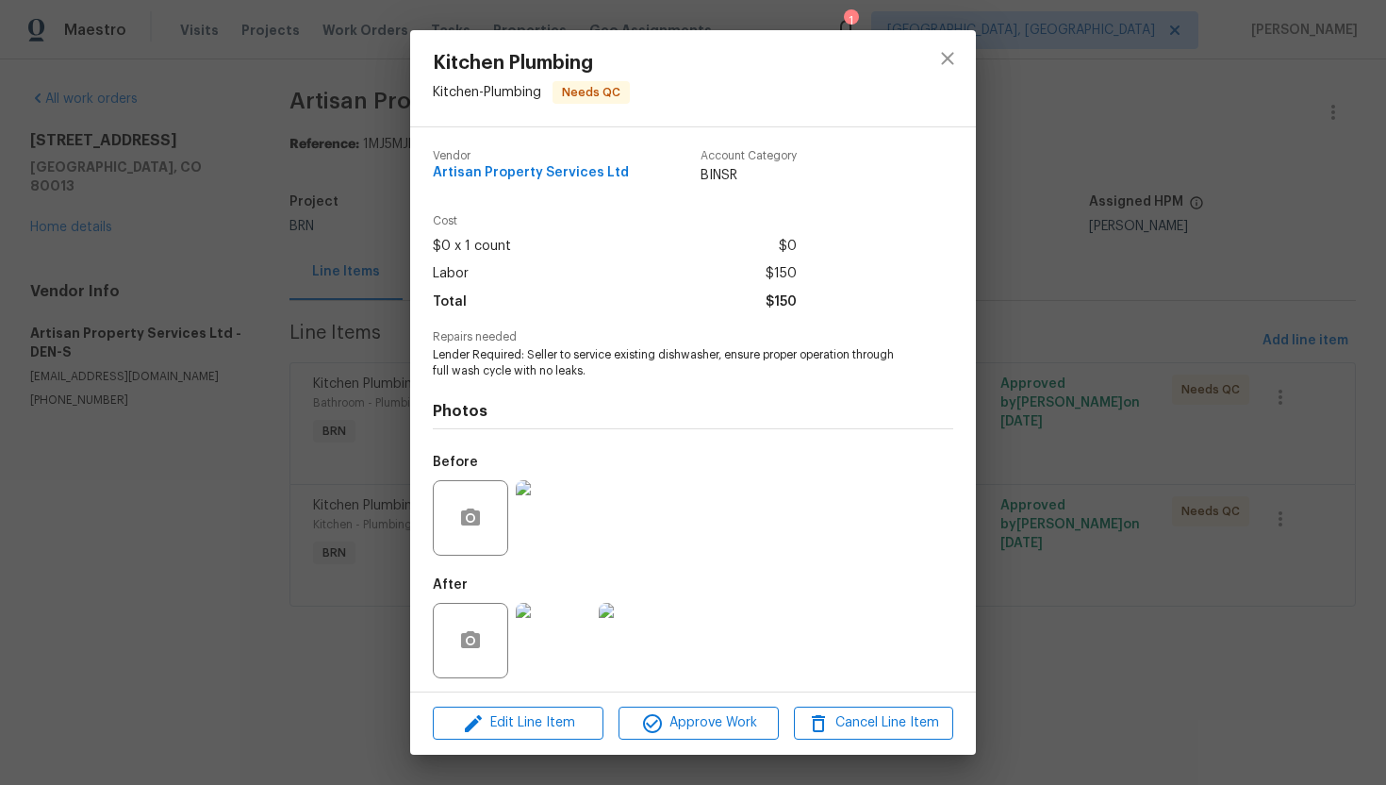
scroll to position [6, 0]
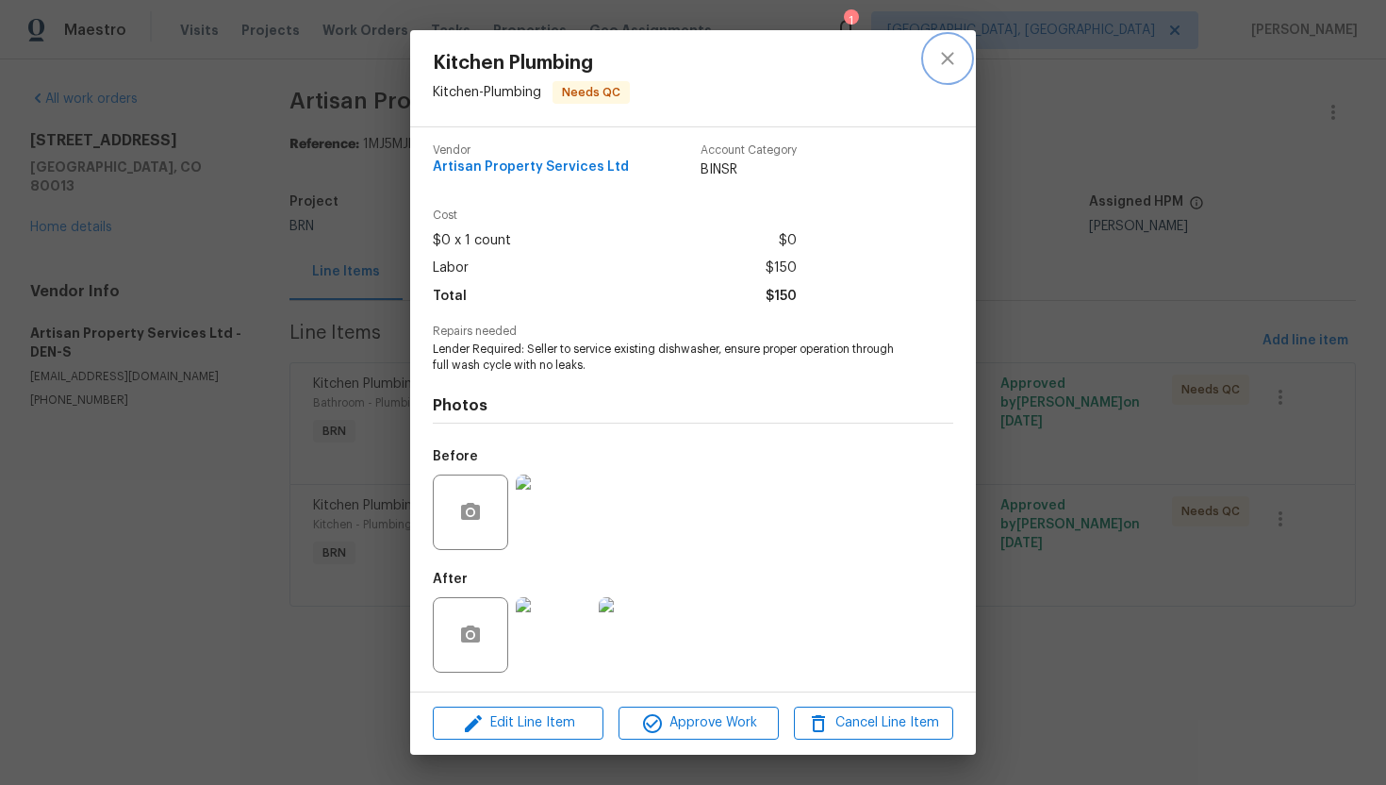
click at [953, 62] on icon "close" at bounding box center [947, 58] width 23 height 23
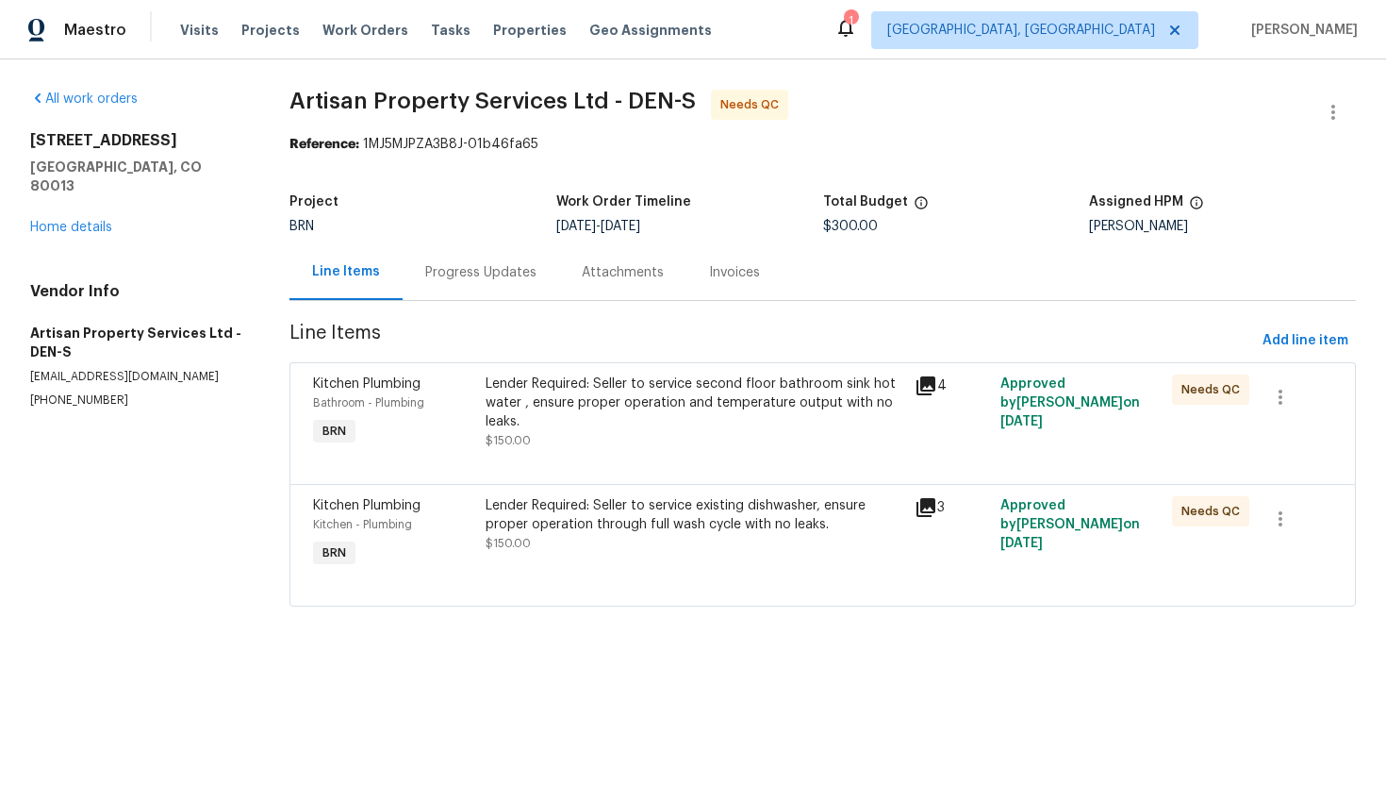
click at [621, 405] on div "Lender Required: Seller to service second floor bathroom sink hot water , ensur…" at bounding box center [695, 402] width 418 height 57
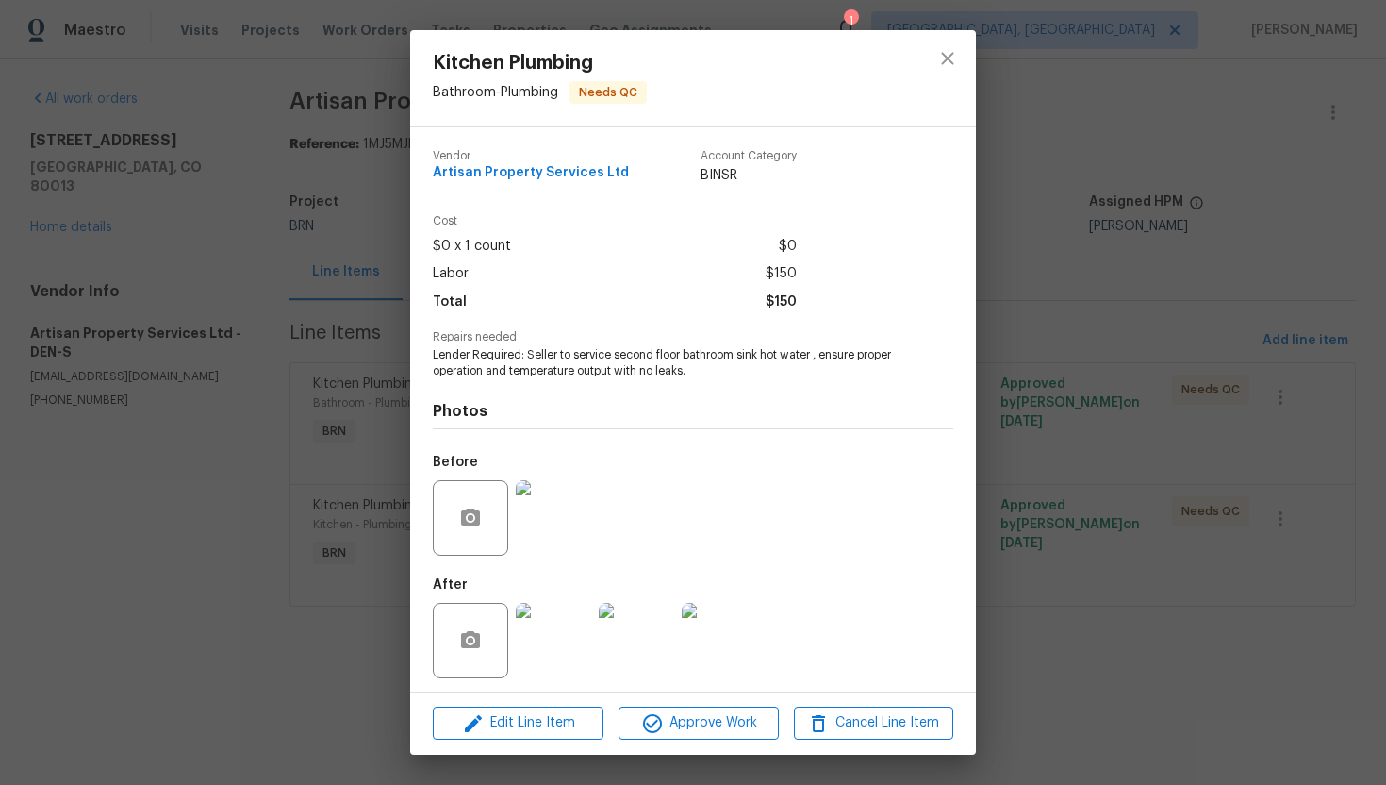
click at [374, 326] on div "Kitchen Plumbing Bathroom - Plumbing Needs QC Vendor Artisan Property Services …" at bounding box center [693, 392] width 1386 height 785
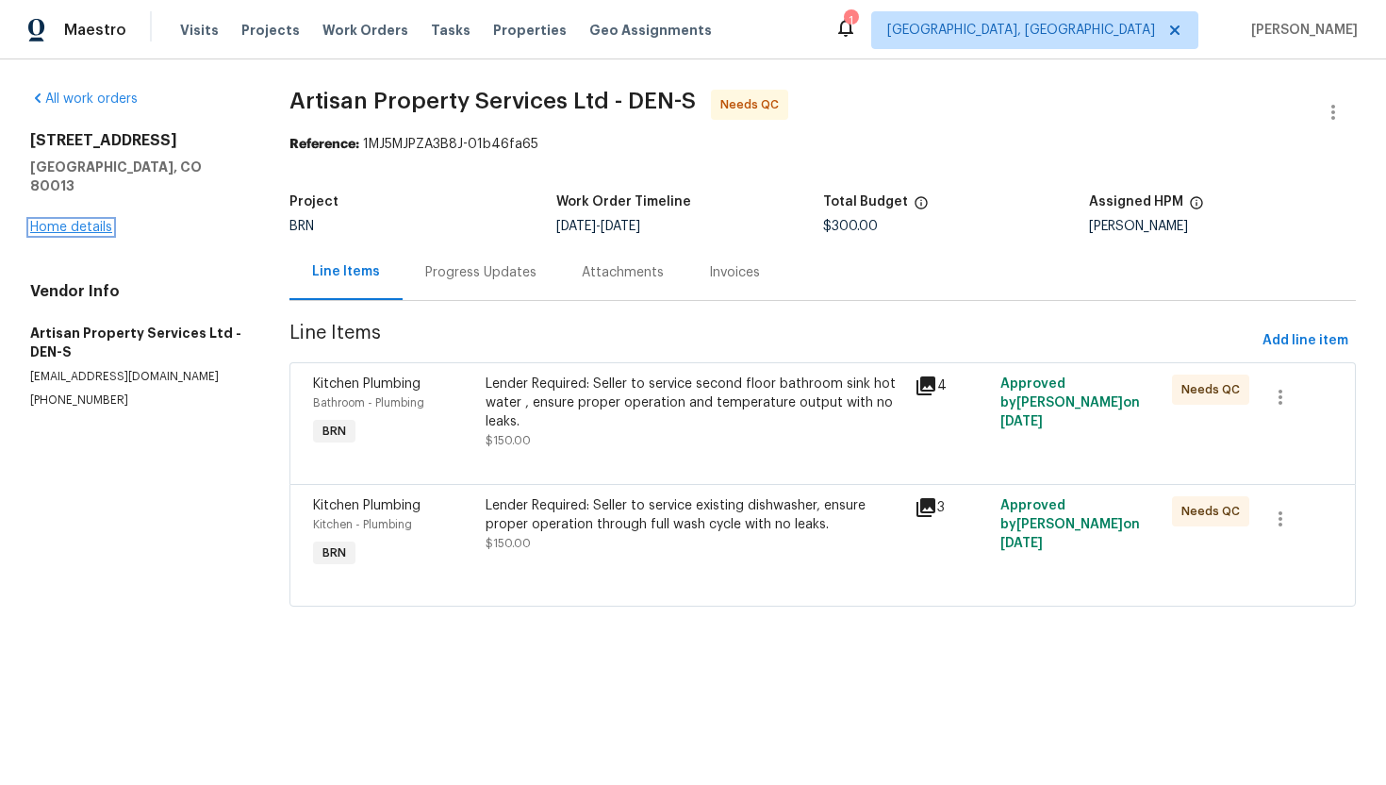
click at [101, 221] on link "Home details" at bounding box center [71, 227] width 82 height 13
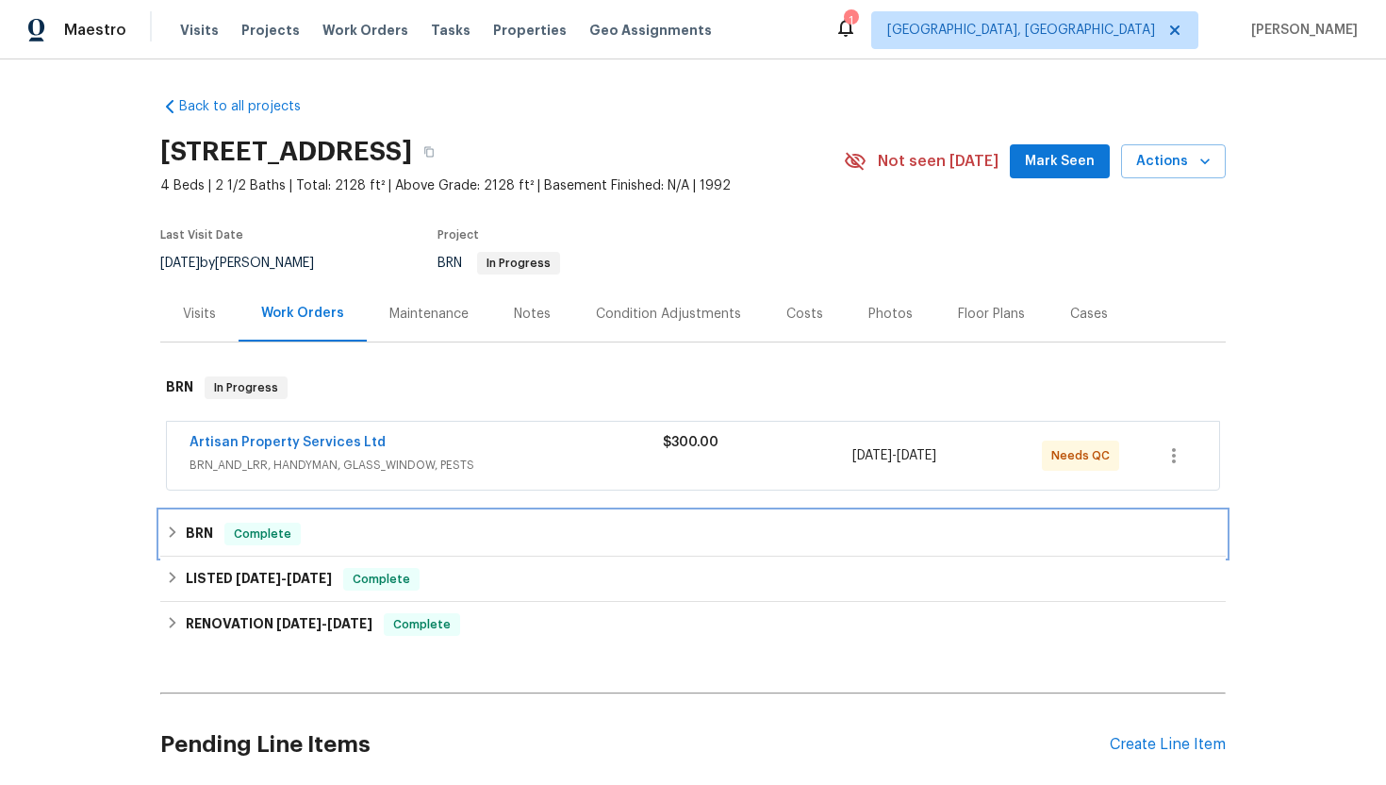
click at [228, 544] on div "Complete" at bounding box center [262, 533] width 76 height 23
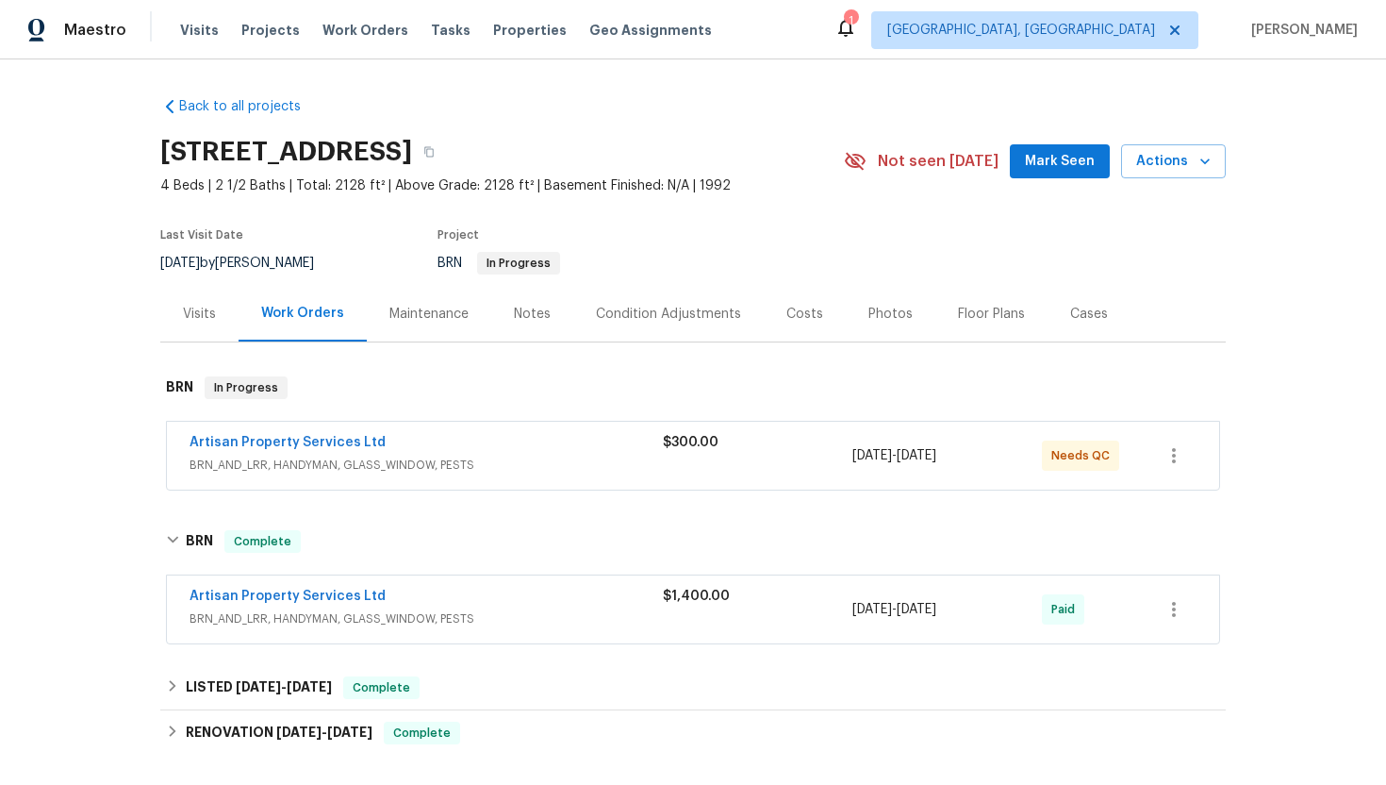
click at [430, 600] on div "Artisan Property Services Ltd" at bounding box center [426, 598] width 473 height 23
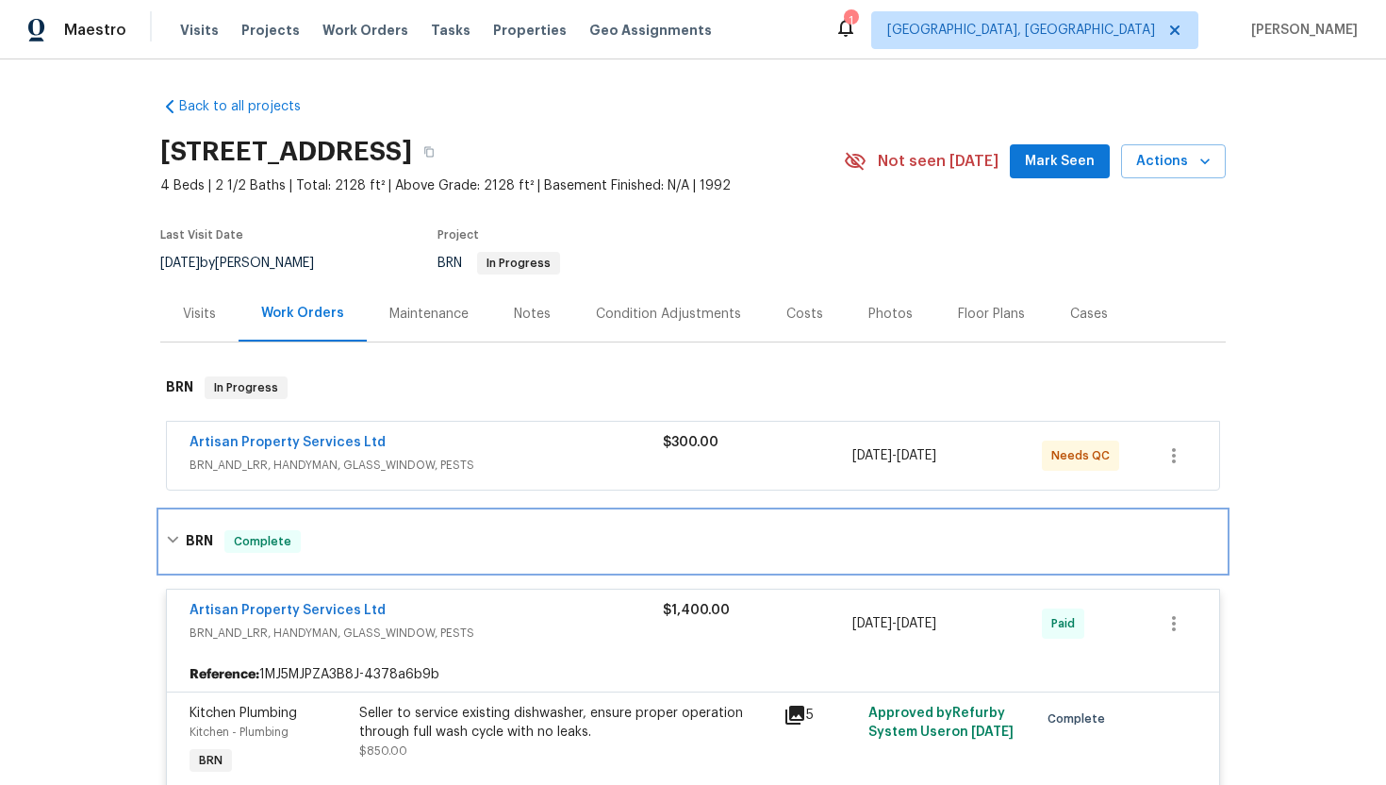
click at [388, 552] on div "BRN Complete" at bounding box center [693, 541] width 1054 height 23
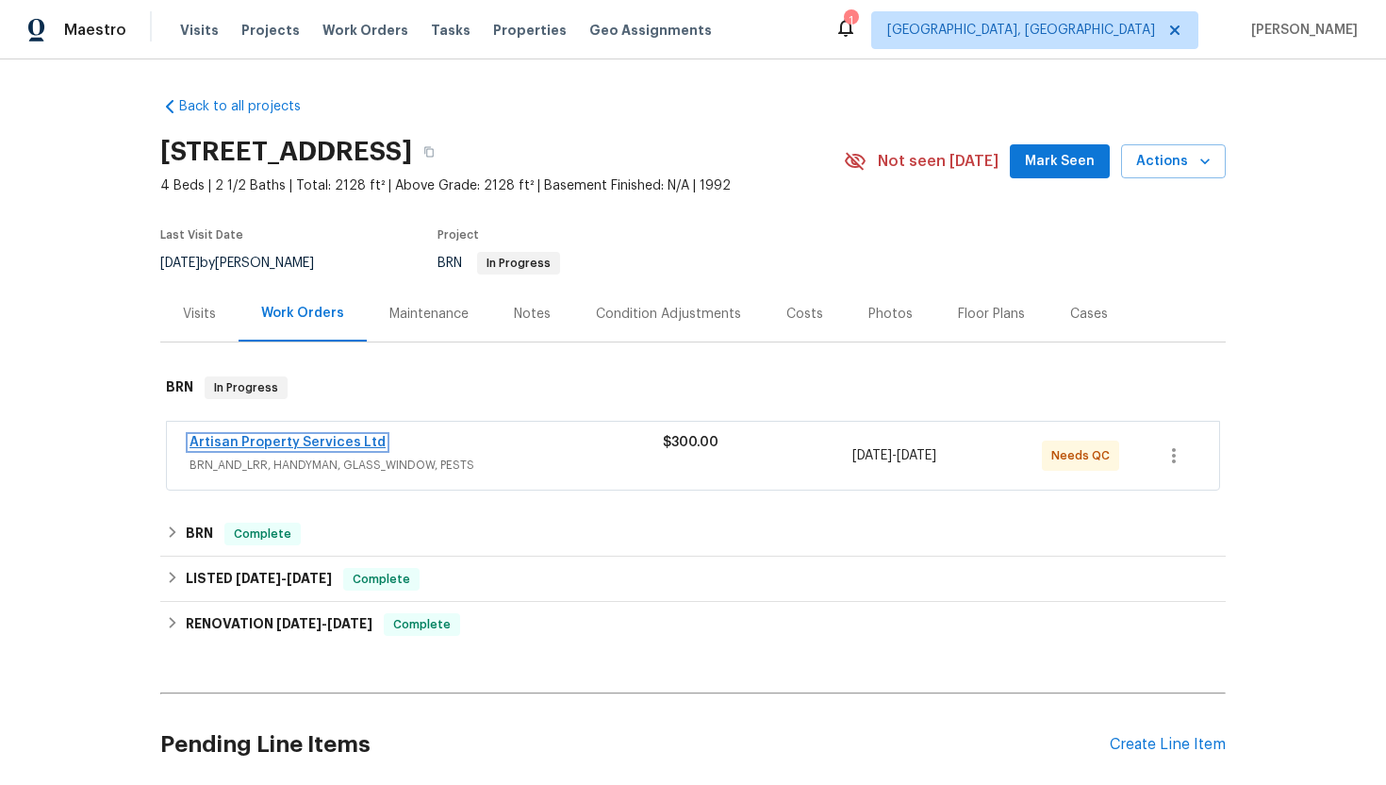
click at [306, 444] on link "Artisan Property Services Ltd" at bounding box center [288, 442] width 196 height 13
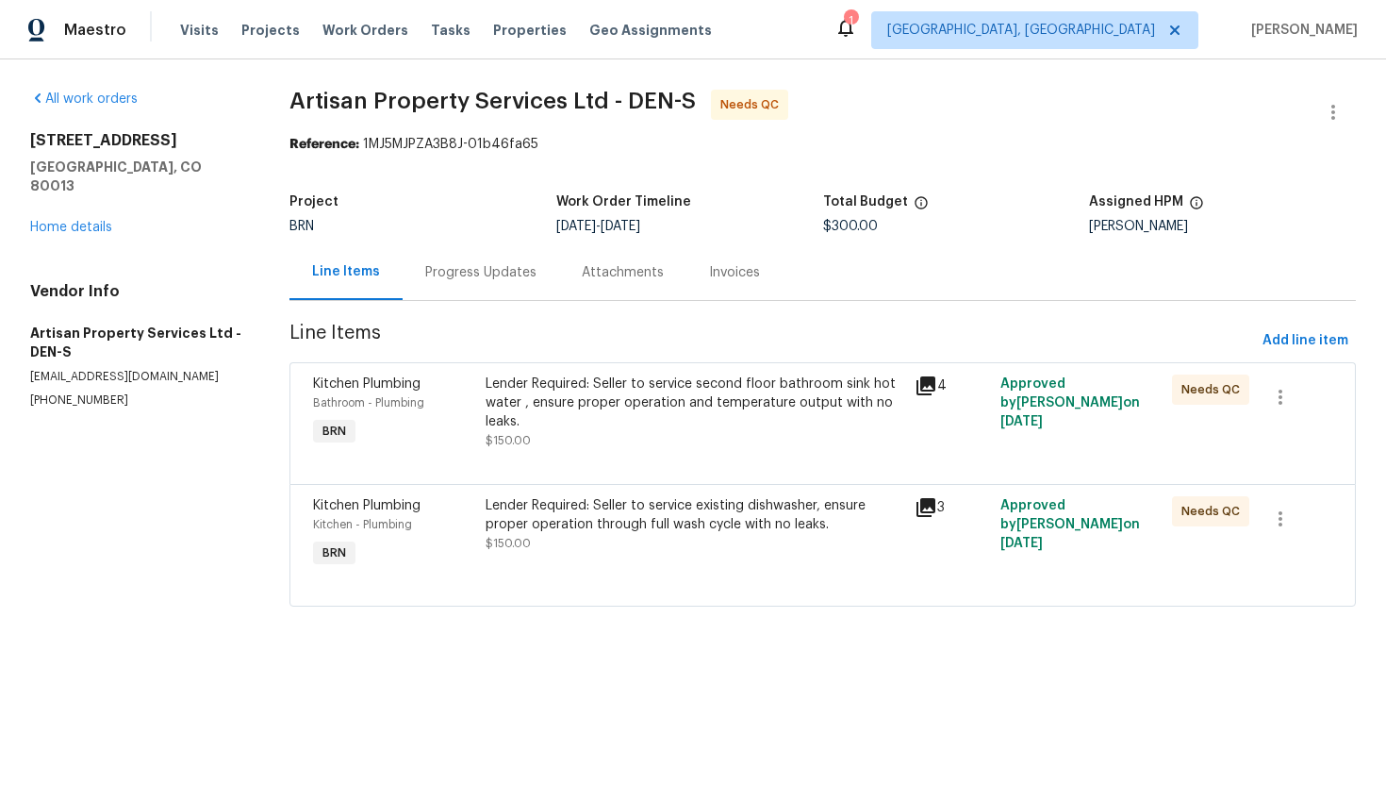
click at [510, 287] on div "Progress Updates" at bounding box center [481, 272] width 157 height 56
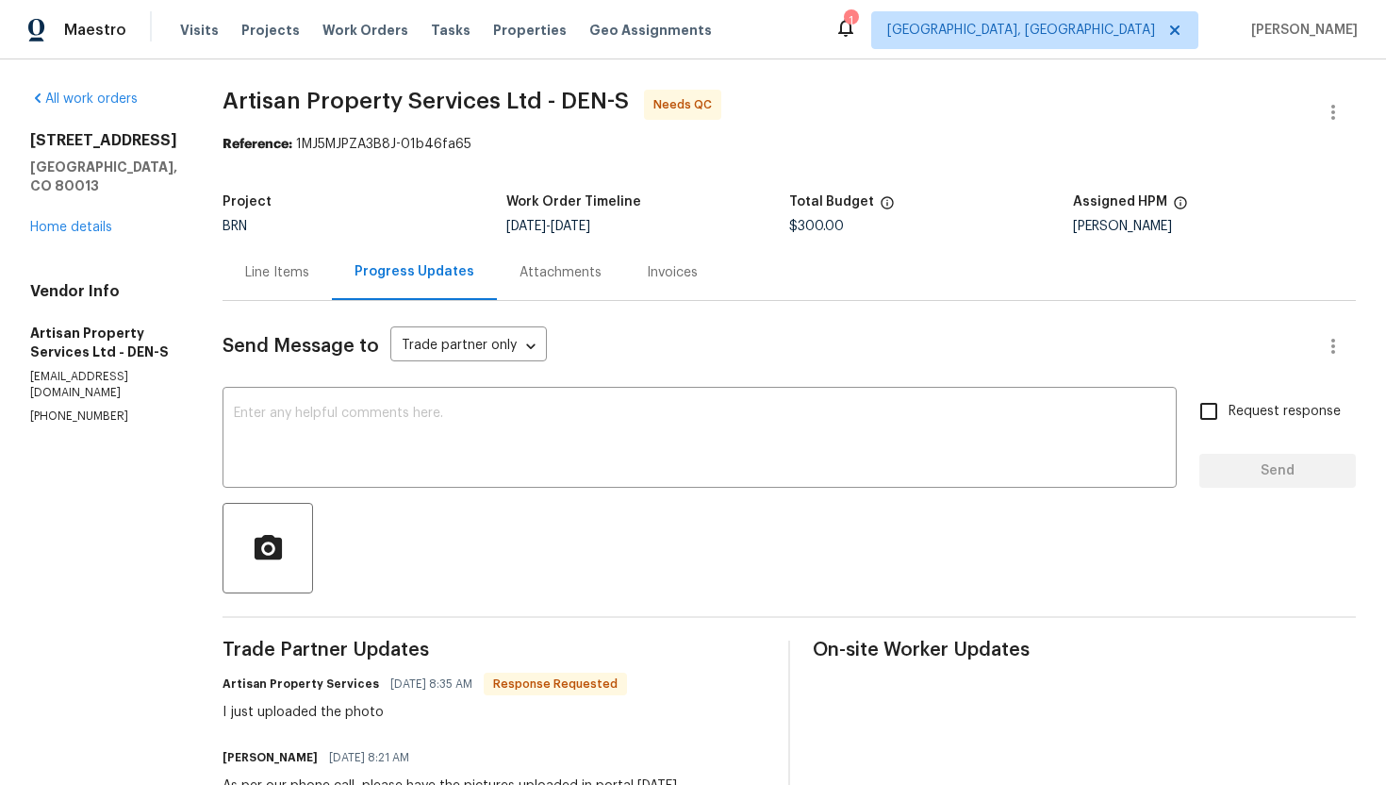
click at [259, 288] on div "Line Items" at bounding box center [277, 272] width 109 height 56
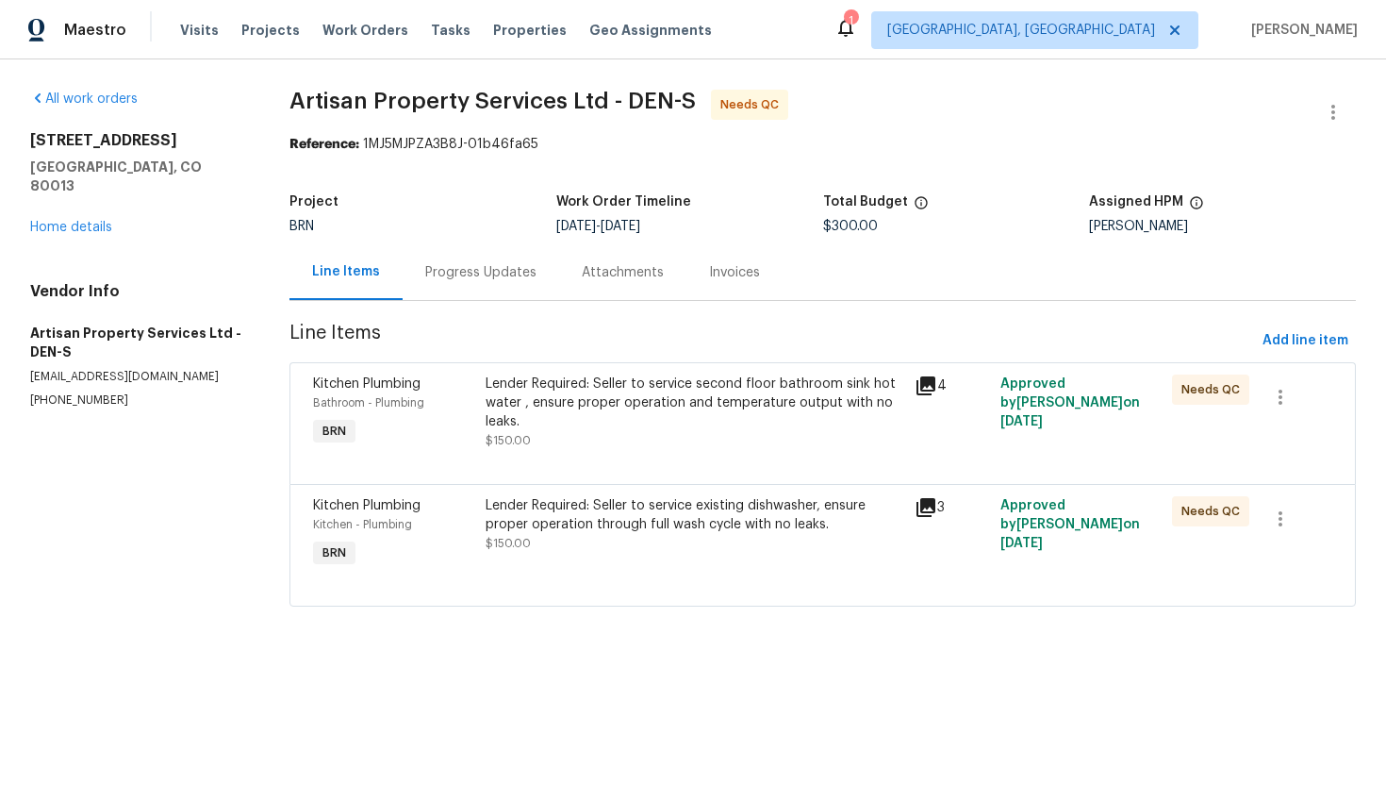
click at [507, 252] on div "Progress Updates" at bounding box center [481, 272] width 157 height 56
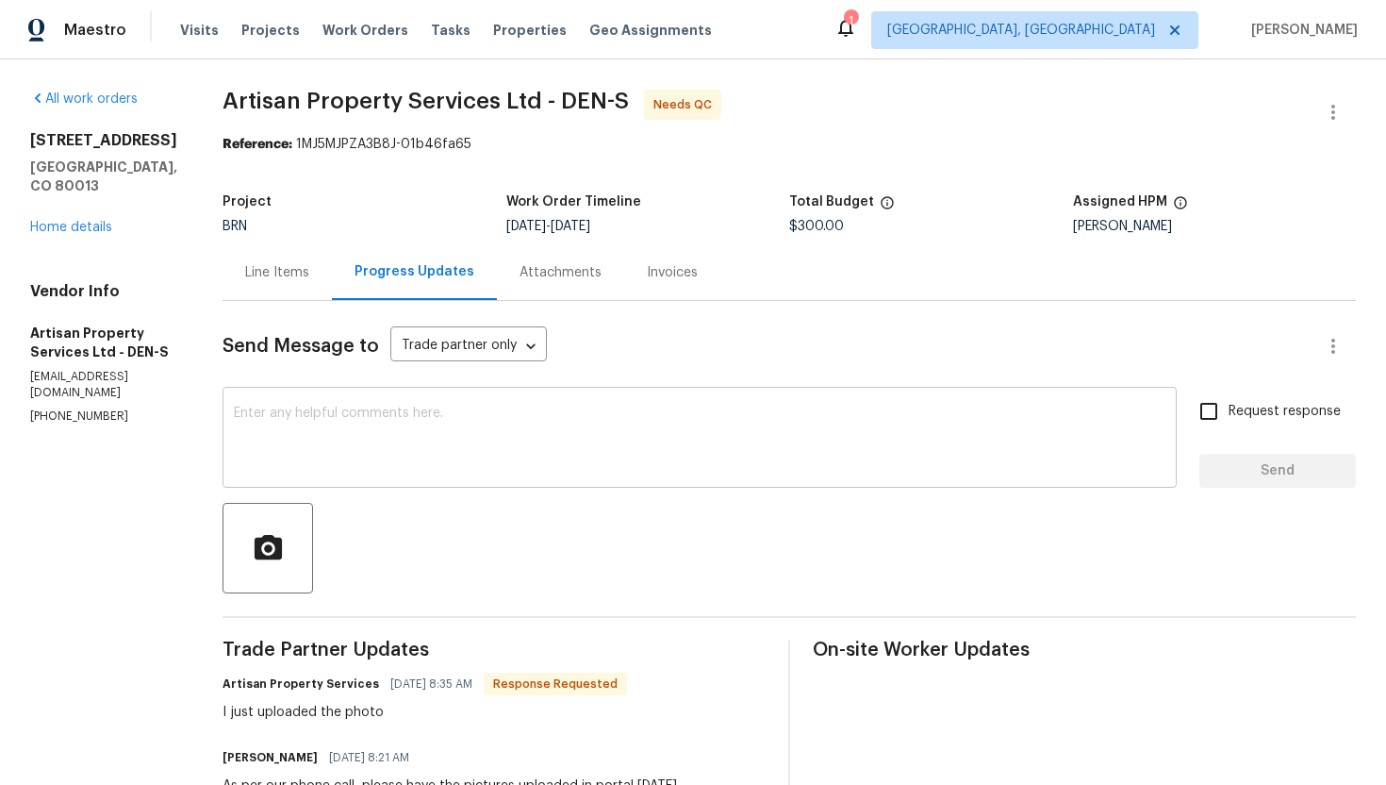
click at [598, 456] on textarea at bounding box center [700, 439] width 932 height 66
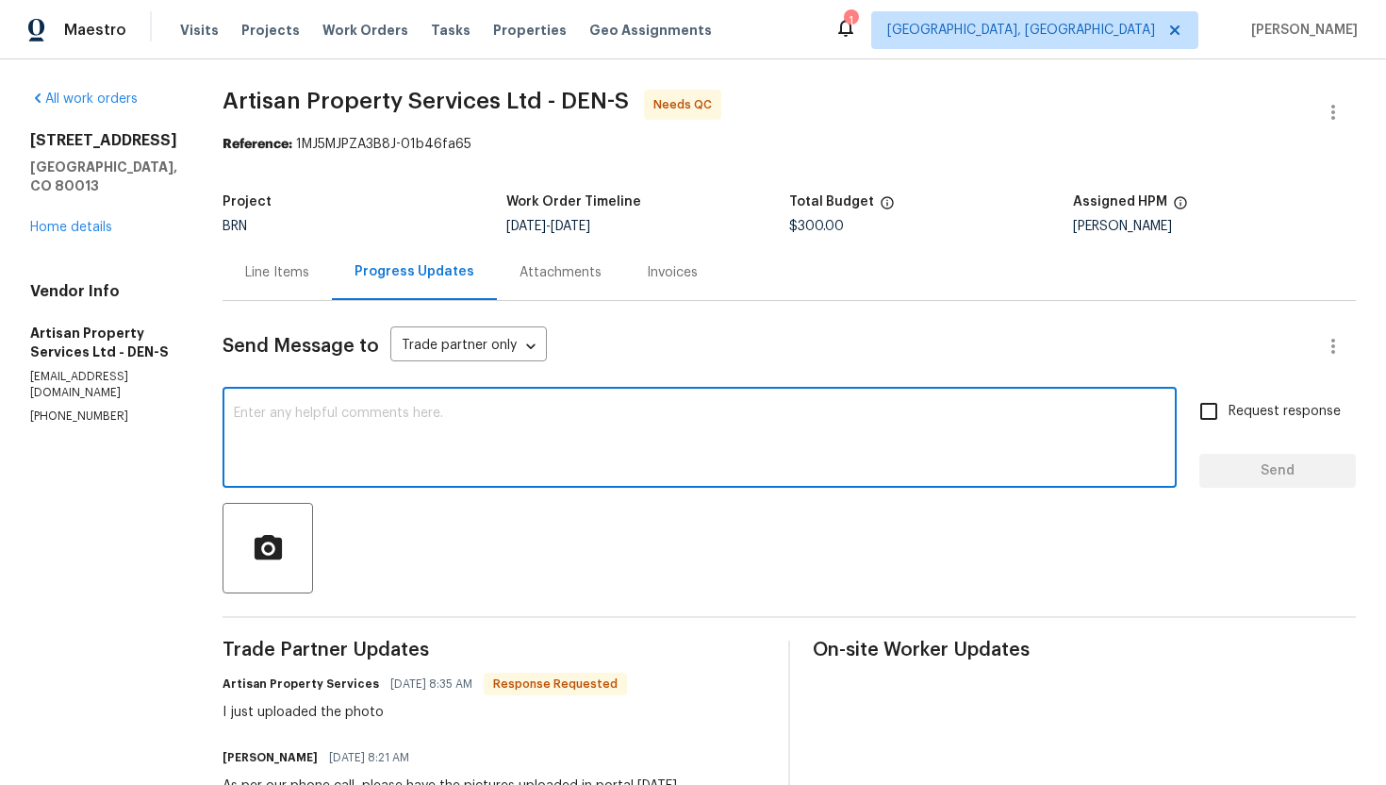
paste textarea "WO is approved. Please upload the invoice under invoice section. Thanks!"
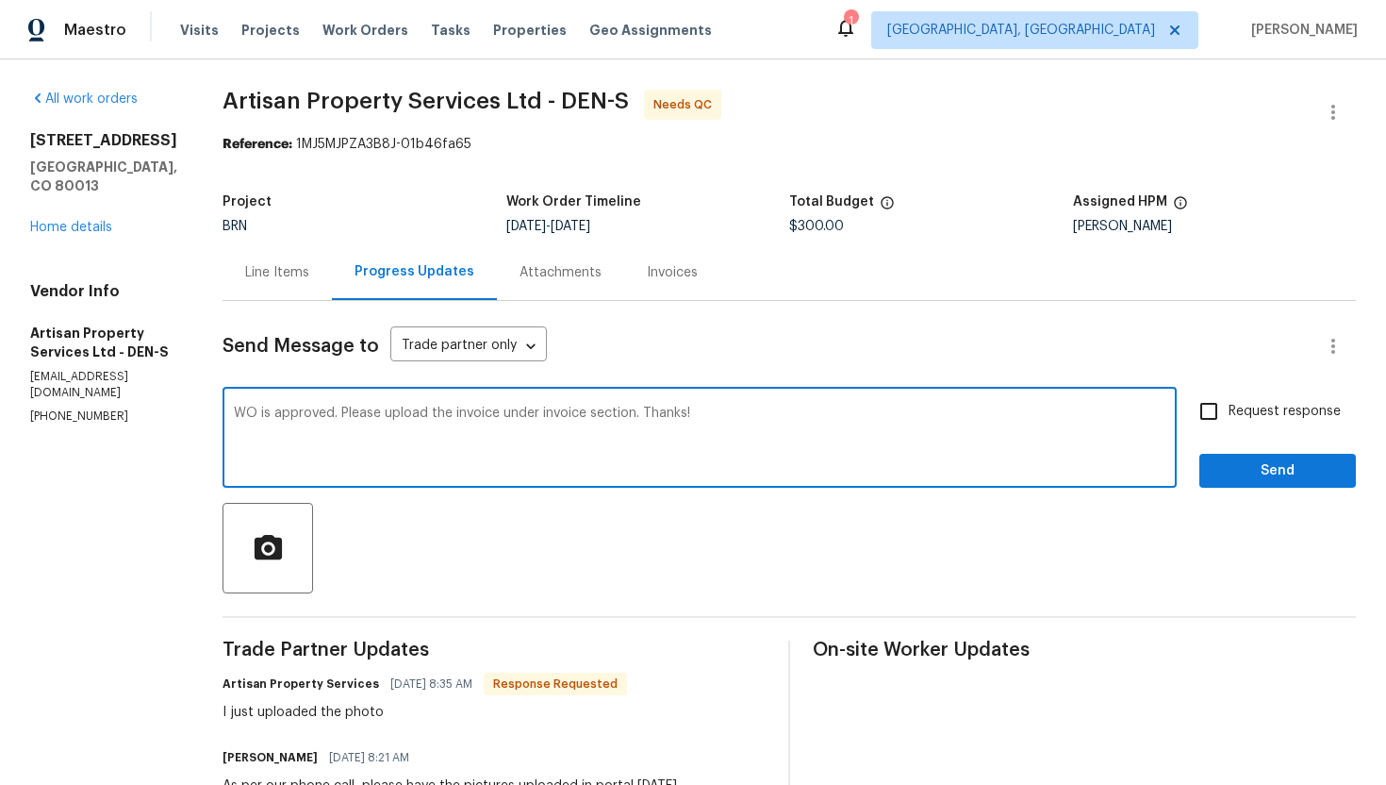
type textarea "WO is approved. Please upload the invoice under invoice section. Thanks!"
click at [1242, 413] on span "Request response" at bounding box center [1285, 412] width 112 height 20
click at [1229, 413] on input "Request response" at bounding box center [1209, 411] width 40 height 40
checkbox input "true"
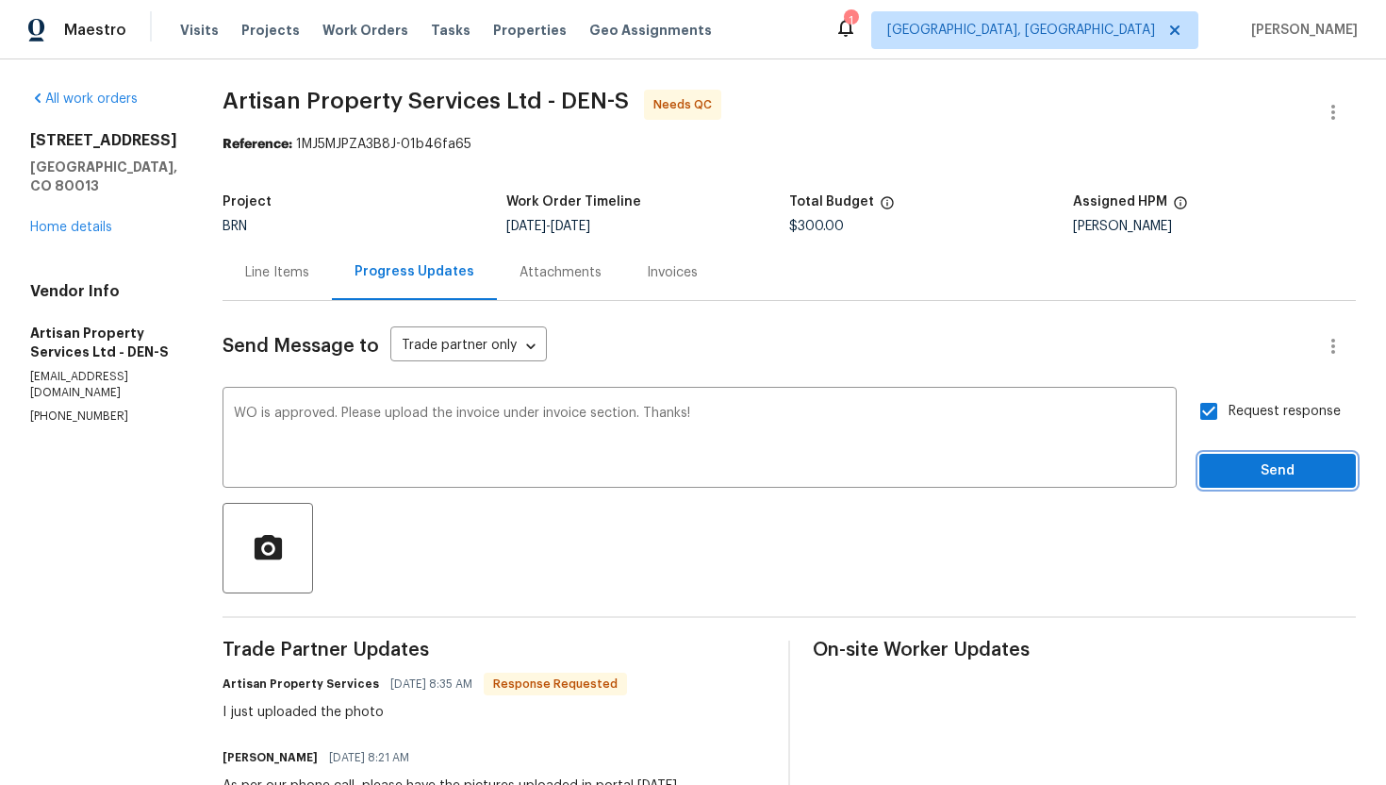
click at [1250, 466] on span "Send" at bounding box center [1278, 471] width 126 height 24
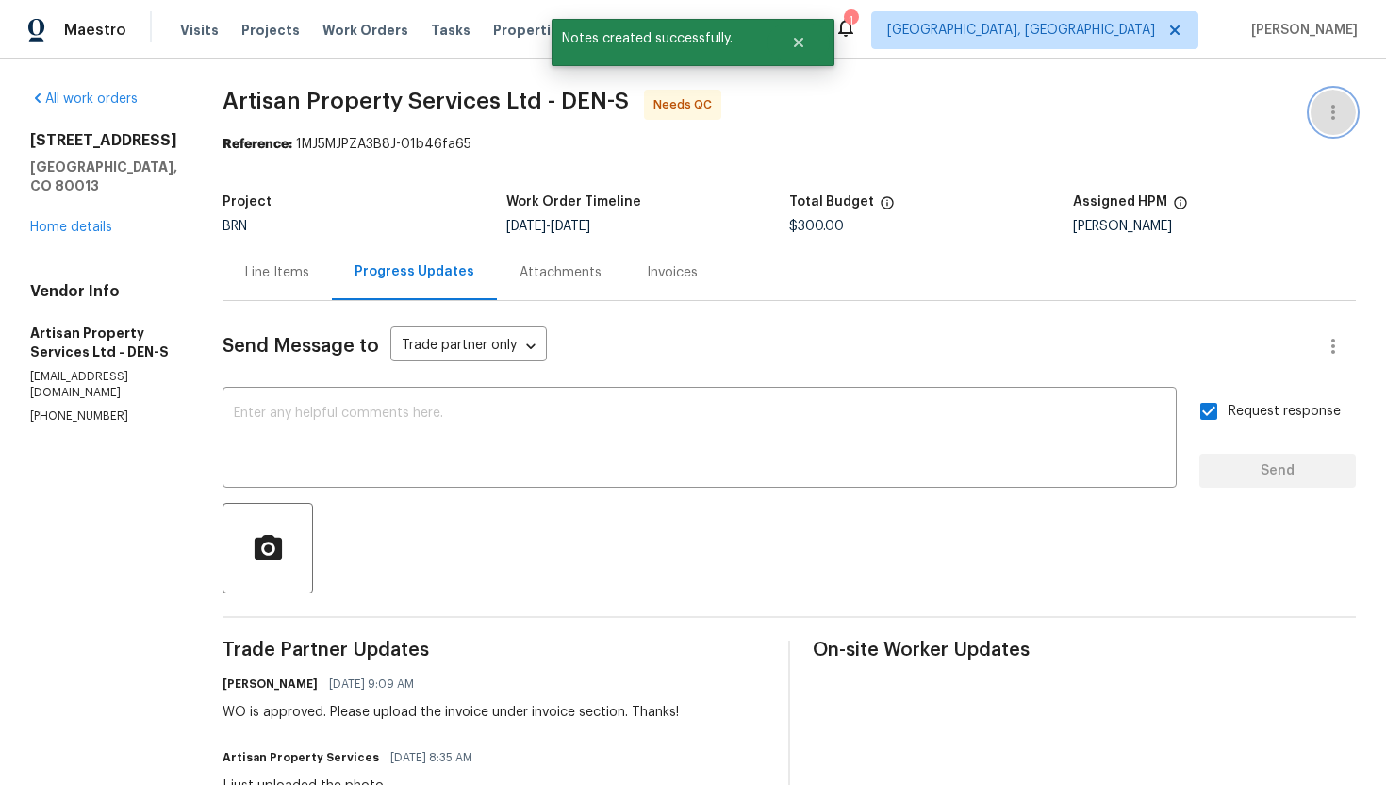
click at [1325, 116] on icon "button" at bounding box center [1333, 112] width 23 height 23
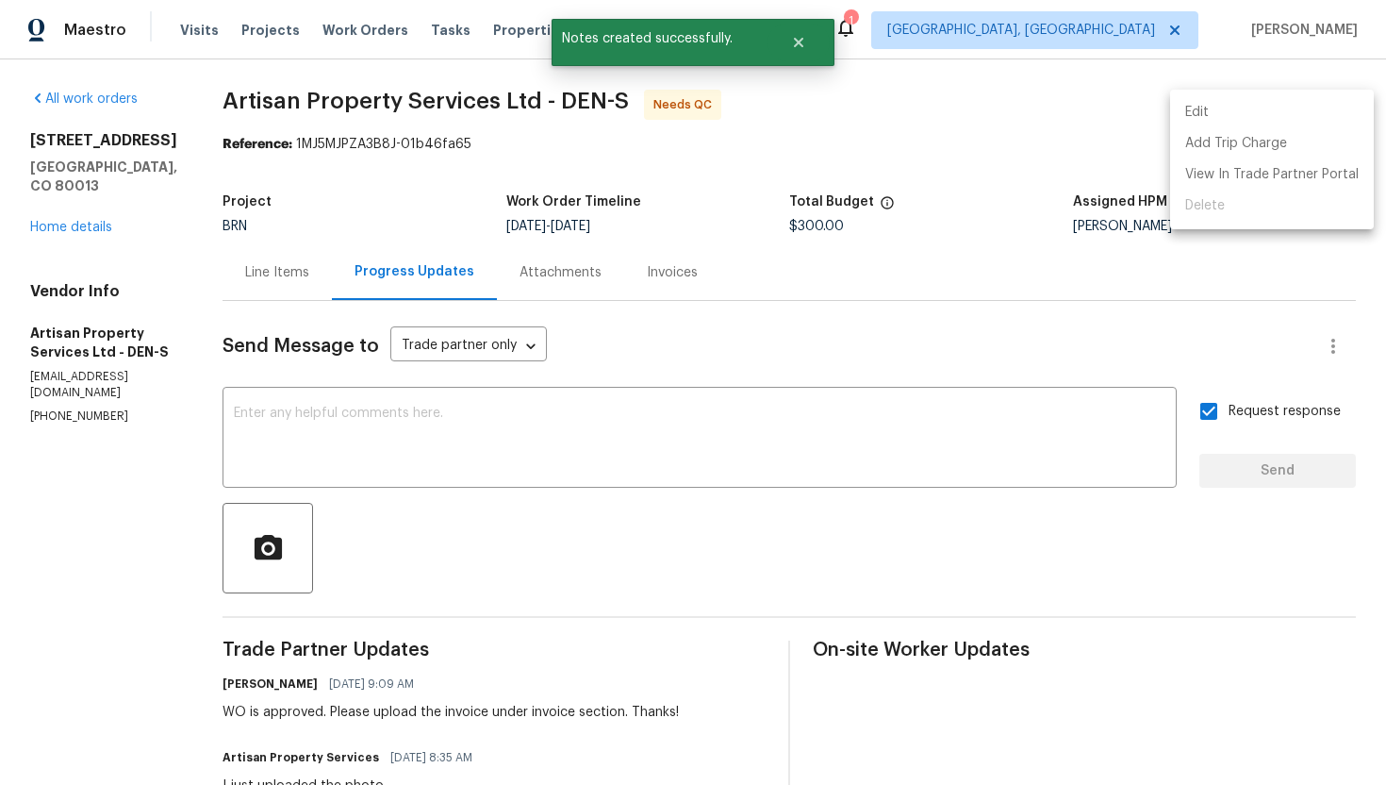
click at [1316, 117] on li "Edit" at bounding box center [1272, 112] width 204 height 31
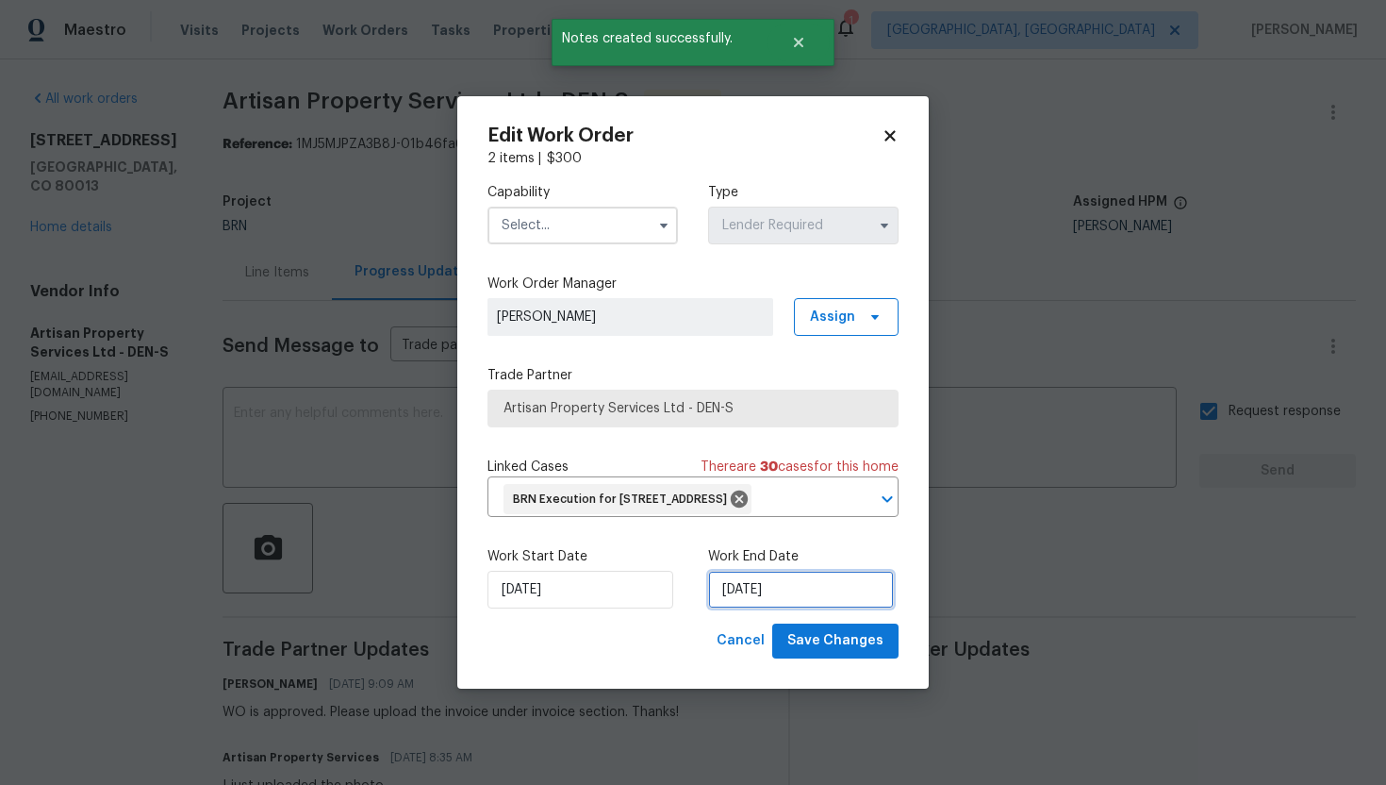
click at [766, 604] on input "[DATE]" at bounding box center [801, 590] width 186 height 38
select select "9"
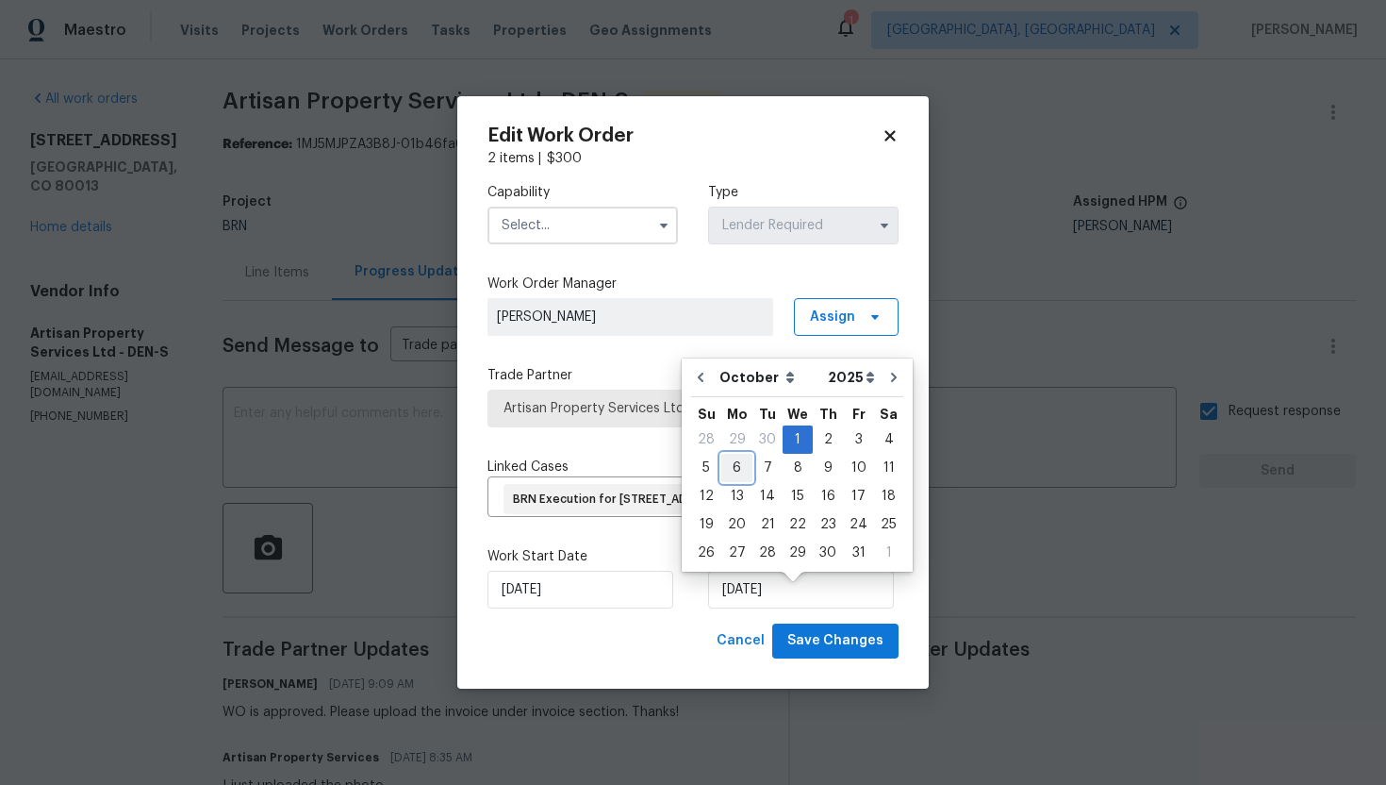
click at [748, 467] on div "6" at bounding box center [736, 468] width 31 height 26
type input "10/6/2025"
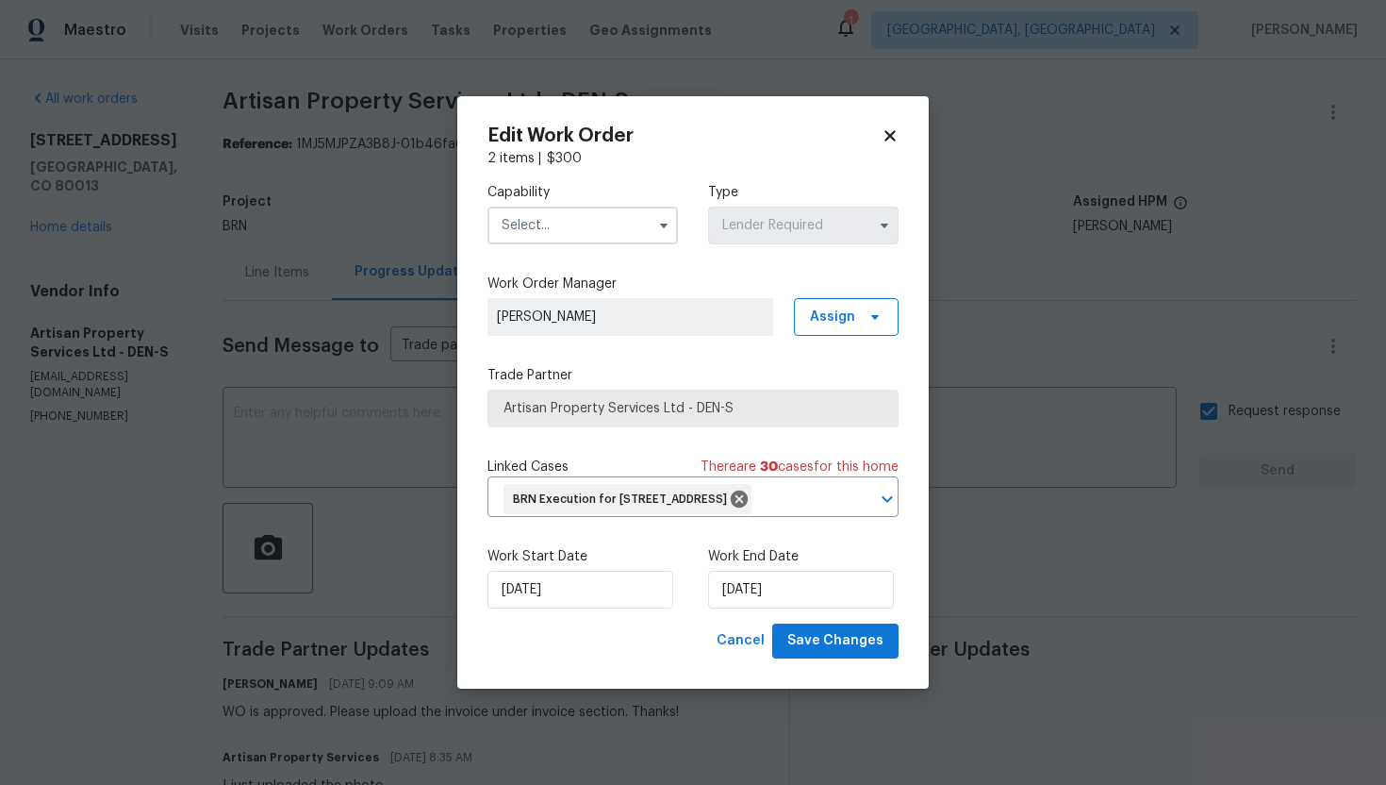
click at [648, 214] on input "text" at bounding box center [583, 226] width 190 height 38
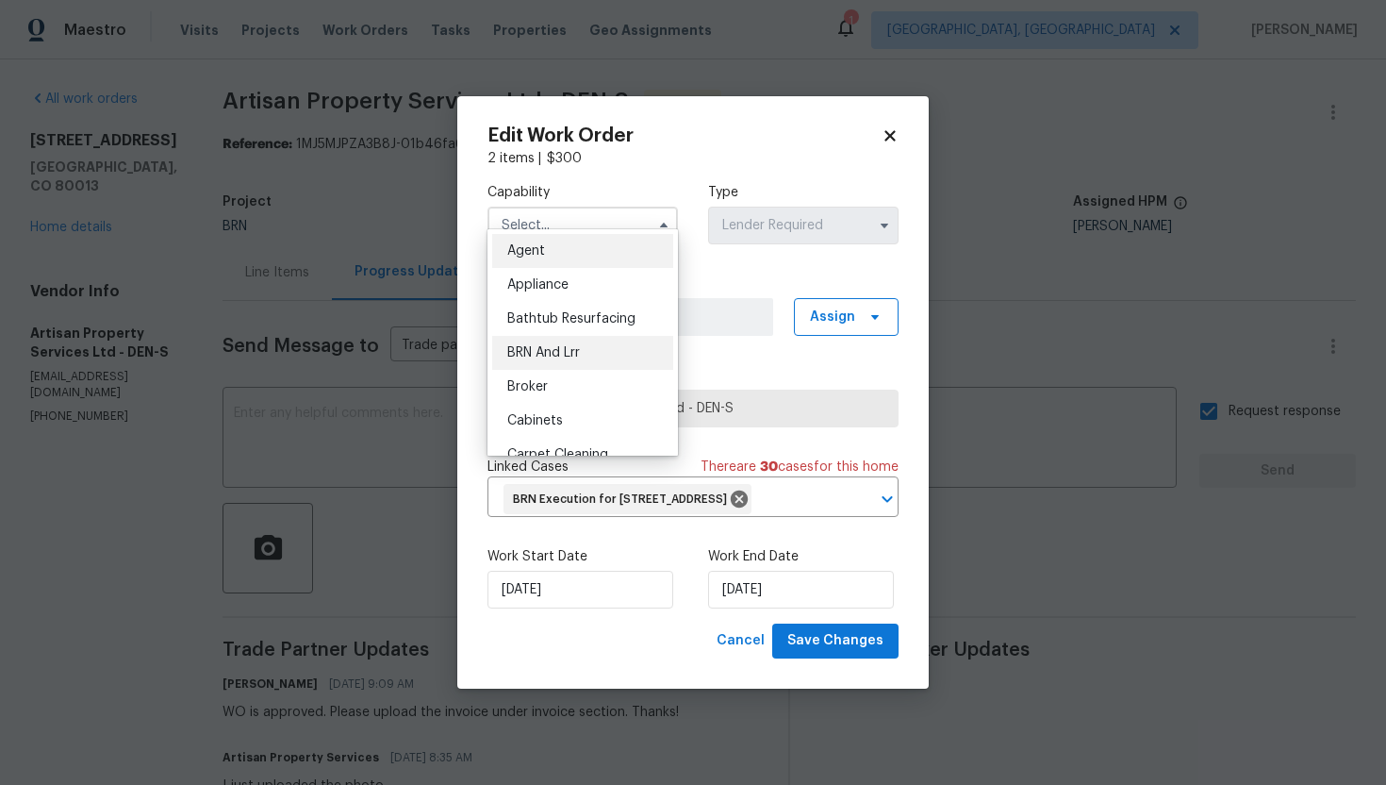
click at [587, 349] on div "BRN And Lrr" at bounding box center [582, 353] width 181 height 34
type input "BRN And Lrr"
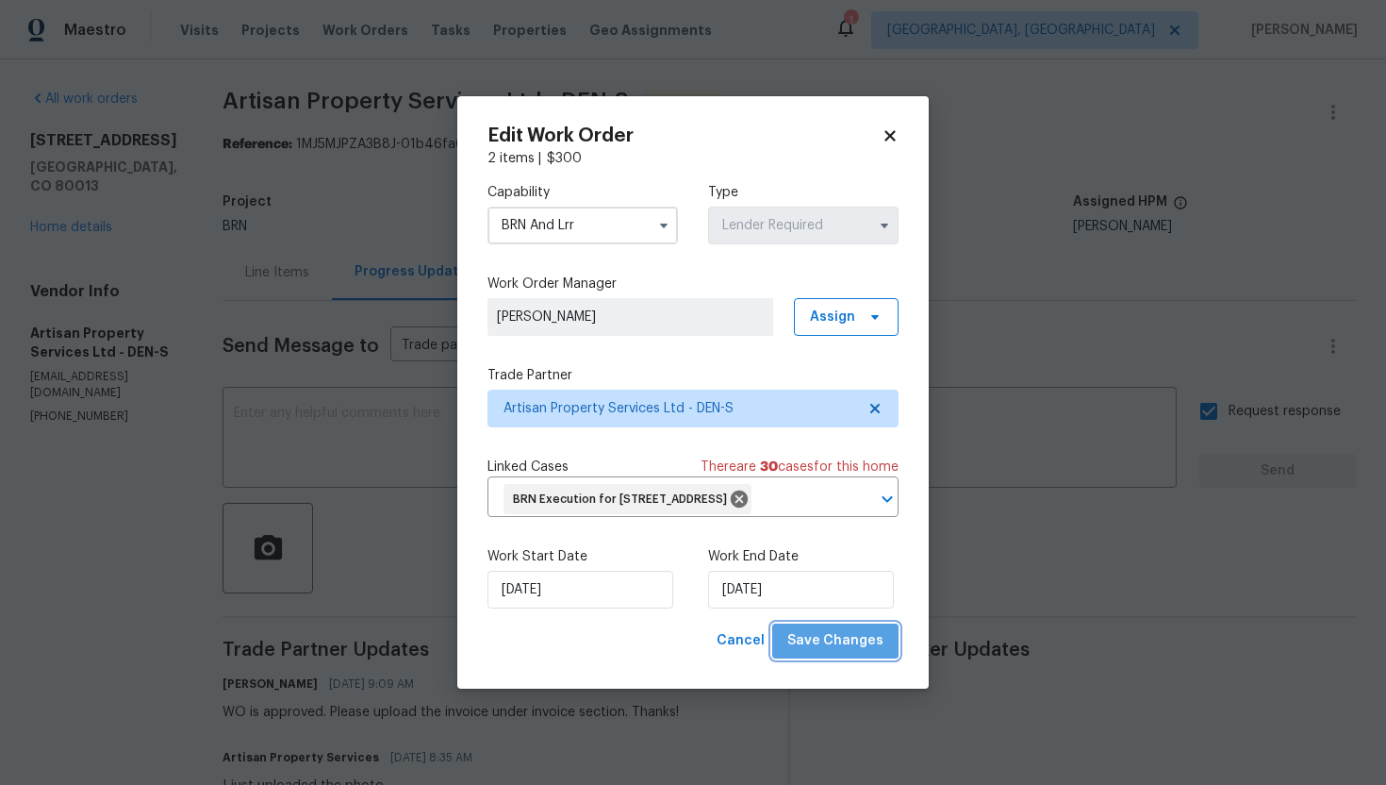
click at [856, 653] on span "Save Changes" at bounding box center [835, 641] width 96 height 24
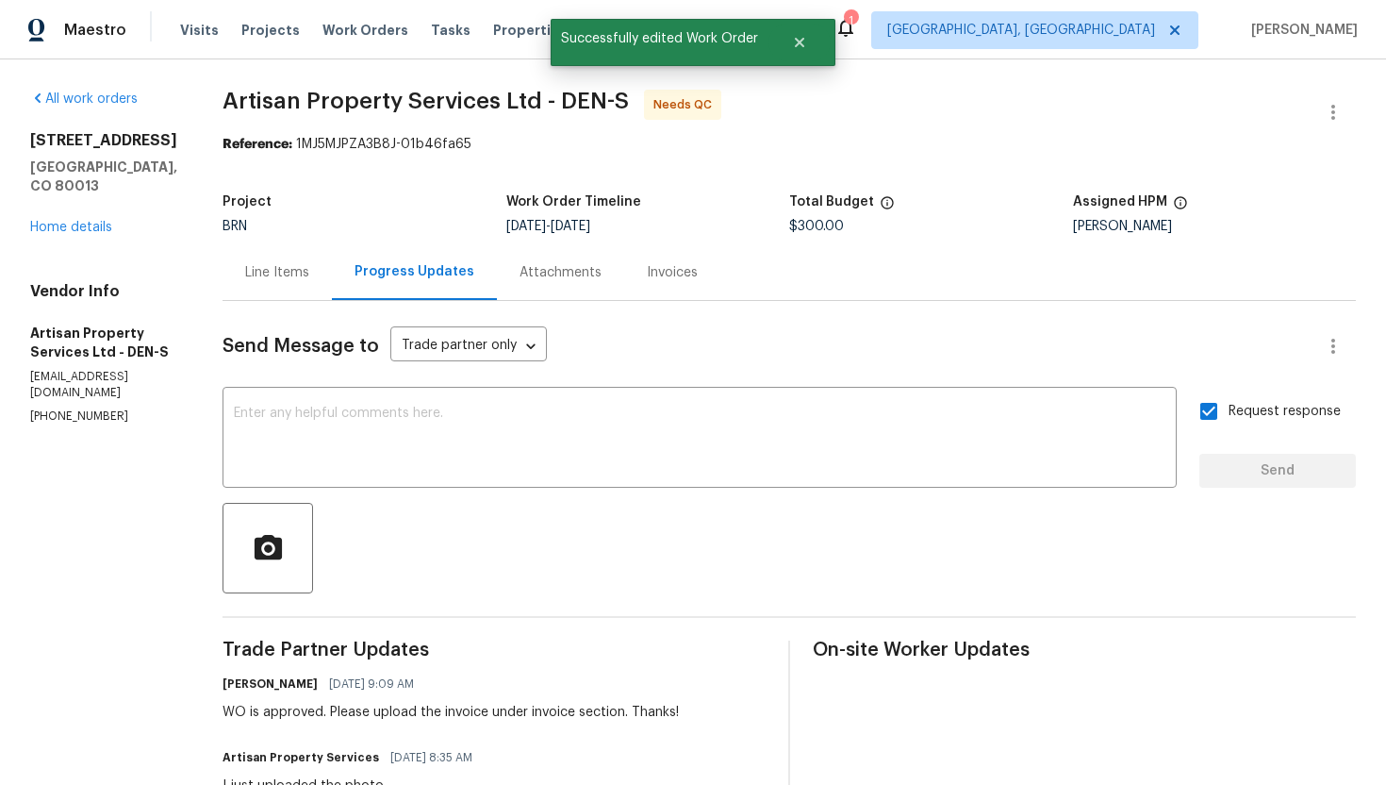
click at [245, 273] on div "Line Items" at bounding box center [277, 272] width 64 height 19
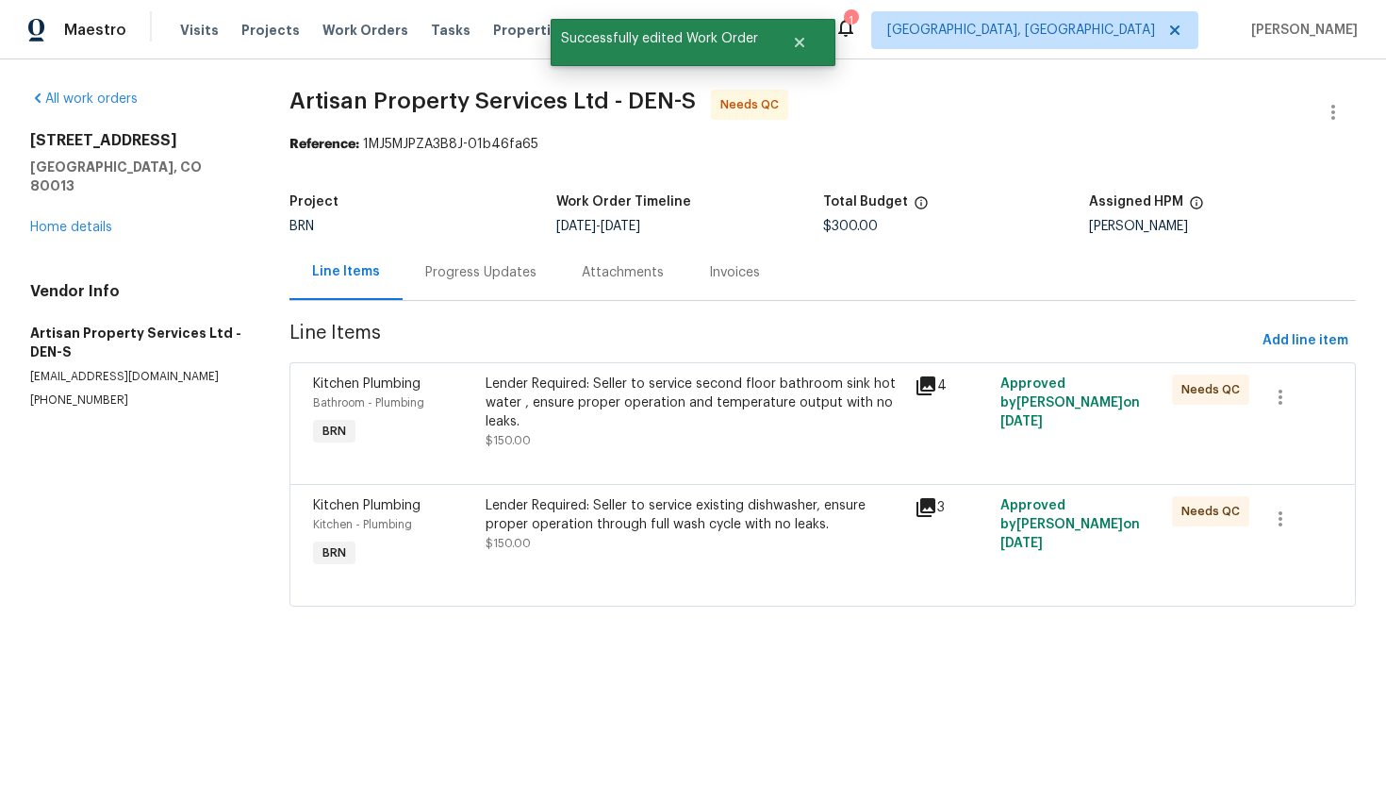
click at [566, 418] on div "Lender Required: Seller to service second floor bathroom sink hot water , ensur…" at bounding box center [695, 402] width 418 height 57
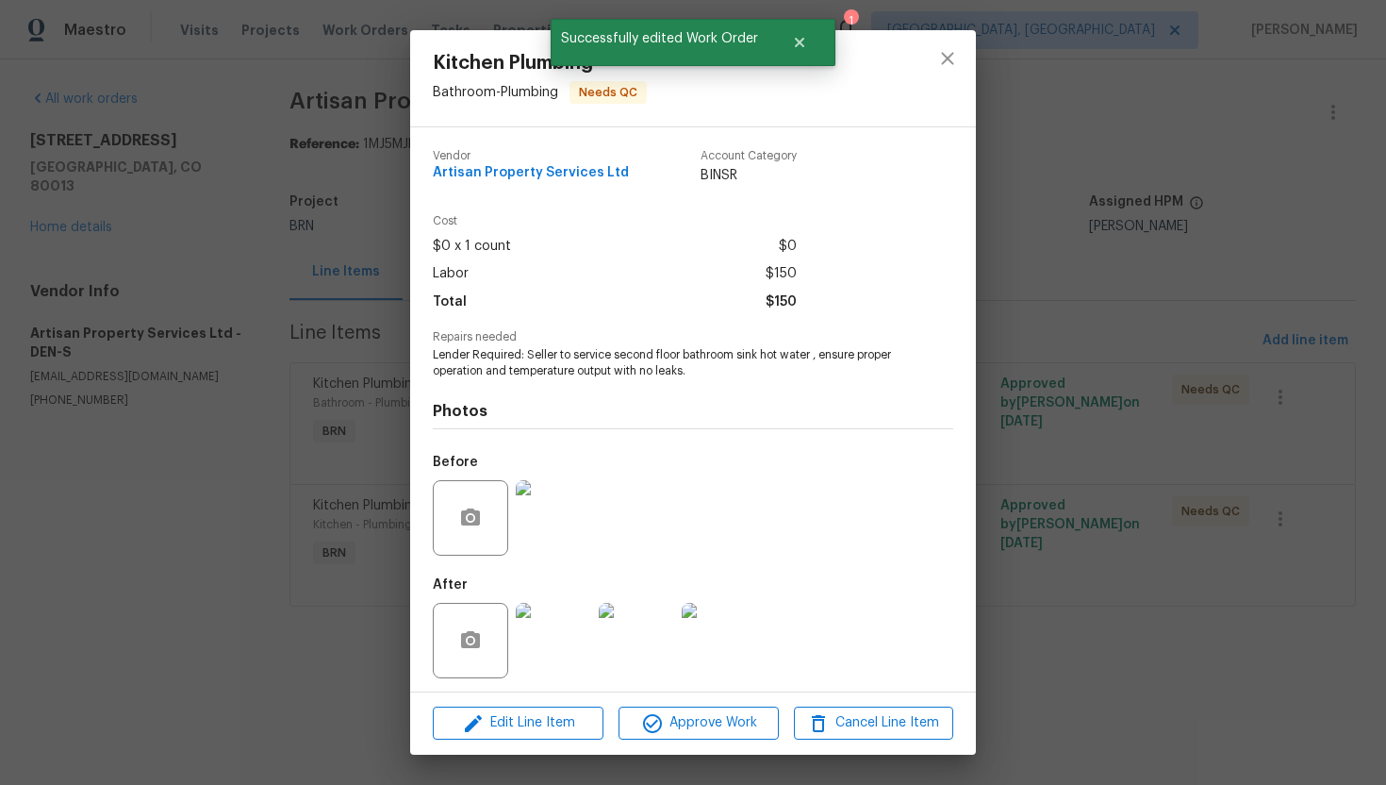
scroll to position [6, 0]
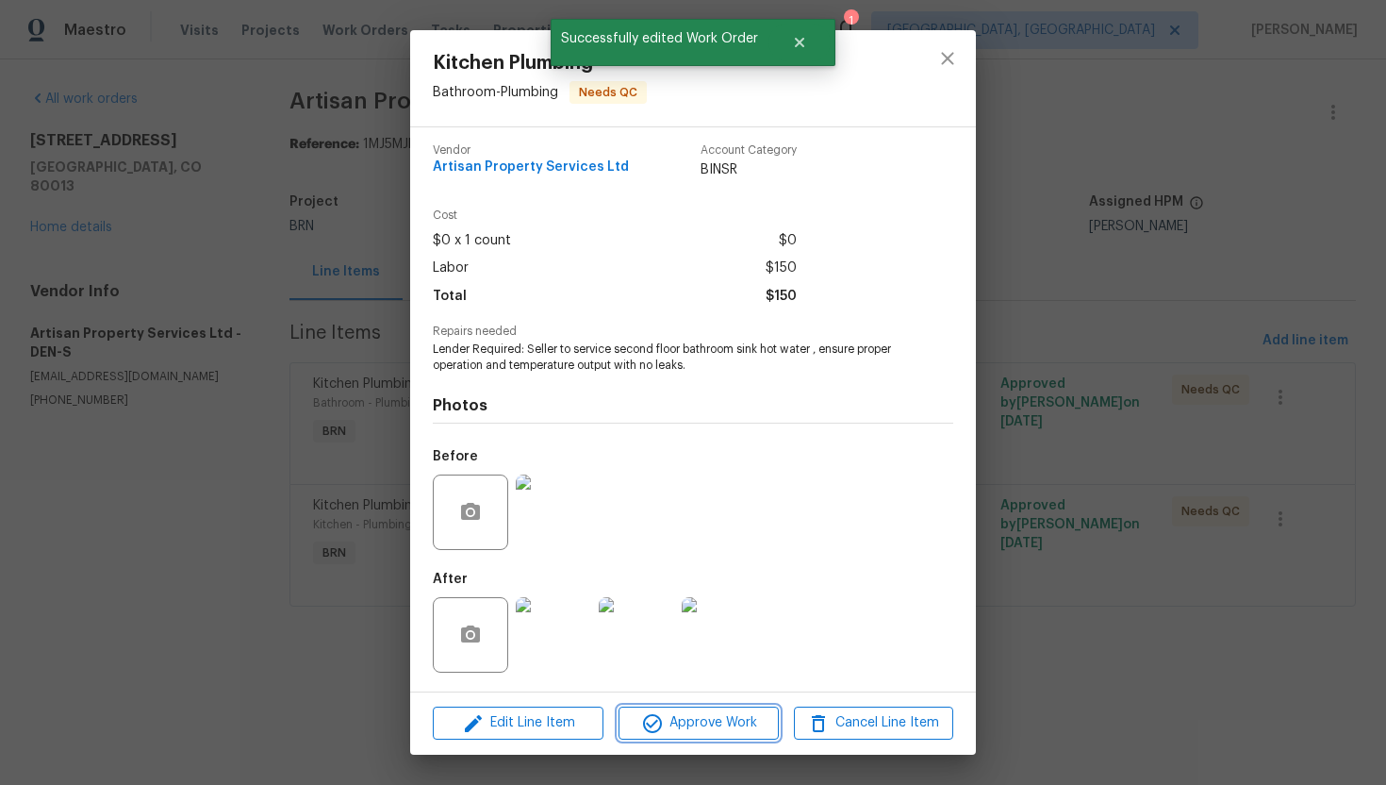
click at [684, 736] on button "Approve Work" at bounding box center [698, 722] width 159 height 33
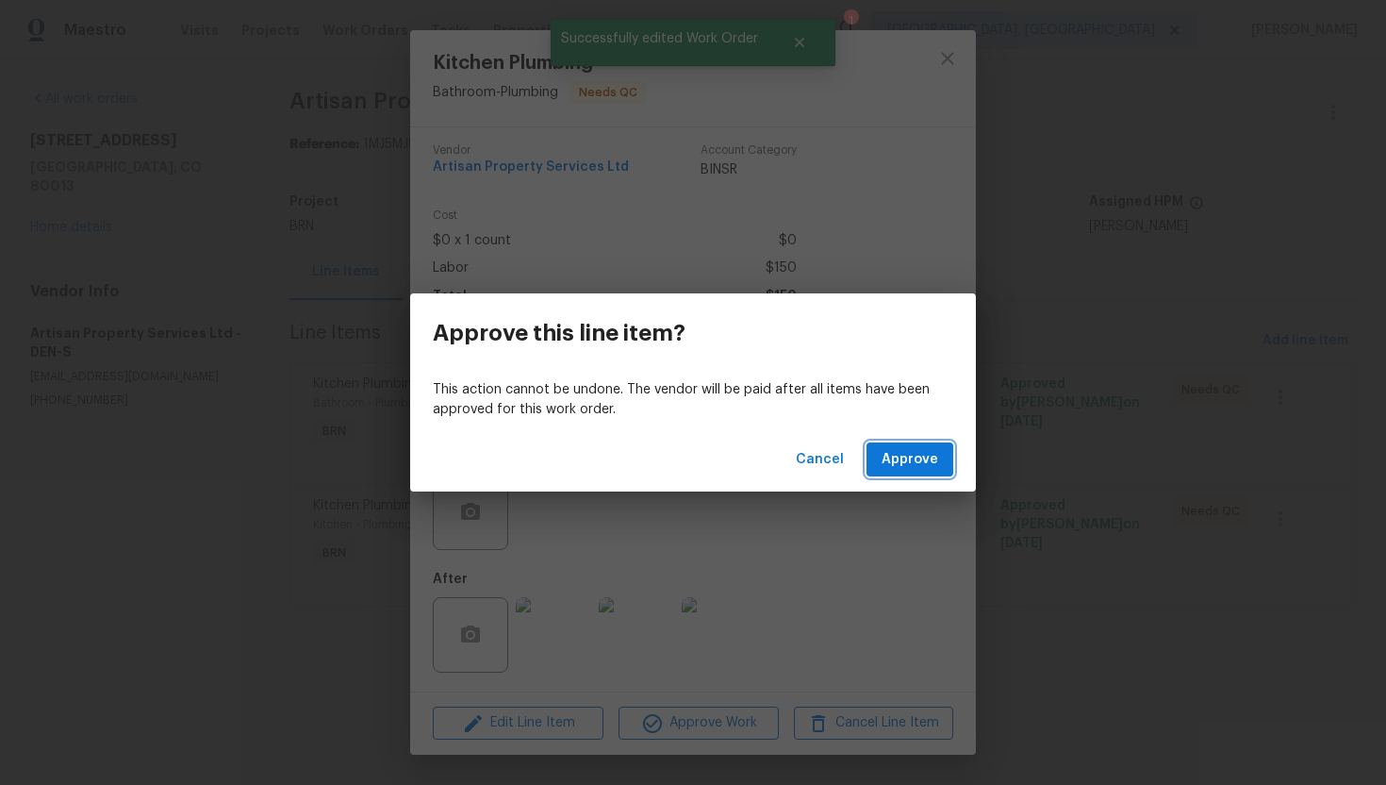
click at [939, 457] on button "Approve" at bounding box center [910, 459] width 87 height 35
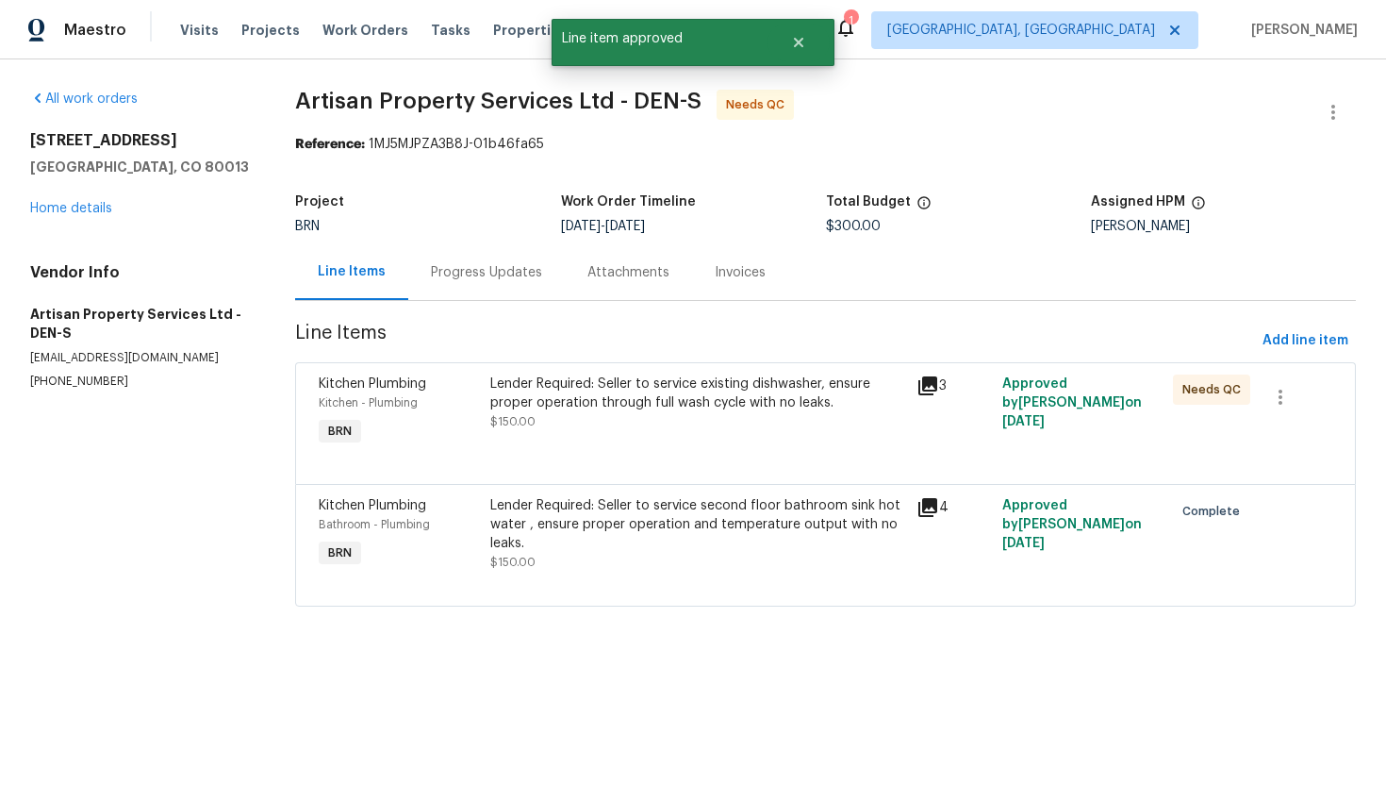
click at [682, 410] on div "Lender Required: Seller to service existing dishwasher, ensure proper operation…" at bounding box center [698, 393] width 416 height 38
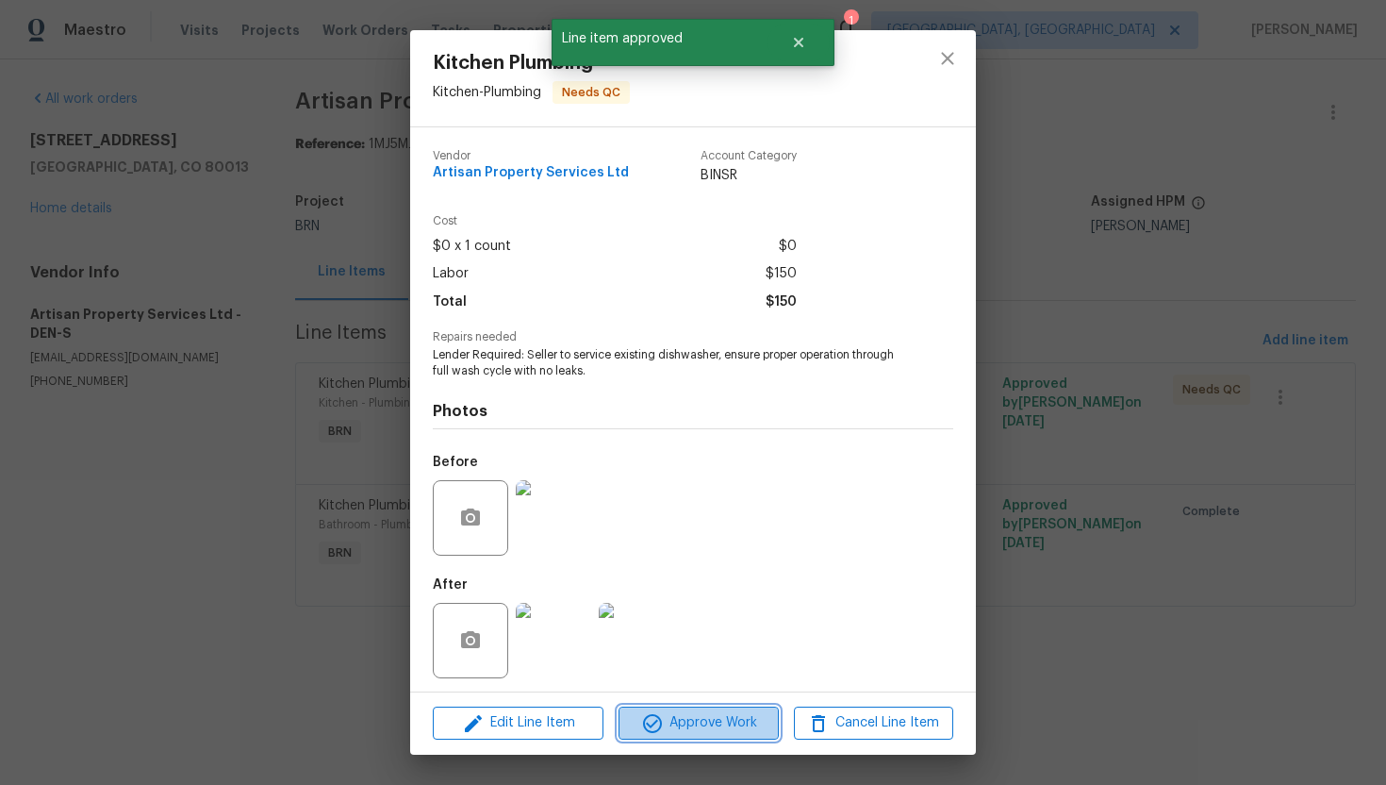
click at [707, 721] on span "Approve Work" at bounding box center [698, 723] width 148 height 24
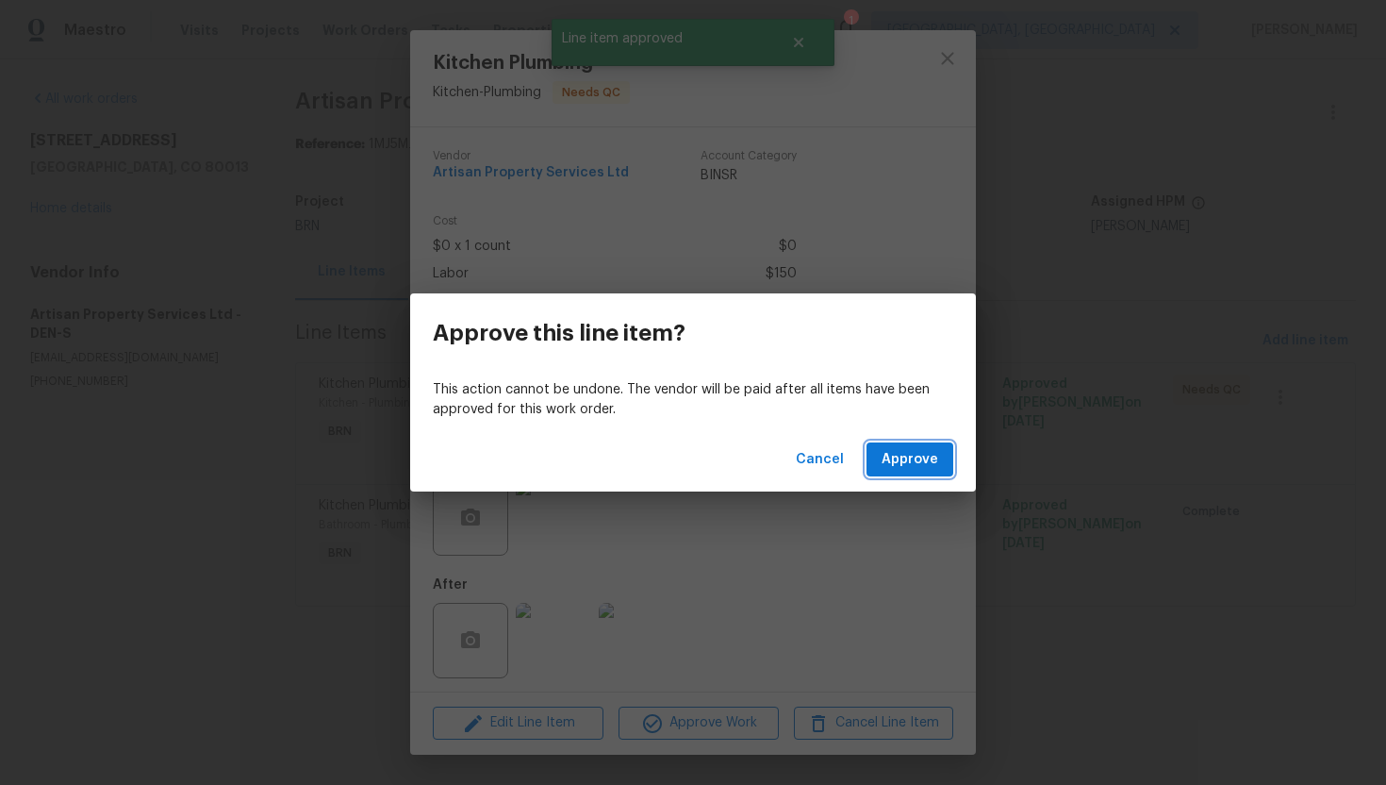
click at [910, 467] on span "Approve" at bounding box center [910, 460] width 57 height 24
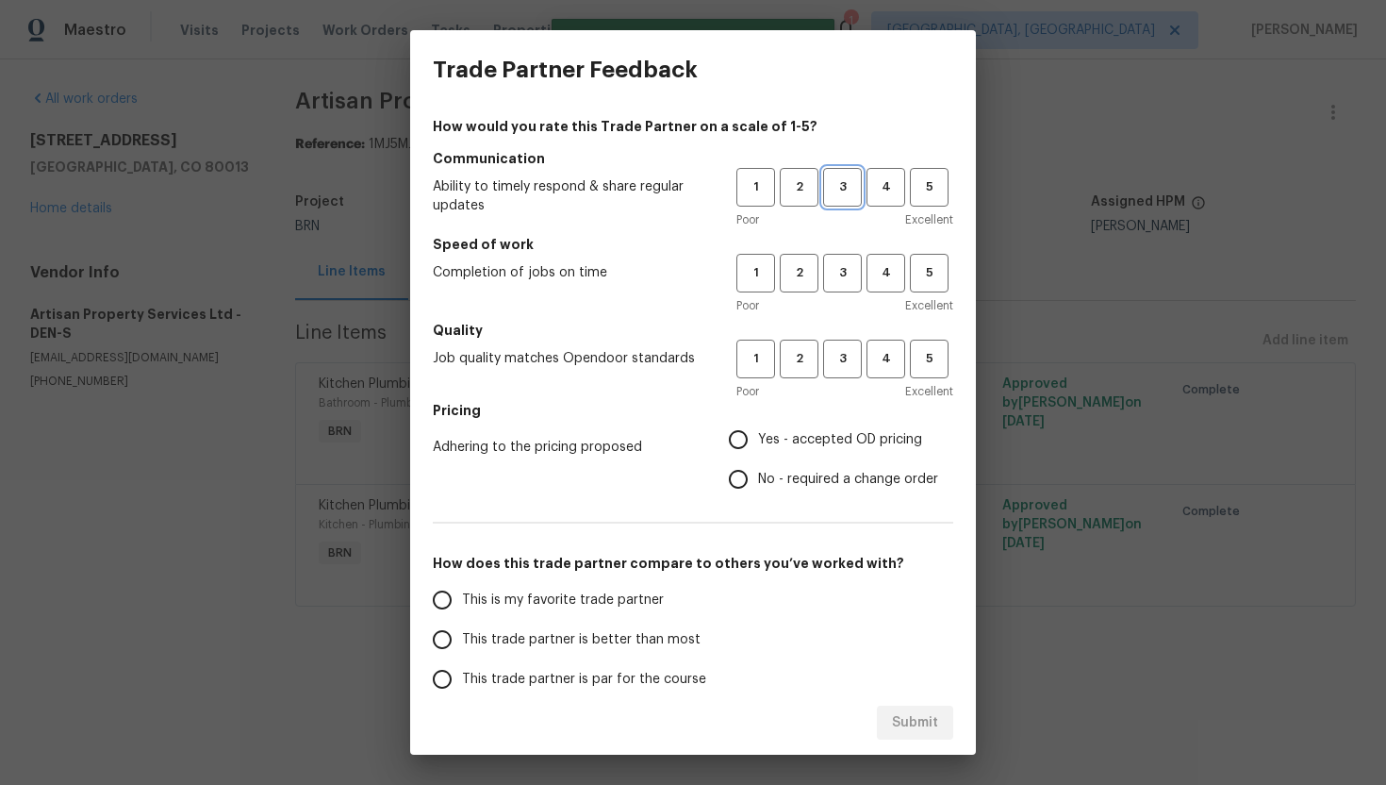
click at [845, 190] on span "3" at bounding box center [842, 187] width 35 height 22
click at [848, 274] on span "3" at bounding box center [842, 273] width 35 height 22
click at [848, 348] on span "3" at bounding box center [842, 359] width 35 height 22
click at [786, 477] on span "No - required a change order" at bounding box center [848, 480] width 180 height 20
click at [758, 477] on input "No - required a change order" at bounding box center [739, 479] width 40 height 40
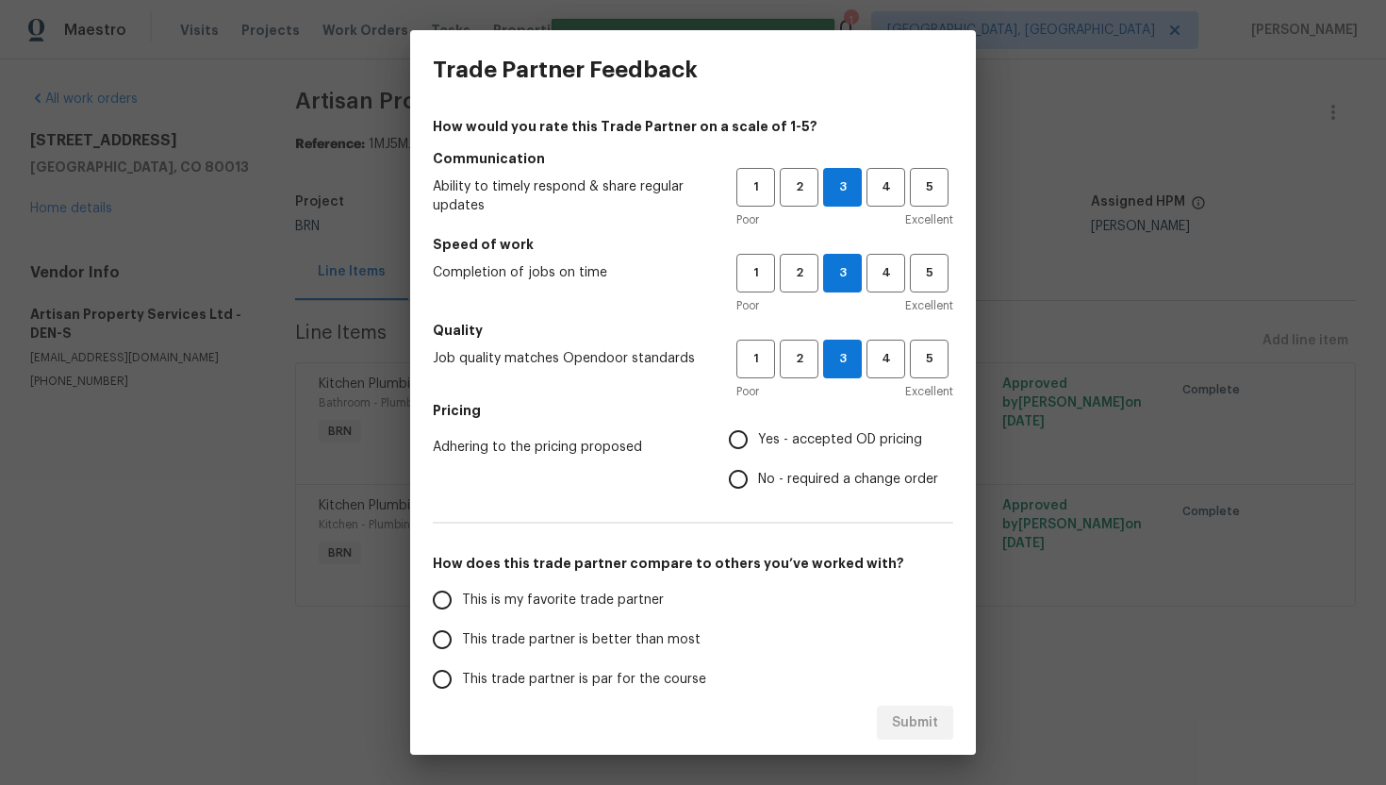
radio input "true"
click at [760, 442] on span "Yes - accepted OD pricing" at bounding box center [840, 440] width 164 height 20
click at [758, 442] on input "Yes - accepted OD pricing" at bounding box center [739, 440] width 40 height 40
radio input "true"
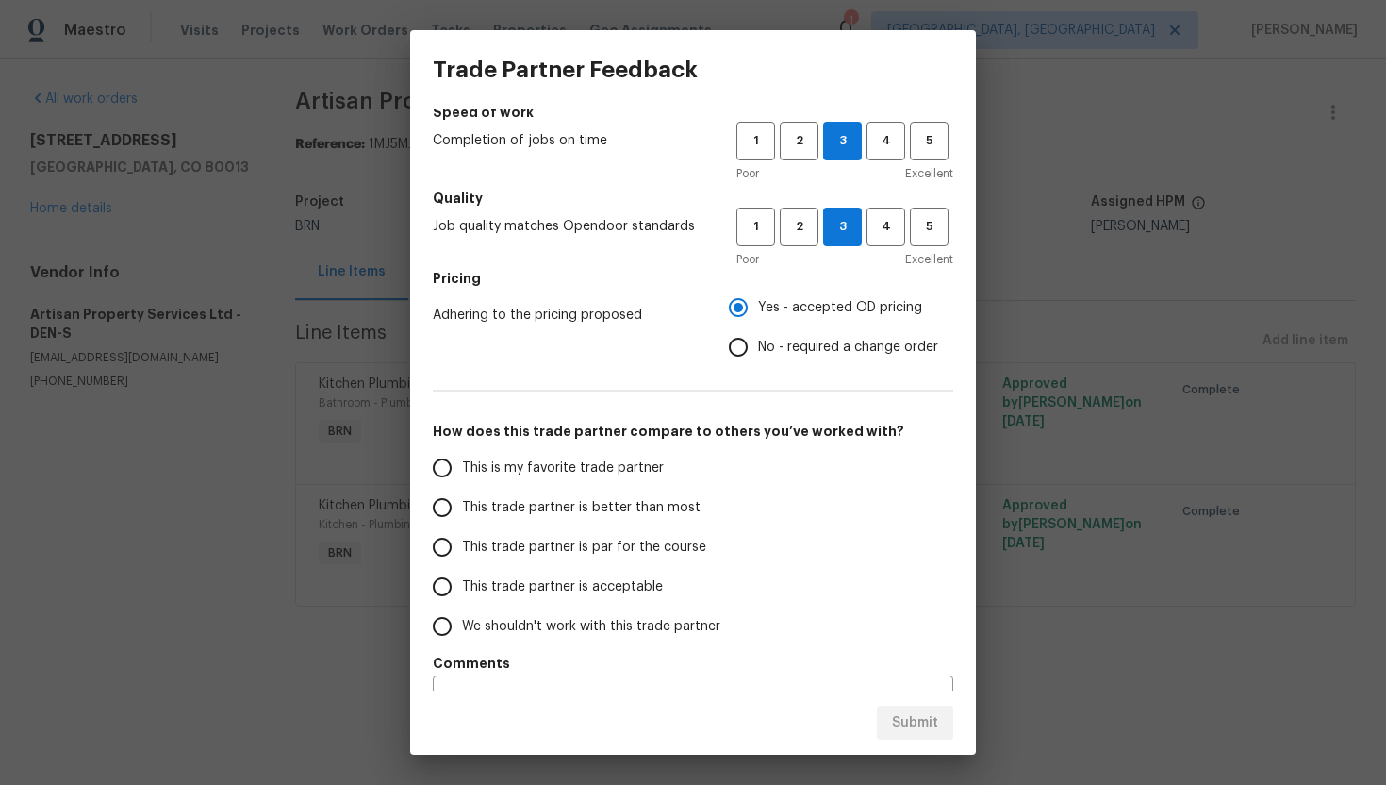
click at [597, 533] on label "This trade partner is par for the course" at bounding box center [571, 547] width 298 height 40
click at [462, 533] on input "This trade partner is par for the course" at bounding box center [442, 547] width 40 height 40
click at [917, 722] on span "Submit" at bounding box center [915, 723] width 46 height 24
radio input "true"
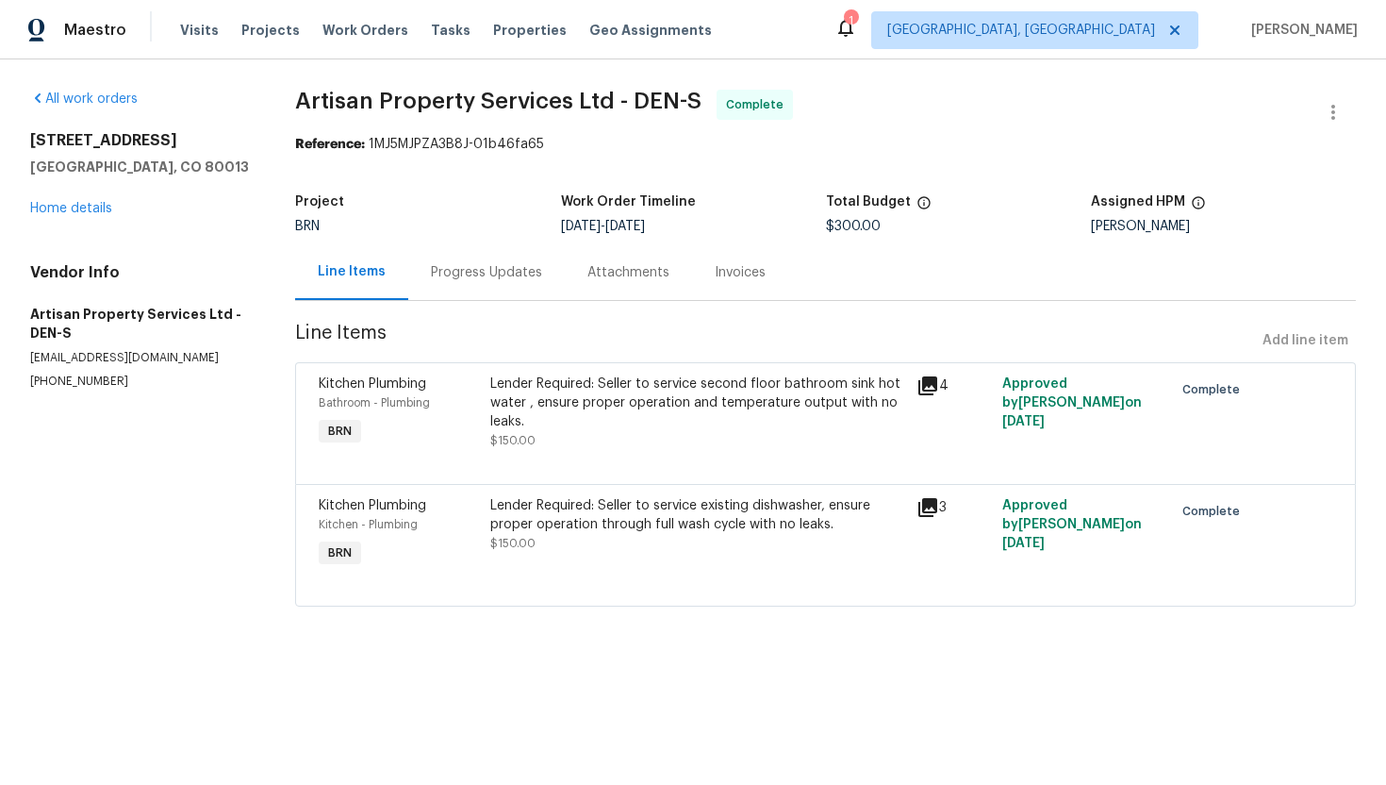
click at [571, 396] on div "Lender Required: Seller to service second floor bathroom sink hot water , ensur…" at bounding box center [698, 402] width 416 height 57
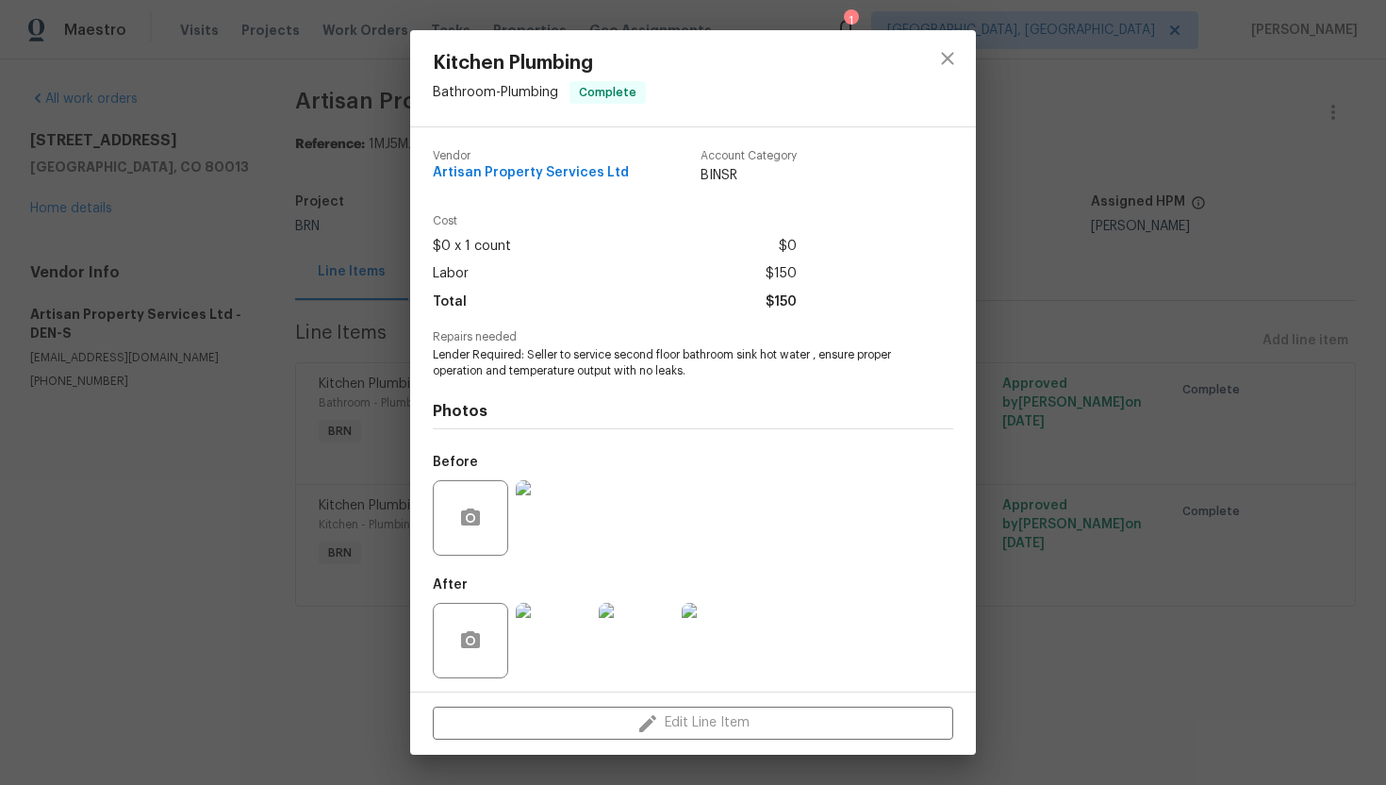
click at [534, 360] on span "Lender Required: Seller to service second floor bathroom sink hot water , ensur…" at bounding box center [667, 363] width 469 height 32
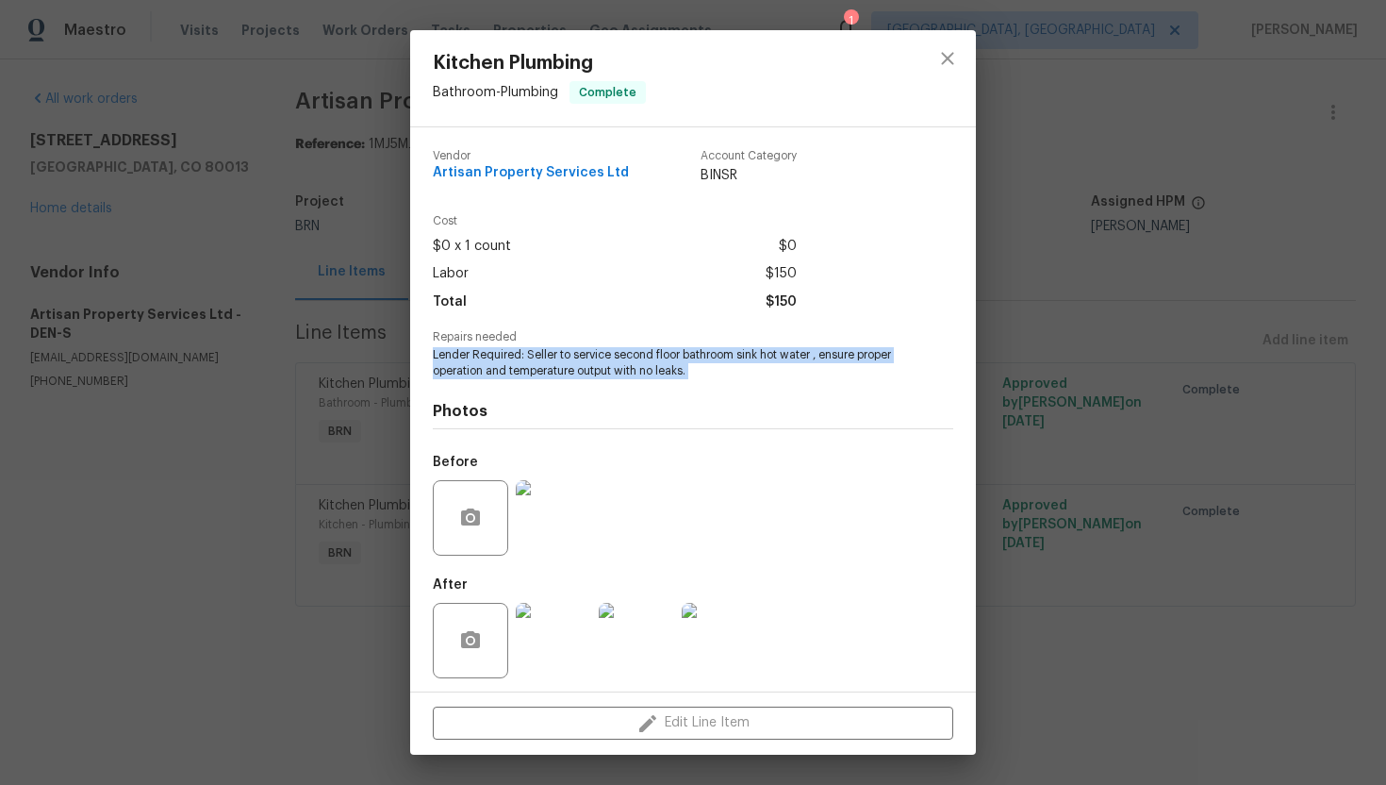
copy span "Lender Required: Seller to service second floor bathroom sink hot water , ensur…"
click at [329, 394] on div "Kitchen Plumbing Bathroom - Plumbing Complete Vendor Artisan Property Services …" at bounding box center [693, 392] width 1386 height 785
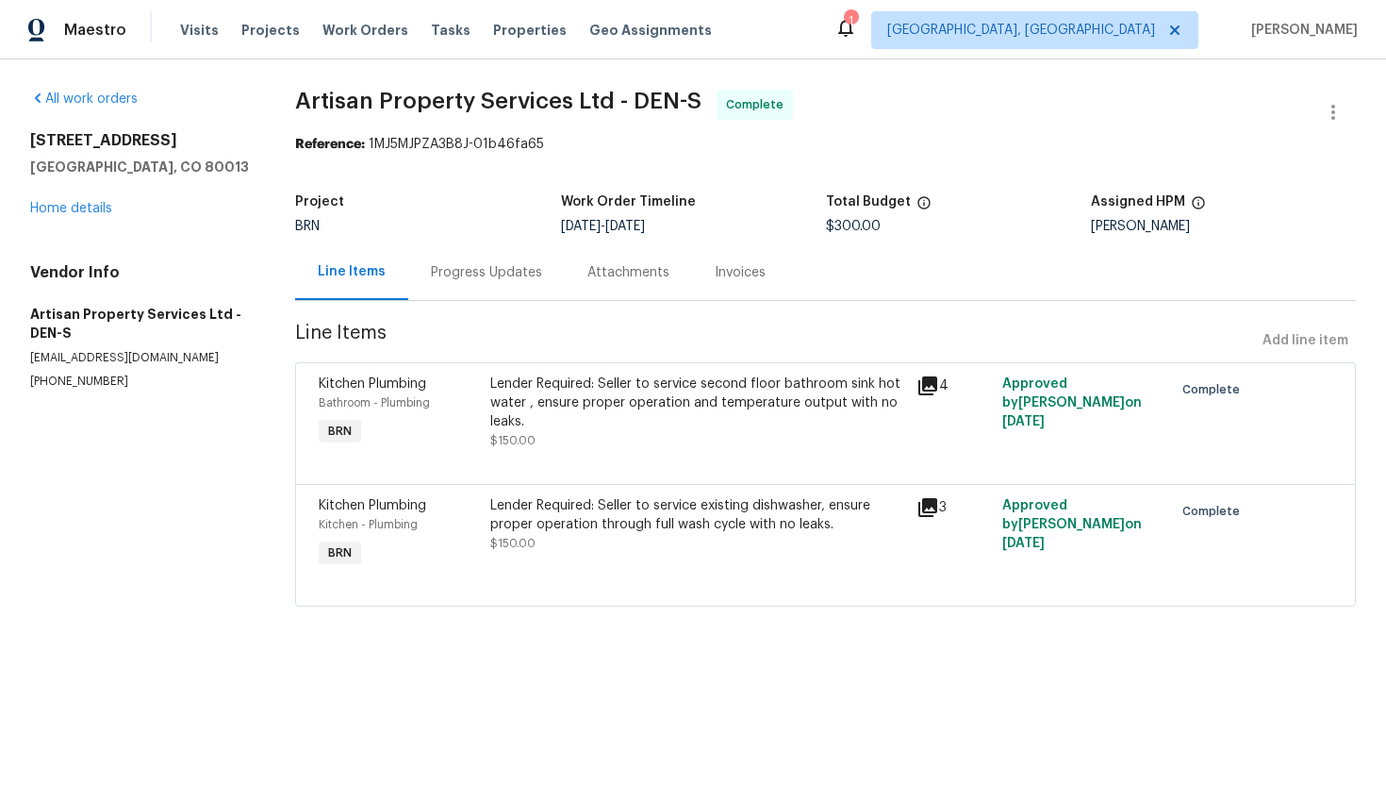
click at [654, 495] on div "Lender Required: Seller to service existing dishwasher, ensure proper operation…" at bounding box center [698, 533] width 427 height 87
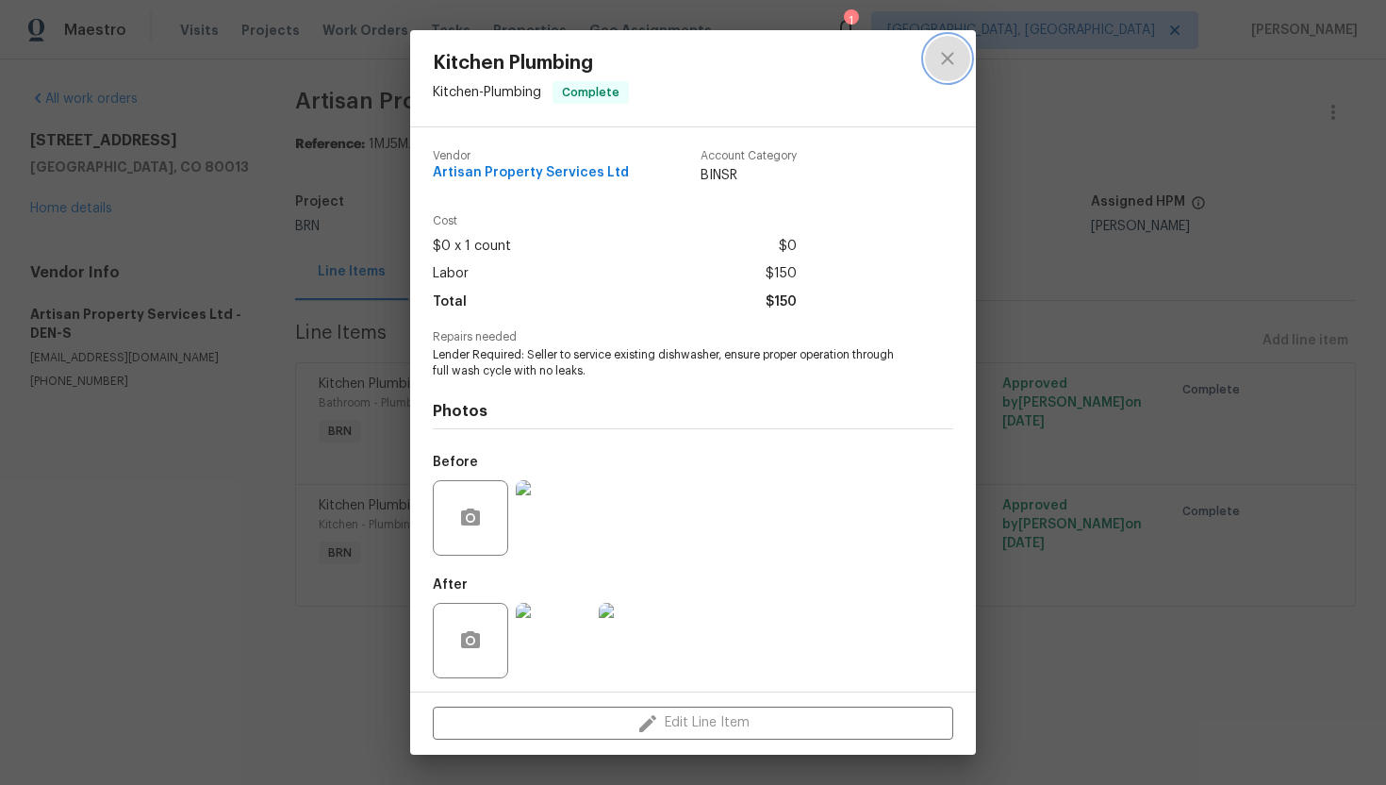
click at [949, 58] on icon "close" at bounding box center [947, 58] width 23 height 23
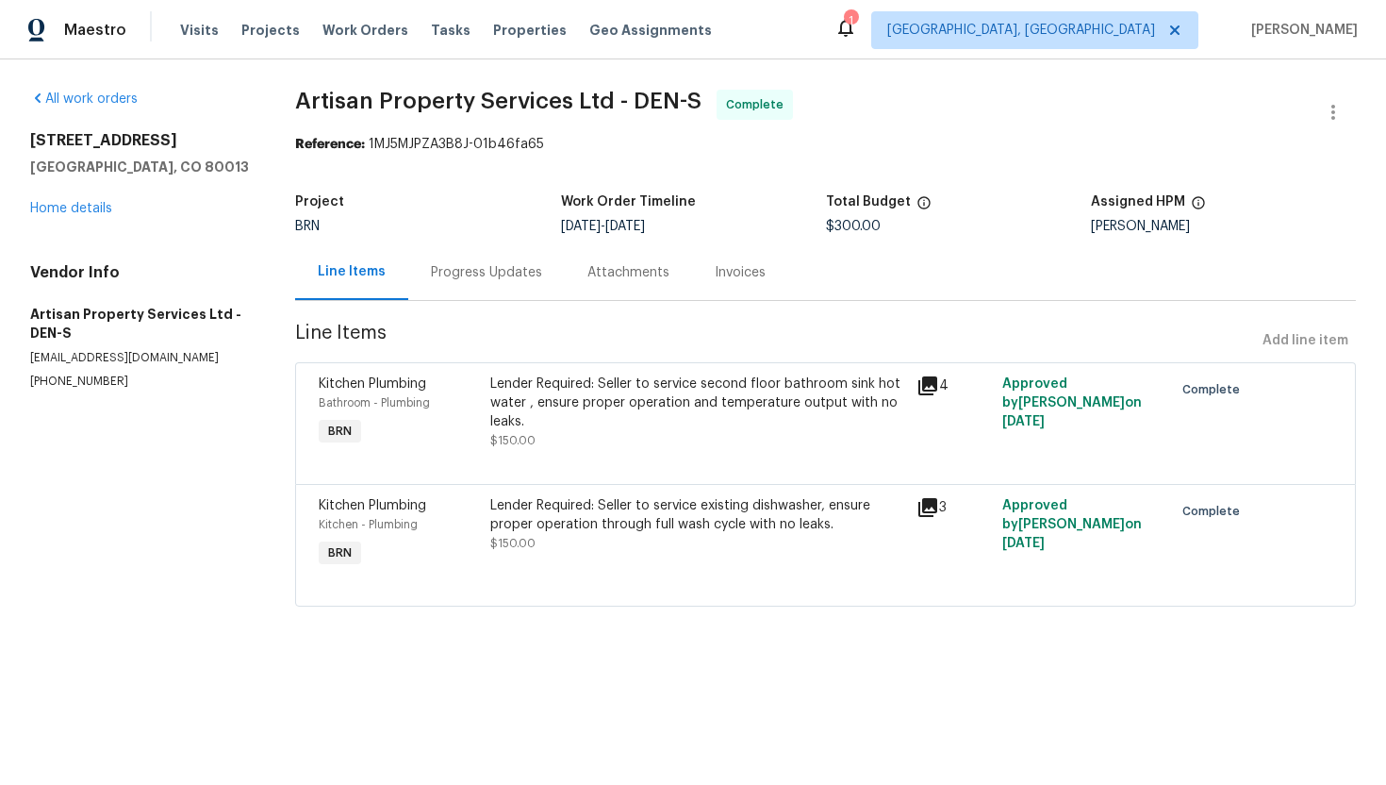
click at [648, 423] on div "Lender Required: Seller to service second floor bathroom sink hot water , ensur…" at bounding box center [698, 402] width 416 height 57
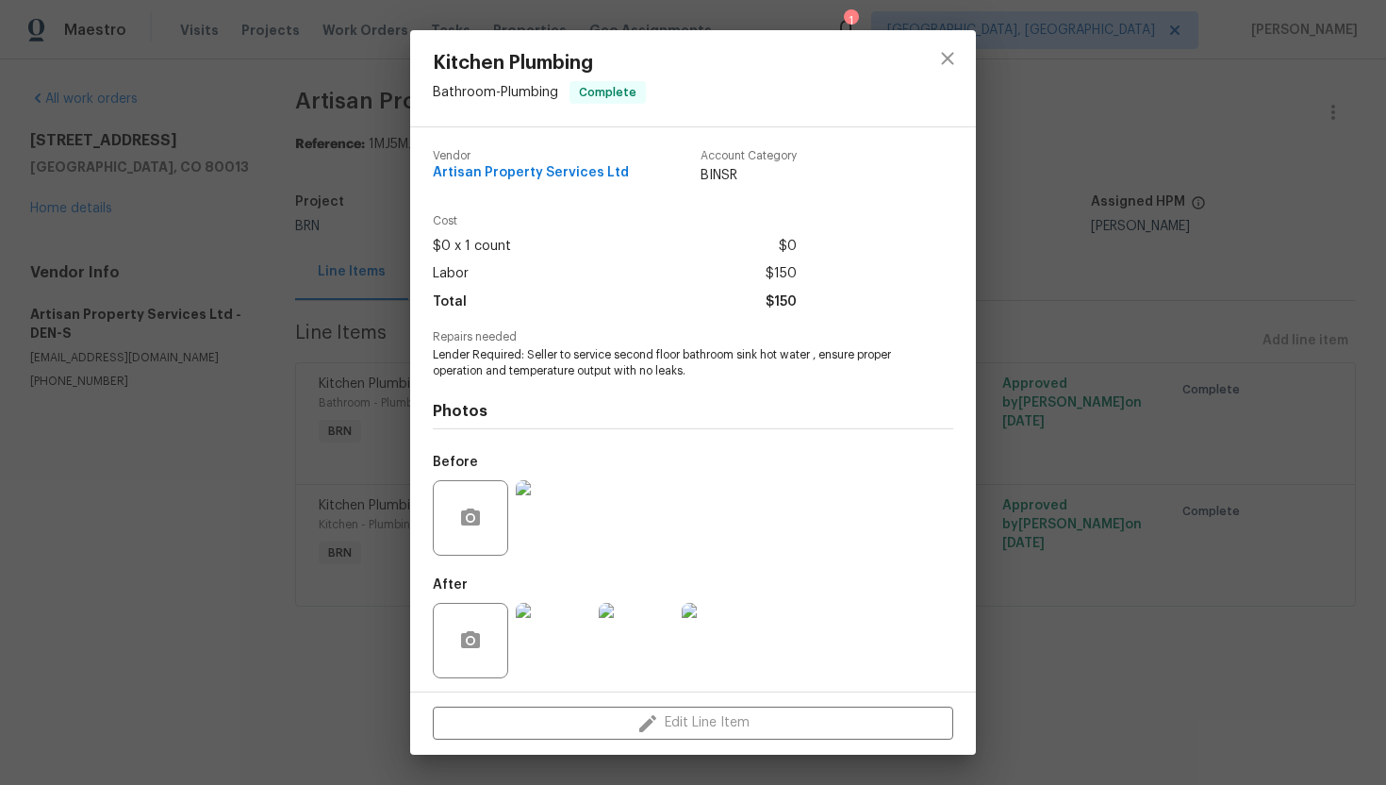
scroll to position [6, 0]
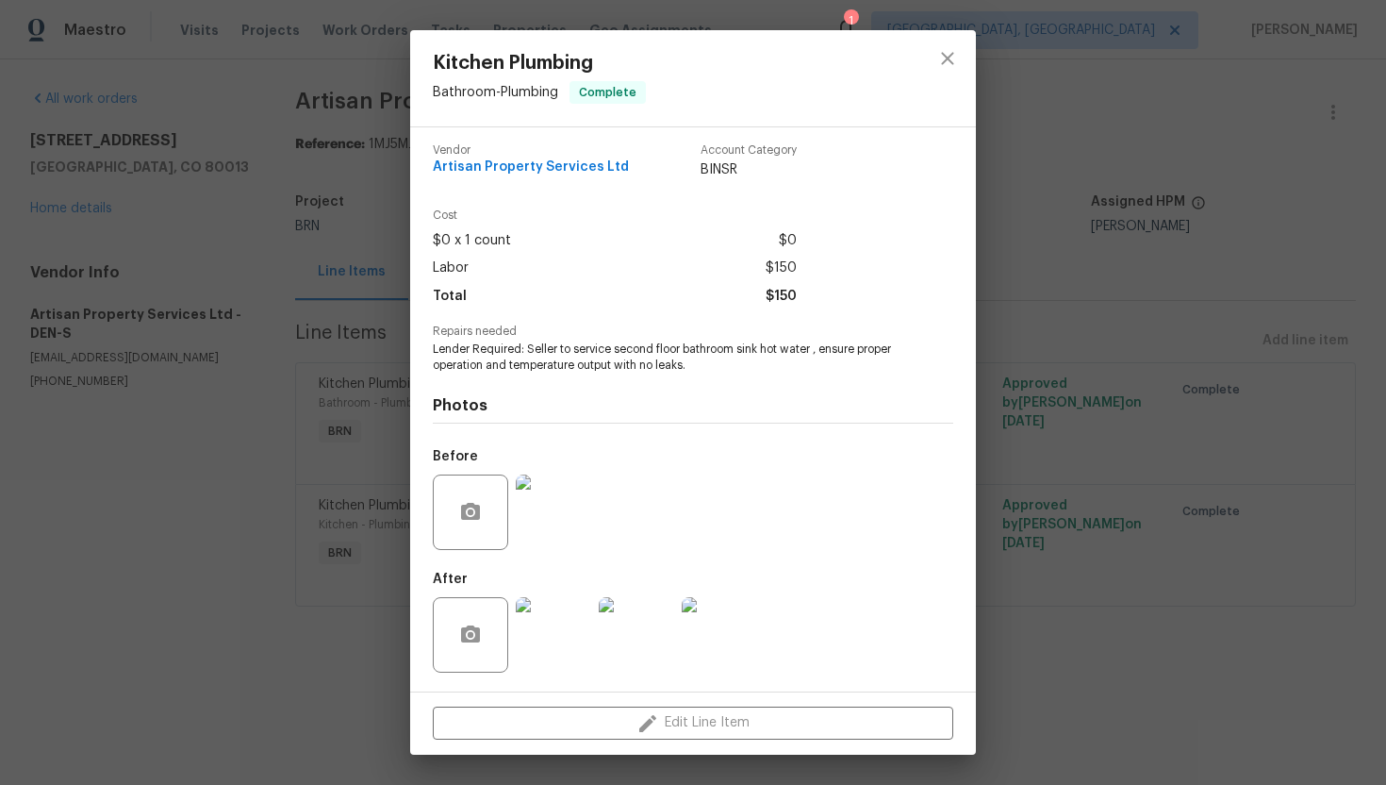
click at [554, 609] on img at bounding box center [553, 634] width 75 height 75
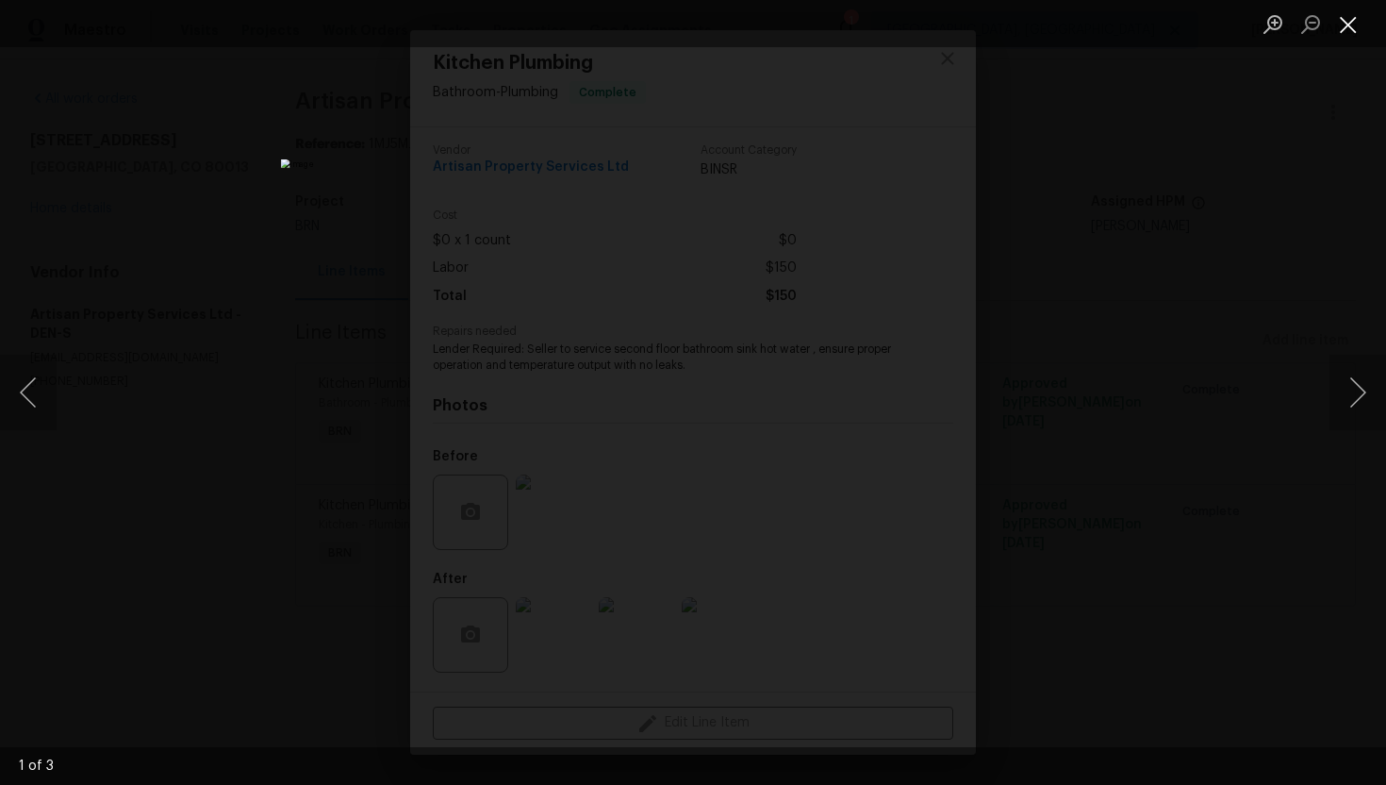
click at [1355, 23] on button "Close lightbox" at bounding box center [1349, 24] width 38 height 33
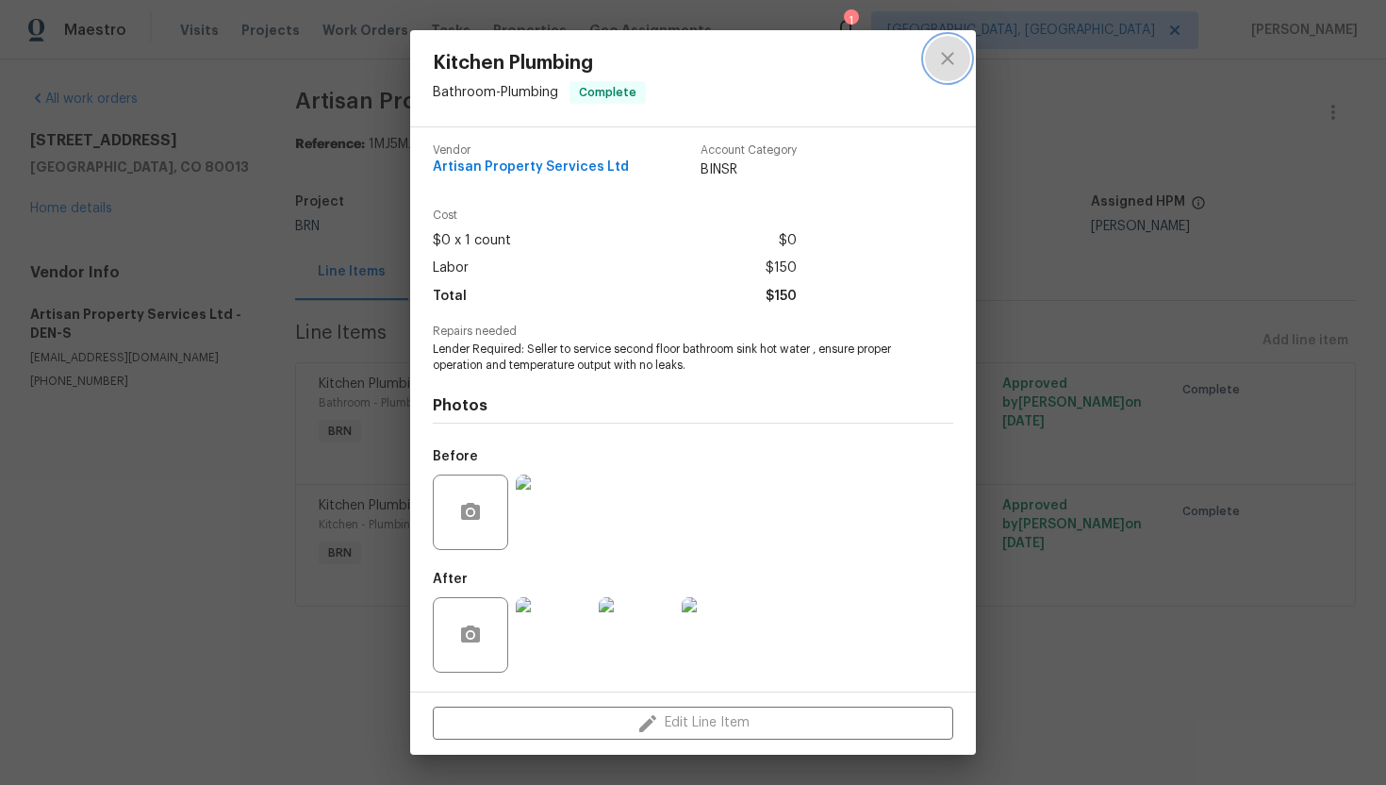
click at [941, 55] on icon "close" at bounding box center [947, 58] width 23 height 23
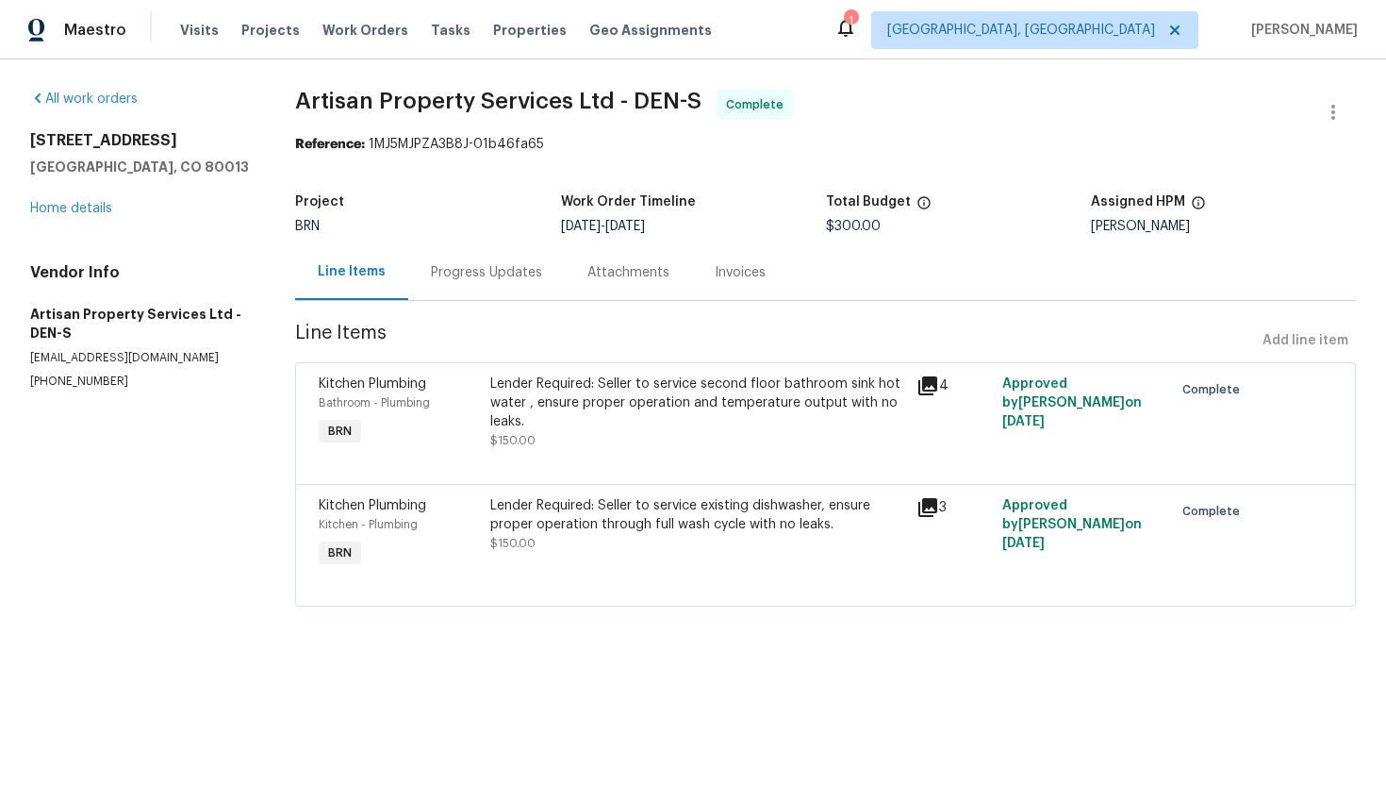
click at [720, 369] on div "Lender Required: Seller to service second floor bathroom sink hot water , ensur…" at bounding box center [698, 412] width 427 height 87
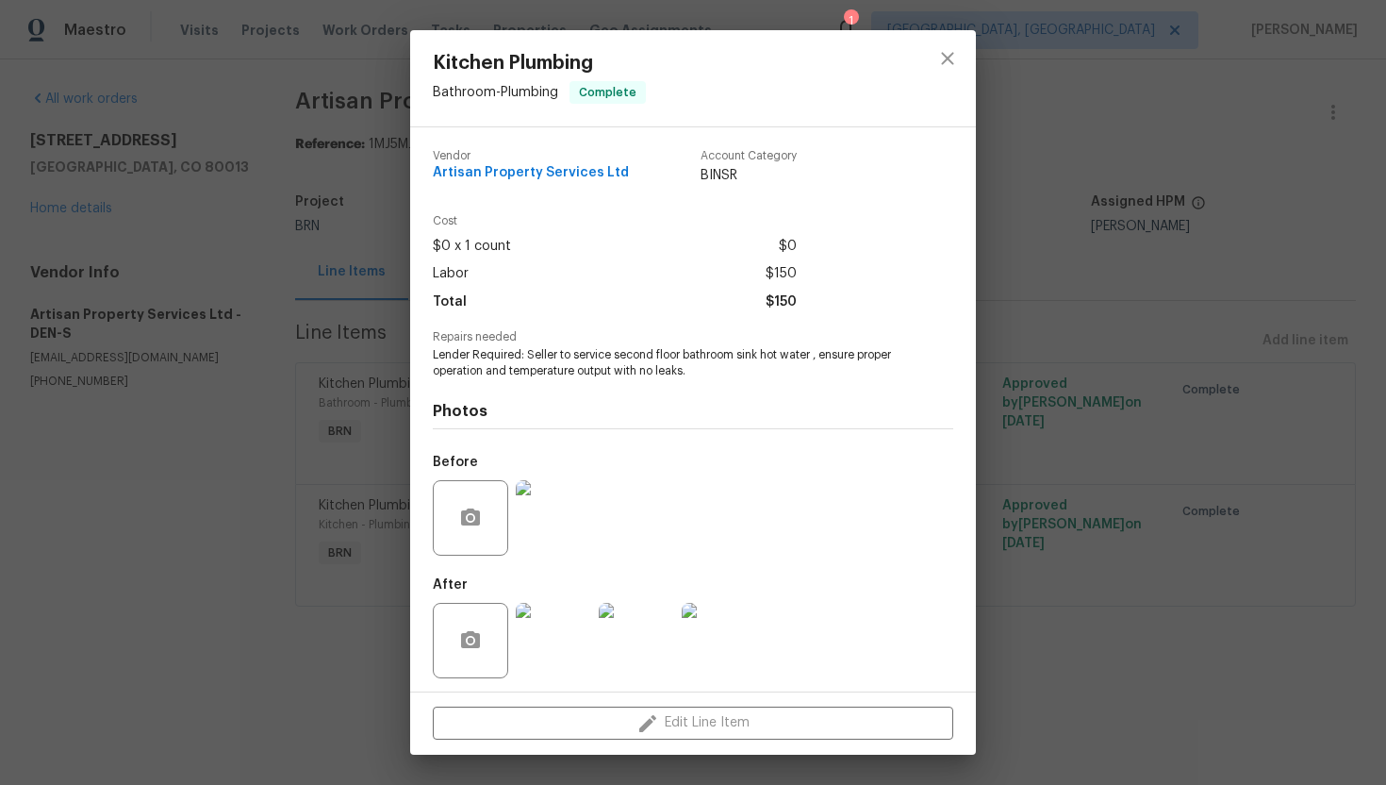
click at [298, 571] on div "Kitchen Plumbing Bathroom - Plumbing Complete Vendor Artisan Property Services …" at bounding box center [693, 392] width 1386 height 785
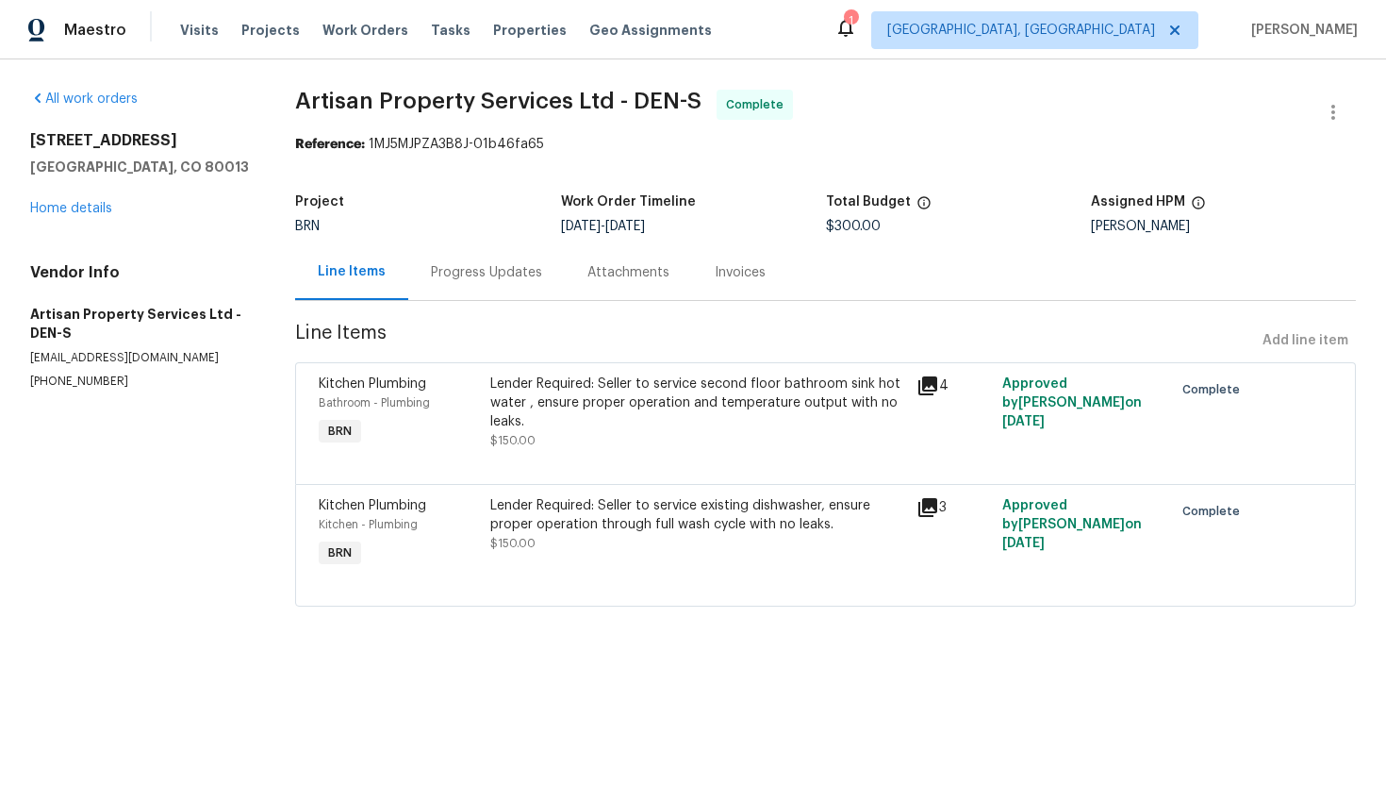
click at [605, 413] on div "Lender Required: Seller to service second floor bathroom sink hot water , ensur…" at bounding box center [698, 402] width 416 height 57
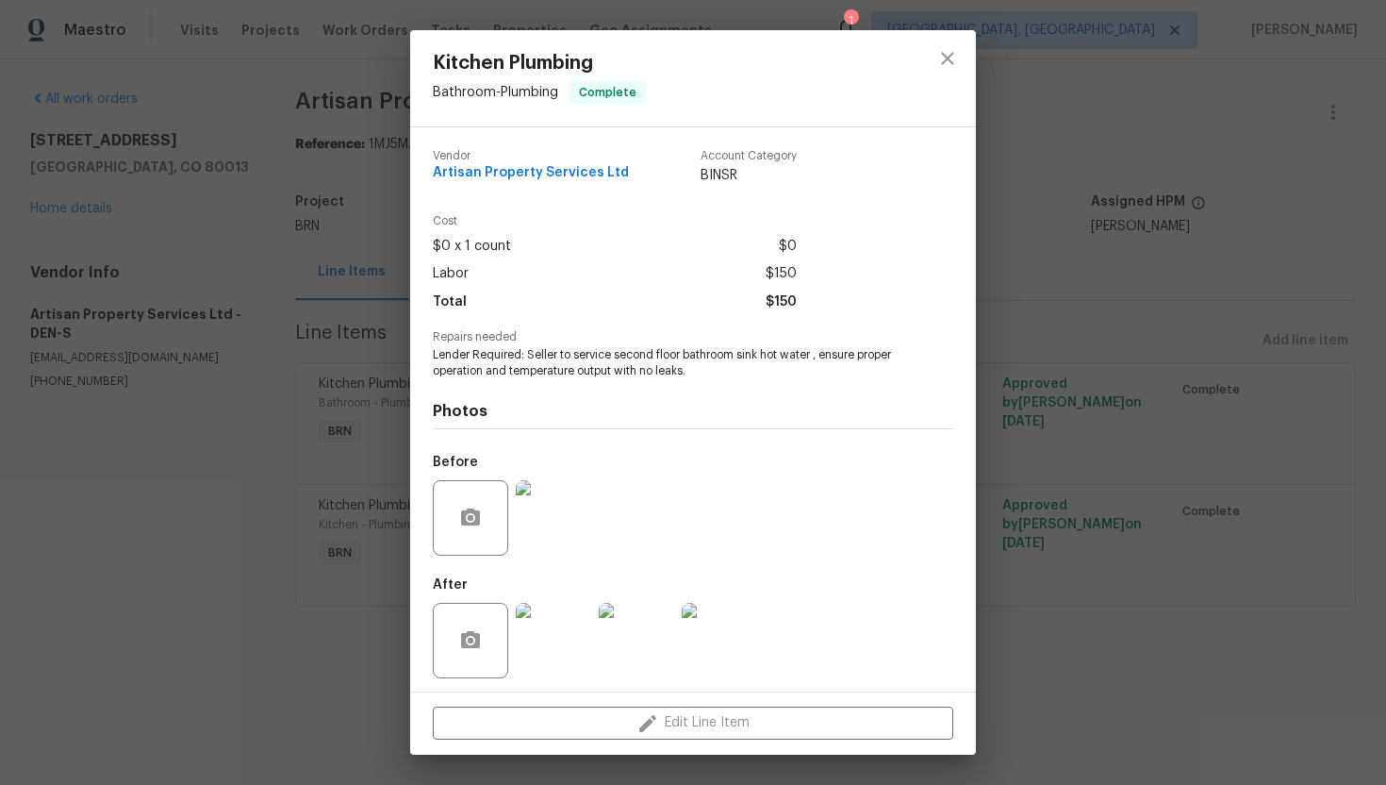
click at [582, 367] on span "Lender Required: Seller to service second floor bathroom sink hot water , ensur…" at bounding box center [667, 363] width 469 height 32
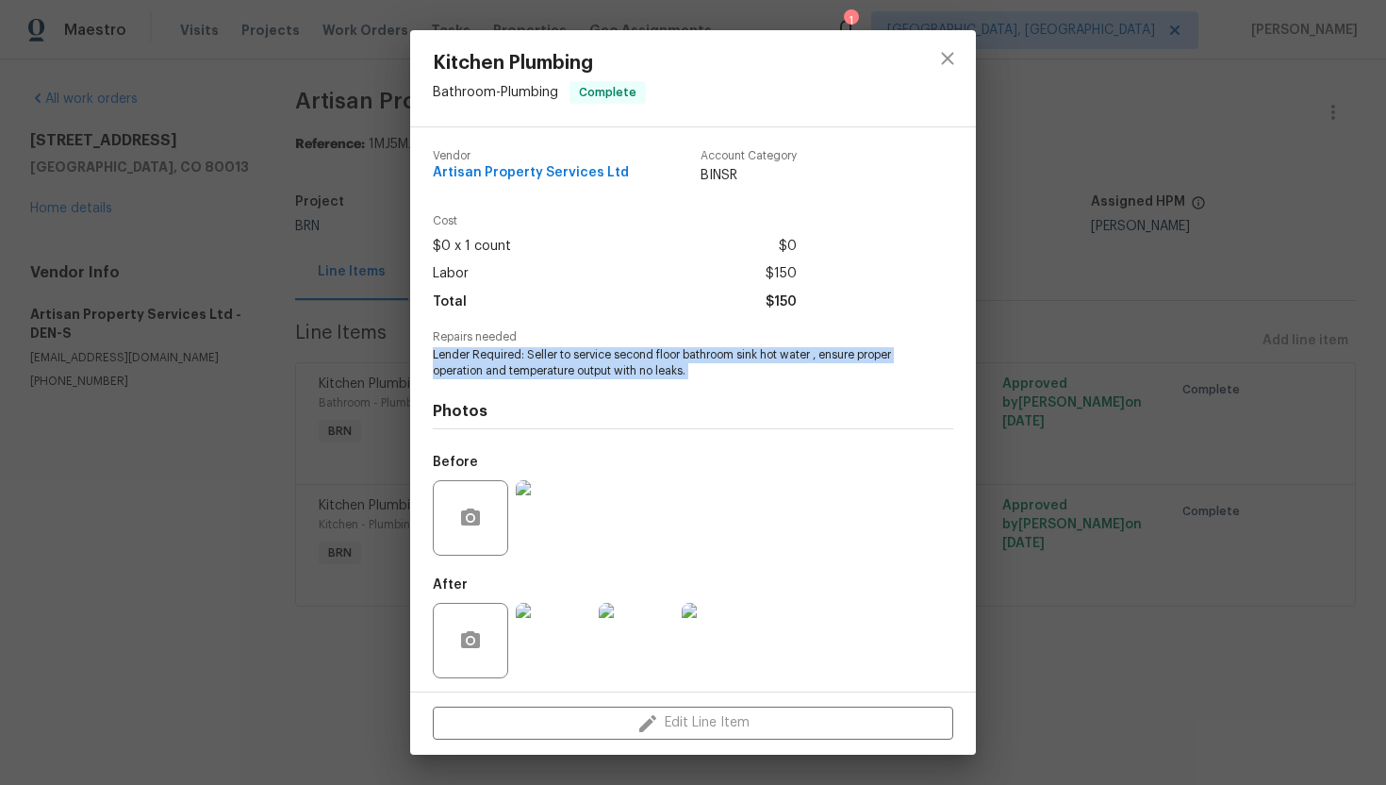
copy span "Lender Required: Seller to service second floor bathroom sink hot water , ensur…"
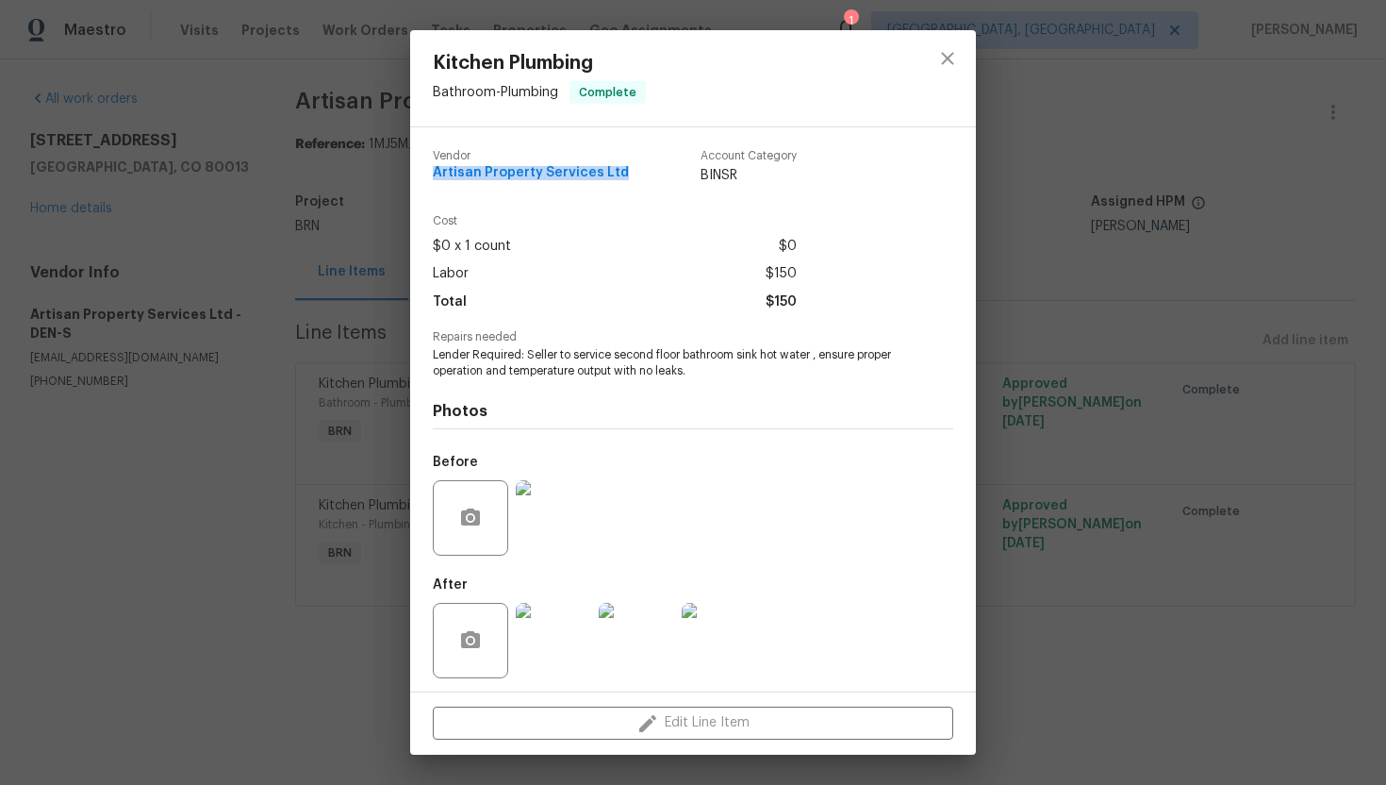
drag, startPoint x: 431, startPoint y: 174, endPoint x: 629, endPoint y: 172, distance: 198.0
click at [629, 172] on div "Vendor Artisan Property Services Ltd Account Category BINSR Cost $0 x 1 count $…" at bounding box center [693, 409] width 566 height 564
copy span "Artisan Property Services Ltd"
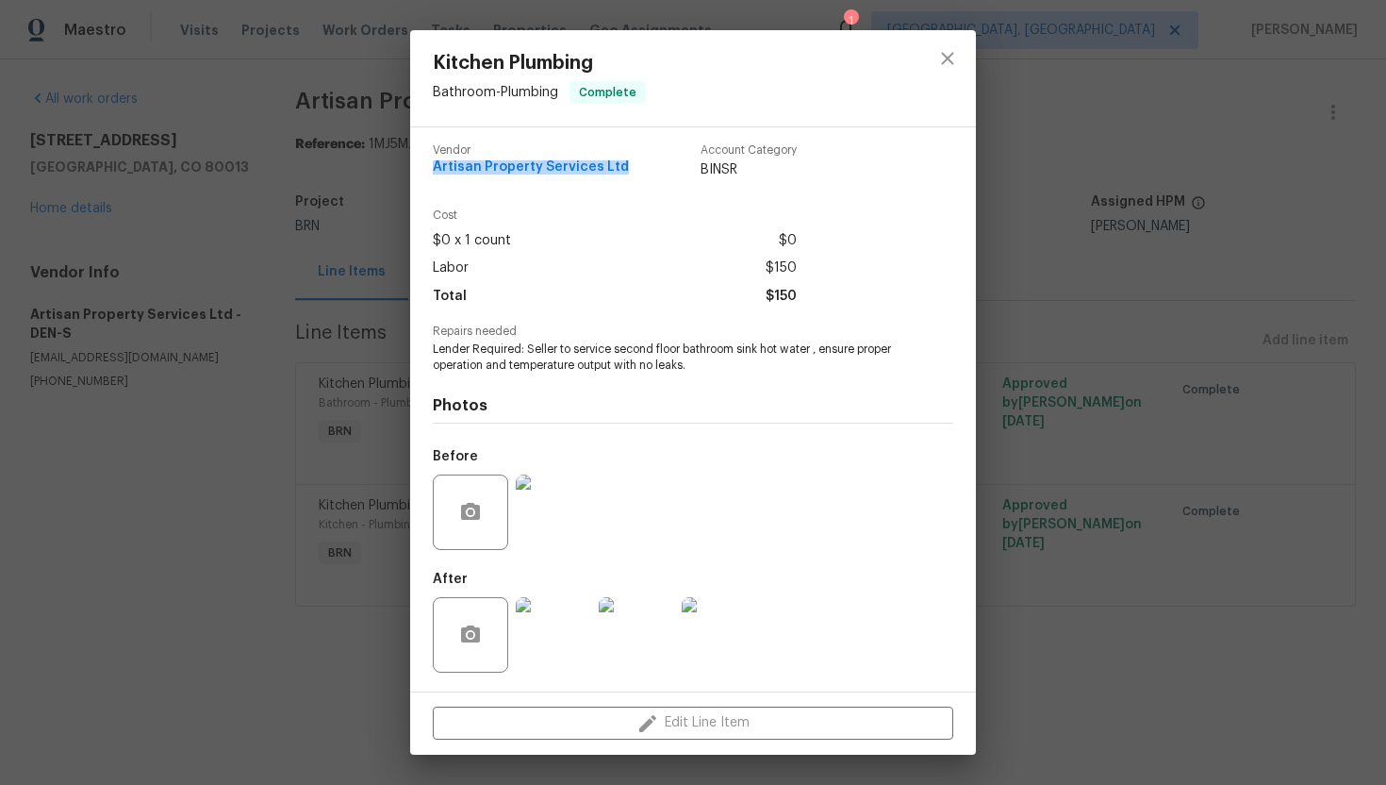
click at [564, 503] on img at bounding box center [553, 511] width 75 height 75
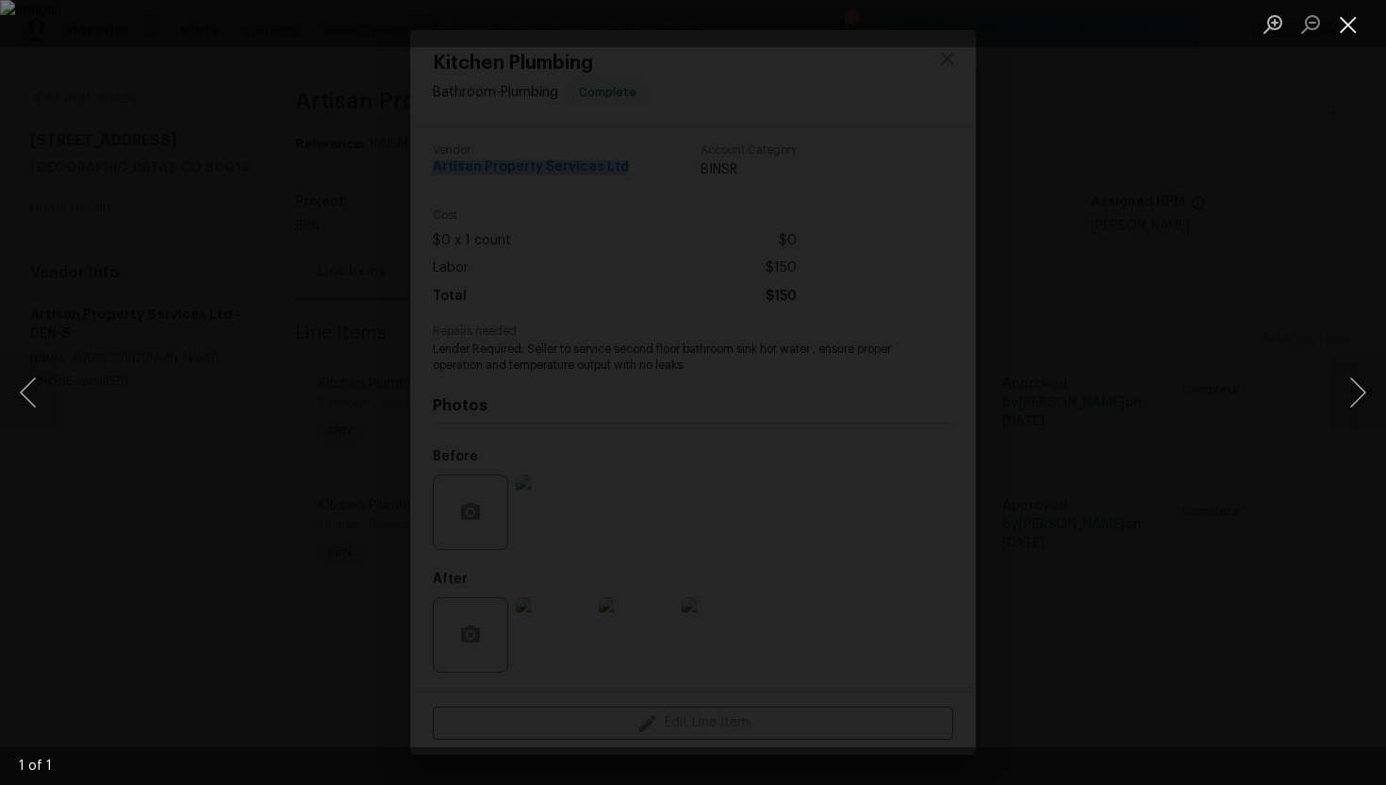
click at [1347, 31] on button "Close lightbox" at bounding box center [1349, 24] width 38 height 33
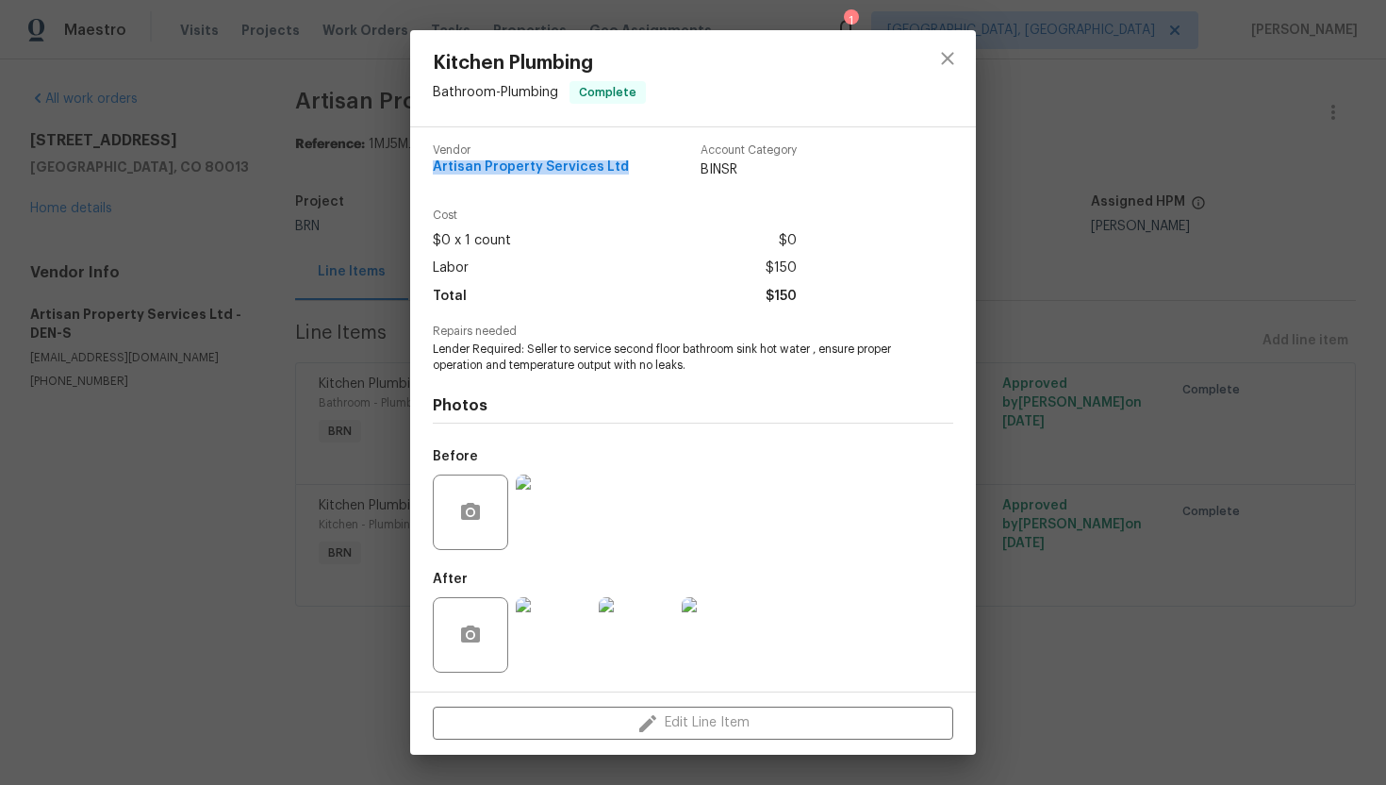
click at [722, 618] on img at bounding box center [719, 634] width 75 height 75
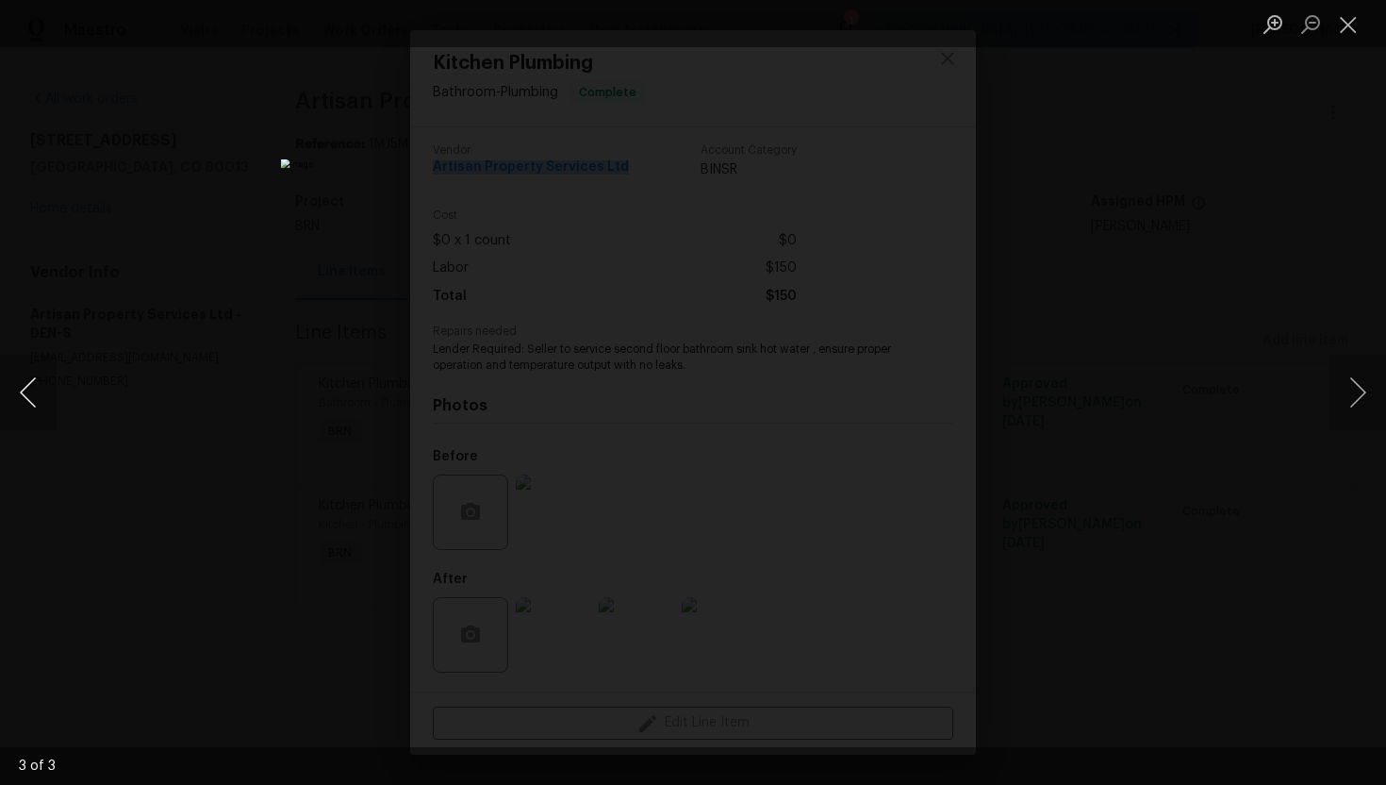
click at [35, 393] on button "Previous image" at bounding box center [28, 392] width 57 height 75
click at [10, 388] on button "Previous image" at bounding box center [28, 392] width 57 height 75
click at [1350, 23] on button "Close lightbox" at bounding box center [1349, 24] width 38 height 33
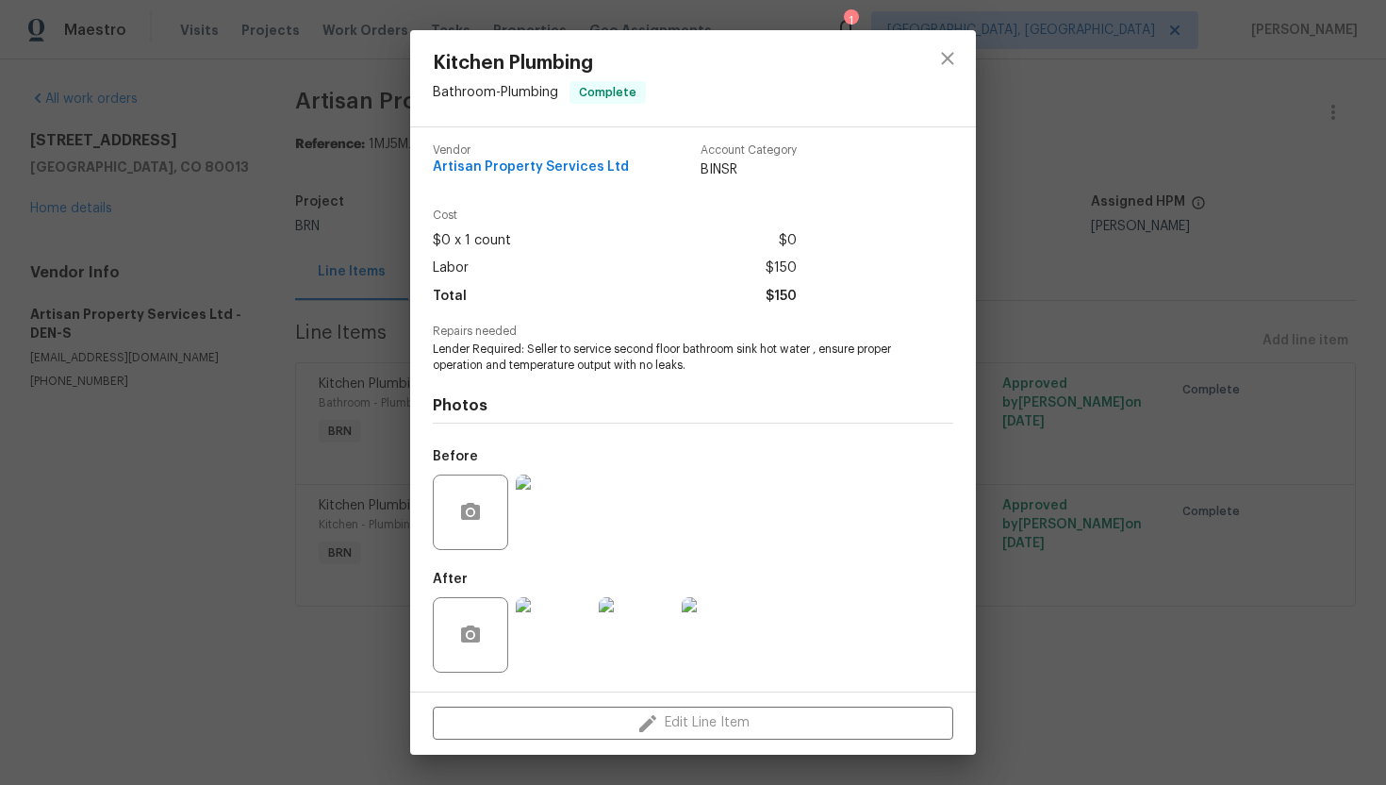
click at [1094, 279] on div "Kitchen Plumbing Bathroom - Plumbing Complete Vendor Artisan Property Services …" at bounding box center [693, 392] width 1386 height 785
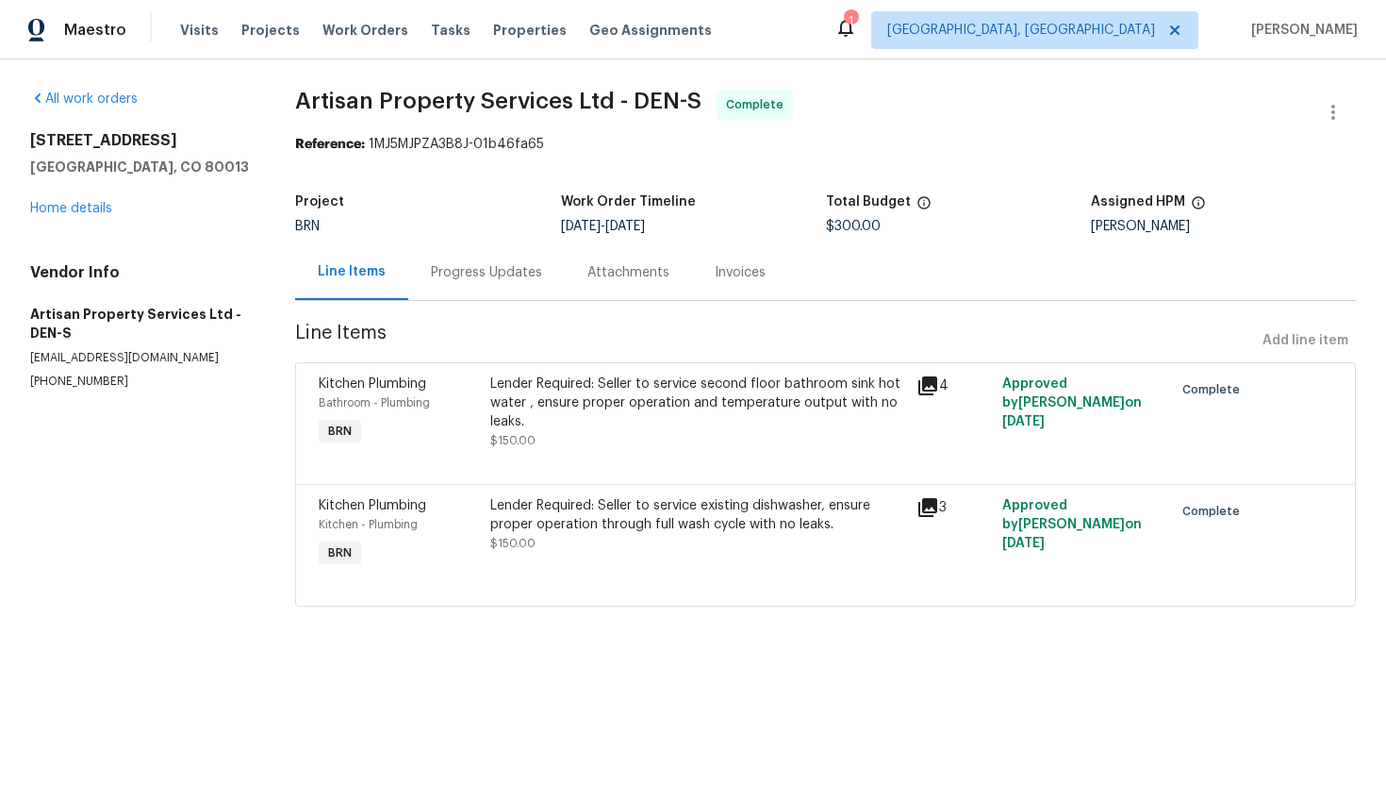
click at [684, 566] on div "Lender Required: Seller to service existing dishwasher, ensure proper operation…" at bounding box center [698, 533] width 427 height 87
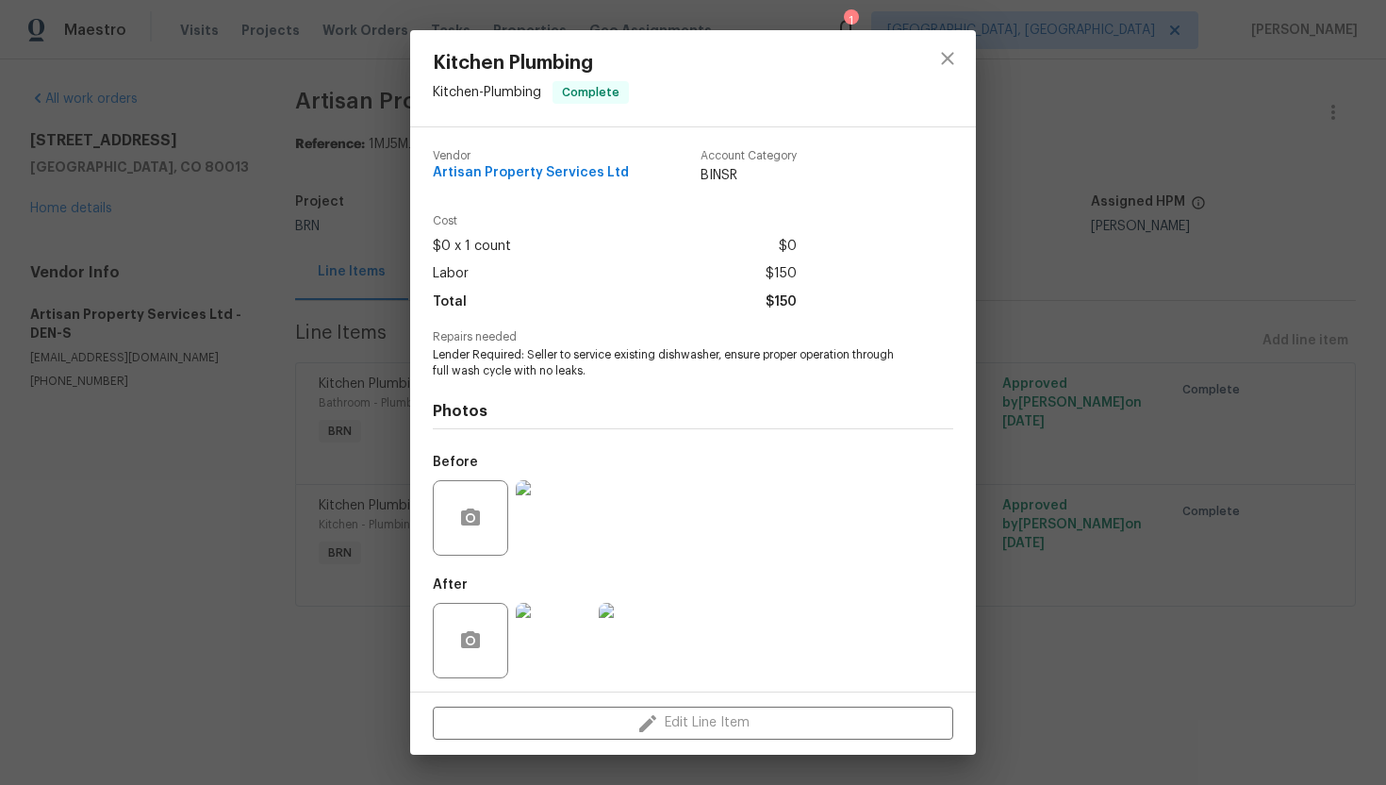
click at [532, 362] on span "Lender Required: Seller to service existing dishwasher, ensure proper operation…" at bounding box center [667, 363] width 469 height 32
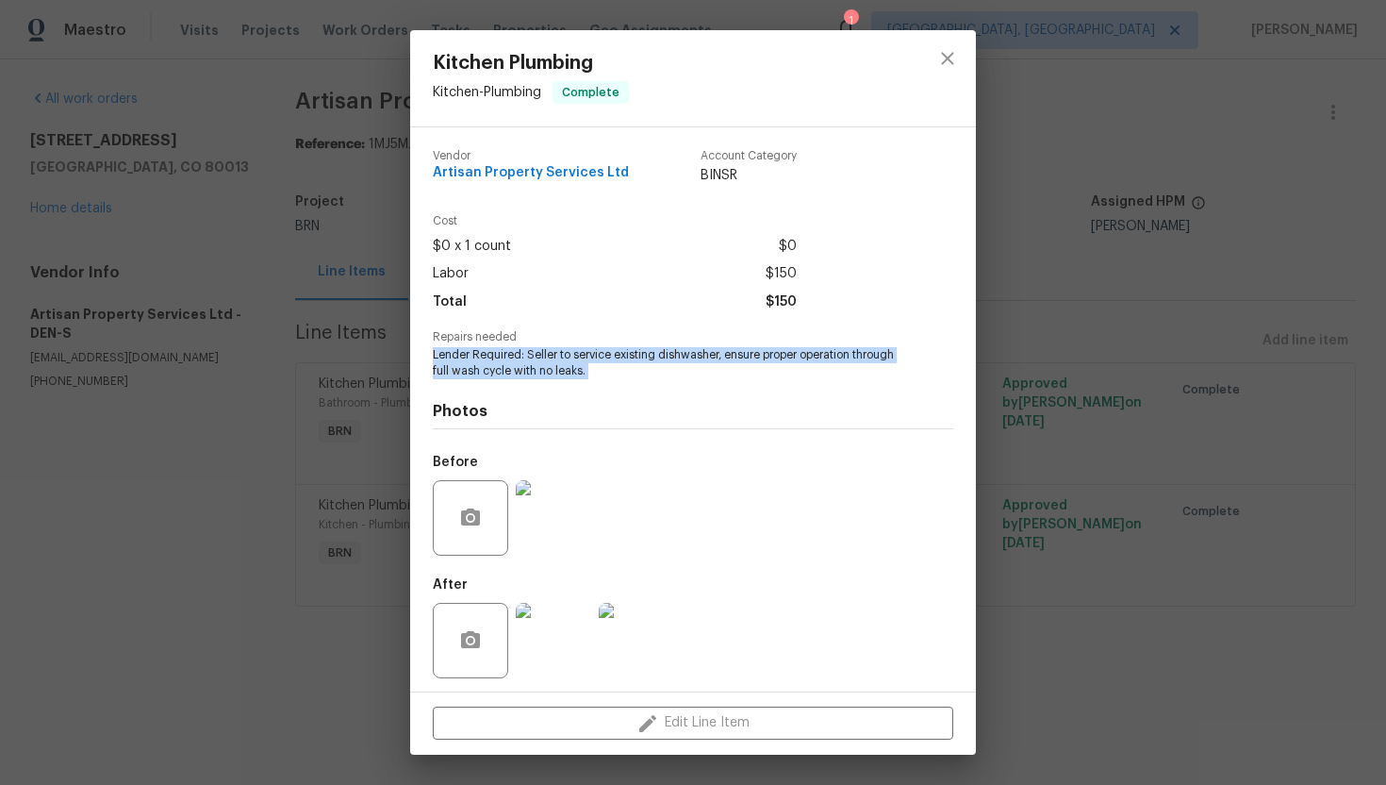
copy span "Lender Required: Seller to service existing dishwasher, ensure proper operation…"
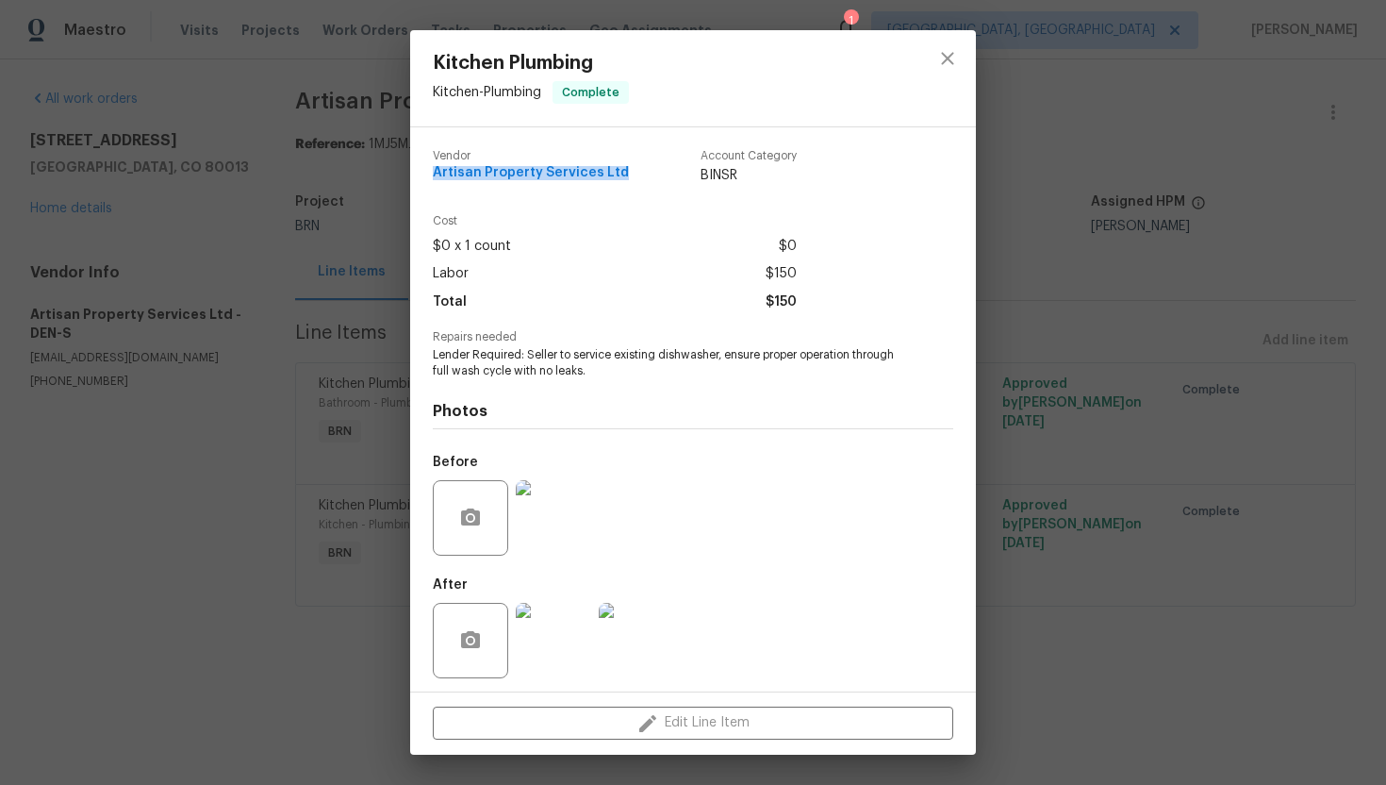
drag, startPoint x: 426, startPoint y: 173, endPoint x: 615, endPoint y: 198, distance: 190.3
click at [615, 198] on div "Vendor Artisan Property Services Ltd Account Category BINSR Cost $0 x 1 count $…" at bounding box center [693, 409] width 566 height 564
copy span "Artisan Property Services Ltd"
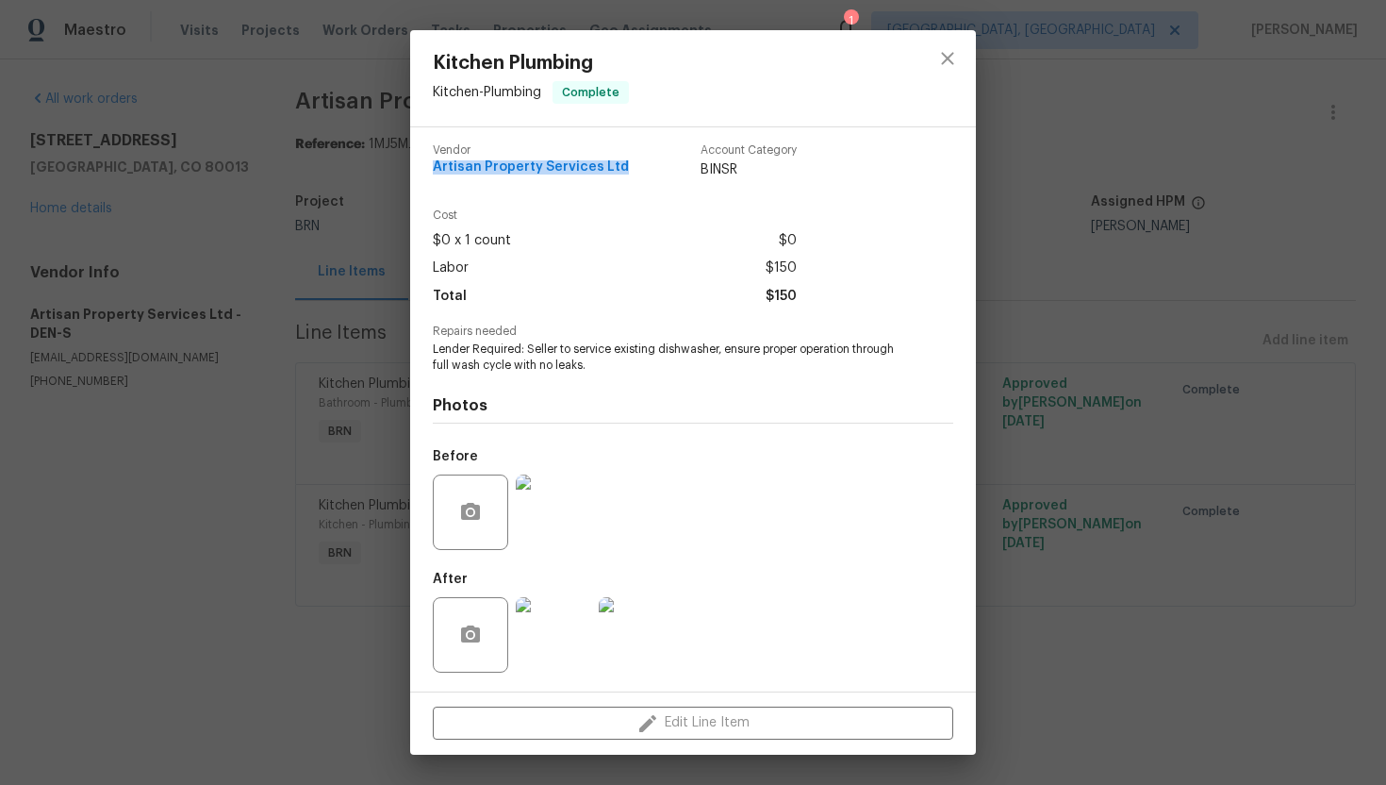
click at [554, 509] on img at bounding box center [553, 511] width 75 height 75
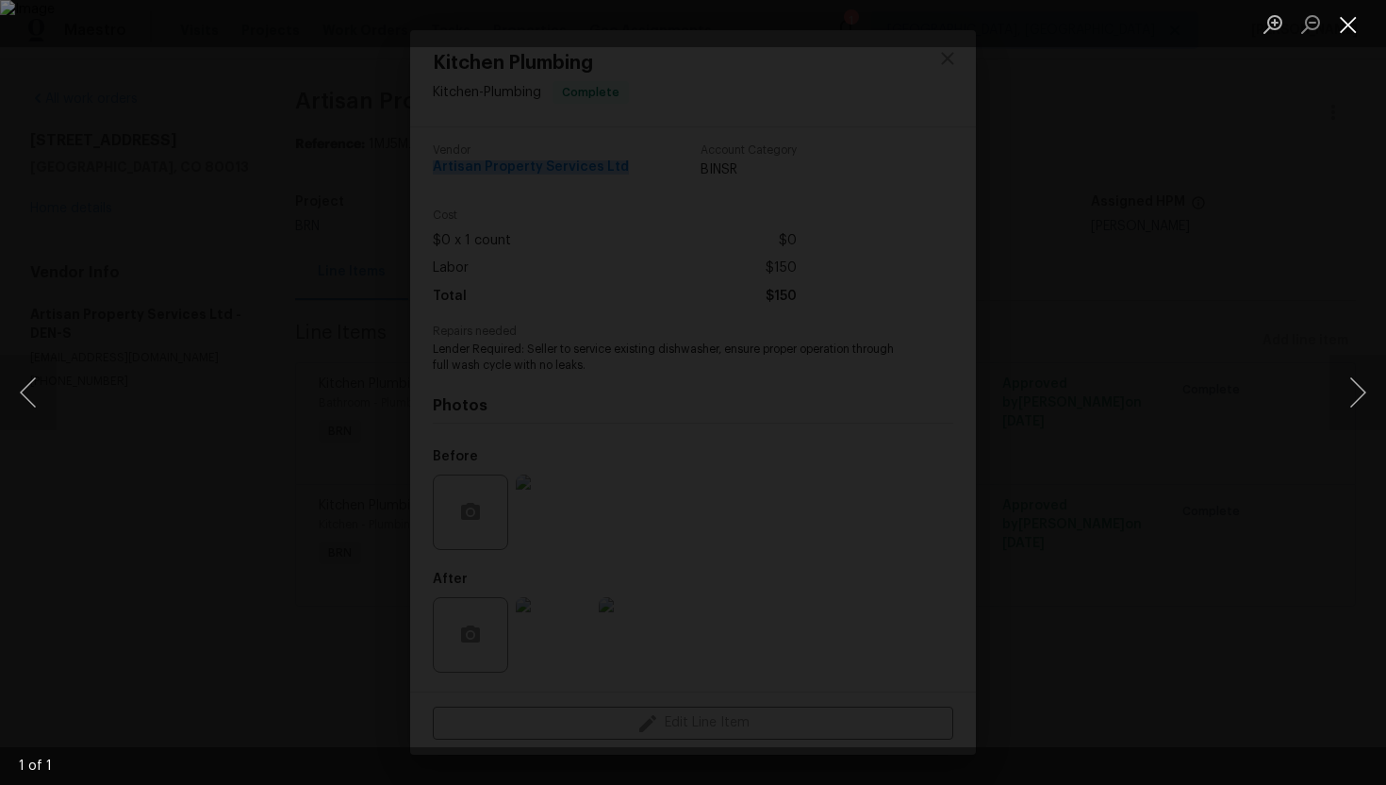
click at [1357, 25] on button "Close lightbox" at bounding box center [1349, 24] width 38 height 33
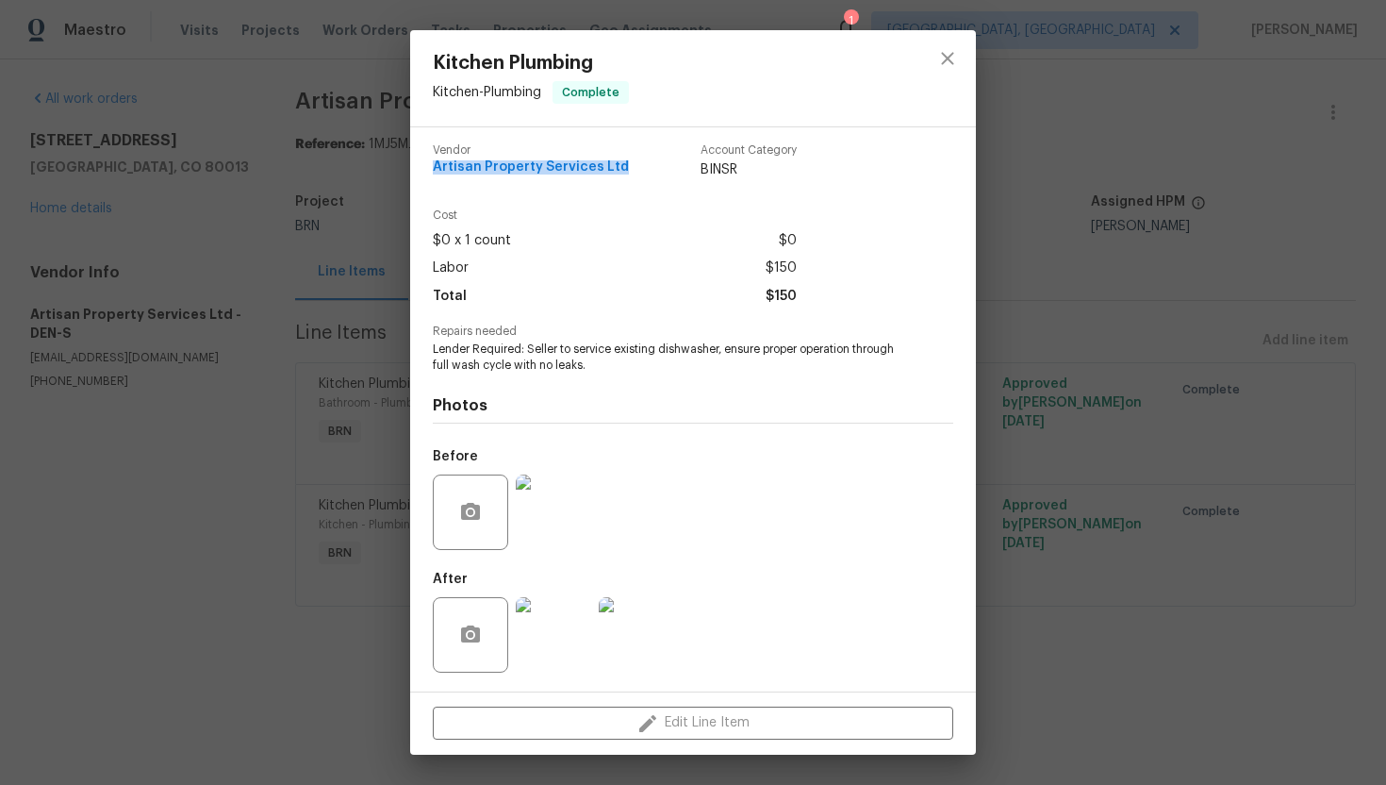
click at [641, 627] on img at bounding box center [636, 634] width 75 height 75
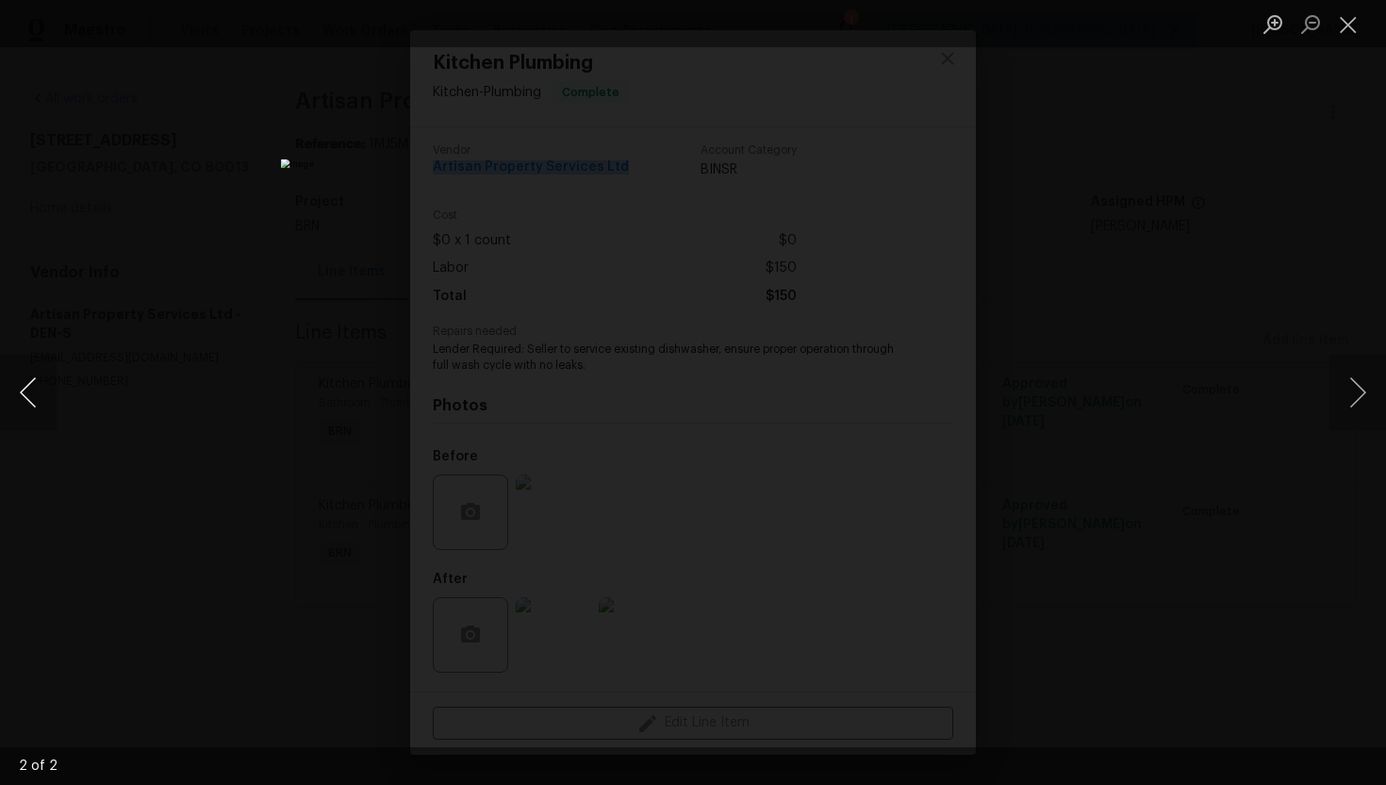
click at [23, 379] on button "Previous image" at bounding box center [28, 392] width 57 height 75
click at [1344, 27] on button "Close lightbox" at bounding box center [1349, 24] width 38 height 33
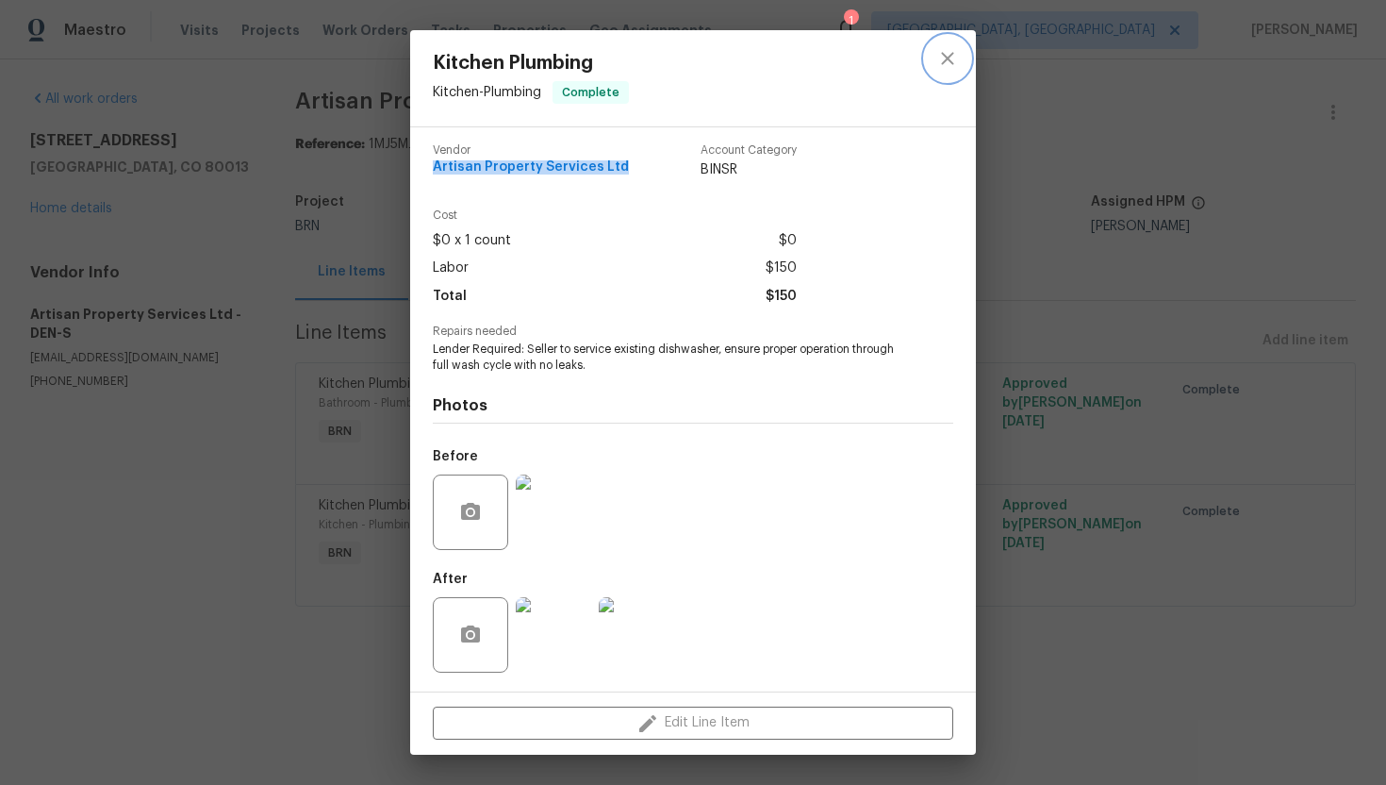
click at [949, 64] on icon "close" at bounding box center [947, 58] width 23 height 23
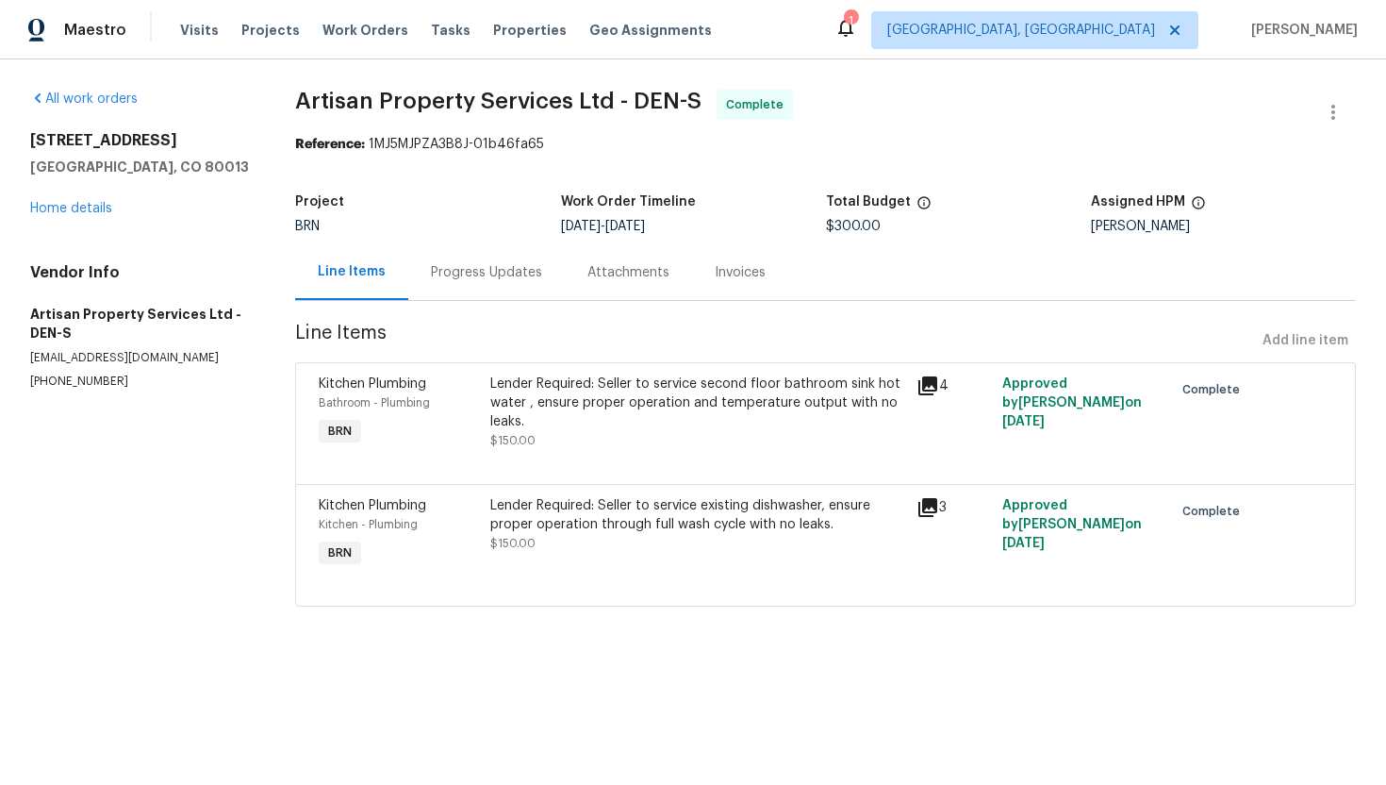
click at [715, 267] on div "Invoices" at bounding box center [740, 272] width 51 height 19
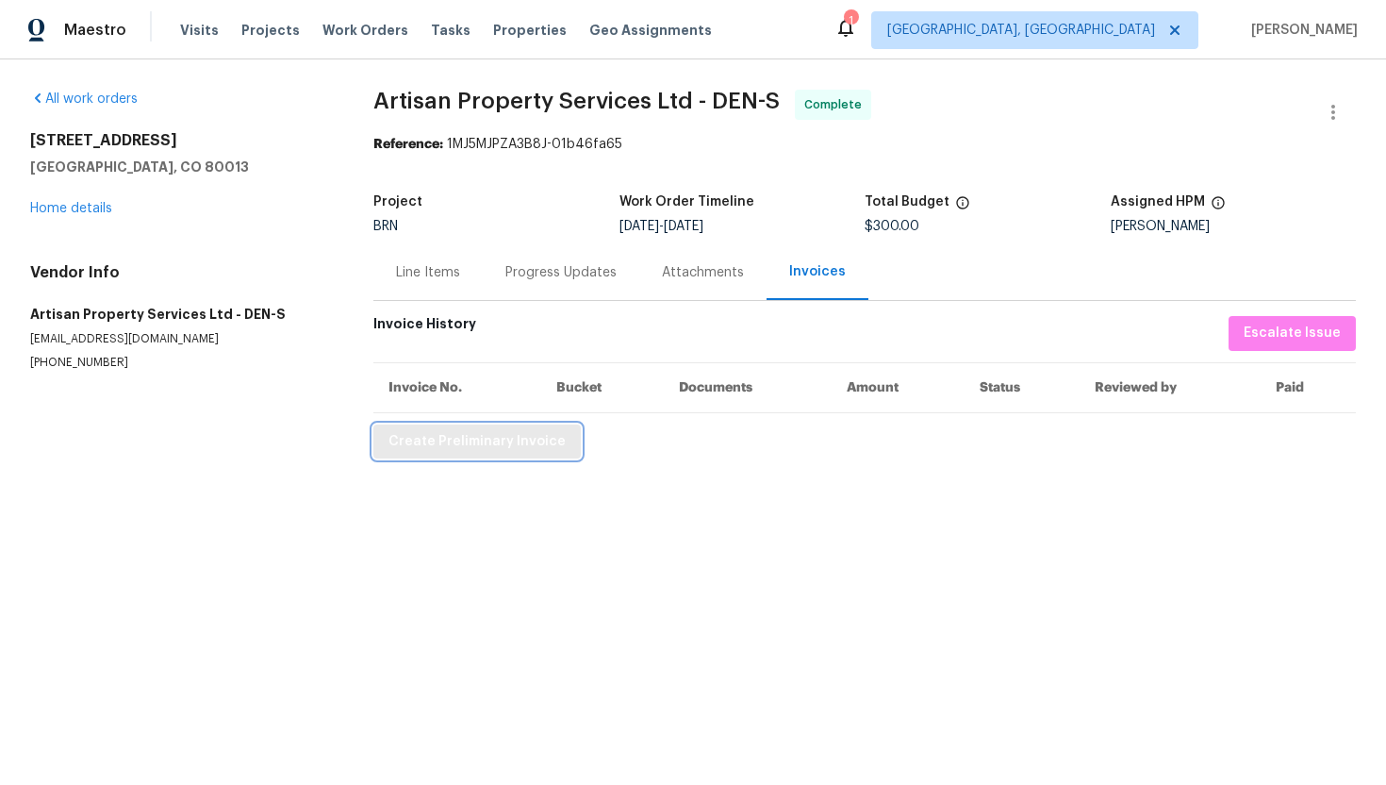
click at [513, 446] on span "Create Preliminary Invoice" at bounding box center [477, 442] width 177 height 24
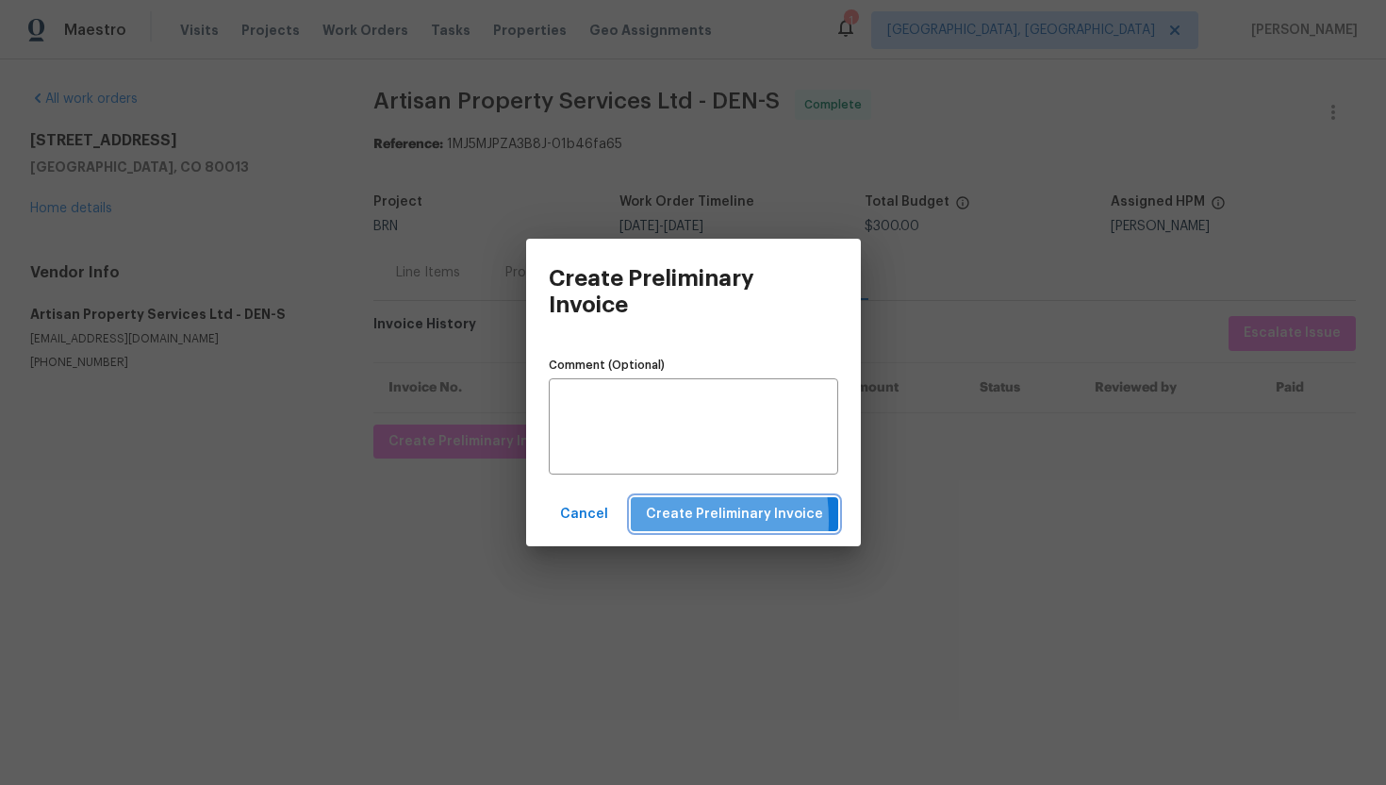
click at [647, 521] on button "Create Preliminary Invoice" at bounding box center [734, 514] width 207 height 35
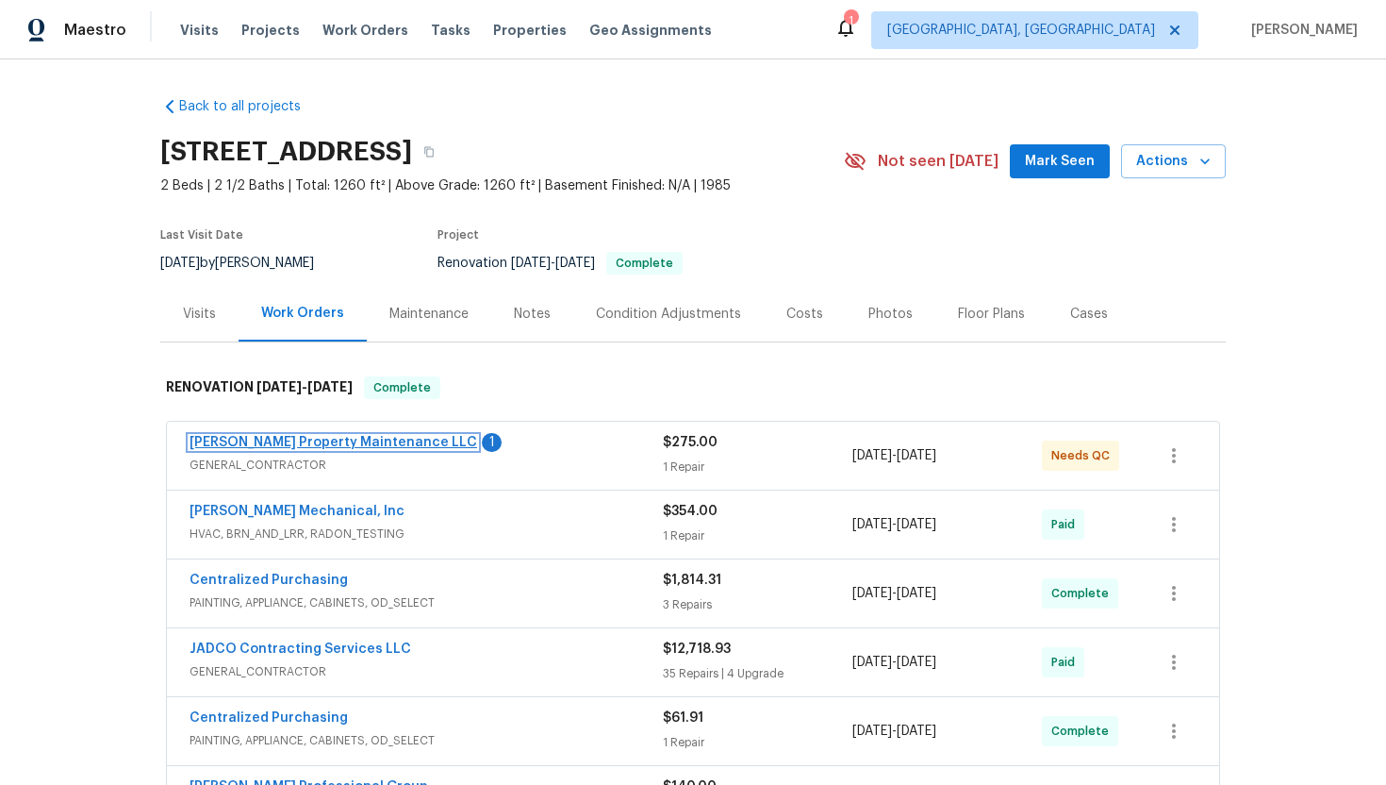
click at [350, 439] on link "[PERSON_NAME] Property Maintenance LLC" at bounding box center [334, 442] width 288 height 13
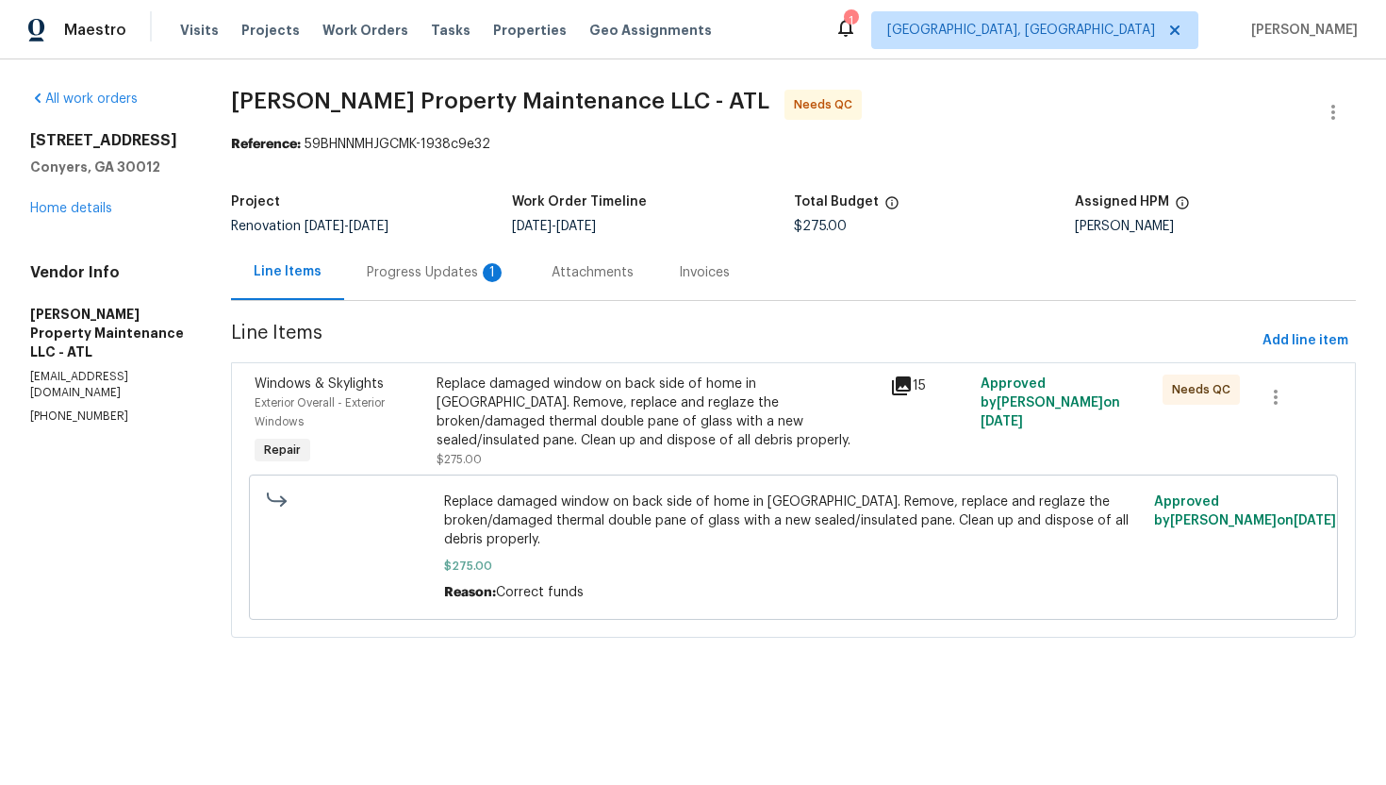
click at [502, 283] on div "Progress Updates 1" at bounding box center [436, 272] width 185 height 56
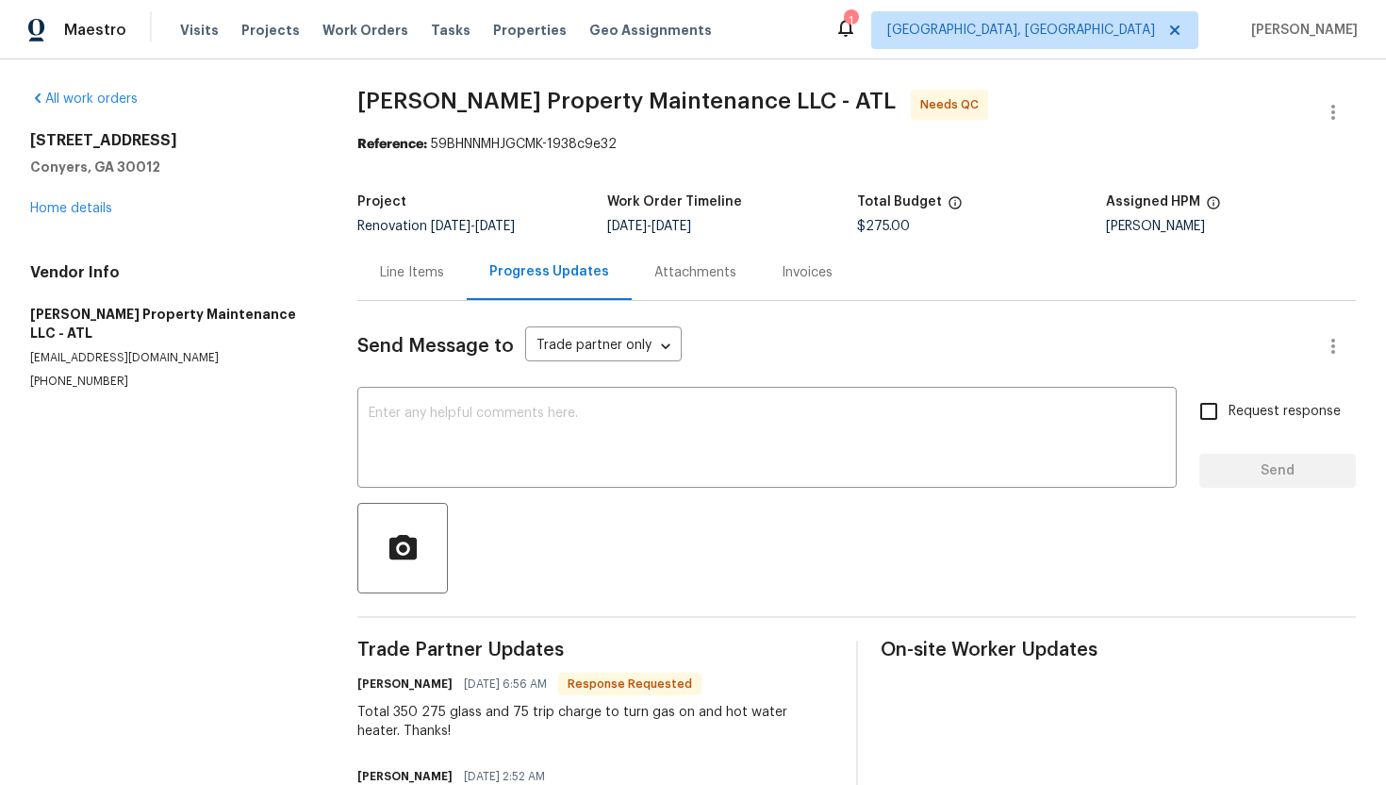
click at [394, 257] on div "Line Items" at bounding box center [411, 272] width 109 height 56
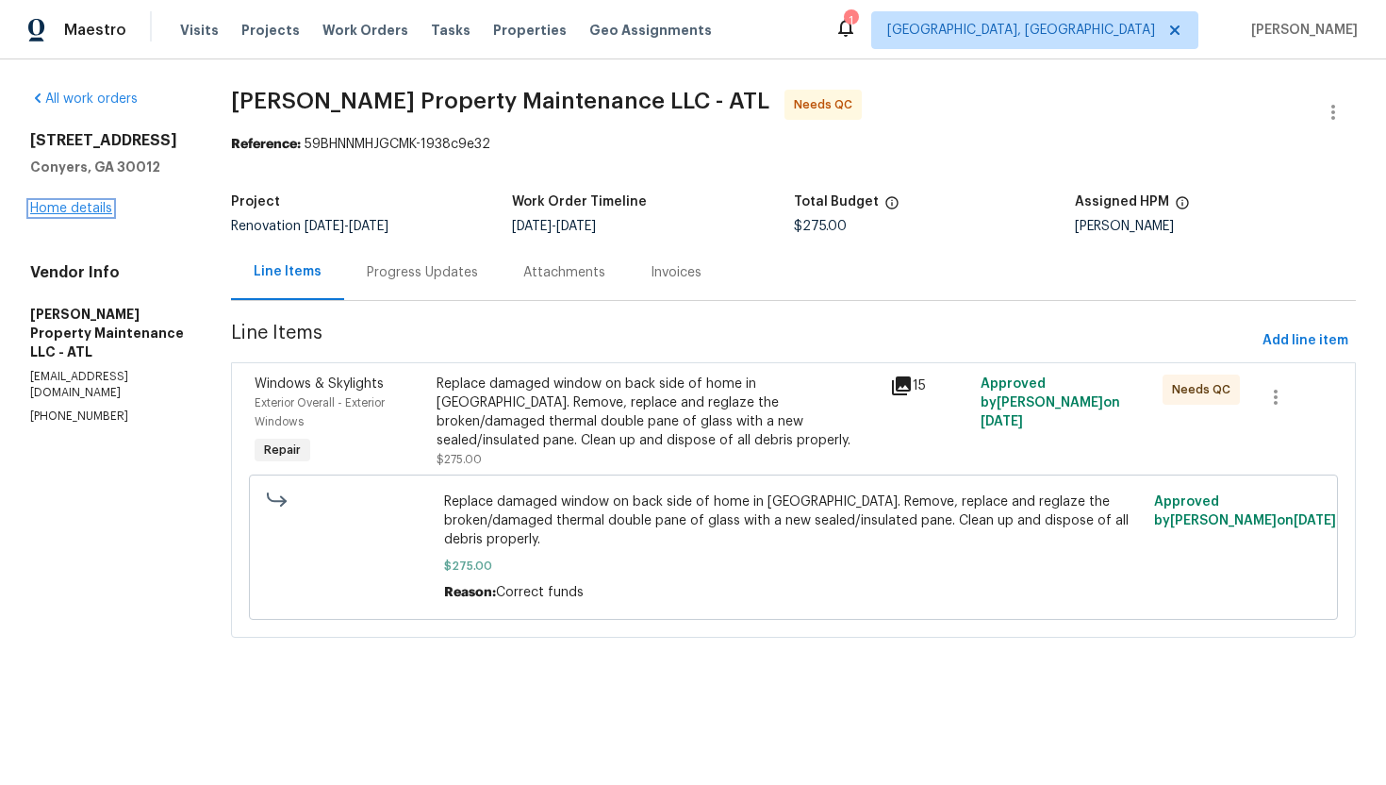
click at [60, 211] on link "Home details" at bounding box center [71, 208] width 82 height 13
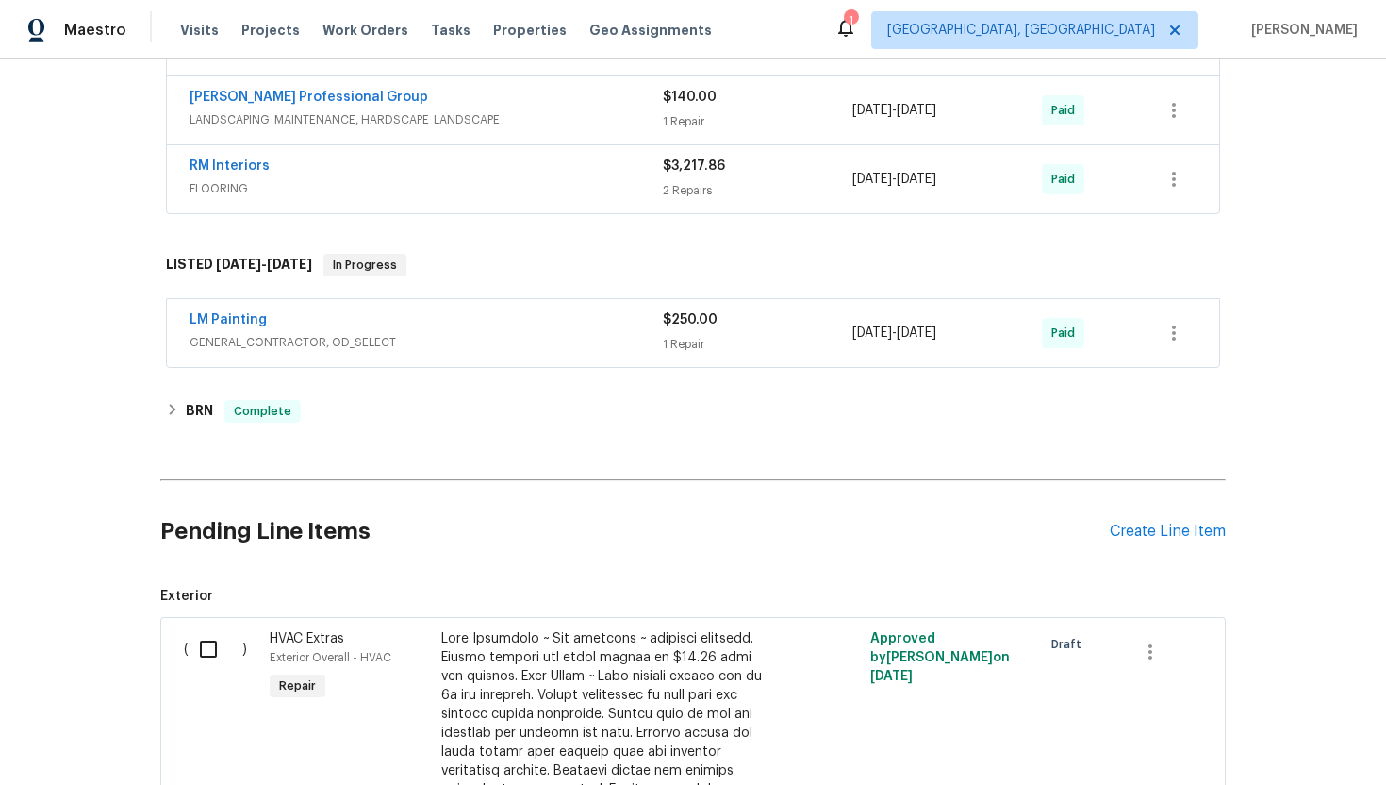
scroll to position [693, 0]
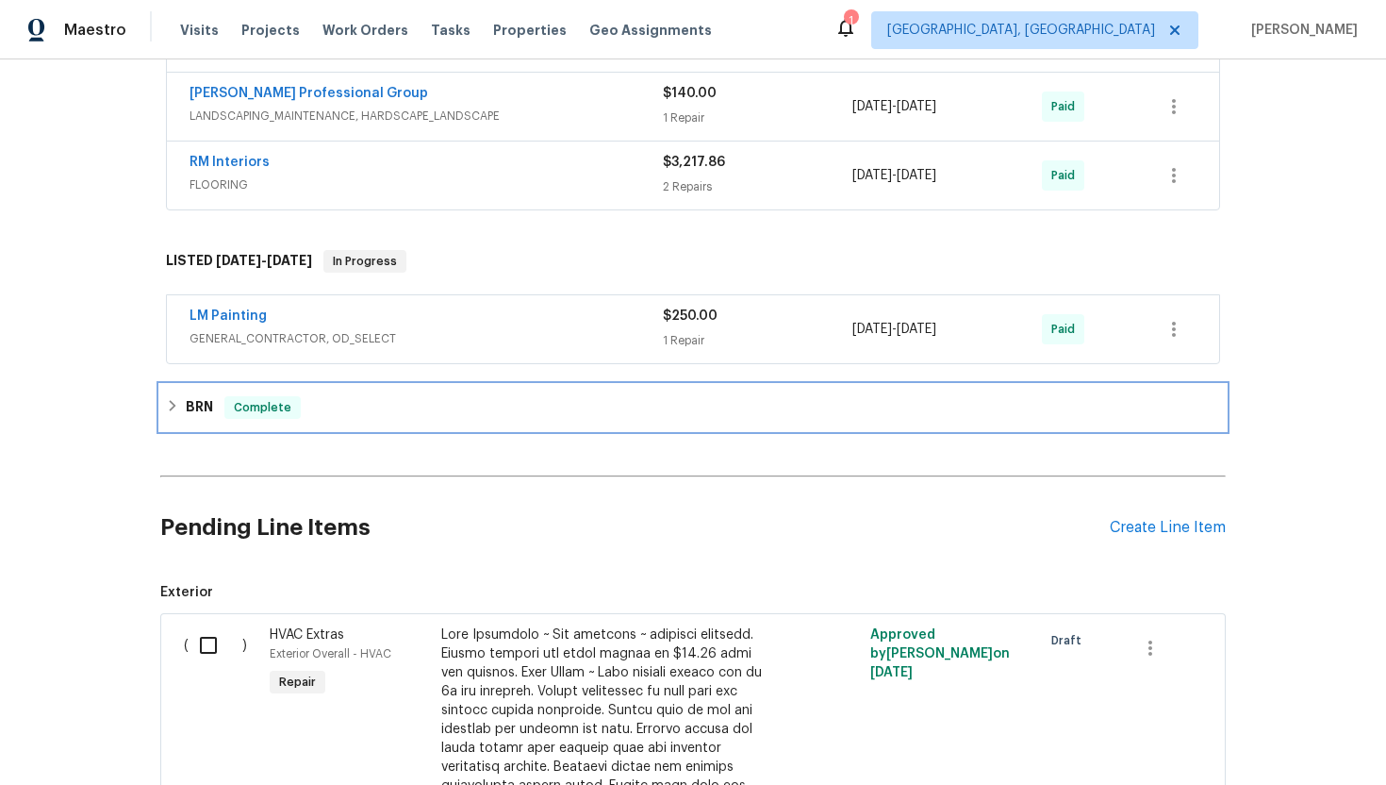
click at [218, 389] on div "BRN Complete" at bounding box center [693, 407] width 1066 height 45
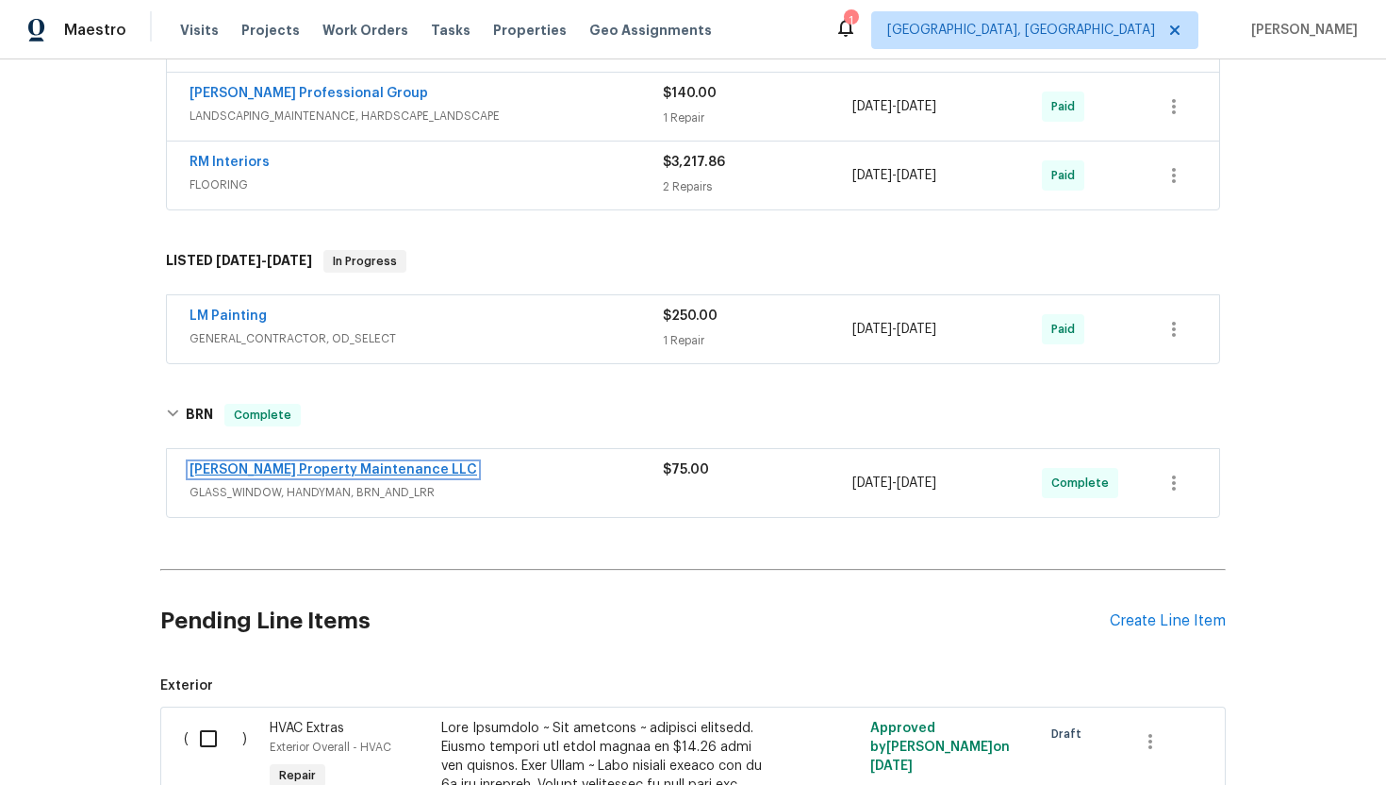
click at [260, 472] on link "[PERSON_NAME] Property Maintenance LLC" at bounding box center [334, 469] width 288 height 13
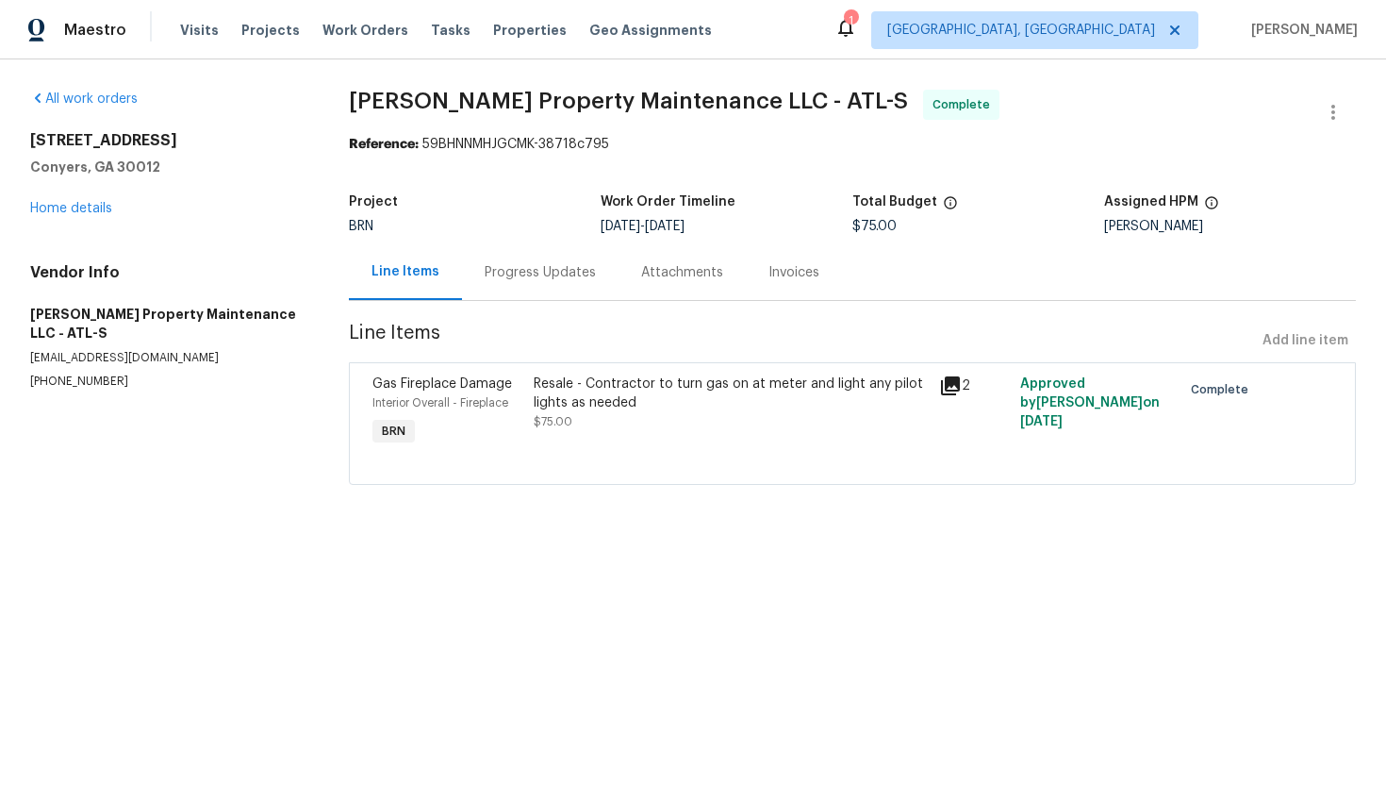
click at [517, 283] on div "Progress Updates" at bounding box center [540, 272] width 157 height 56
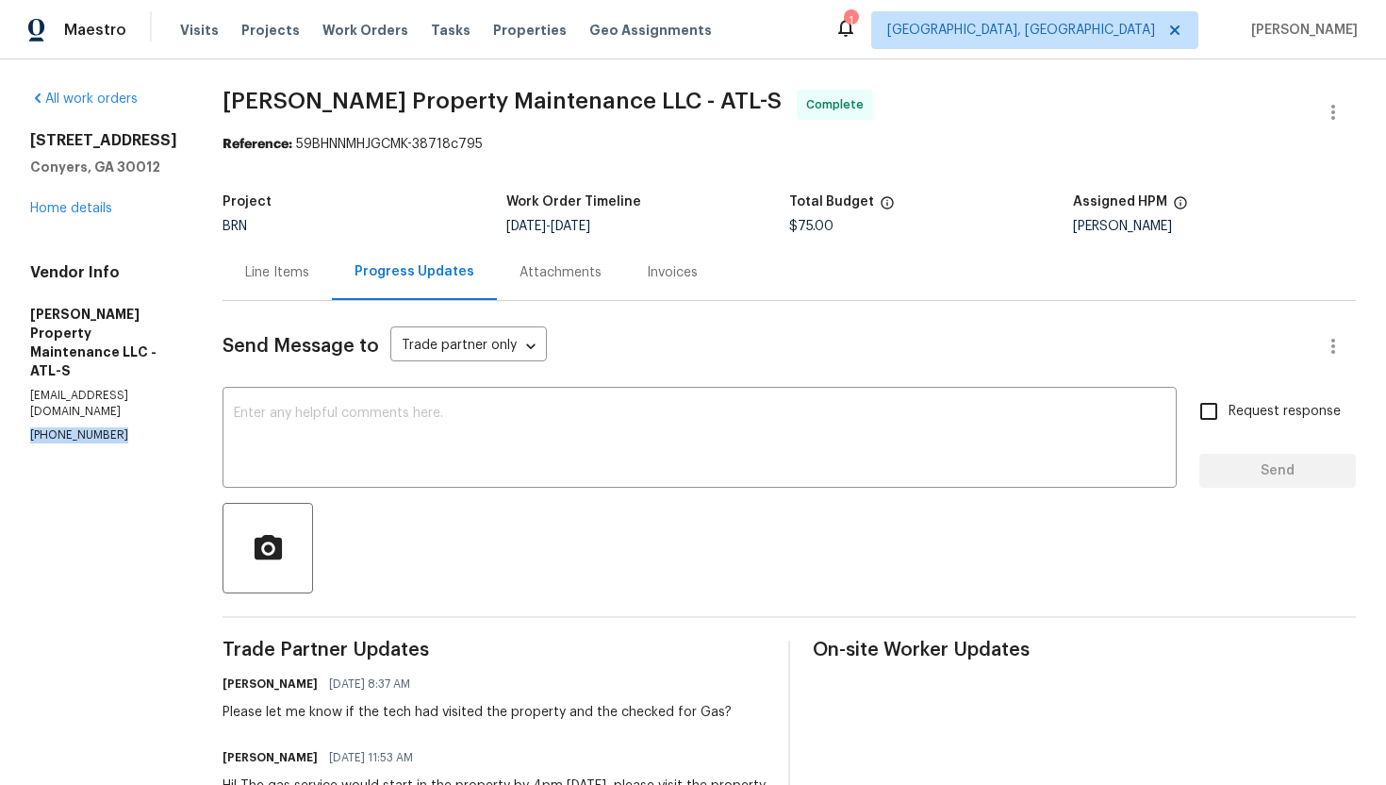
drag, startPoint x: 25, startPoint y: 393, endPoint x: 155, endPoint y: 394, distance: 130.1
click at [155, 394] on div "All work orders 922 Park Pl NE Conyers, GA 30012 Home details Vendor Info Glen …" at bounding box center [693, 703] width 1386 height 1288
copy p "(770) 235-8482"
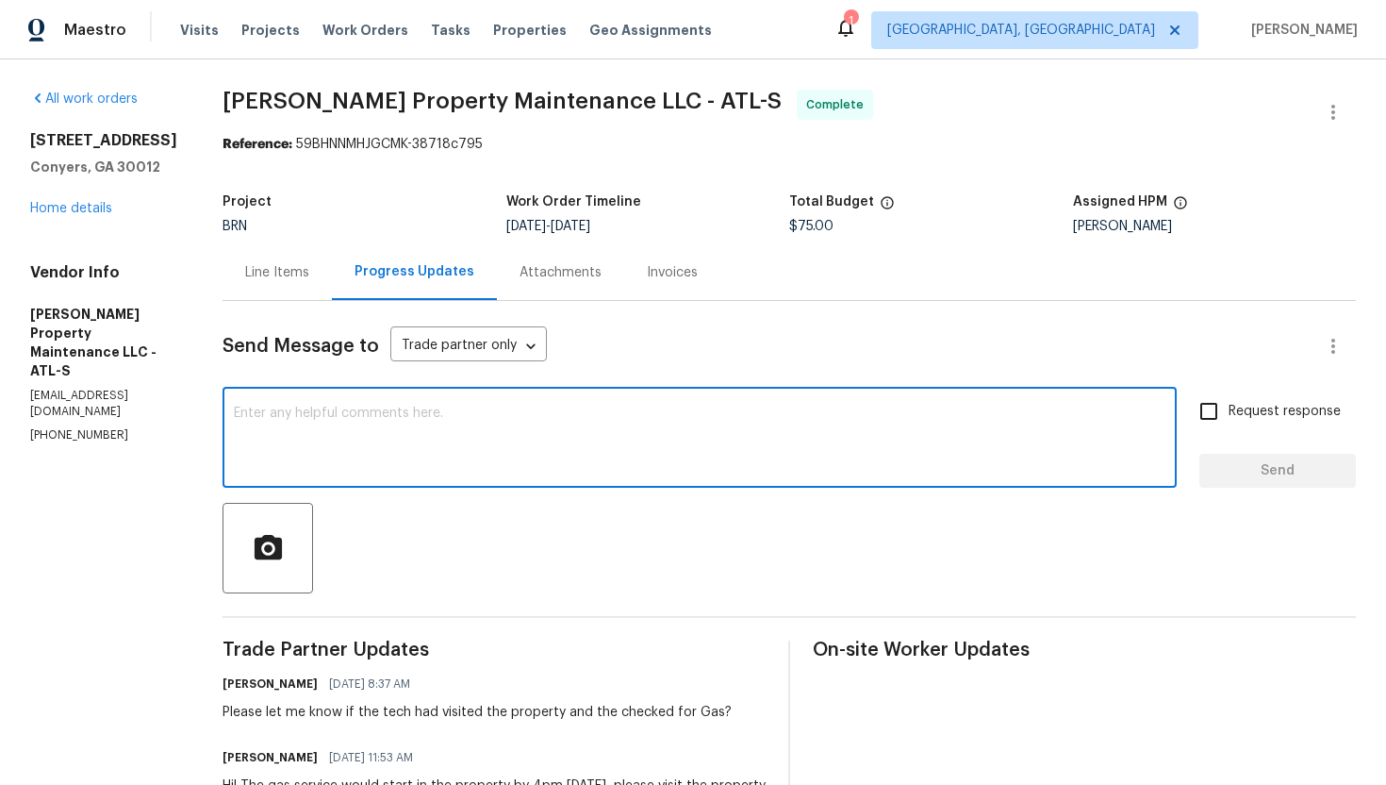
click at [331, 415] on textarea at bounding box center [700, 439] width 932 height 66
type textarea "Hi Daniel! Can I get an update on this?"
click at [1233, 426] on label "Request response" at bounding box center [1265, 411] width 152 height 40
click at [1229, 426] on input "Request response" at bounding box center [1209, 411] width 40 height 40
checkbox input "true"
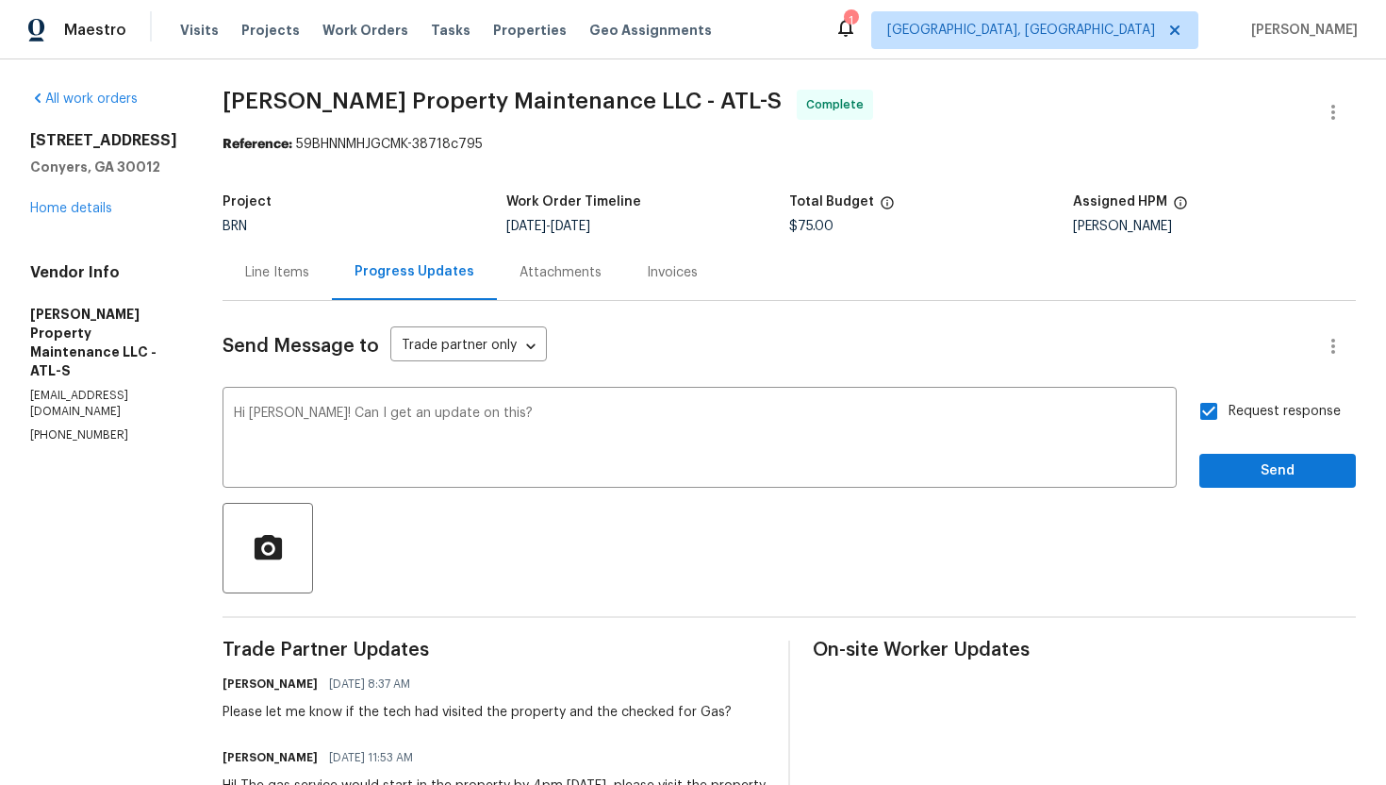
click at [1247, 477] on span "Send" at bounding box center [1278, 471] width 126 height 24
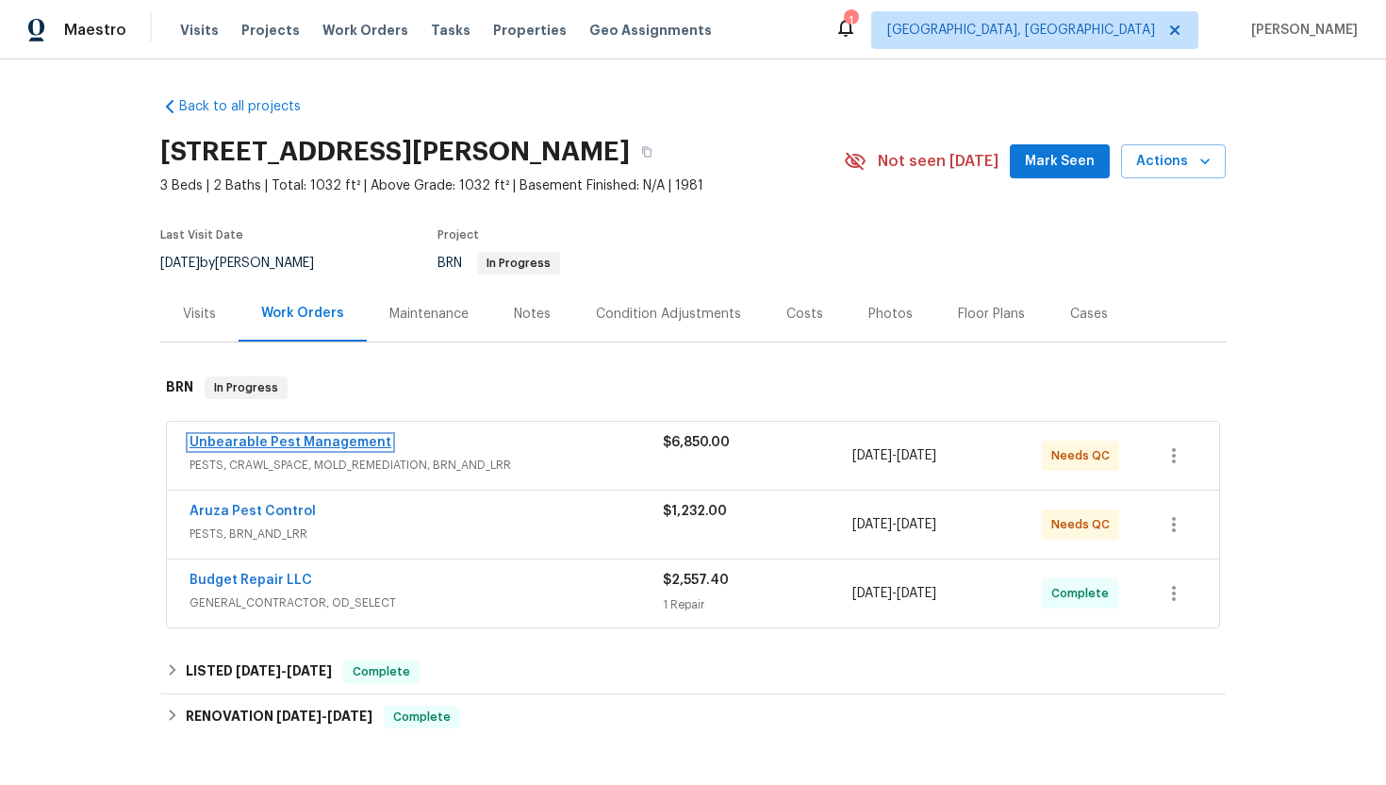
click at [317, 439] on link "Unbearable Pest Management" at bounding box center [291, 442] width 202 height 13
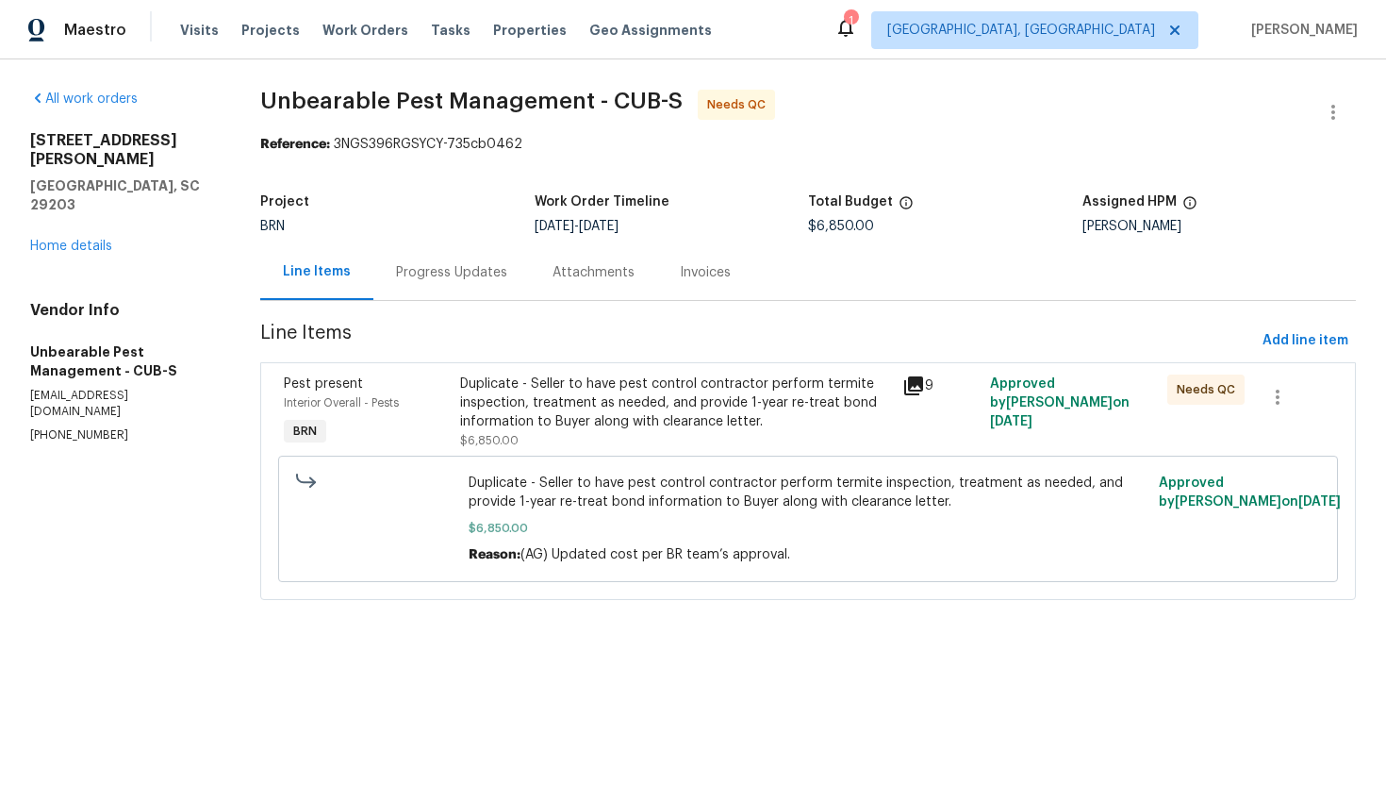
click at [492, 281] on div "Progress Updates" at bounding box center [451, 272] width 111 height 19
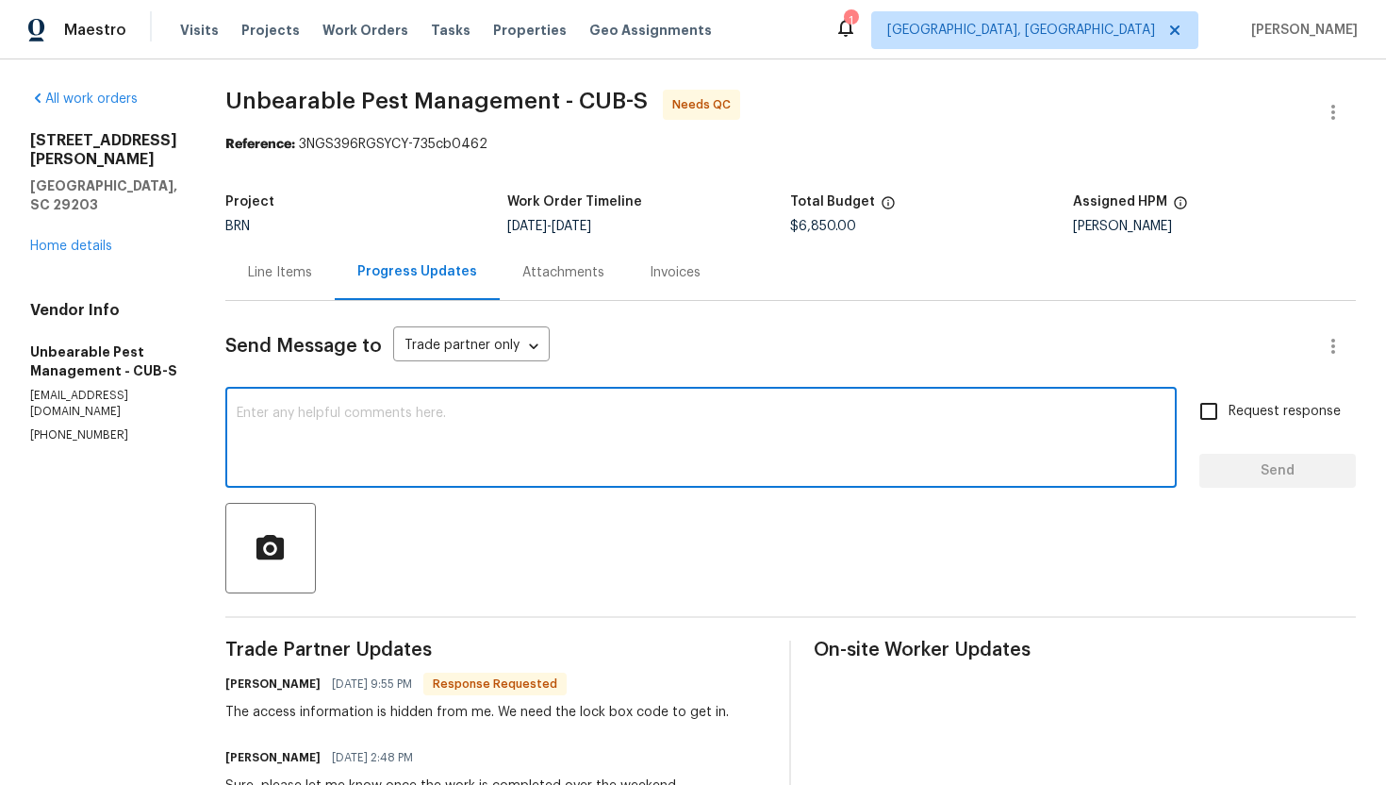
click at [557, 435] on textarea at bounding box center [701, 439] width 929 height 66
paste textarea "9992"
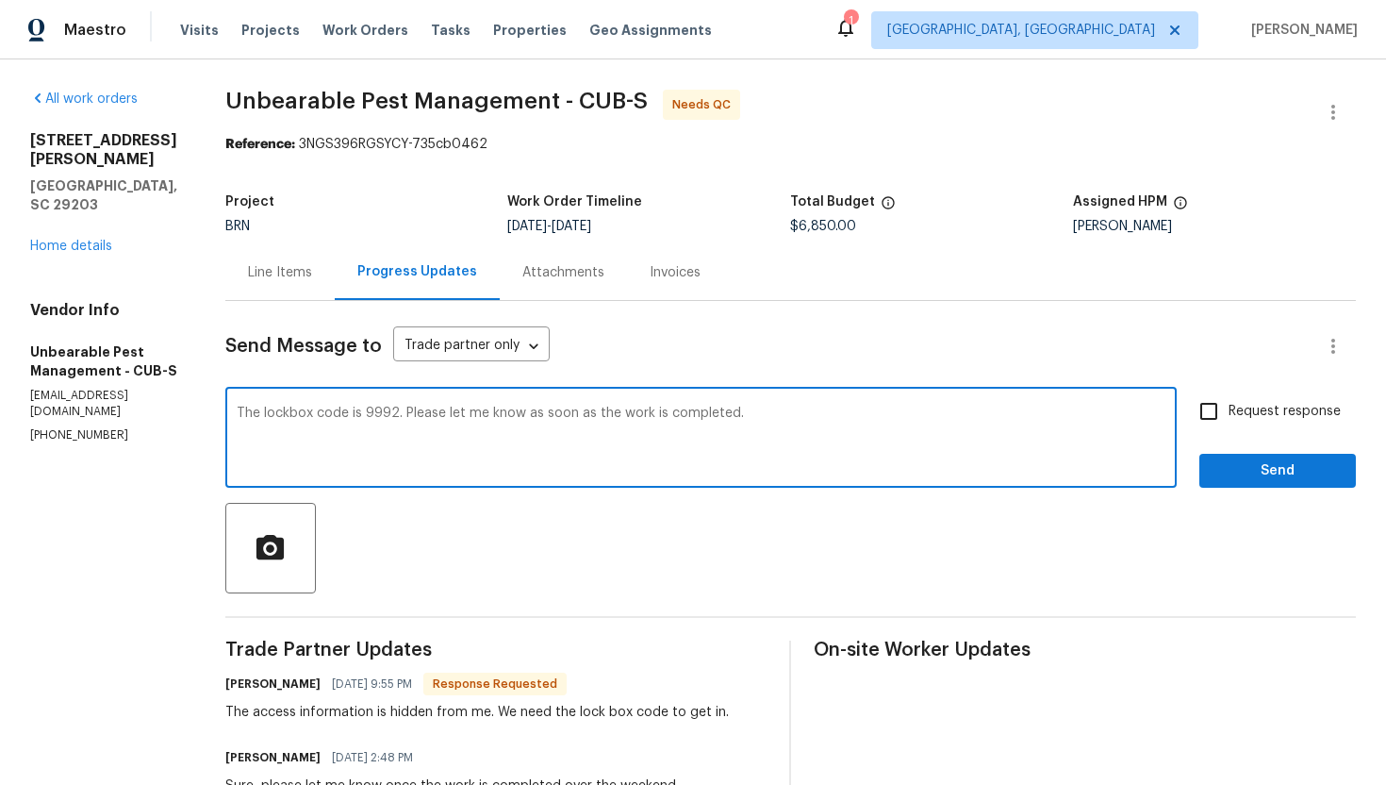
type textarea "The lockbox code is 9992. Please let me know as soon as the work is completed."
click at [1294, 413] on span "Request response" at bounding box center [1285, 412] width 112 height 20
click at [1229, 413] on input "Request response" at bounding box center [1209, 411] width 40 height 40
checkbox input "true"
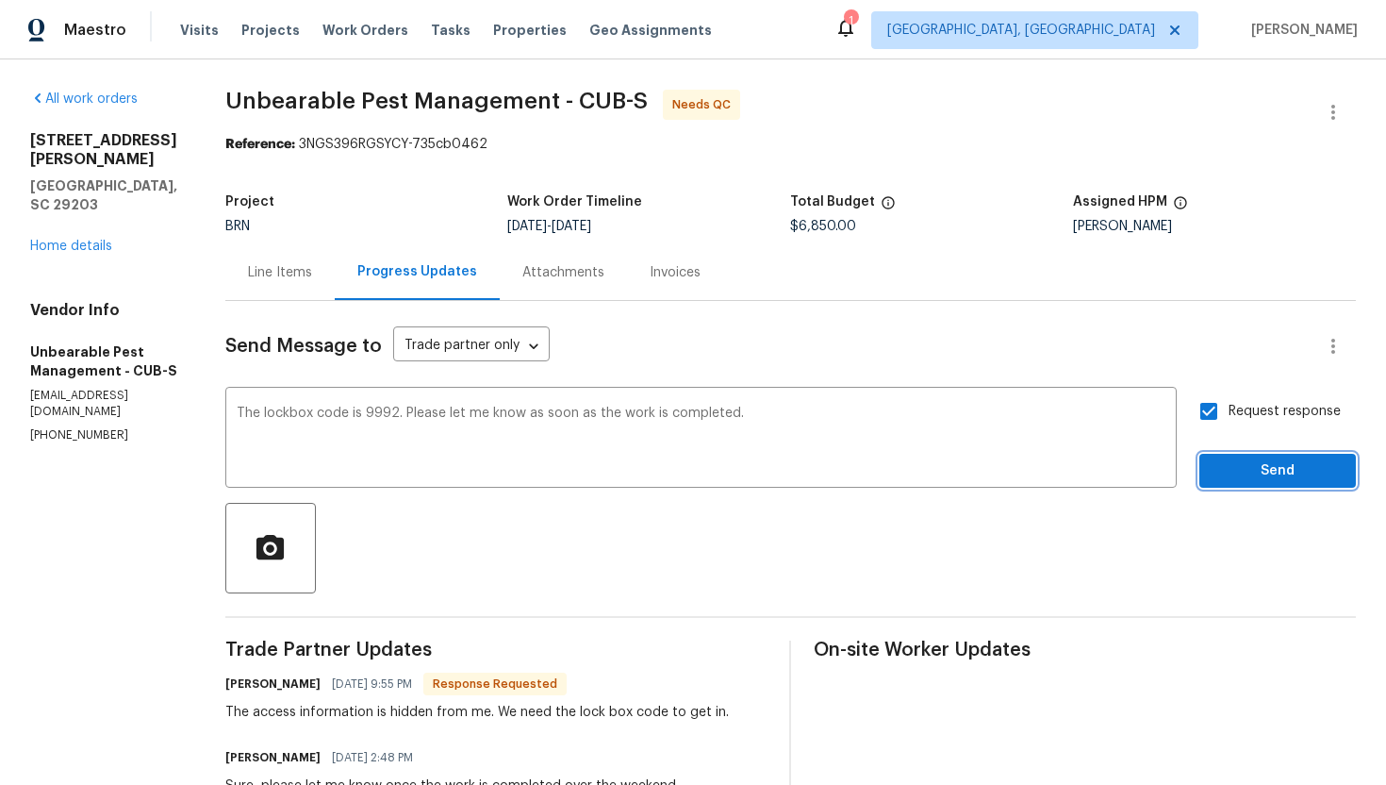
click at [1286, 478] on span "Send" at bounding box center [1278, 471] width 126 height 24
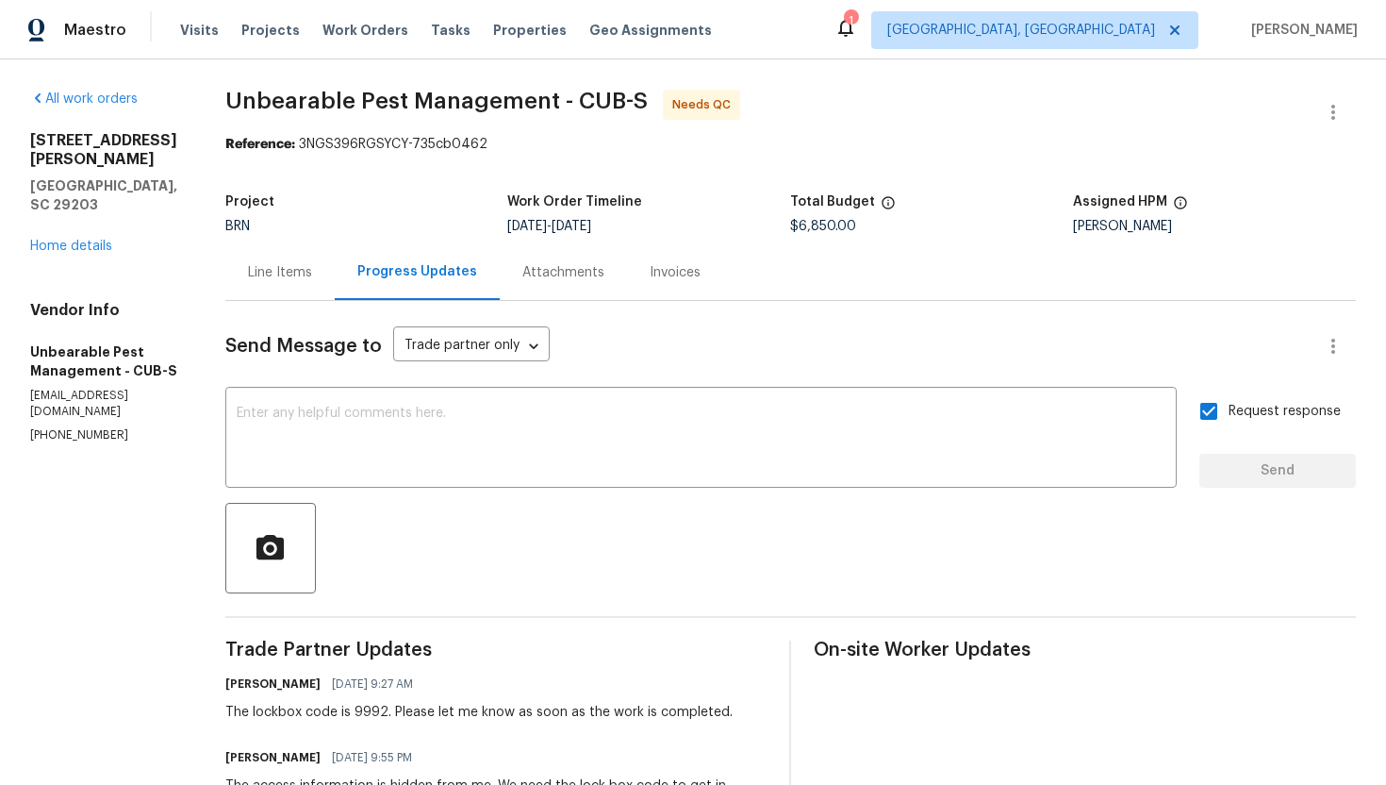
click at [285, 272] on div "Line Items" at bounding box center [280, 272] width 64 height 19
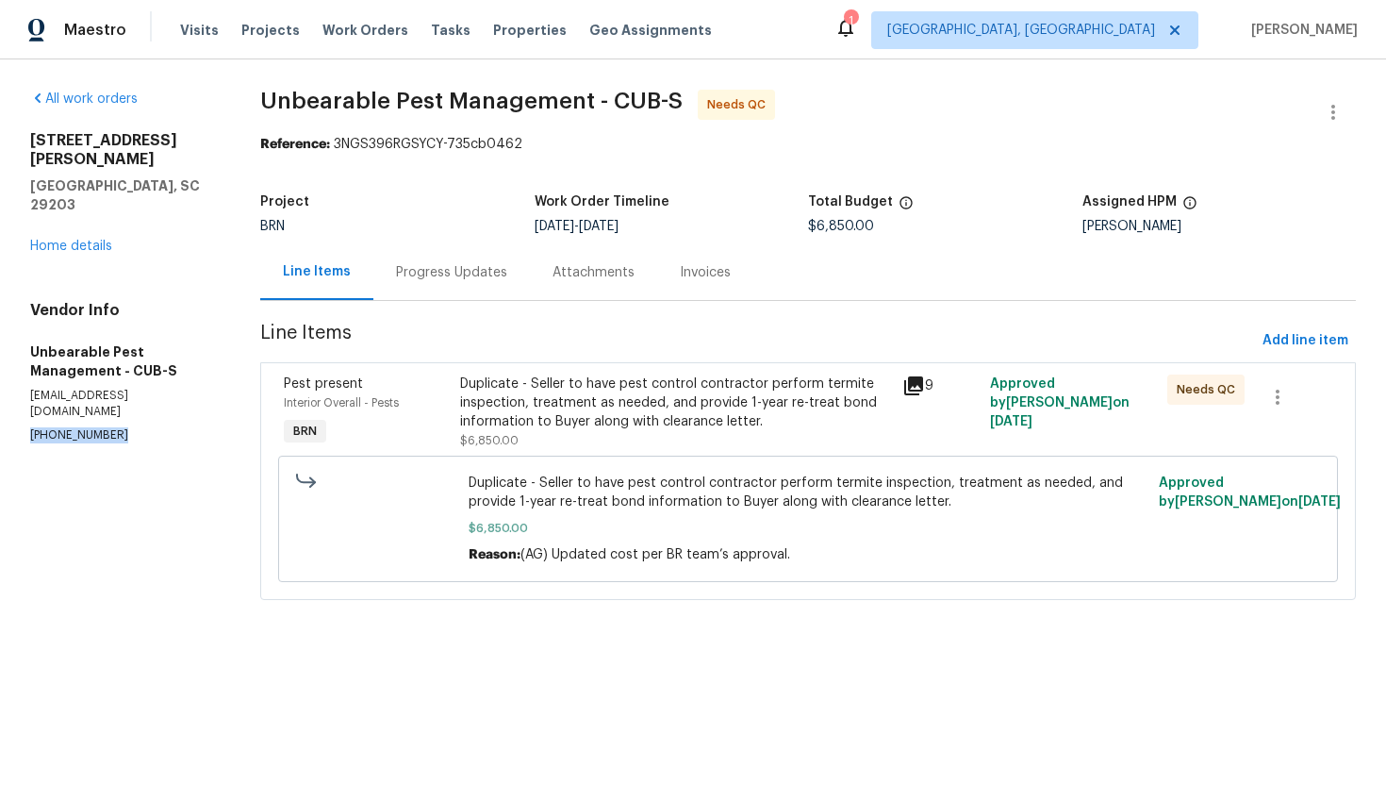
drag, startPoint x: 29, startPoint y: 382, endPoint x: 175, endPoint y: 388, distance: 146.3
click at [175, 388] on div "All work orders [STREET_ADDRESS][PERSON_NAME] Home details Vendor Info Unbearab…" at bounding box center [693, 355] width 1386 height 593
copy p "[PHONE_NUMBER]"
click at [430, 274] on div "Progress Updates" at bounding box center [451, 272] width 111 height 19
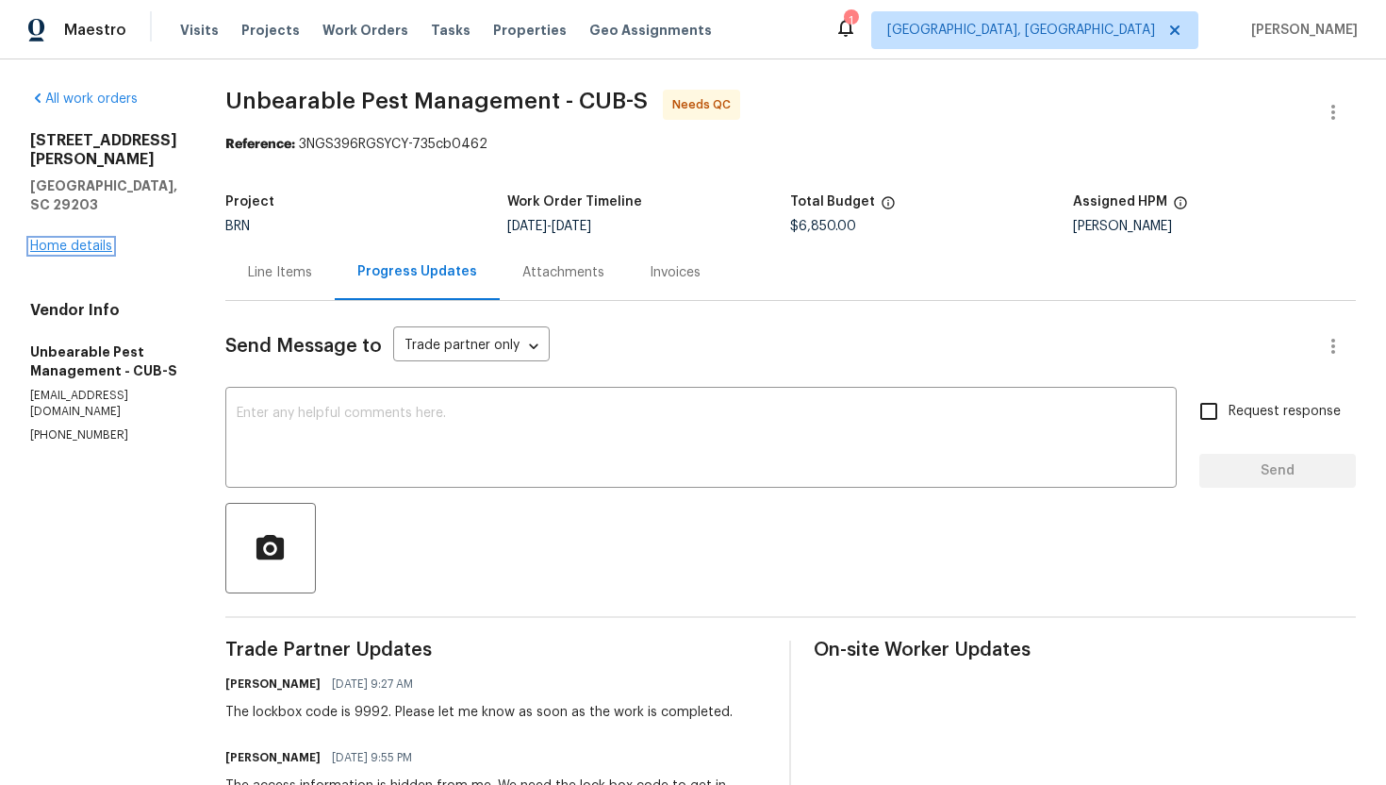
click at [41, 240] on link "Home details" at bounding box center [71, 246] width 82 height 13
